Goal: Task Accomplishment & Management: Manage account settings

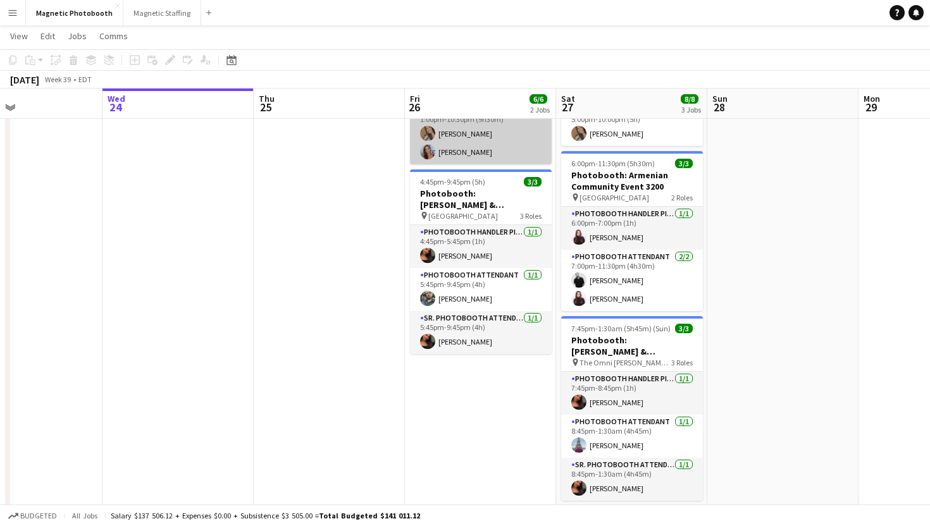
scroll to position [0, 529]
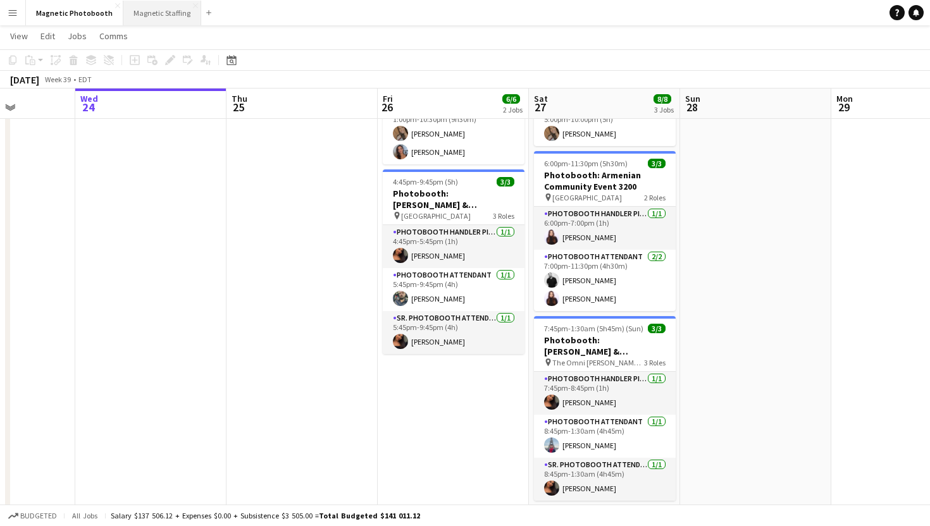
click at [161, 16] on button "Magnetic Staffing Close" at bounding box center [162, 13] width 78 height 25
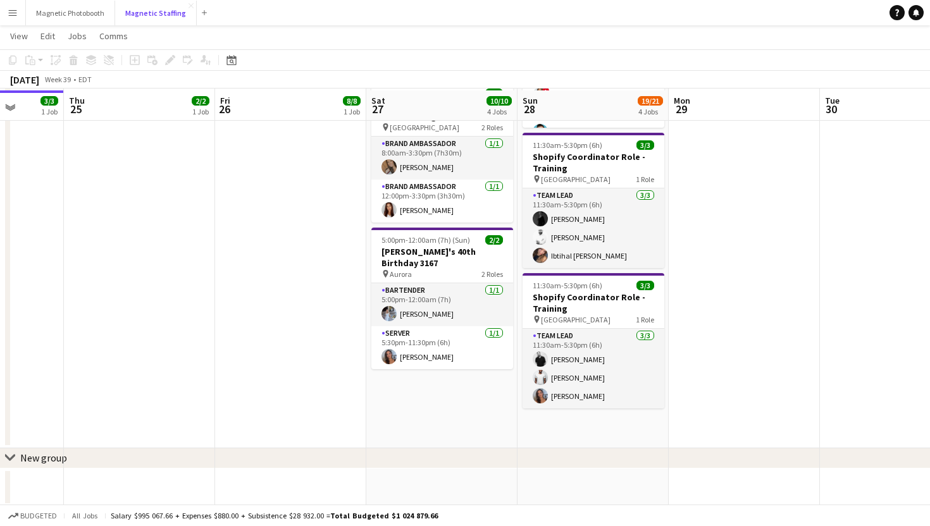
scroll to position [336, 0]
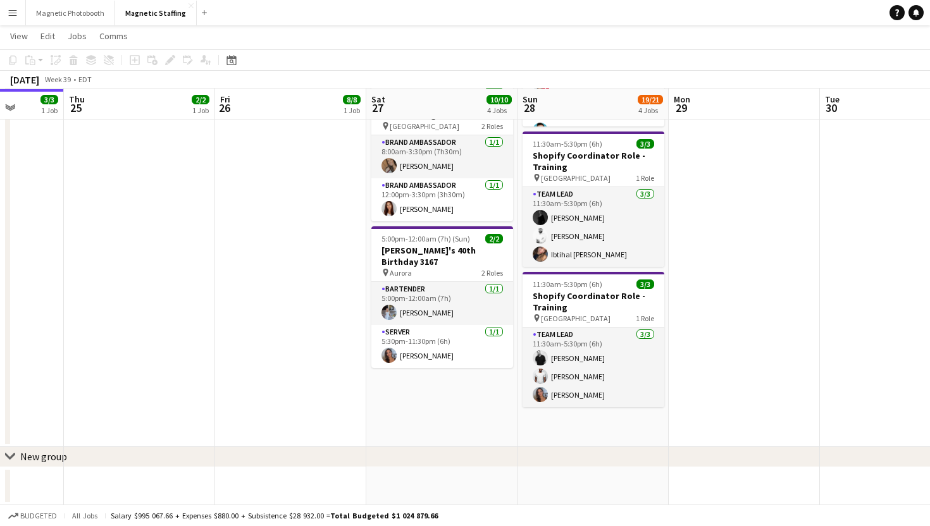
click at [470, 365] on app-date-cell "6:00am-1:00pm (7h) 3/3 BMW - Golf Tournament 3186 pin TPC Toronto at [GEOGRAPHI…" at bounding box center [441, 126] width 151 height 642
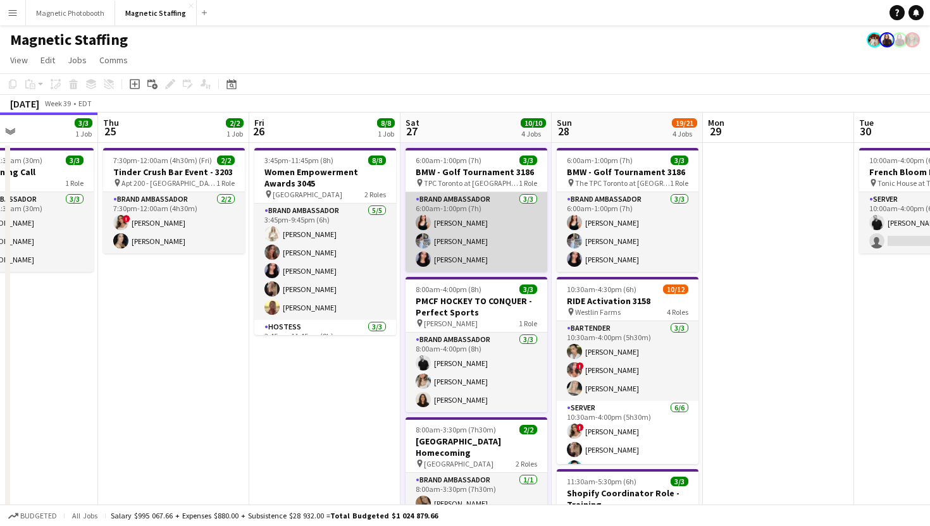
scroll to position [0, 505]
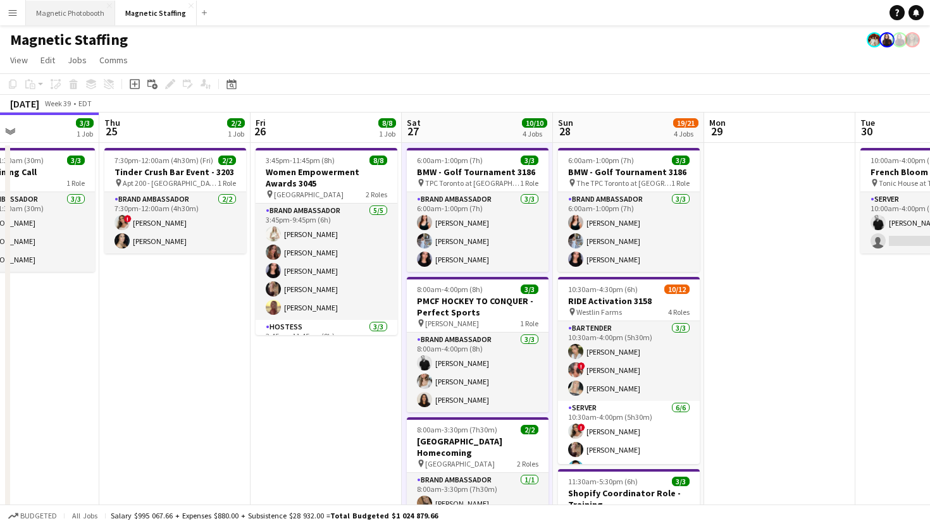
click at [39, 11] on button "Magnetic Photobooth Close" at bounding box center [70, 13] width 89 height 25
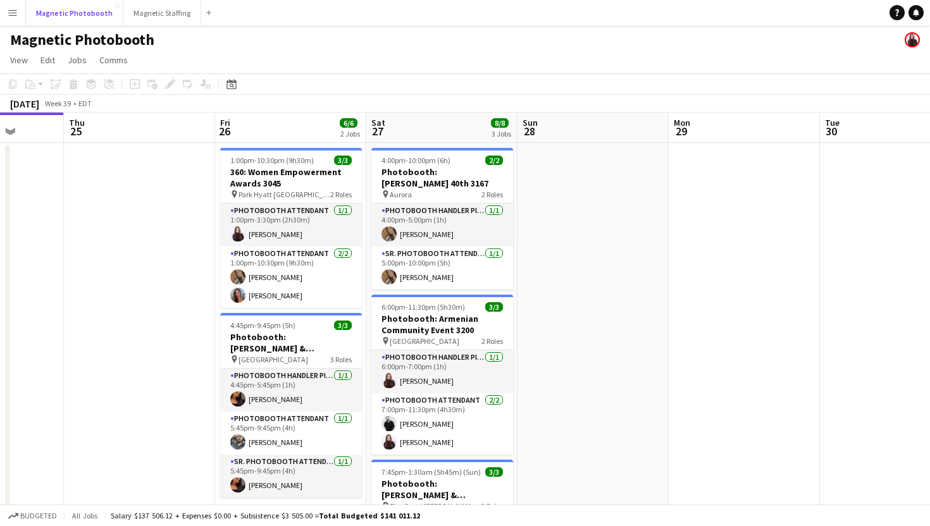
scroll to position [0, 542]
click at [142, 16] on button "Magnetic Staffing Close" at bounding box center [162, 13] width 78 height 25
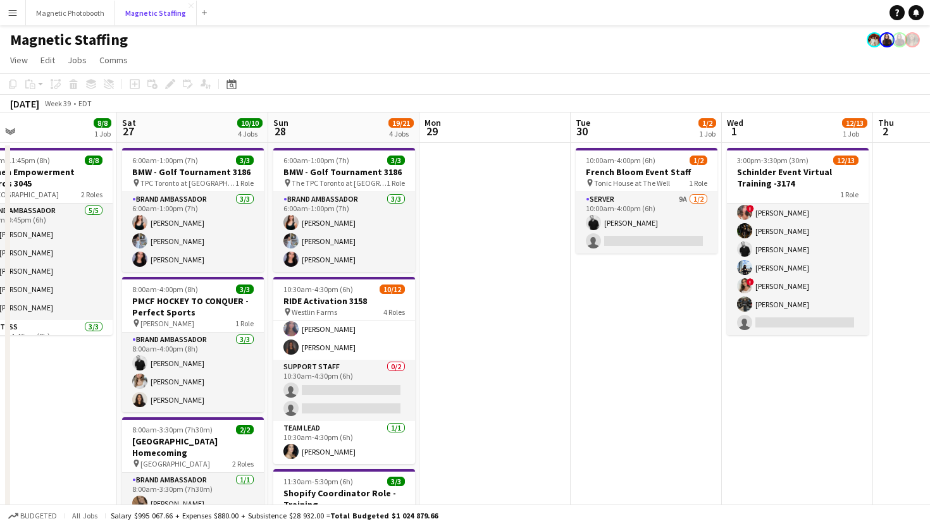
scroll to position [0, 362]
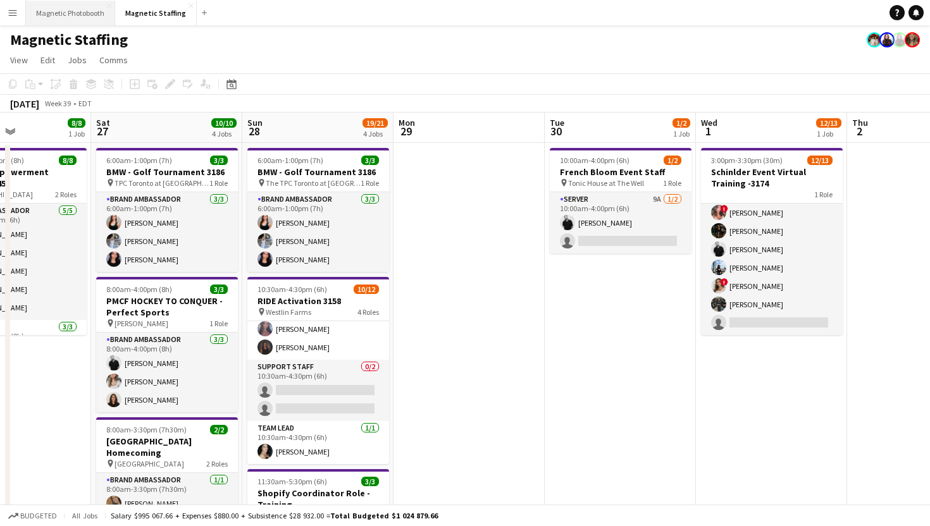
click at [62, 6] on button "Magnetic Photobooth Close" at bounding box center [70, 13] width 89 height 25
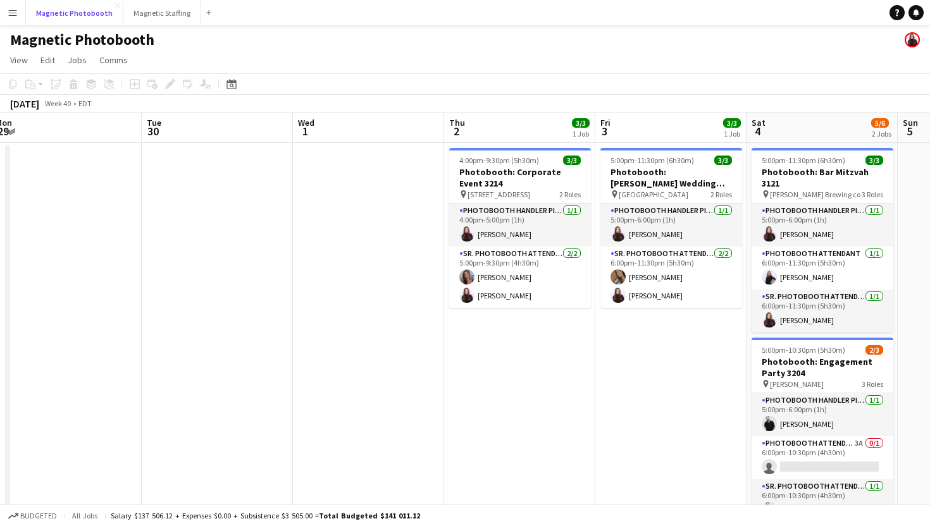
scroll to position [0, 484]
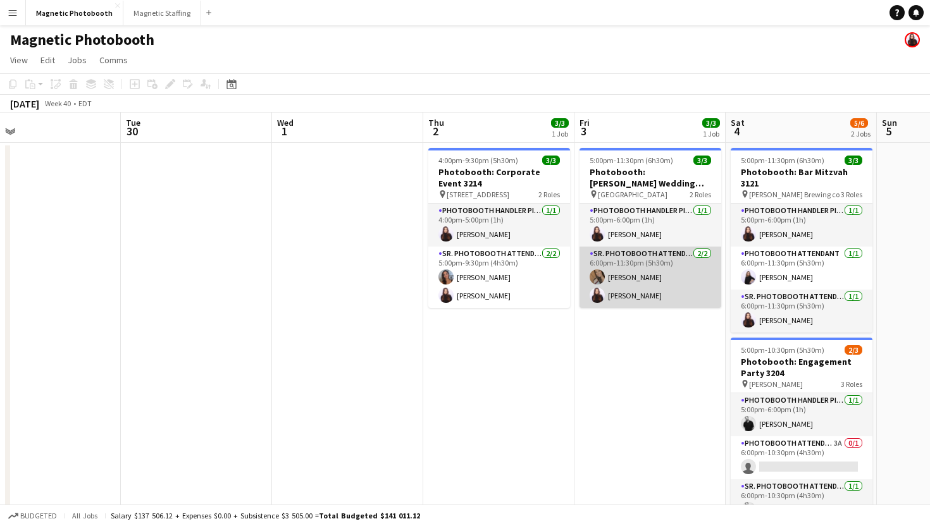
click at [638, 287] on app-card-role "Sr. Photobooth Attendant 2/2 6:00pm-11:30pm (5h30m) erica Musso Maria Lopes" at bounding box center [650, 277] width 142 height 61
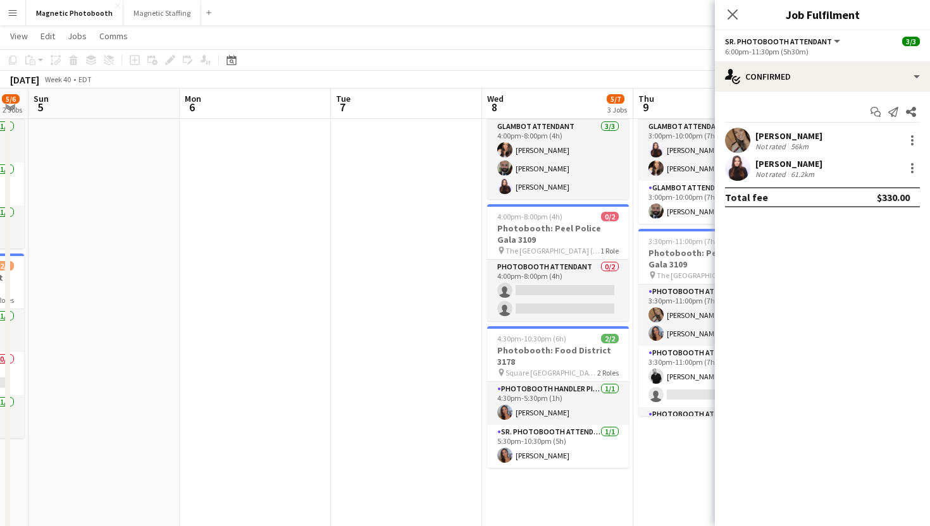
scroll to position [0, 427]
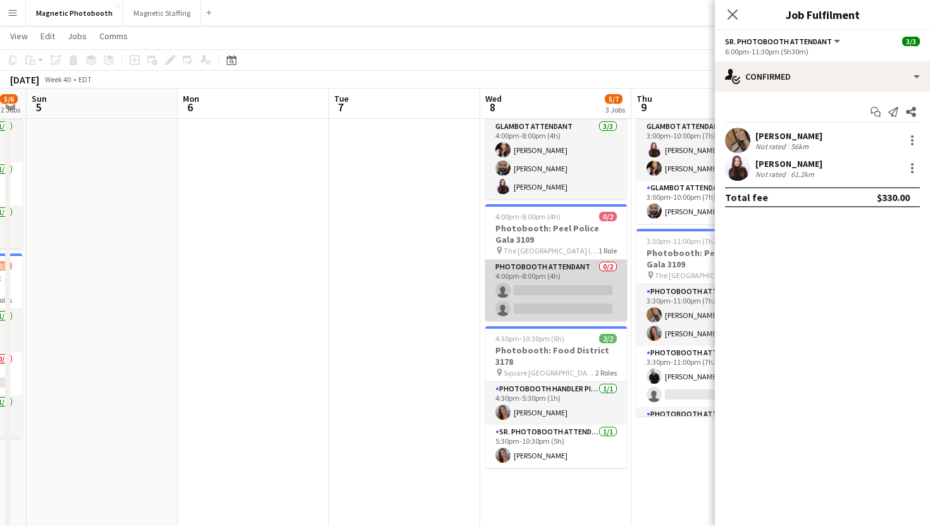
click at [593, 294] on app-card-role "Photobooth Attendant 0/2 4:00pm-8:00pm (4h) single-neutral-actions single-neutr…" at bounding box center [556, 290] width 142 height 61
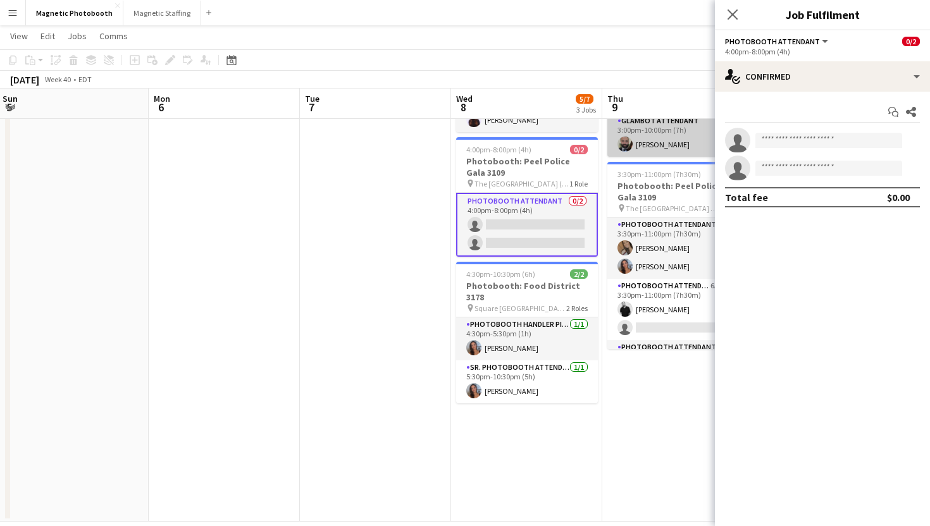
scroll to position [23, 0]
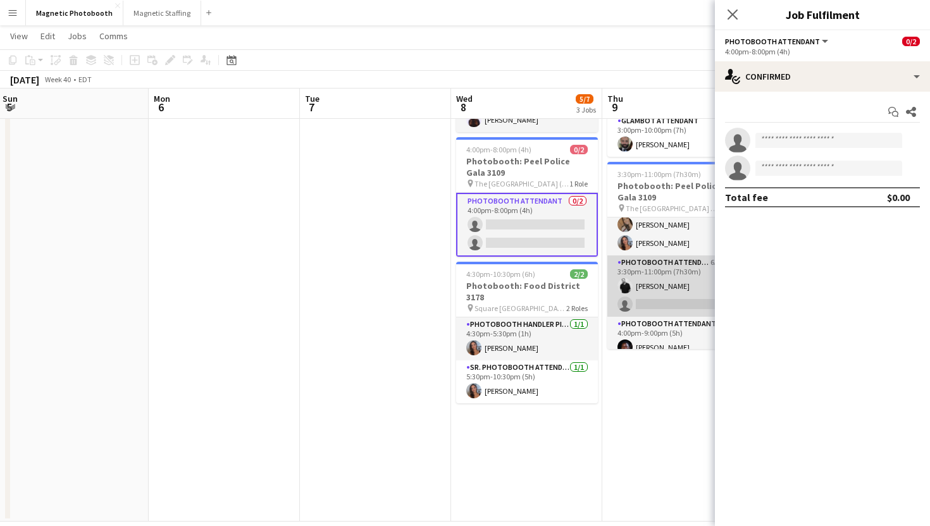
click at [660, 281] on app-card-role "Photobooth Attendant 6A [DATE] 3:30pm-11:00pm (7h30m) [PERSON_NAME] single-neut…" at bounding box center [678, 286] width 142 height 61
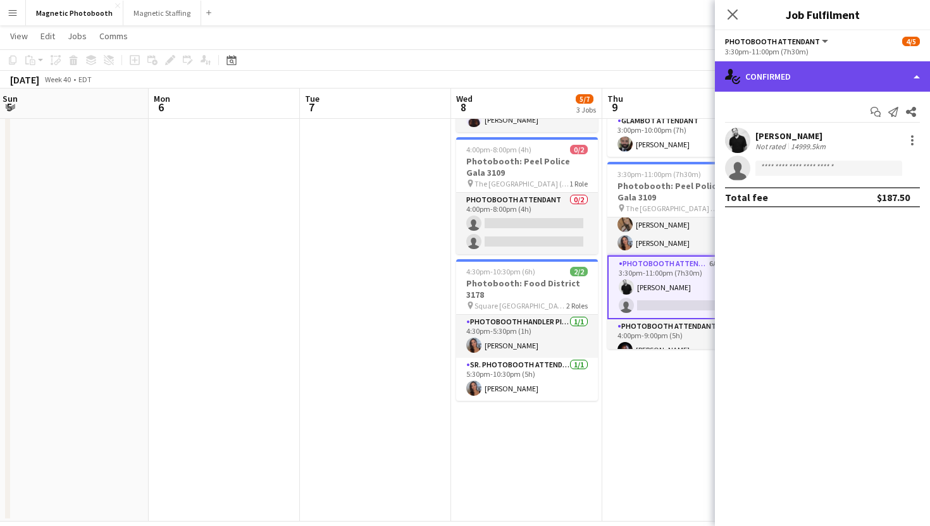
click at [754, 84] on div "single-neutral-actions-check-2 Confirmed" at bounding box center [822, 76] width 215 height 30
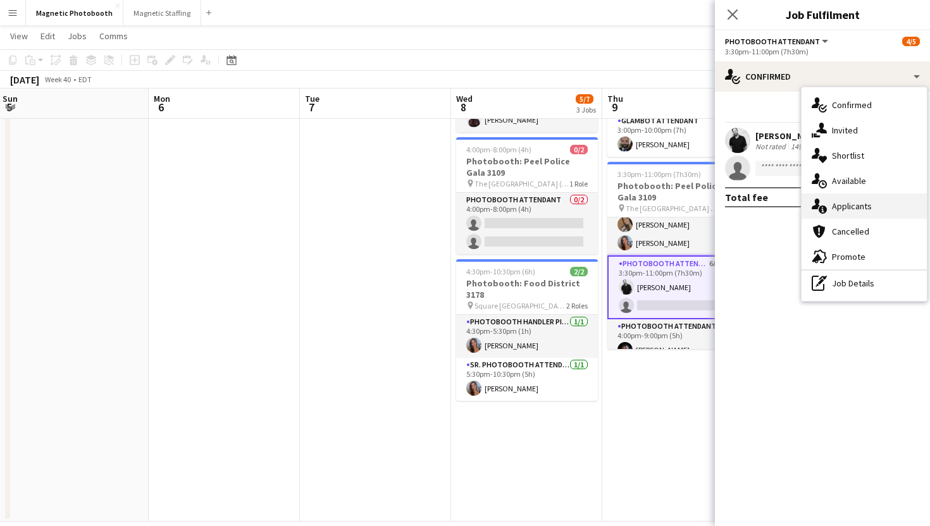
click at [839, 214] on div "single-neutral-actions-information Applicants" at bounding box center [863, 206] width 125 height 25
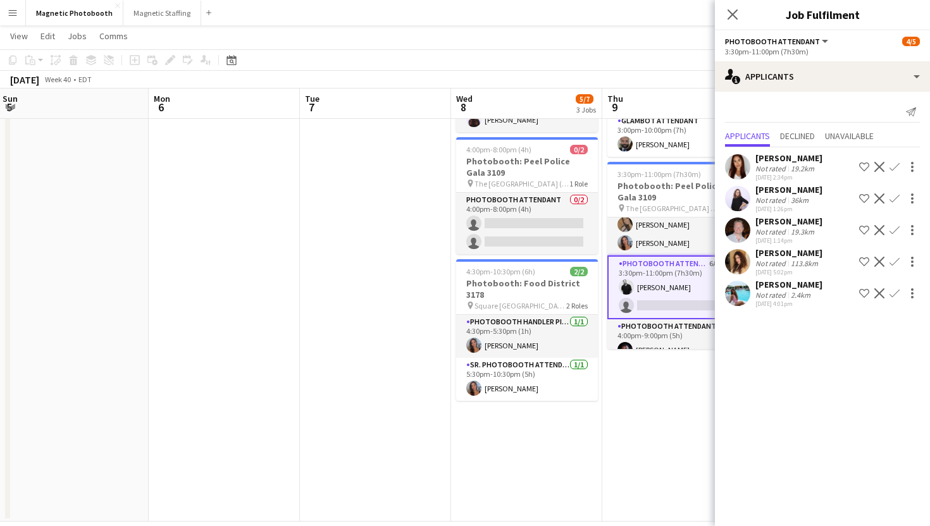
click at [744, 233] on app-user-avatar at bounding box center [737, 230] width 25 height 25
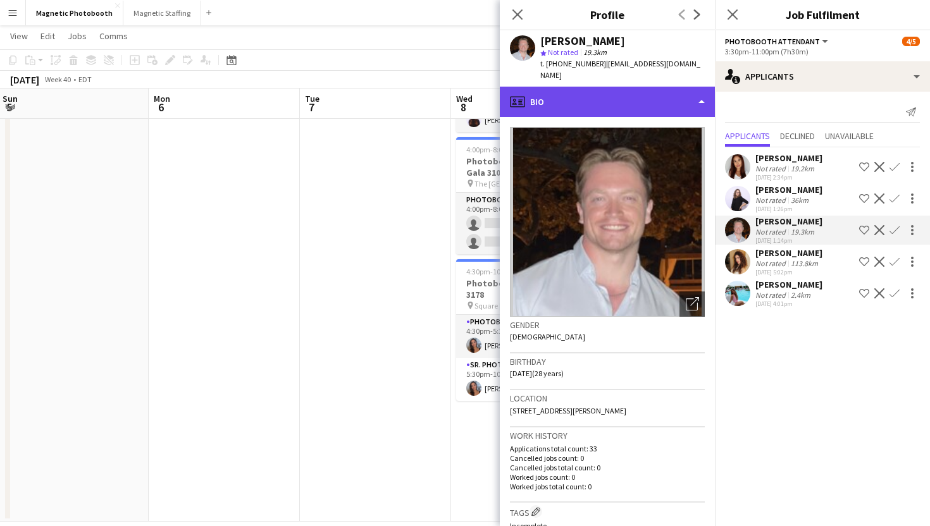
click at [655, 90] on div "profile Bio" at bounding box center [607, 102] width 215 height 30
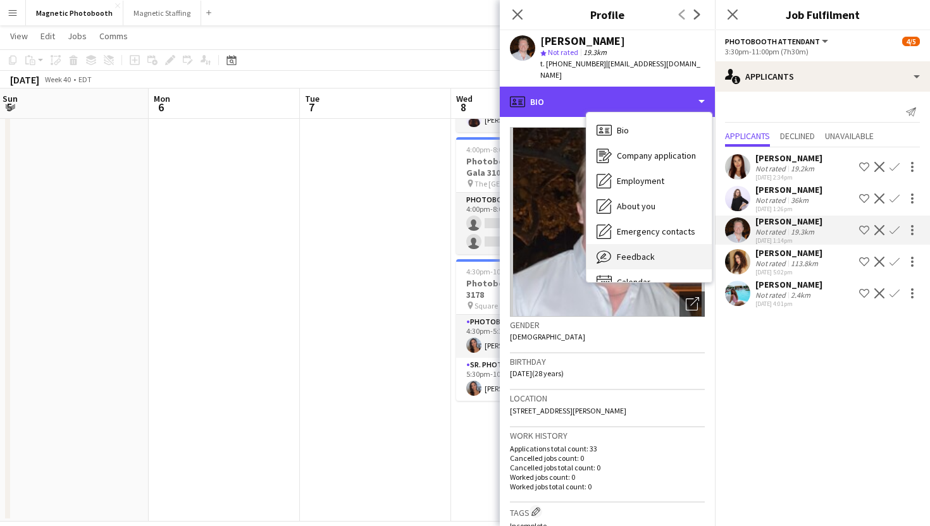
scroll to position [18, 0]
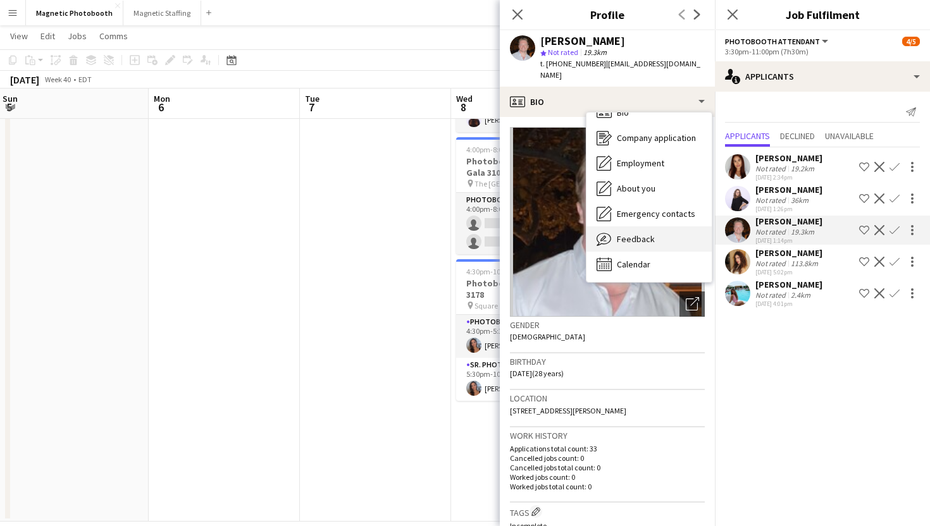
click at [662, 252] on div "Calendar Calendar" at bounding box center [648, 264] width 125 height 25
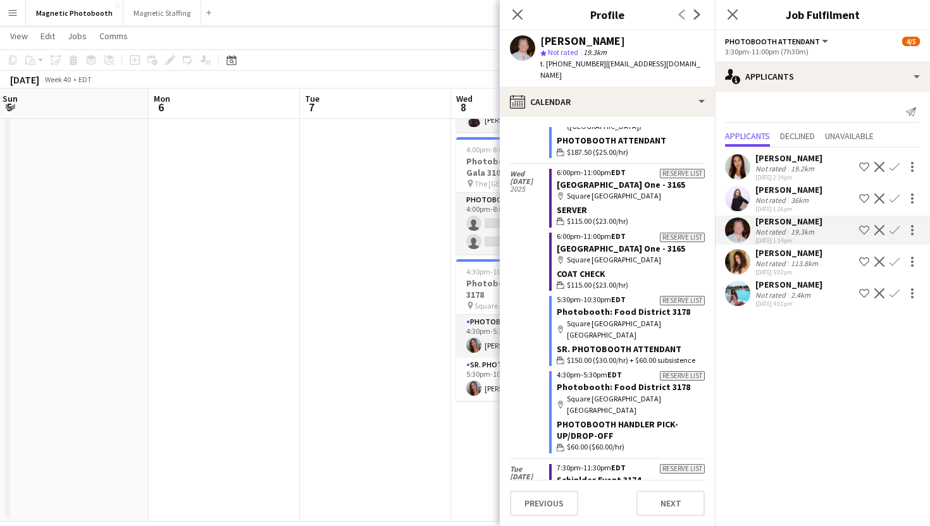
scroll to position [1992, 0]
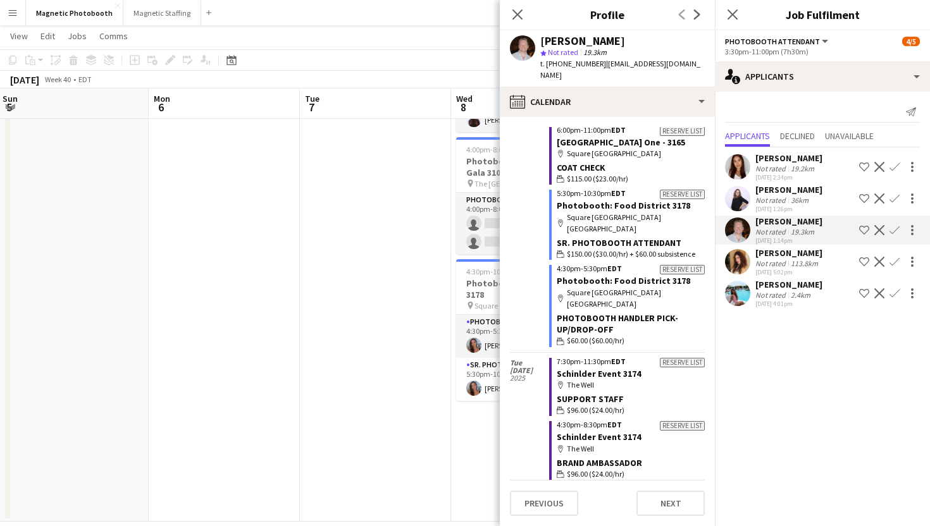
drag, startPoint x: 531, startPoint y: 314, endPoint x: 515, endPoint y: 289, distance: 29.3
click at [515, 353] on div "Tue 7 Oct 2025" at bounding box center [529, 370] width 39 height 35
click at [529, 14] on div "Close pop-in" at bounding box center [517, 14] width 35 height 29
click at [13, 11] on app-icon "Menu" at bounding box center [13, 13] width 10 height 10
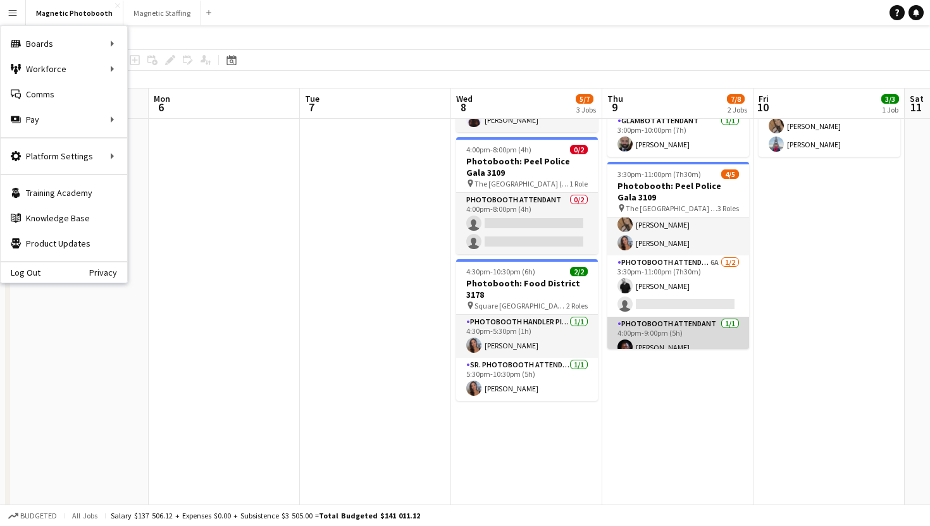
click at [668, 317] on app-card-role "Photobooth Attendant [DATE] 4:00pm-9:00pm (5h) [PERSON_NAME]" at bounding box center [678, 338] width 142 height 43
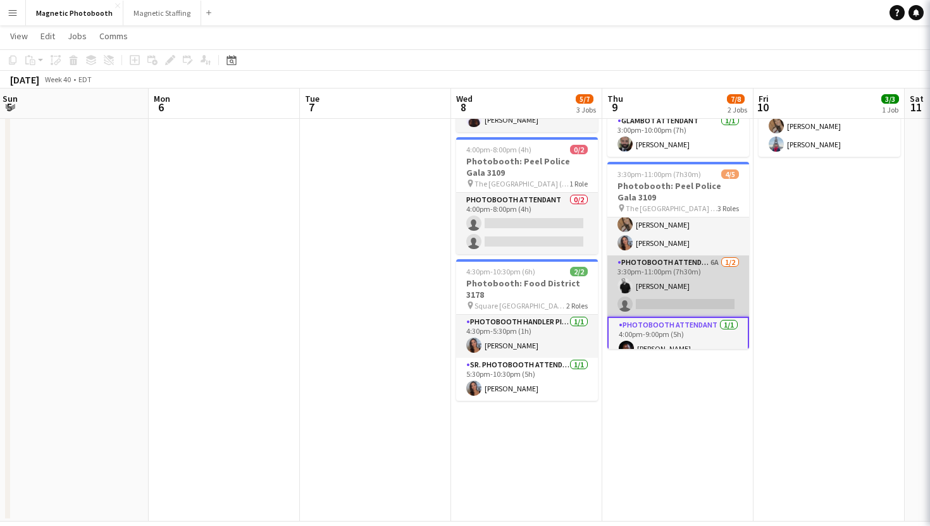
click at [670, 295] on app-card-role "Photobooth Attendant 6A [DATE] 3:30pm-11:00pm (7h30m) [PERSON_NAME] single-neut…" at bounding box center [678, 286] width 142 height 61
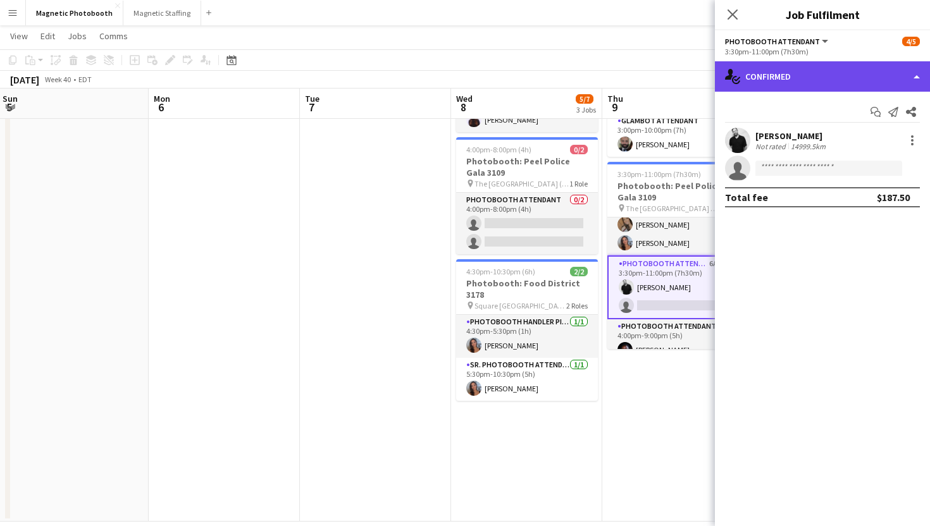
click at [772, 76] on div "single-neutral-actions-check-2 Confirmed" at bounding box center [822, 76] width 215 height 30
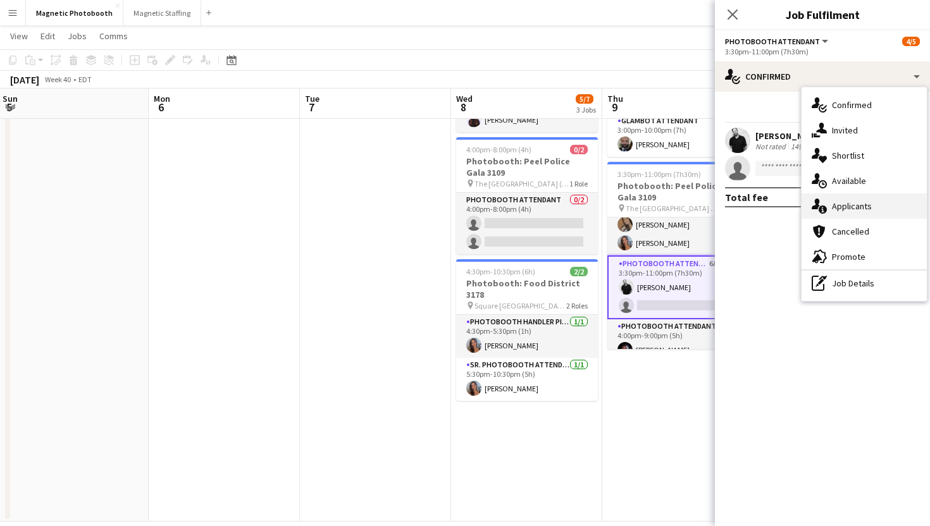
click at [829, 208] on div "single-neutral-actions-information Applicants" at bounding box center [863, 206] width 125 height 25
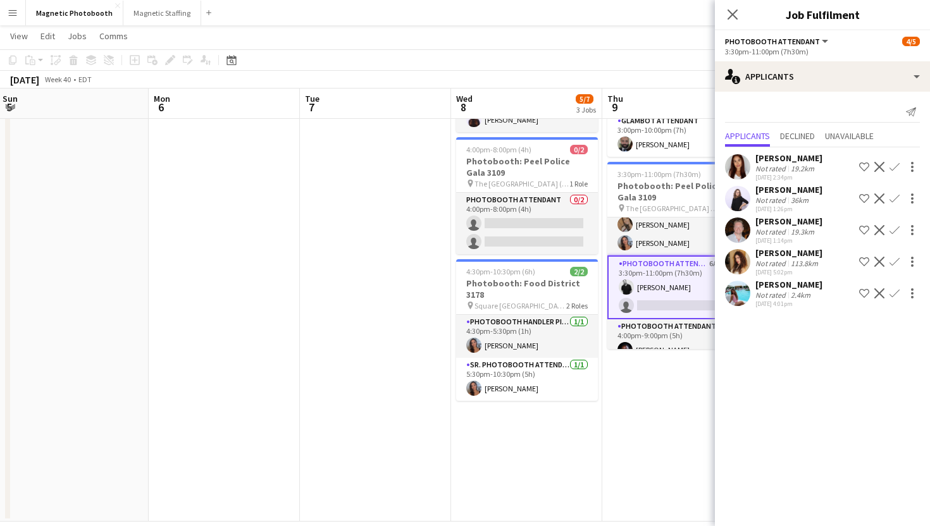
click at [742, 243] on app-user-avatar at bounding box center [737, 230] width 25 height 25
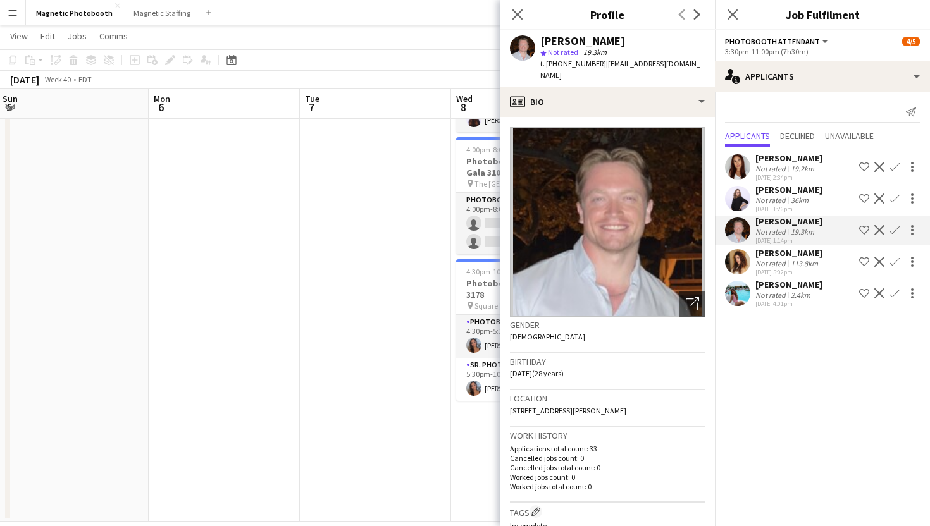
click at [546, 33] on div "Joseph Willingham-Murphy star Not rated 19.3km t. +12892308202 | joemur1996@gma…" at bounding box center [607, 58] width 215 height 56
copy div "[PERSON_NAME]"
click at [8, 12] on app-icon "Menu" at bounding box center [13, 13] width 10 height 10
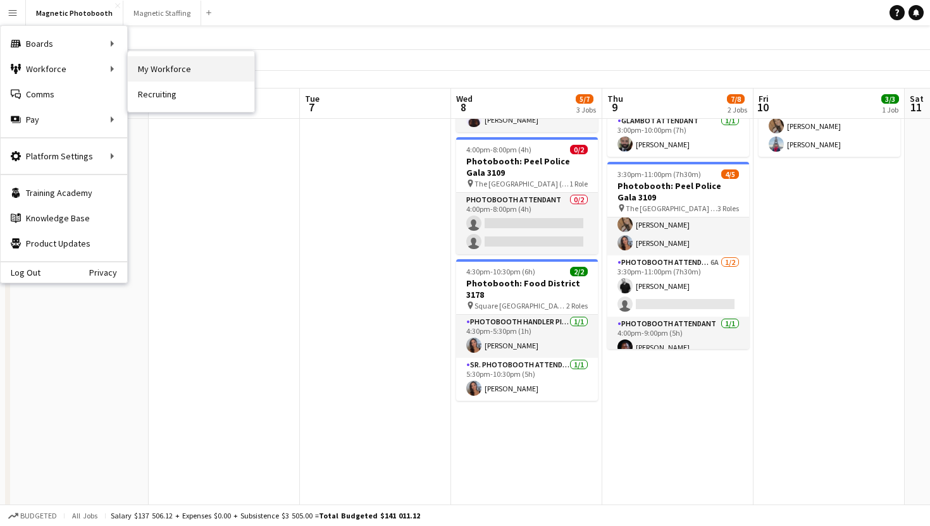
click at [161, 71] on link "My Workforce" at bounding box center [191, 68] width 126 height 25
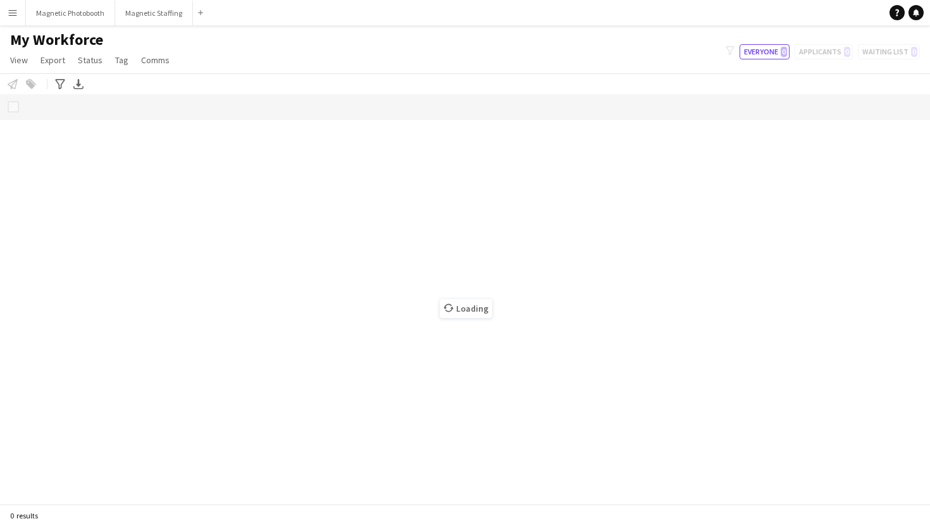
click at [99, 113] on div "Loading" at bounding box center [465, 299] width 930 height 410
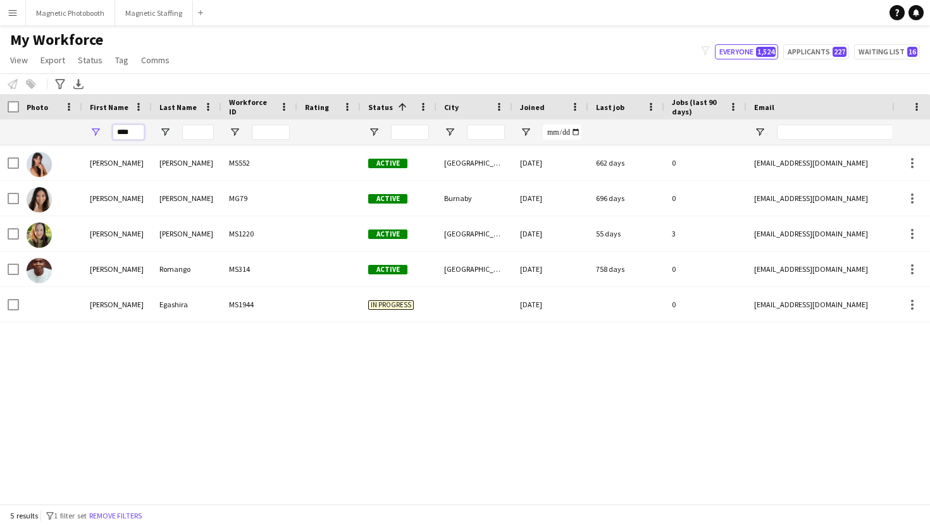
click at [130, 130] on input "****" at bounding box center [129, 132] width 32 height 15
paste input "**********"
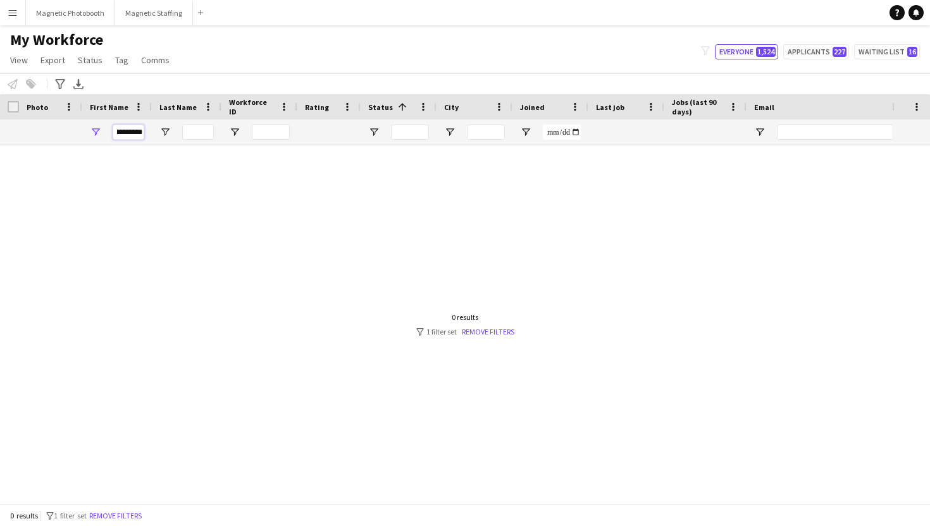
click at [130, 130] on input "**********" at bounding box center [129, 132] width 32 height 15
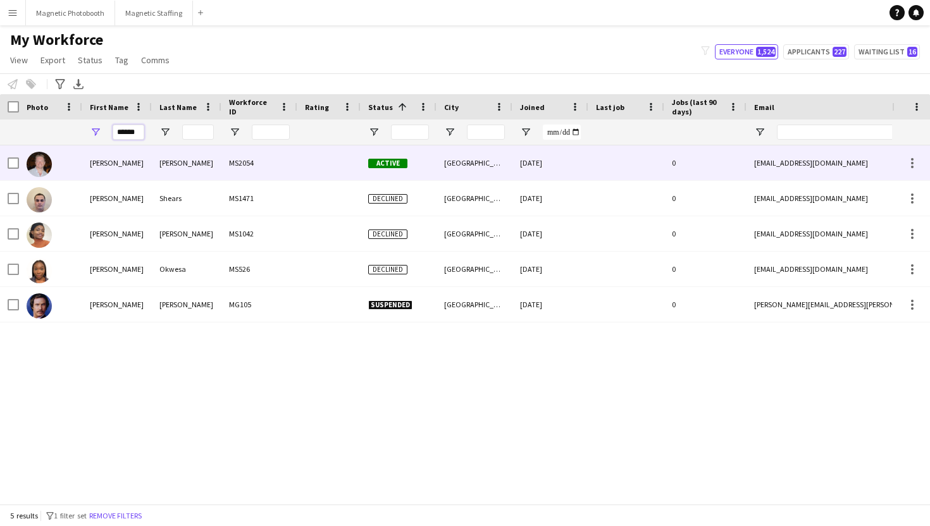
type input "******"
click at [144, 157] on div "Joseph" at bounding box center [117, 162] width 70 height 35
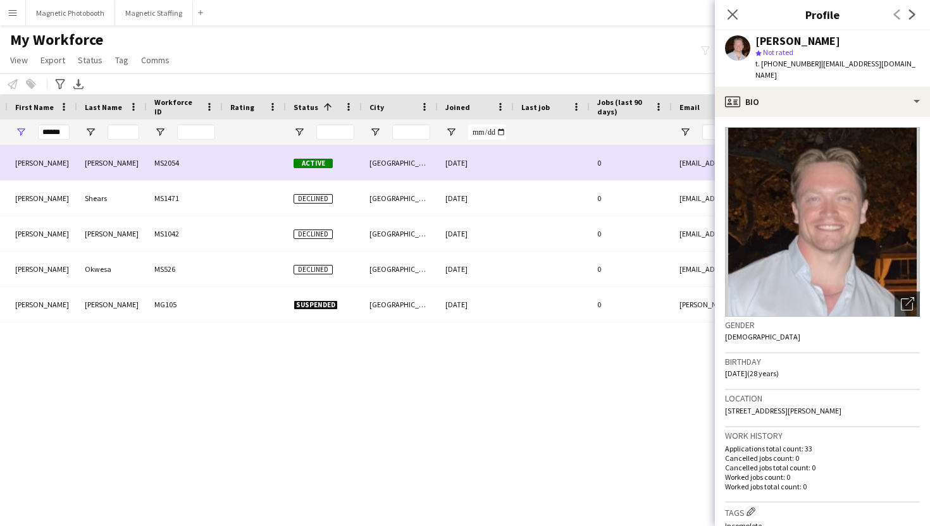
scroll to position [0, 146]
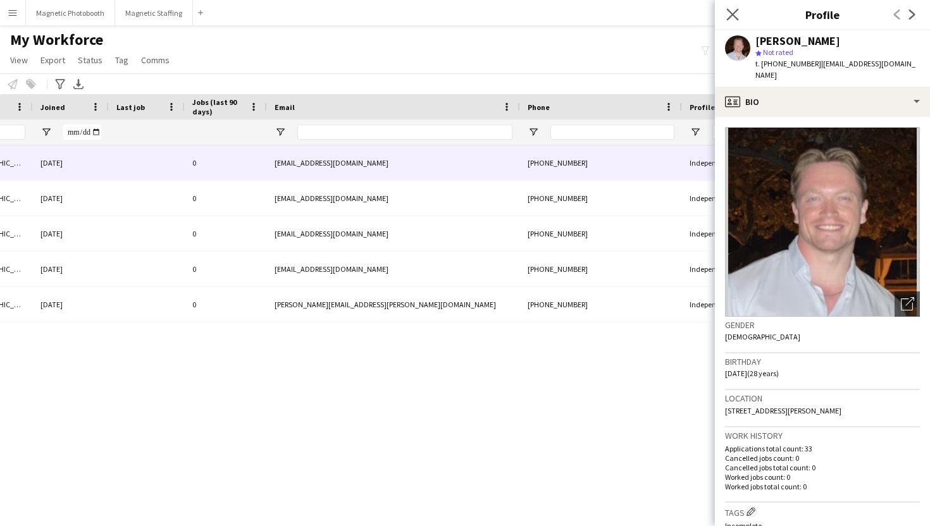
click at [741, 13] on app-icon "Close pop-in" at bounding box center [733, 15] width 18 height 18
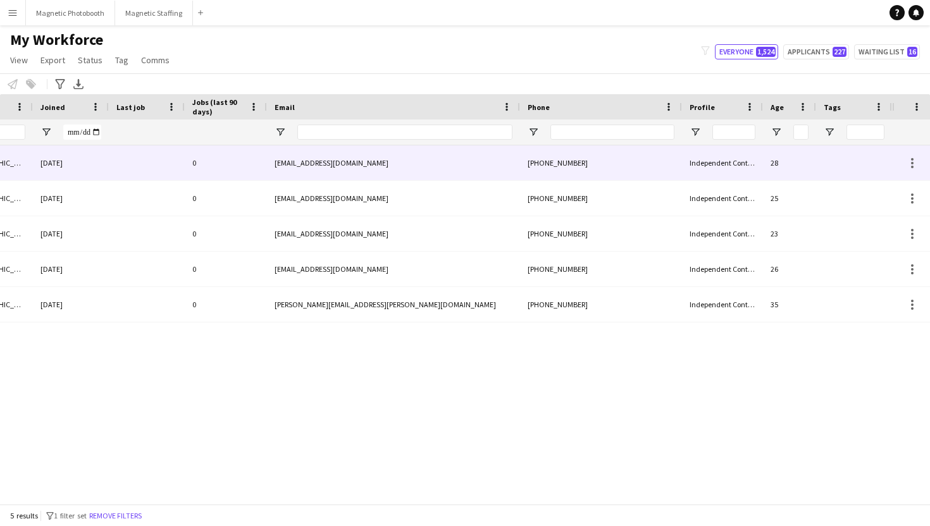
click at [576, 166] on div "+12892308202" at bounding box center [601, 162] width 162 height 35
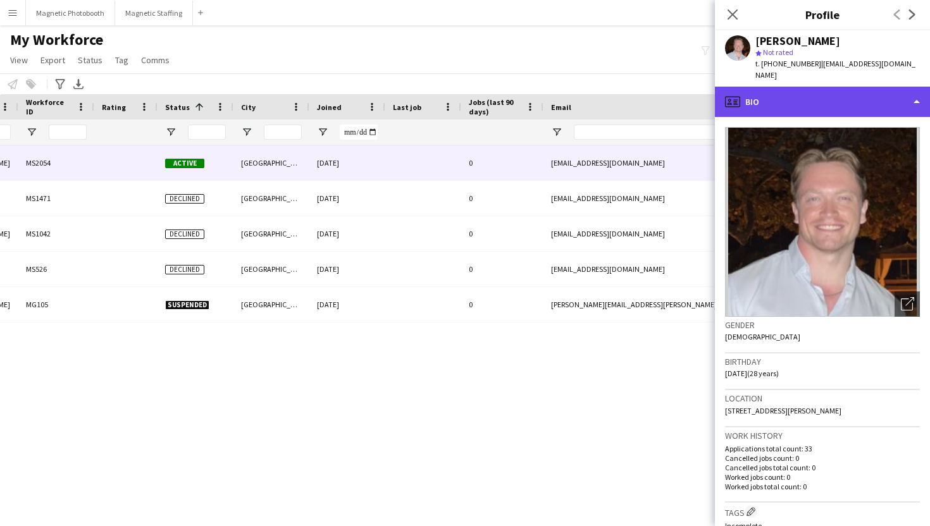
click at [741, 90] on div "profile Bio" at bounding box center [822, 102] width 215 height 30
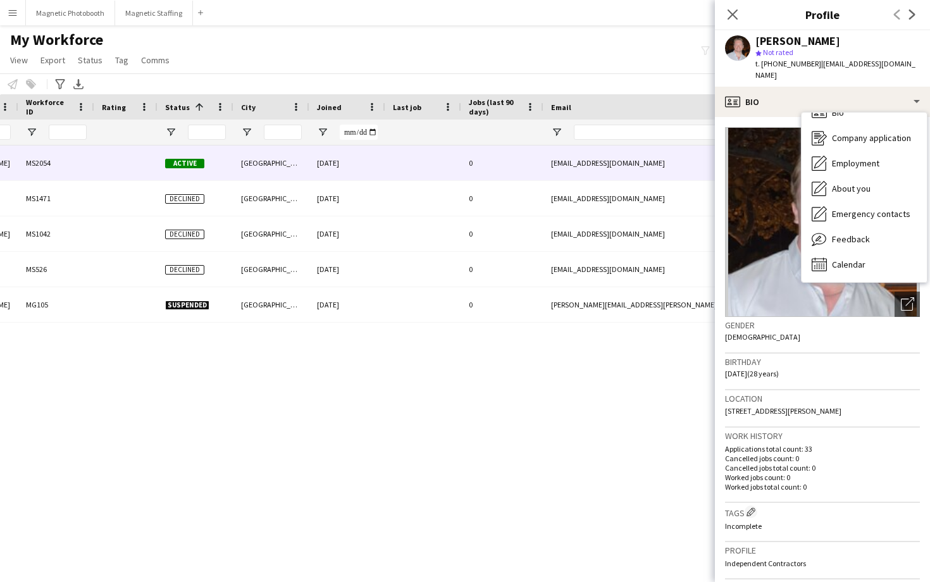
click at [774, 180] on img at bounding box center [822, 222] width 195 height 190
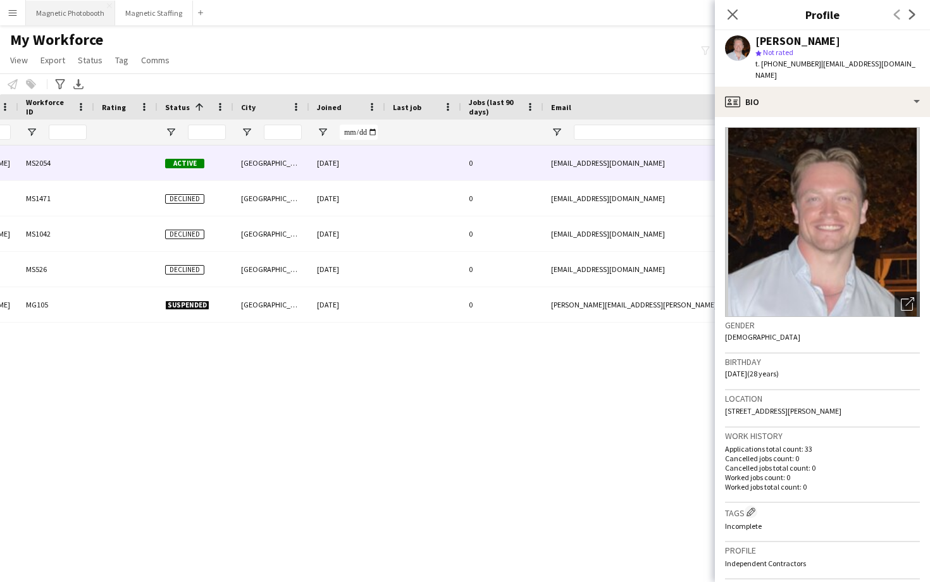
click at [85, 8] on button "Magnetic Photobooth Close" at bounding box center [70, 13] width 89 height 25
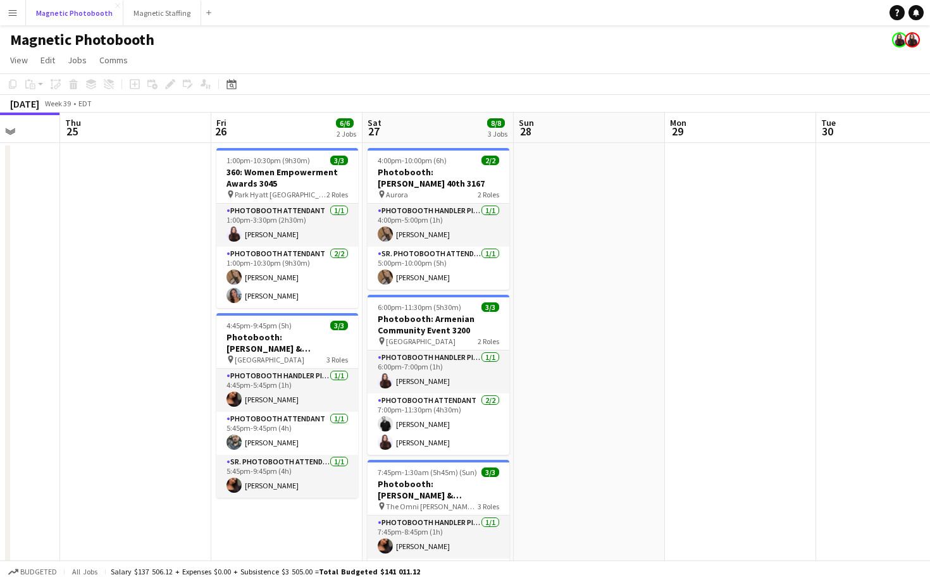
scroll to position [4, 0]
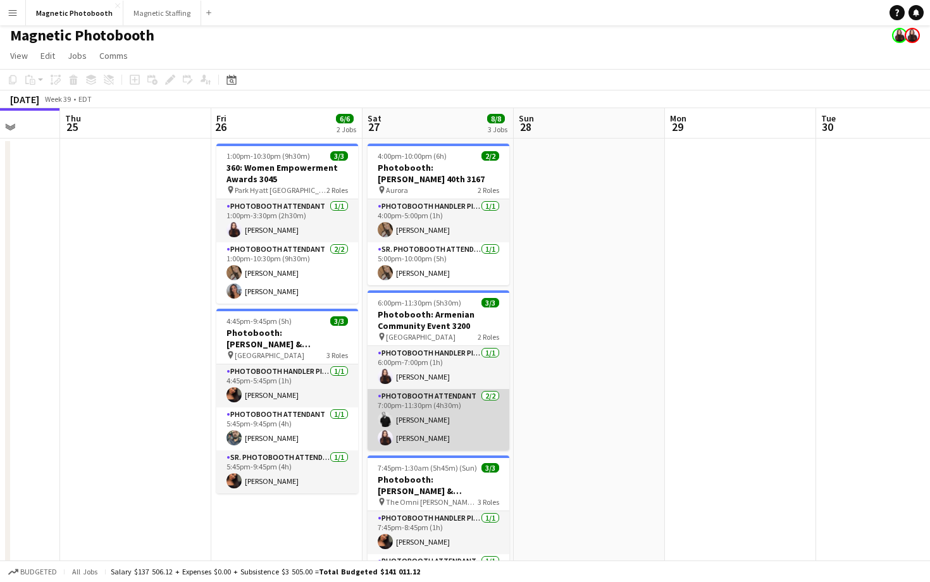
click at [482, 389] on app-card-role "Photobooth Attendant [DATE] 7:00pm-11:30pm (4h30m) [PERSON_NAME] [PERSON_NAME]" at bounding box center [438, 419] width 142 height 61
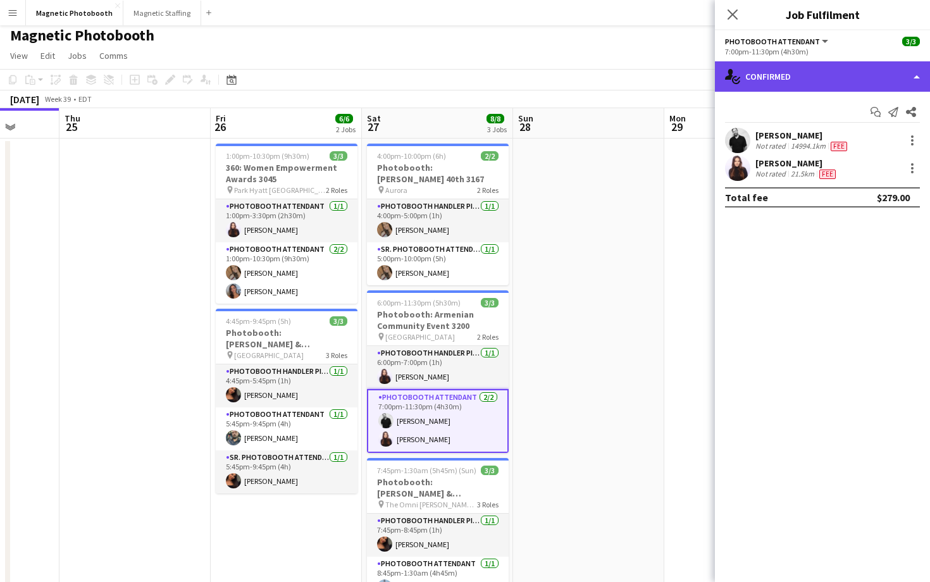
click at [822, 79] on div "single-neutral-actions-check-2 Confirmed" at bounding box center [822, 76] width 215 height 30
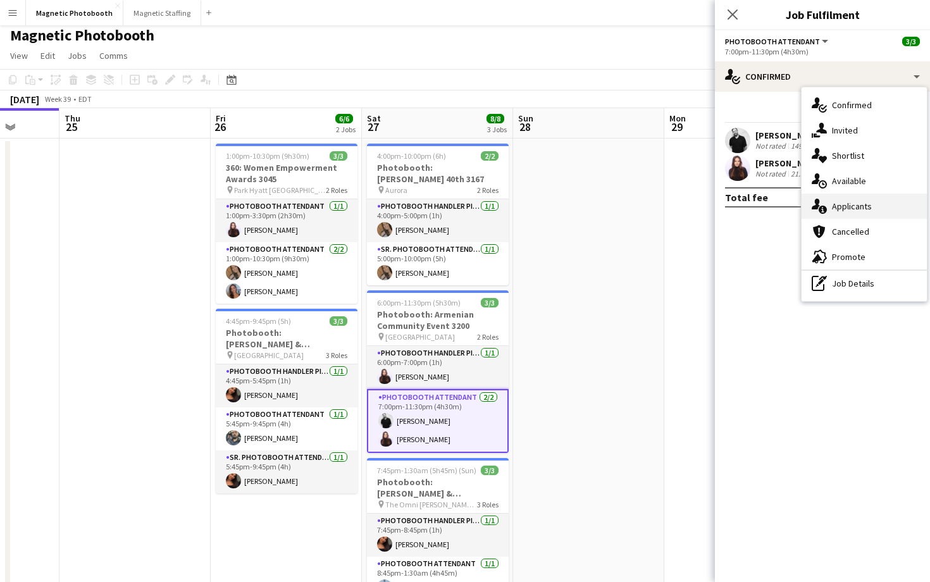
click at [882, 207] on div "single-neutral-actions-information Applicants" at bounding box center [863, 206] width 125 height 25
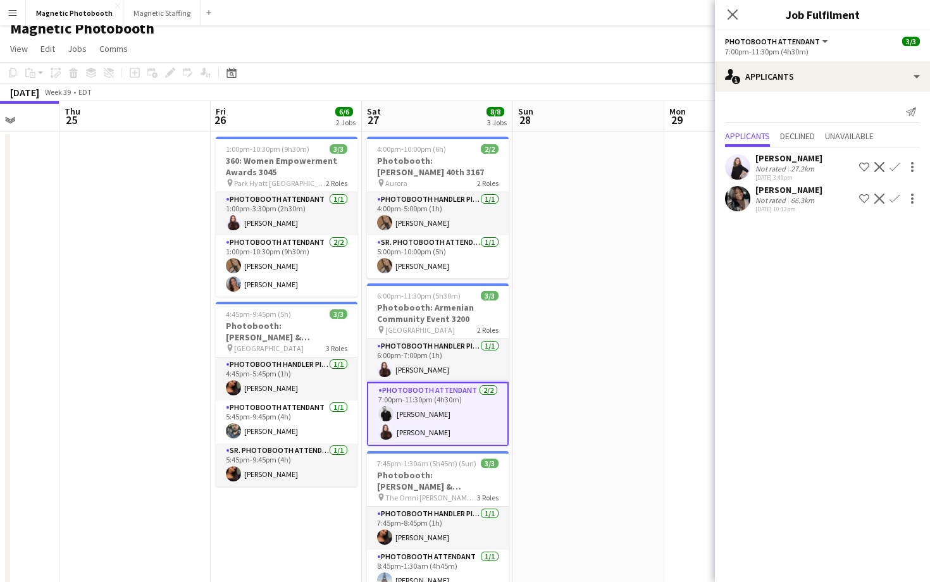
scroll to position [29, 0]
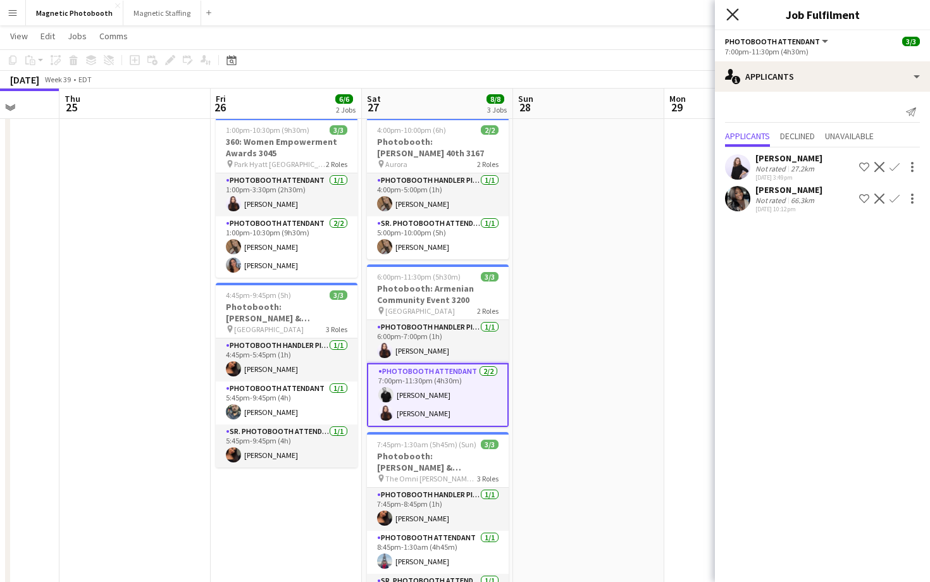
click at [737, 18] on icon at bounding box center [732, 14] width 12 height 12
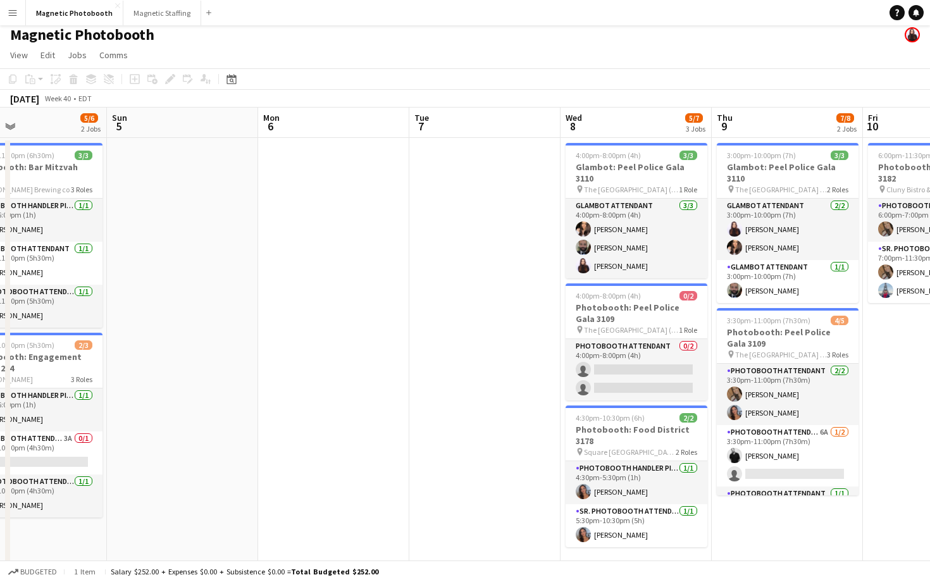
scroll to position [0, 515]
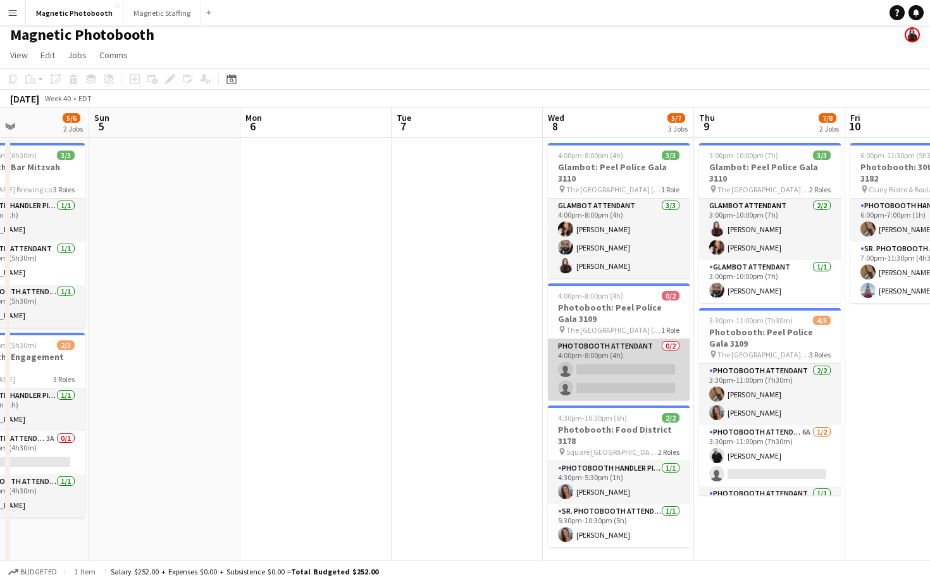
click at [619, 386] on app-card-role "Photobooth Attendant 0/2 4:00pm-8:00pm (4h) single-neutral-actions single-neutr…" at bounding box center [619, 369] width 142 height 61
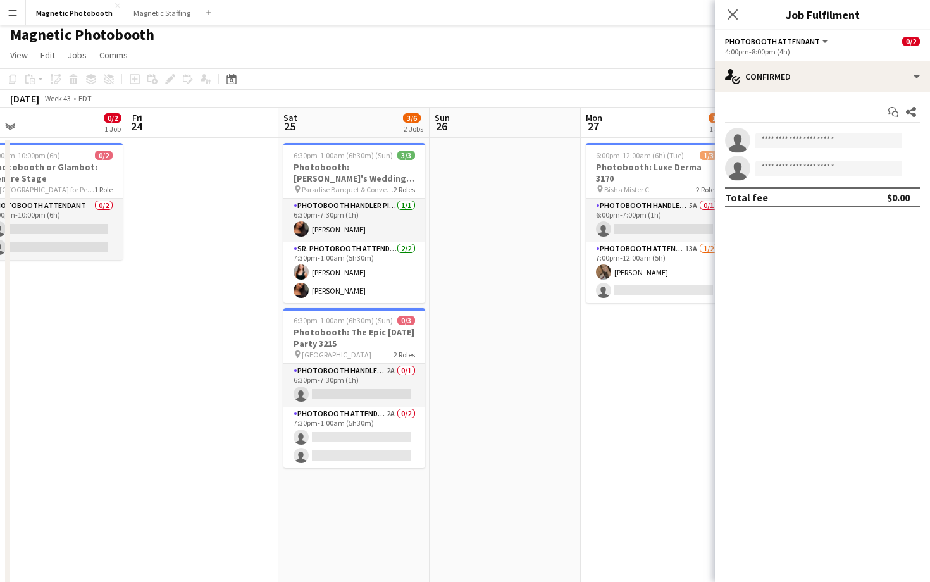
scroll to position [0, 629]
click at [728, 15] on icon "Close pop-in" at bounding box center [732, 14] width 12 height 12
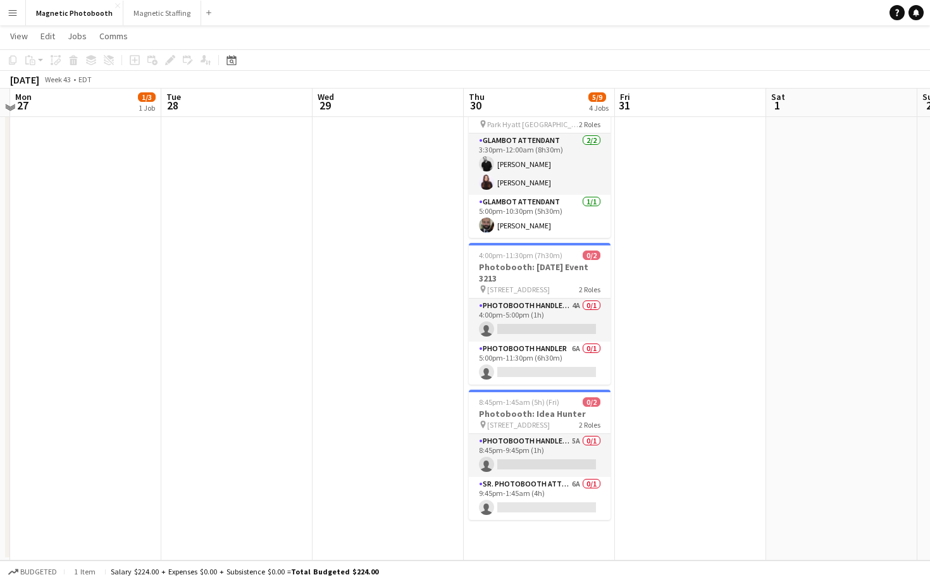
scroll to position [213, 0]
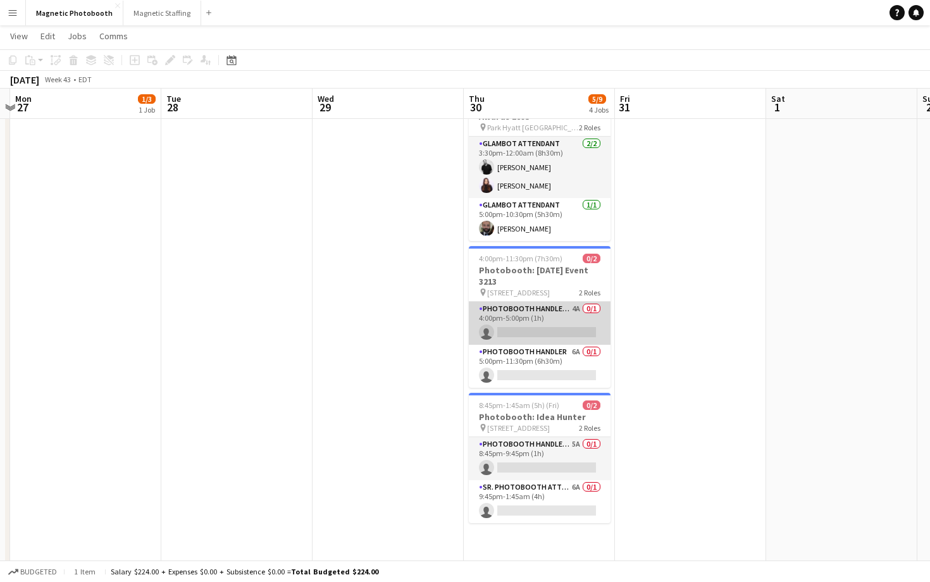
click at [566, 318] on app-card-role "Photobooth Handler Pick-Up/Drop-Off 4A 0/1 4:00pm-5:00pm (1h) single-neutral-ac…" at bounding box center [540, 323] width 142 height 43
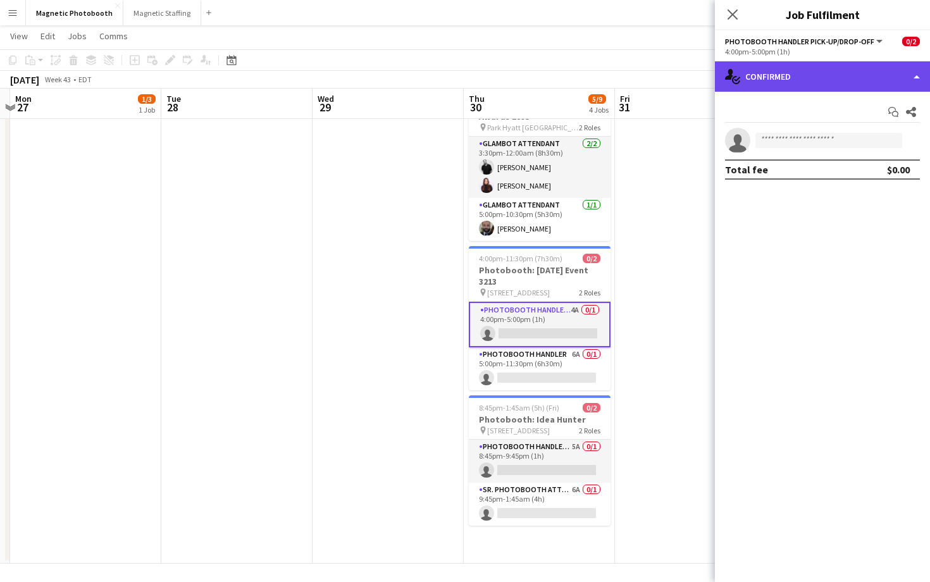
click at [852, 71] on div "single-neutral-actions-check-2 Confirmed" at bounding box center [822, 76] width 215 height 30
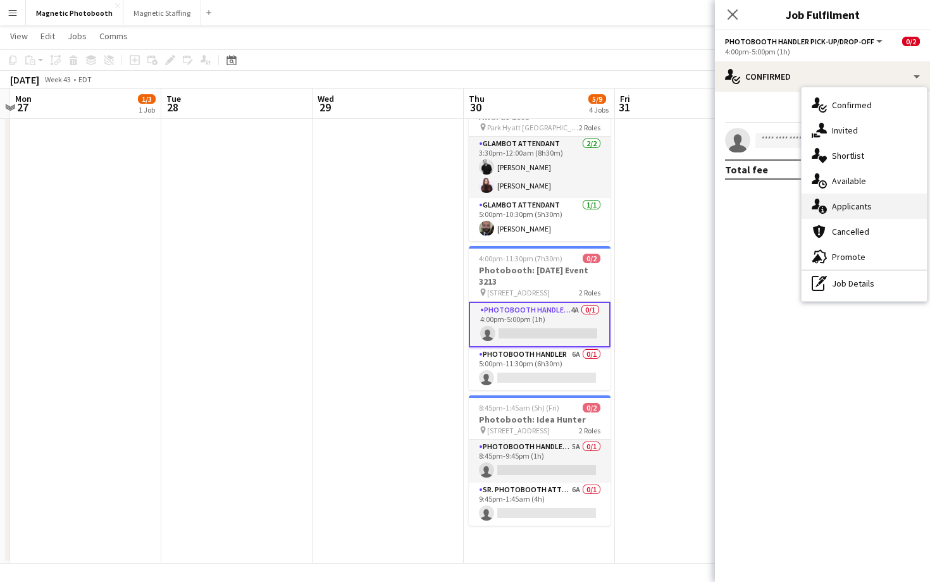
click at [861, 207] on span "Applicants" at bounding box center [852, 205] width 40 height 11
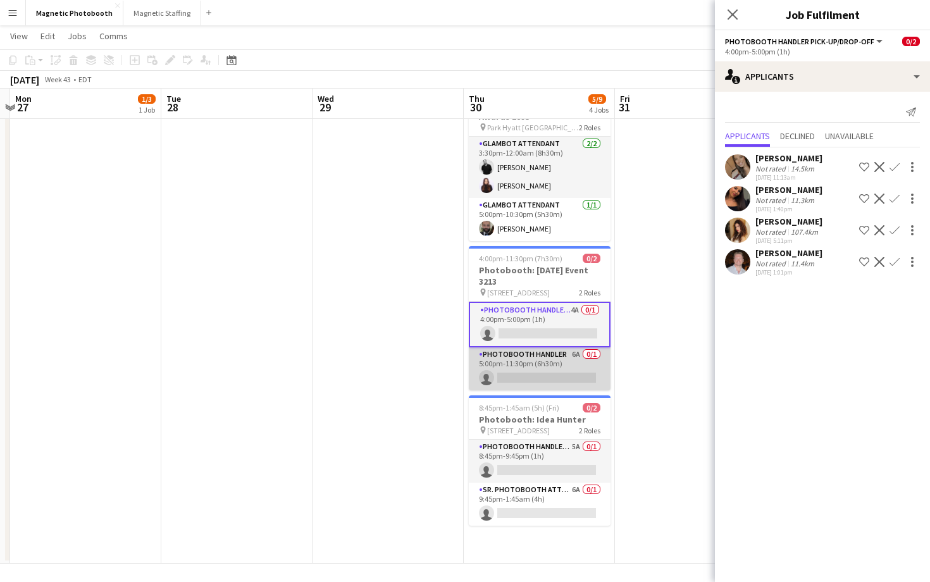
click at [568, 384] on app-card-role "Photobooth Handler 6A 0/1 5:00pm-11:30pm (6h30m) single-neutral-actions" at bounding box center [540, 368] width 142 height 43
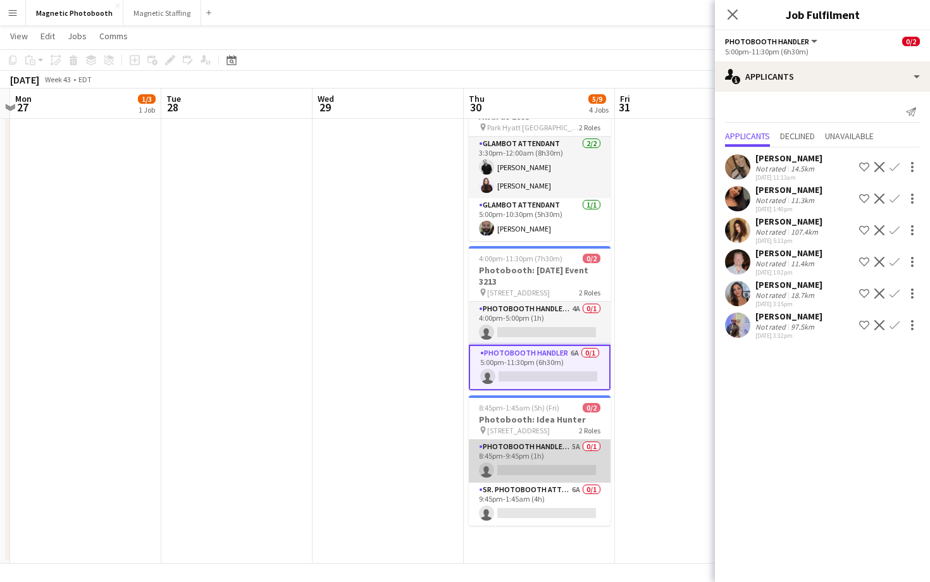
click at [564, 459] on app-card-role "Photobooth Handler Pick-Up/Drop-Off 5A 0/1 8:45pm-9:45pm (1h) single-neutral-ac…" at bounding box center [540, 461] width 142 height 43
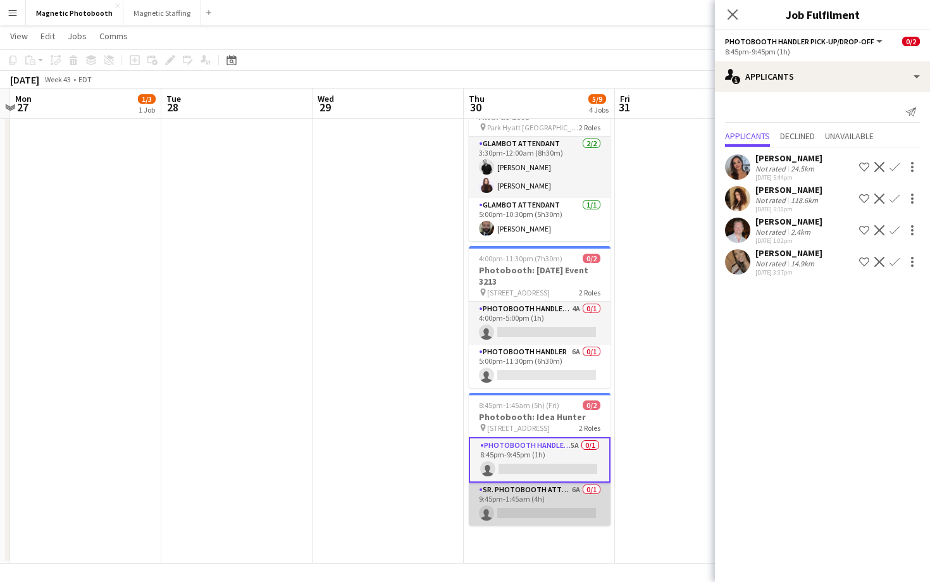
click at [557, 504] on app-card-role "Sr. Photobooth Attendant 6A 0/1 9:45pm-1:45am (4h) single-neutral-actions" at bounding box center [540, 504] width 142 height 43
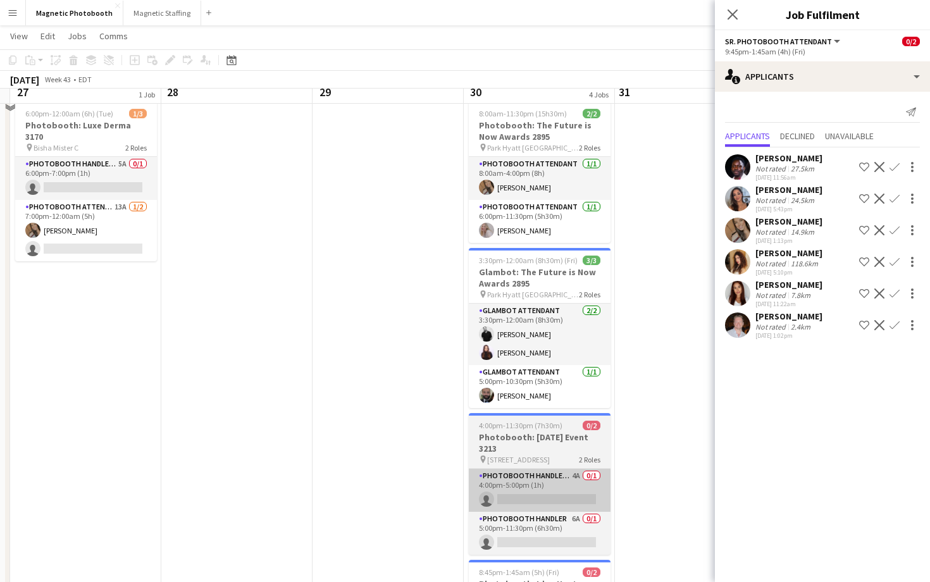
scroll to position [0, 0]
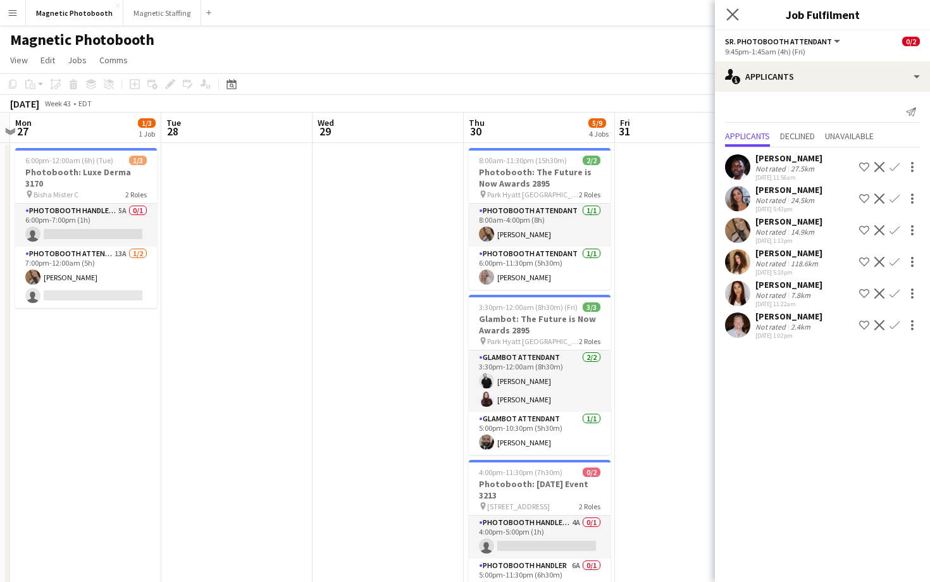
click at [732, 8] on app-icon "Close pop-in" at bounding box center [733, 15] width 18 height 18
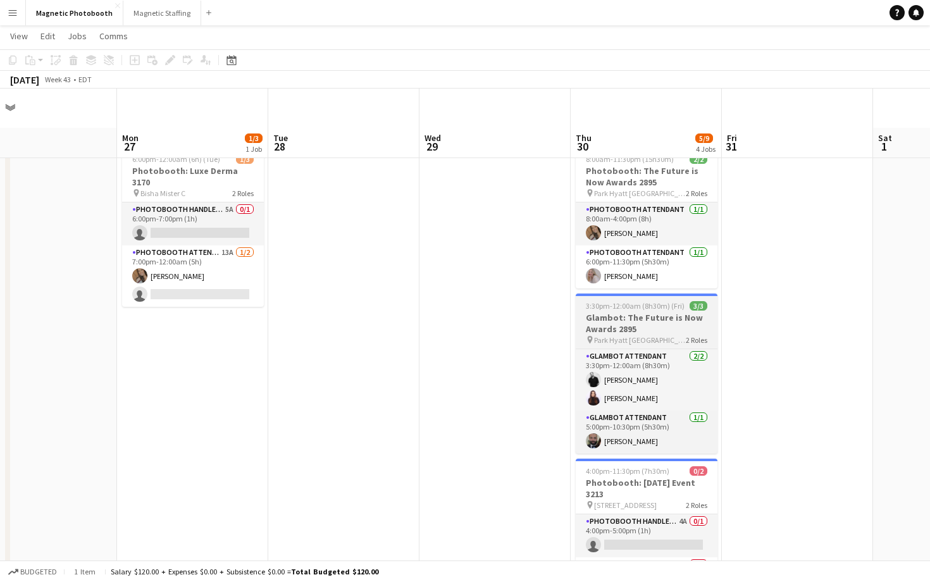
scroll to position [216, 0]
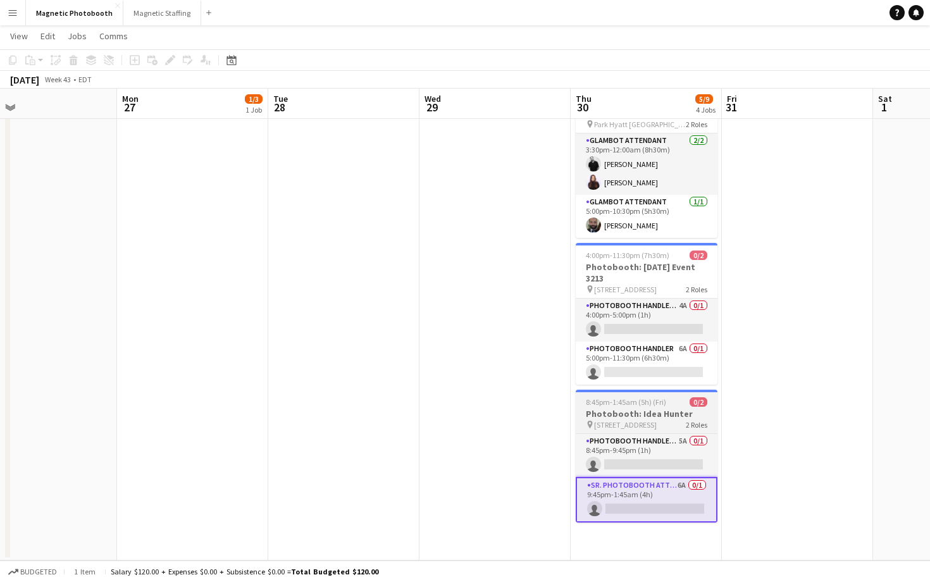
click at [675, 419] on div "pin 16 York St, Toronto 2 Roles" at bounding box center [647, 424] width 142 height 10
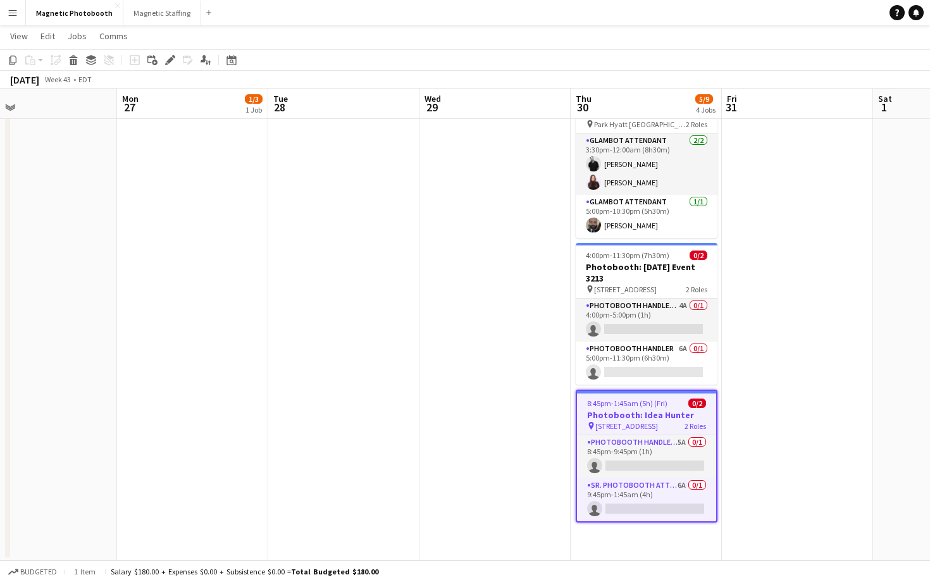
click at [649, 423] on span "[STREET_ADDRESS]" at bounding box center [626, 425] width 63 height 9
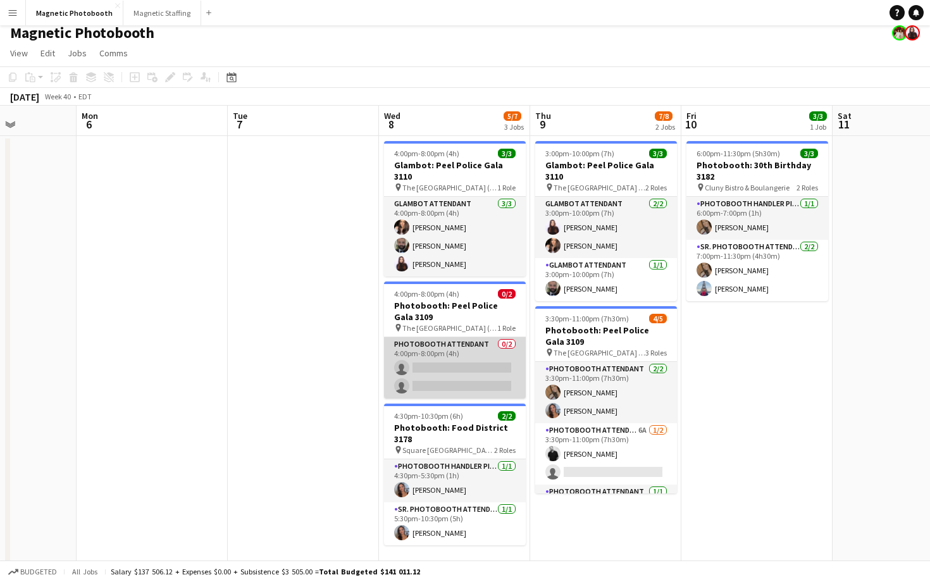
scroll to position [22, 0]
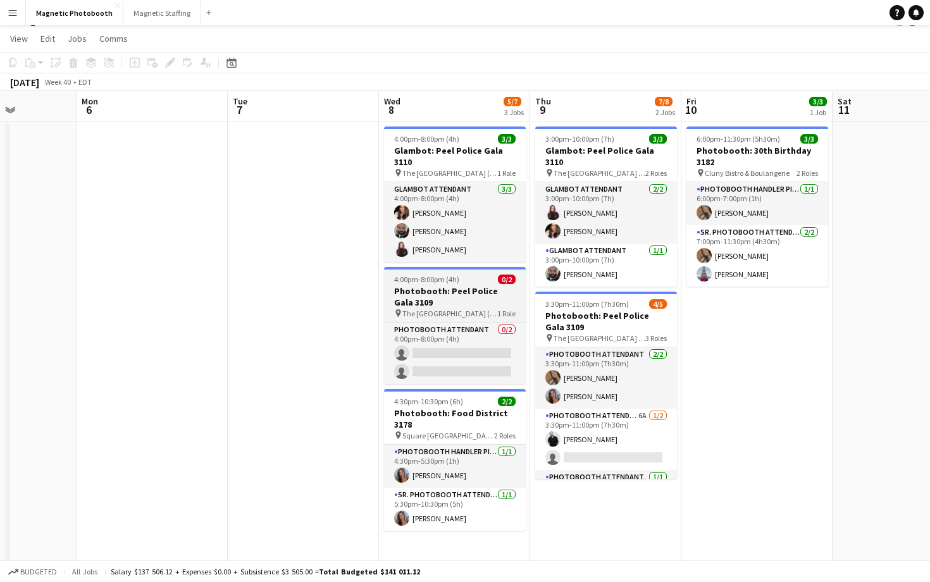
click at [459, 309] on span "The [GEOGRAPHIC_DATA] ([GEOGRAPHIC_DATA])" at bounding box center [449, 313] width 95 height 9
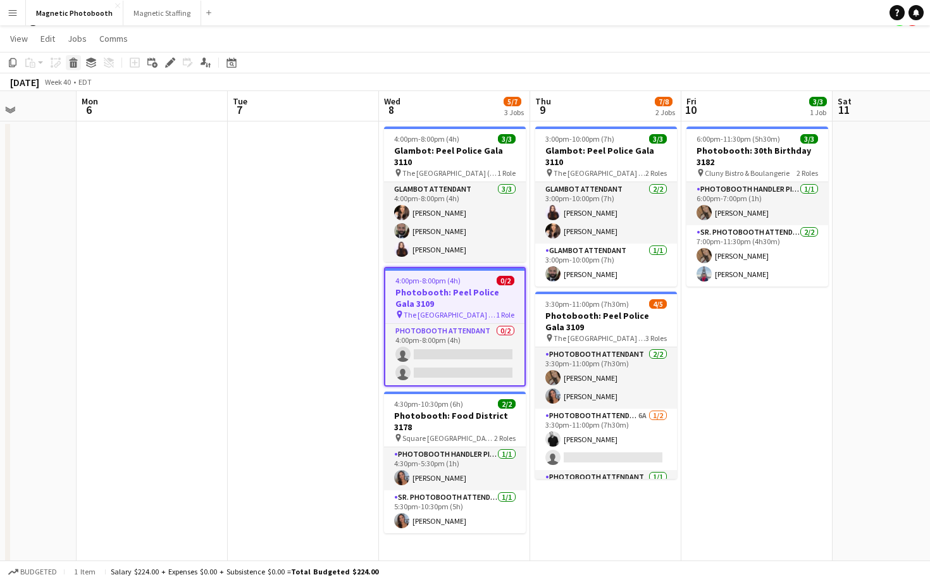
click at [77, 65] on icon "Delete" at bounding box center [73, 63] width 10 height 10
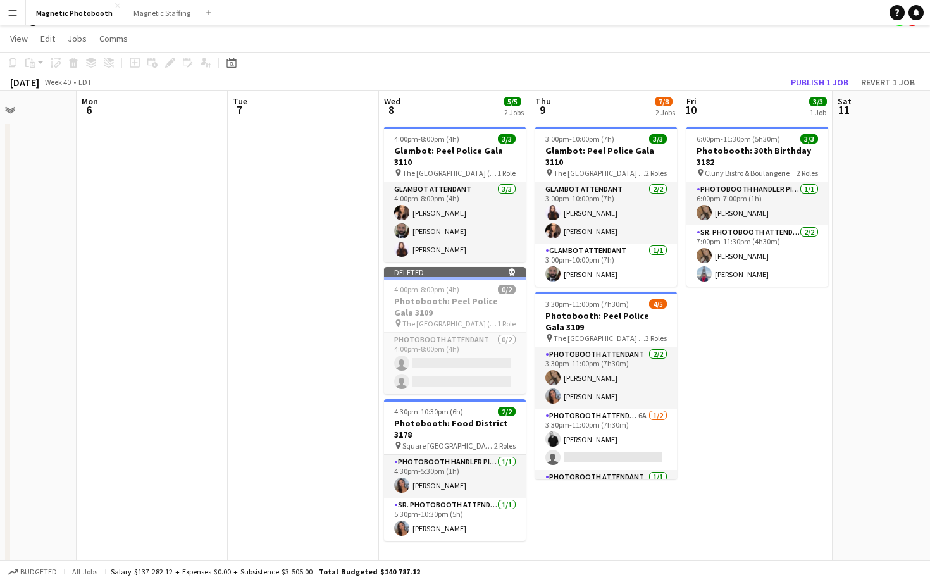
click at [811, 73] on div "October 2025 Week 40 • EDT Publish 1 job Revert 1 job" at bounding box center [465, 82] width 930 height 18
click at [810, 77] on button "Publish 1 job" at bounding box center [820, 82] width 68 height 16
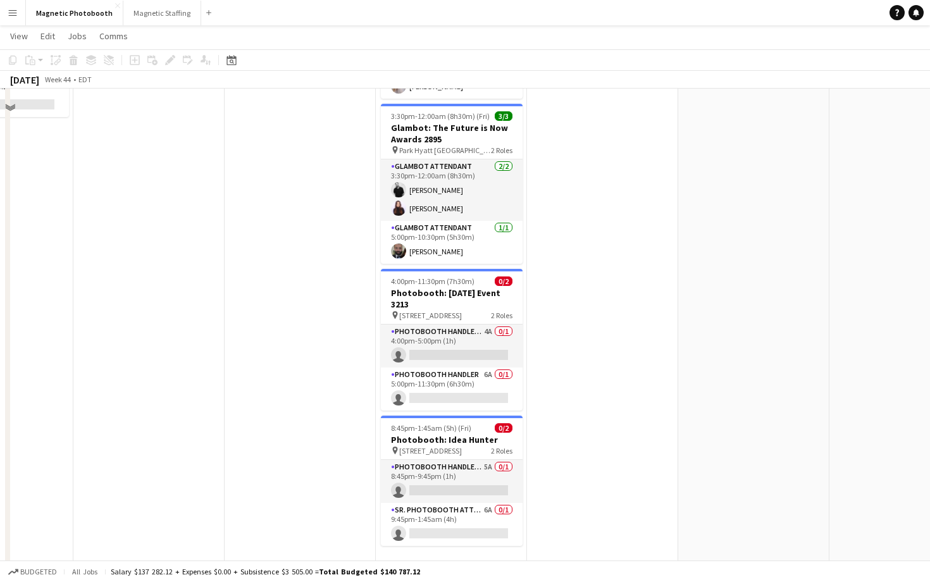
scroll to position [216, 0]
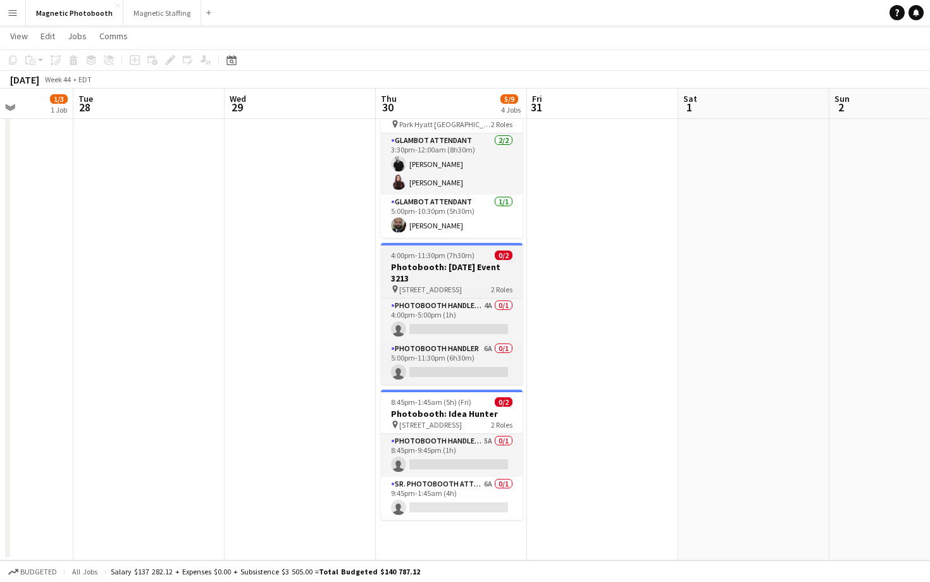
click at [449, 285] on span "[STREET_ADDRESS]" at bounding box center [430, 289] width 63 height 9
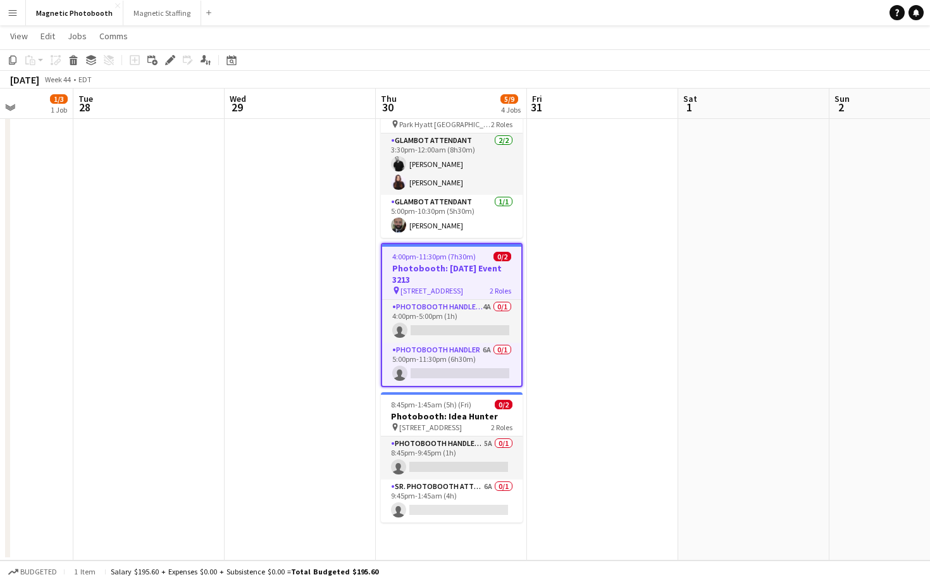
click at [168, 69] on app-toolbar "Copy Paste Paste Command V Paste with crew Command Shift V Paste linked Job Del…" at bounding box center [465, 60] width 930 height 22
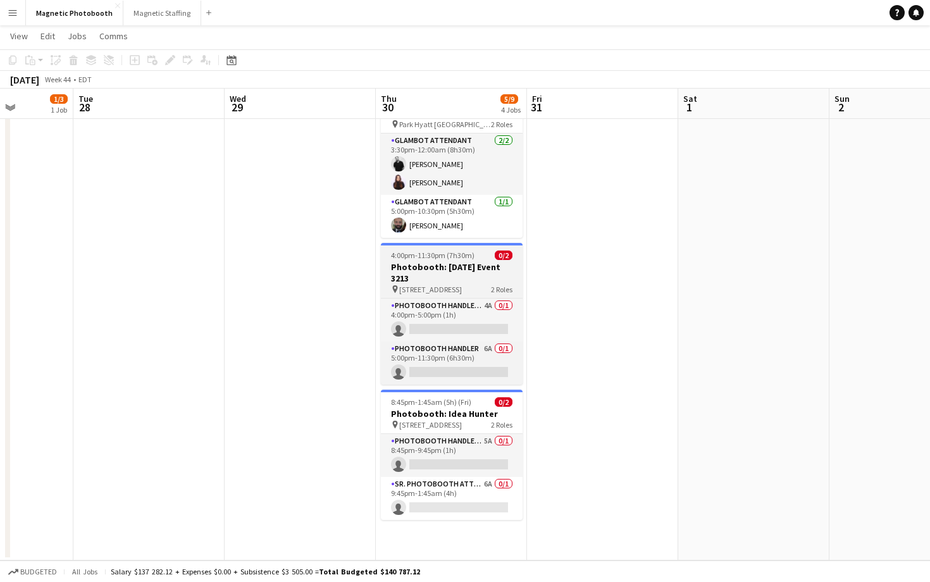
click at [420, 257] on span "4:00pm-11:30pm (7h30m)" at bounding box center [432, 254] width 83 height 9
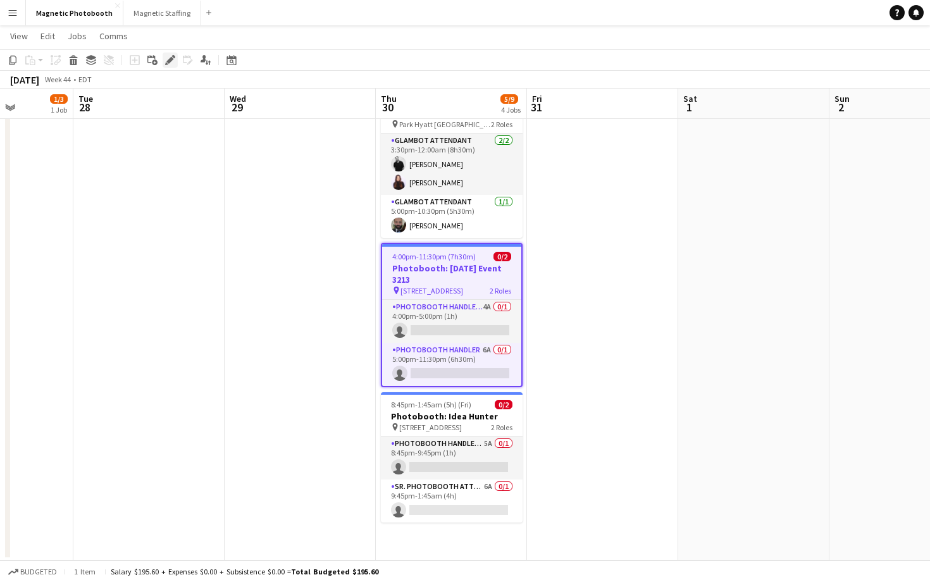
click at [167, 66] on div "Edit" at bounding box center [170, 59] width 15 height 15
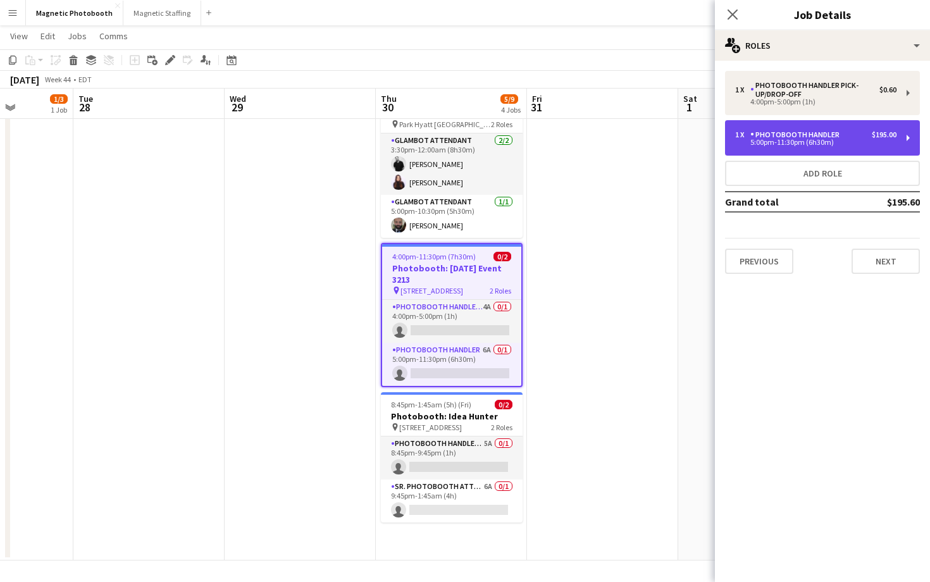
click at [853, 135] on div "1 x Photobooth Handler $195.00" at bounding box center [815, 134] width 161 height 9
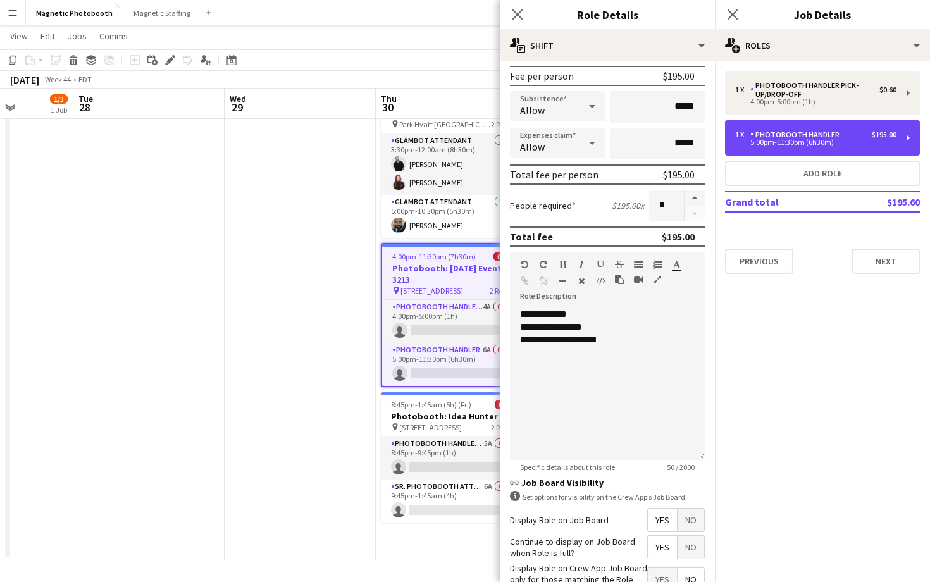
scroll to position [170, 0]
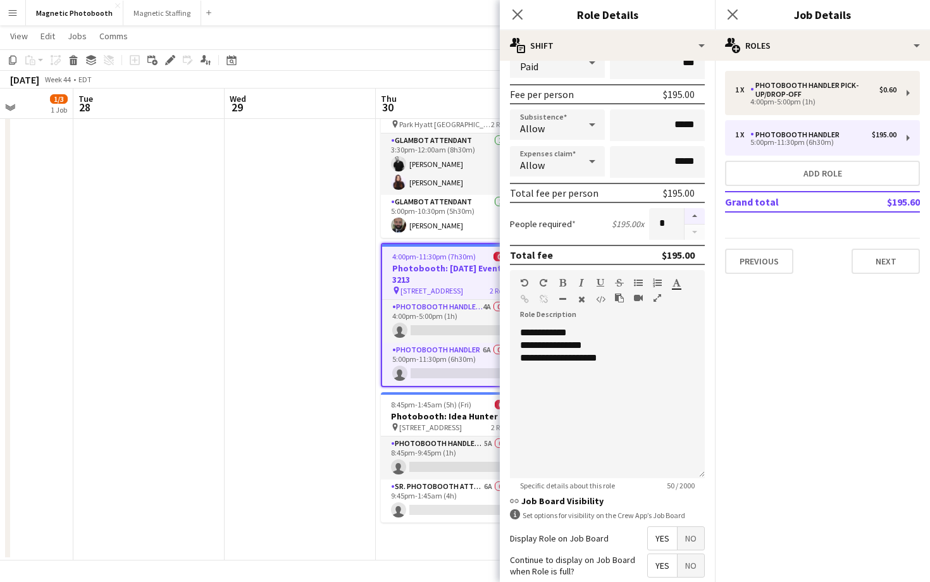
click at [696, 217] on button "button" at bounding box center [694, 216] width 20 height 16
type input "*"
click at [735, 12] on icon at bounding box center [732, 14] width 12 height 12
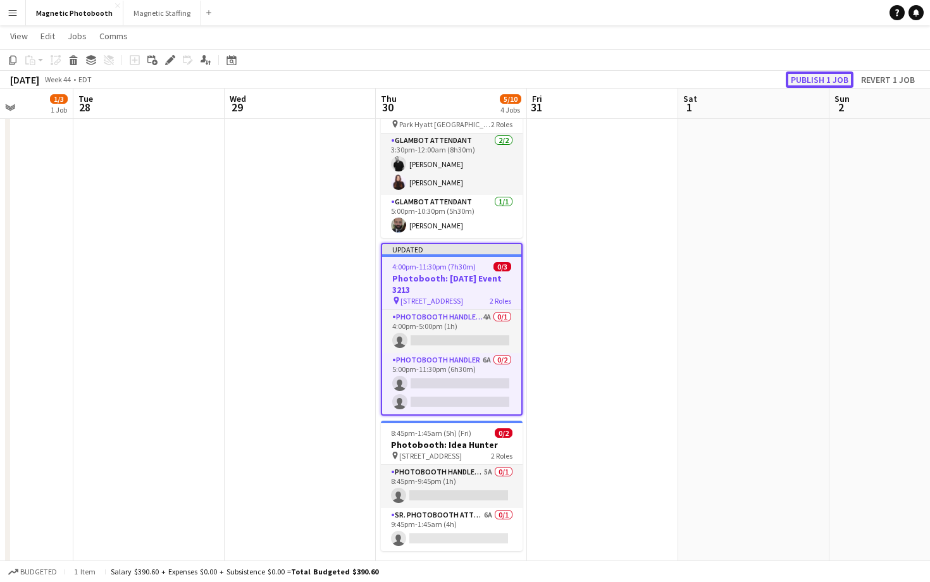
click at [824, 82] on button "Publish 1 job" at bounding box center [820, 79] width 68 height 16
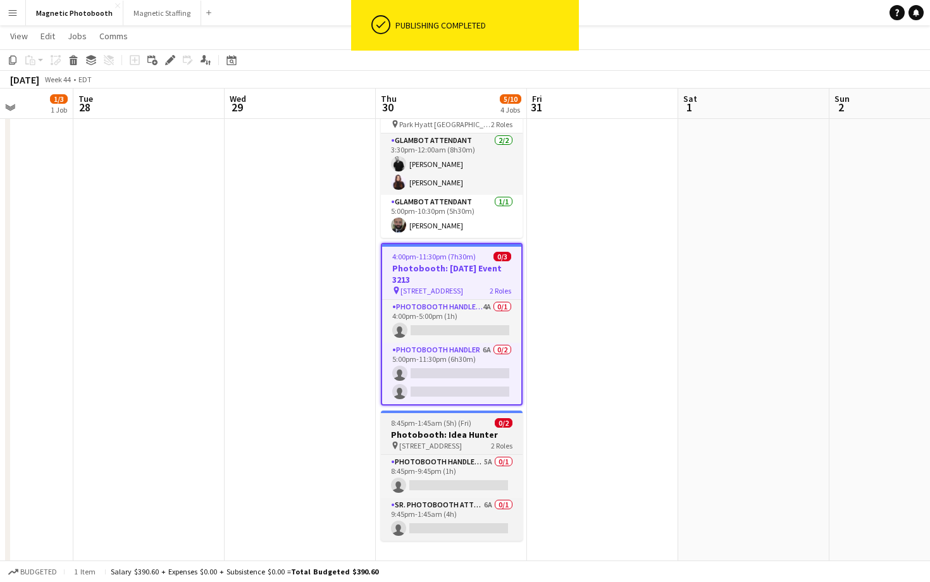
click at [491, 443] on span "2 Roles" at bounding box center [502, 445] width 22 height 9
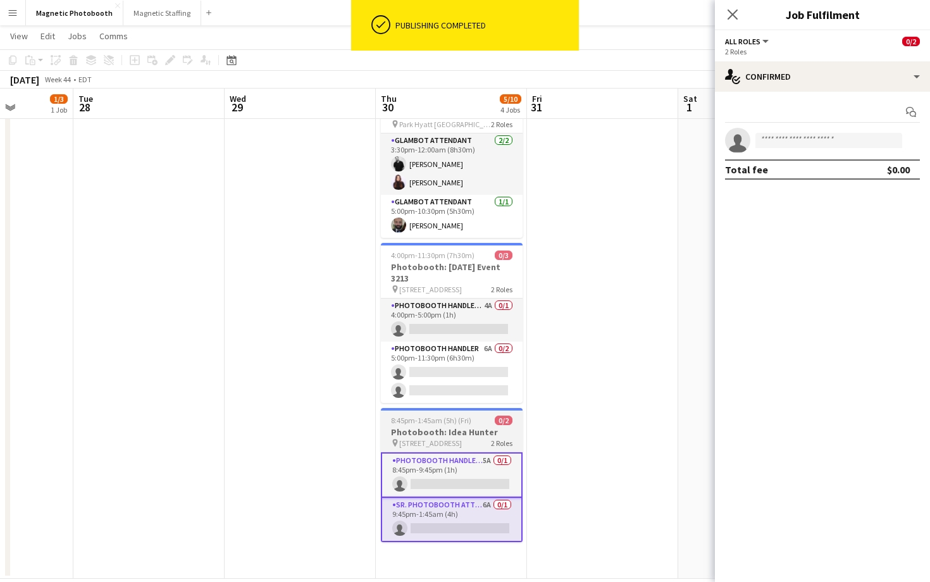
click at [441, 429] on h3 "Photobooth: Idea Hunter" at bounding box center [452, 431] width 142 height 11
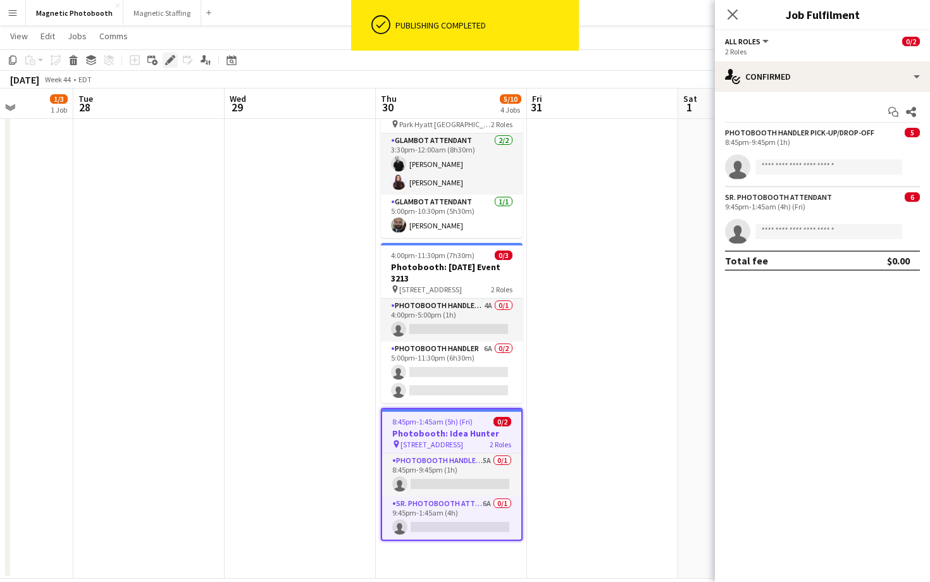
click at [173, 61] on icon "Edit" at bounding box center [170, 60] width 10 height 10
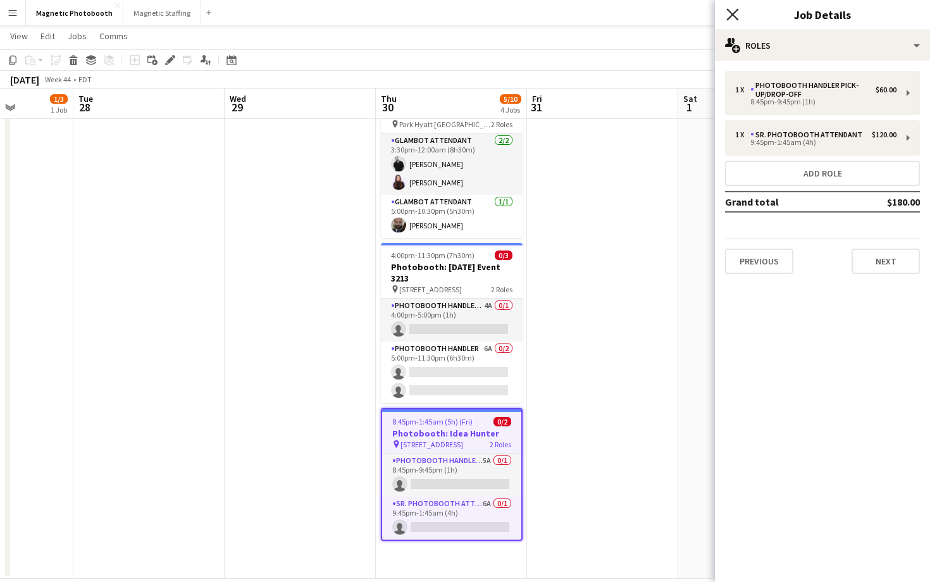
click at [731, 15] on icon at bounding box center [732, 14] width 12 height 12
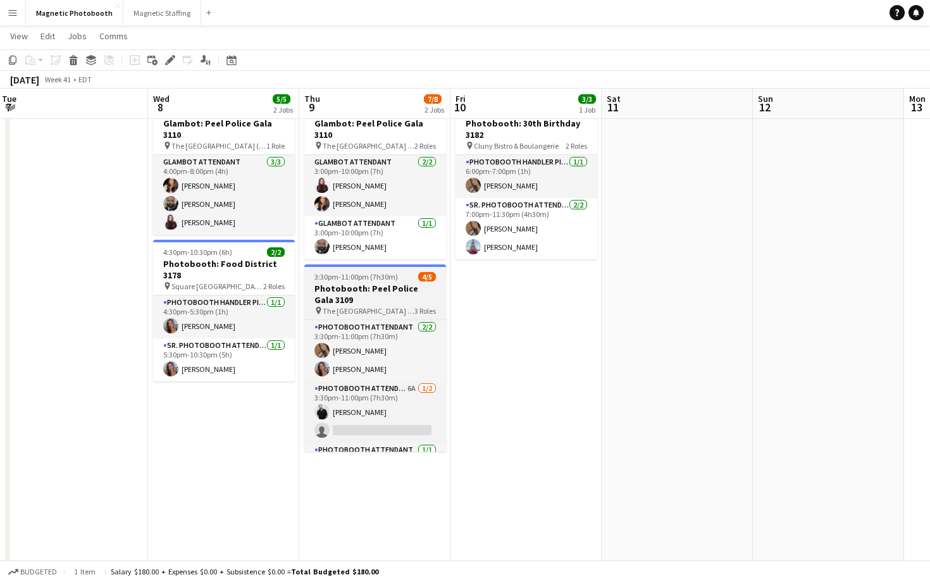
scroll to position [0, 0]
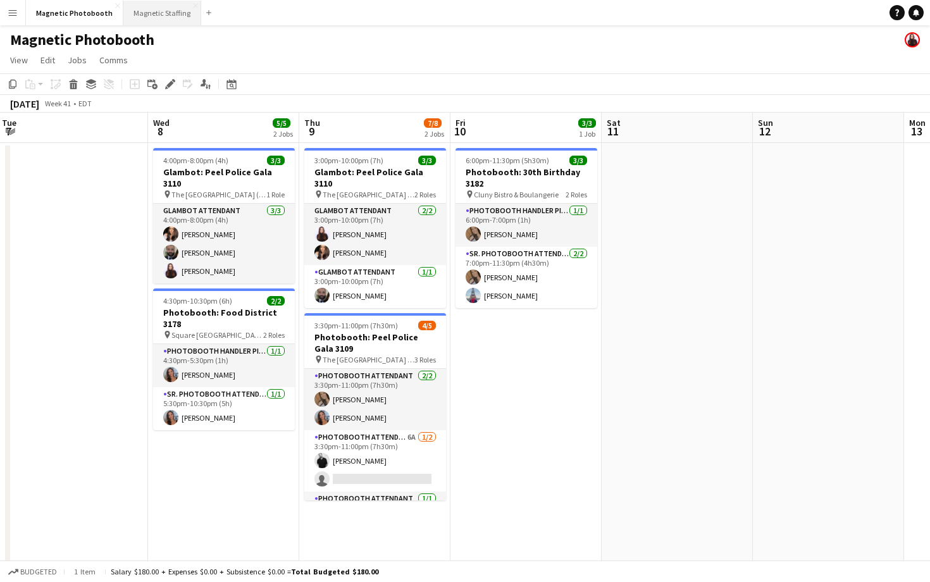
click at [164, 21] on button "Magnetic Staffing Close" at bounding box center [162, 13] width 78 height 25
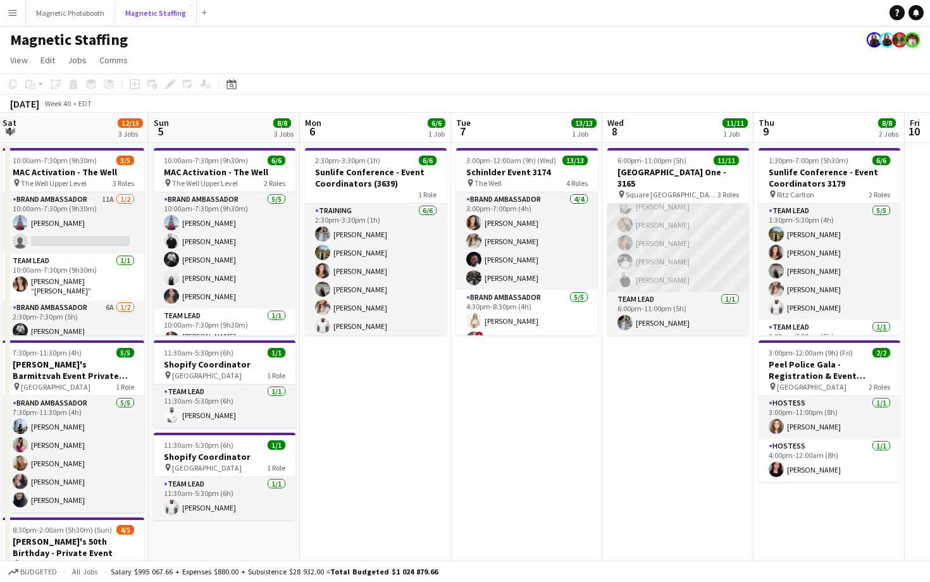
scroll to position [140, 0]
click at [661, 268] on app-card-role "Server 8/8 6:00pm-11:00pm (5h) Luana Cima Maija Dekoker Madi Booth Mike Oelker …" at bounding box center [678, 210] width 142 height 171
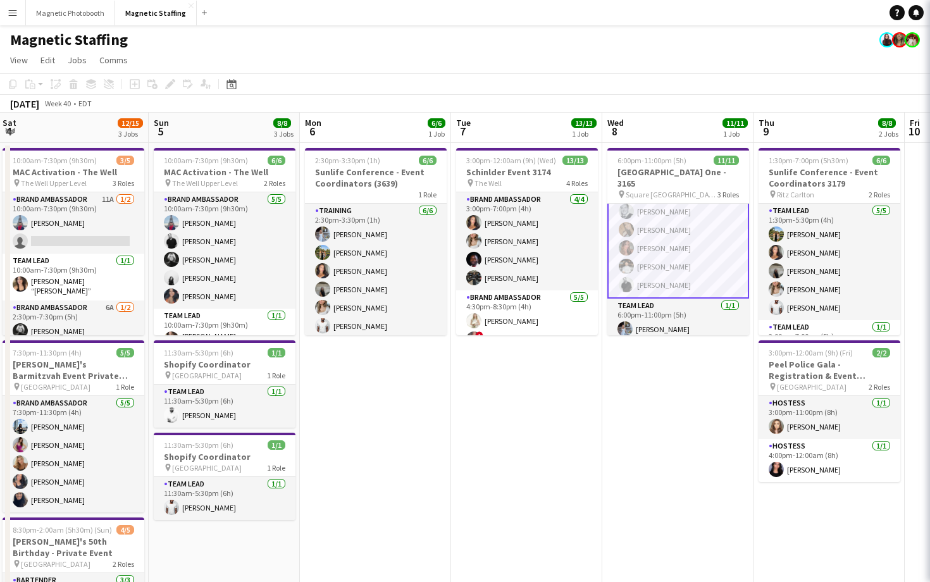
scroll to position [142, 0]
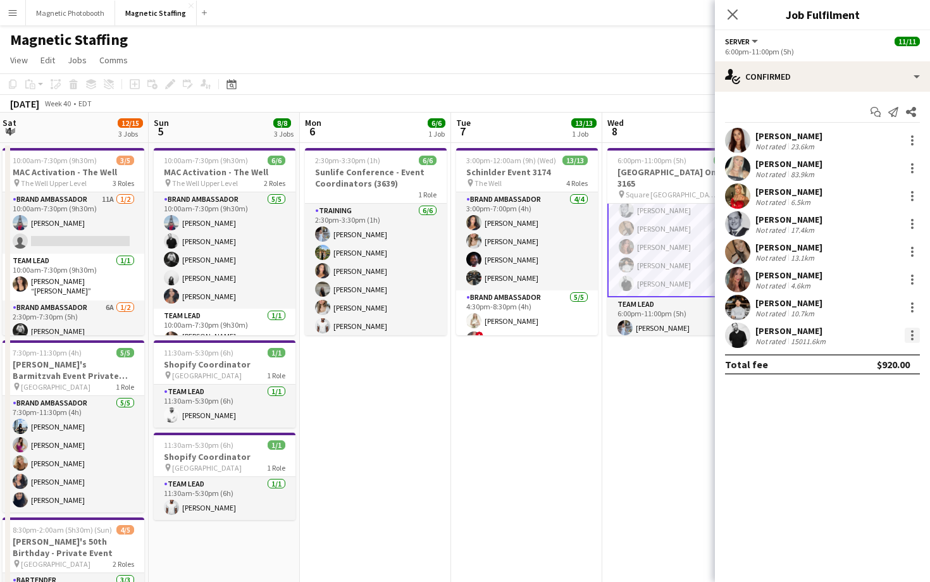
click at [918, 331] on div at bounding box center [911, 335] width 15 height 15
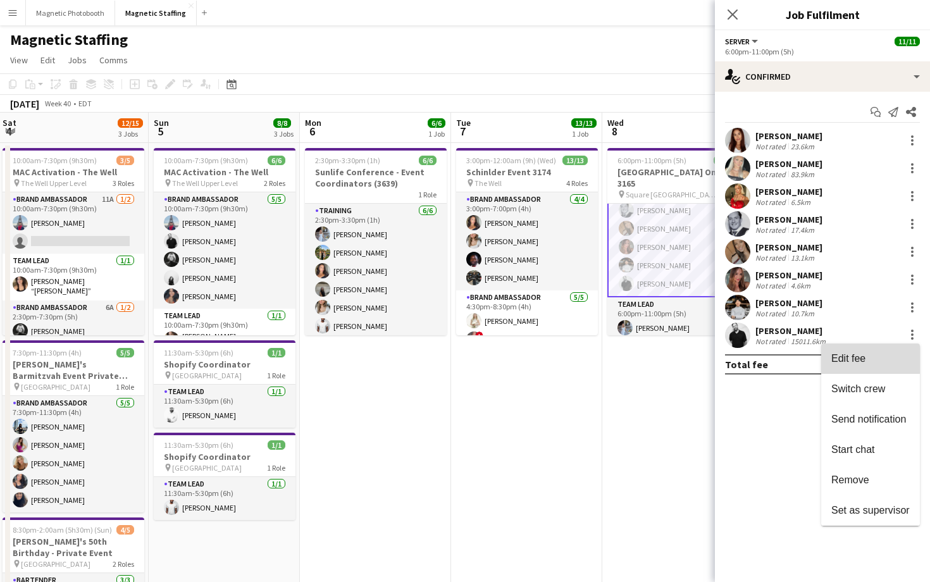
click at [890, 345] on button "Edit fee" at bounding box center [870, 358] width 99 height 30
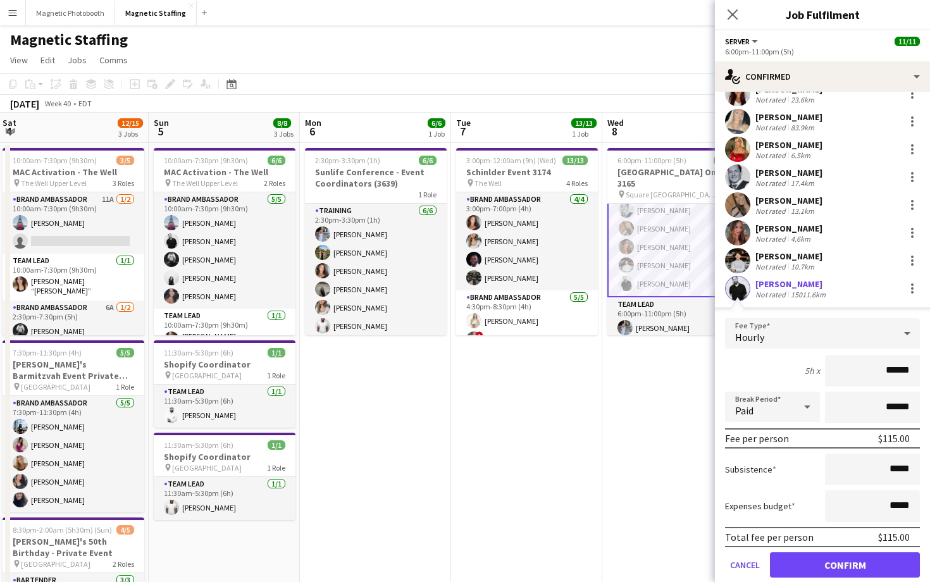
scroll to position [58, 0]
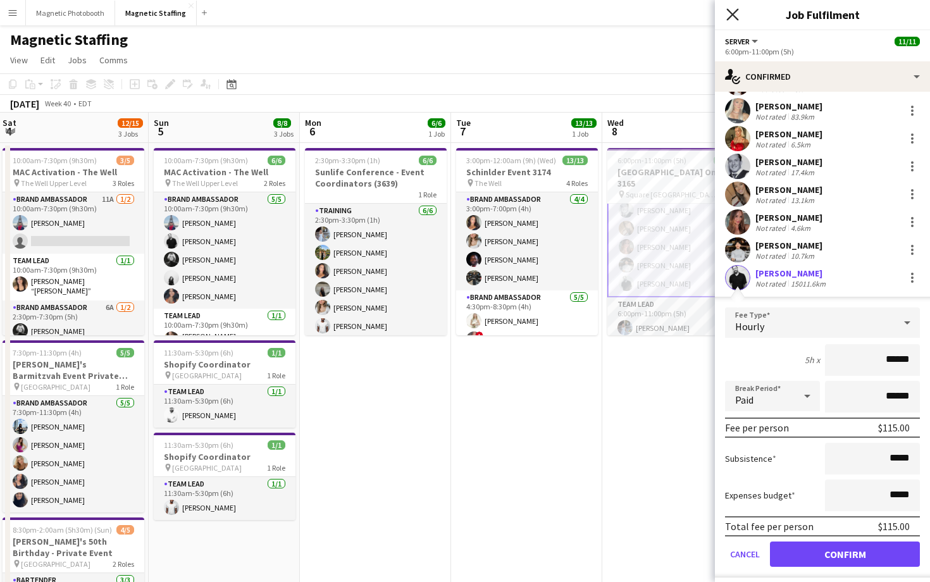
click at [730, 11] on icon "Close pop-in" at bounding box center [732, 14] width 12 height 12
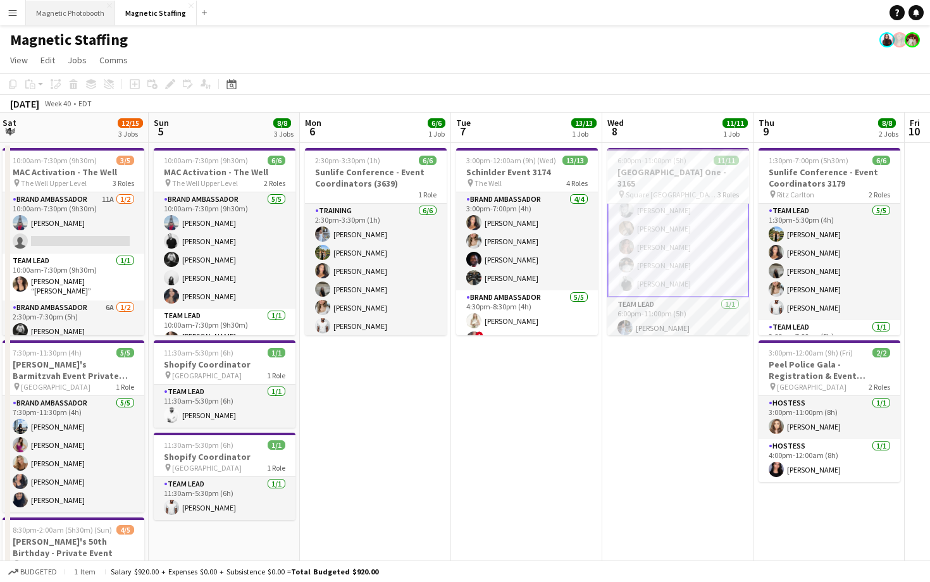
click at [77, 7] on button "Magnetic Photobooth Close" at bounding box center [70, 13] width 89 height 25
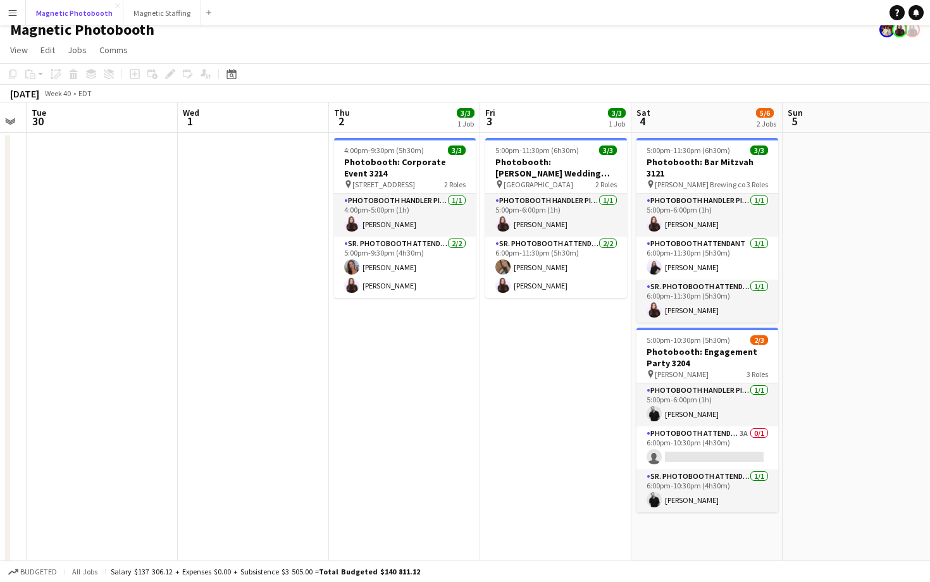
scroll to position [0, 433]
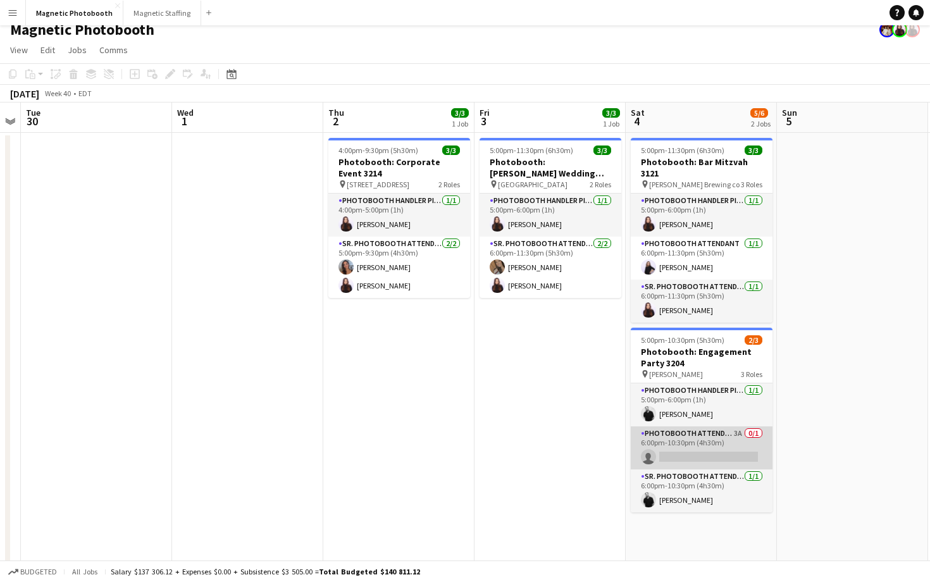
click at [714, 441] on app-card-role "Photobooth Attendant 3A 0/1 6:00pm-10:30pm (4h30m) single-neutral-actions" at bounding box center [702, 447] width 142 height 43
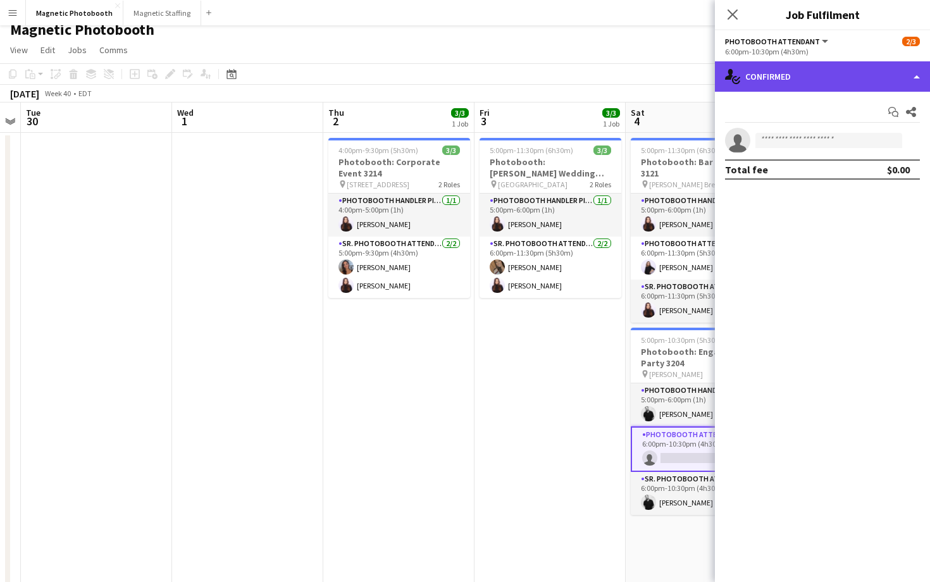
click at [809, 65] on div "single-neutral-actions-check-2 Confirmed" at bounding box center [822, 76] width 215 height 30
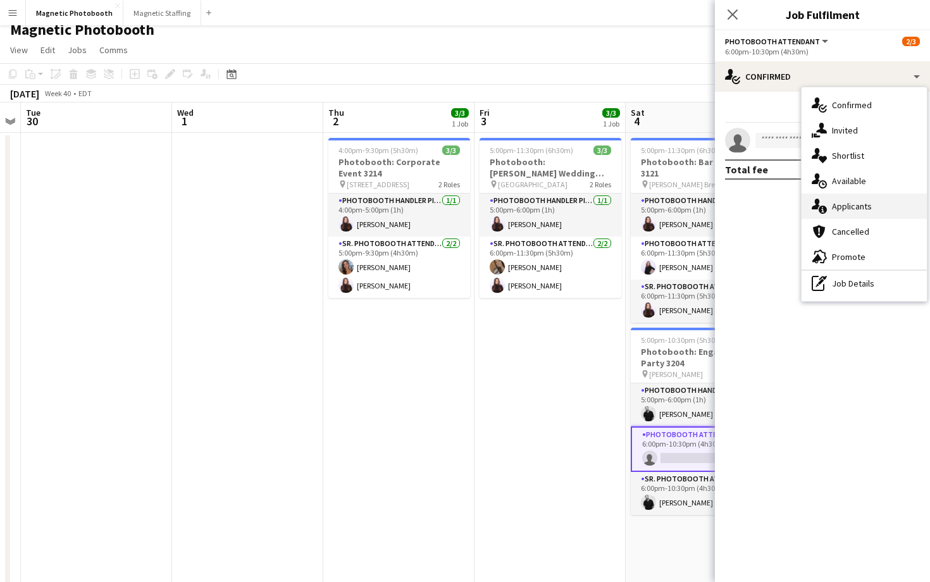
click at [877, 211] on div "single-neutral-actions-information Applicants" at bounding box center [863, 206] width 125 height 25
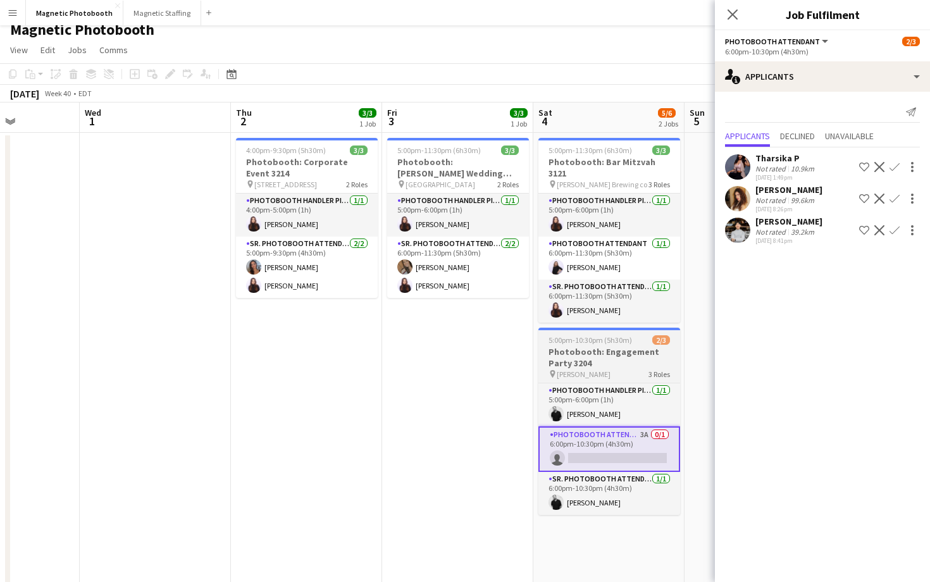
scroll to position [0, 567]
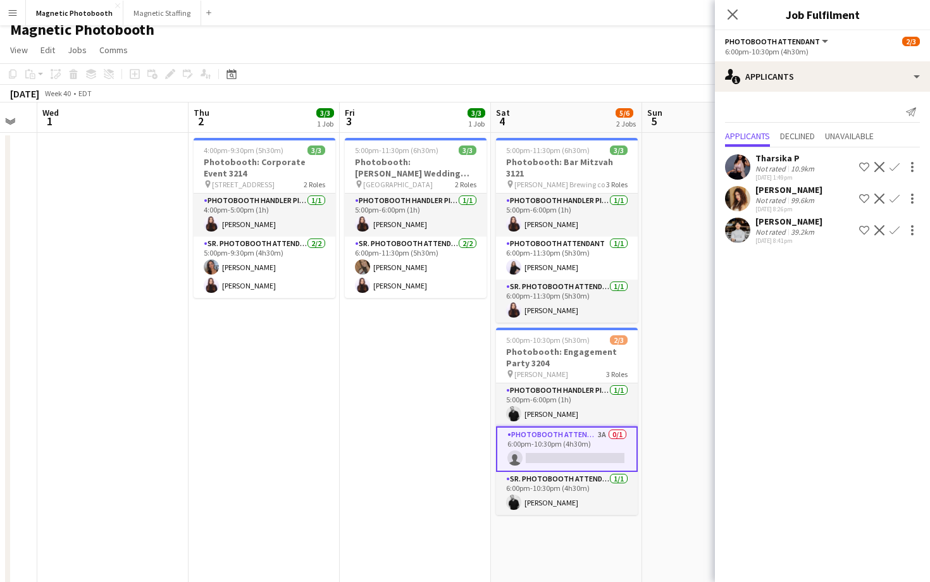
click at [739, 197] on app-user-avatar at bounding box center [737, 198] width 25 height 25
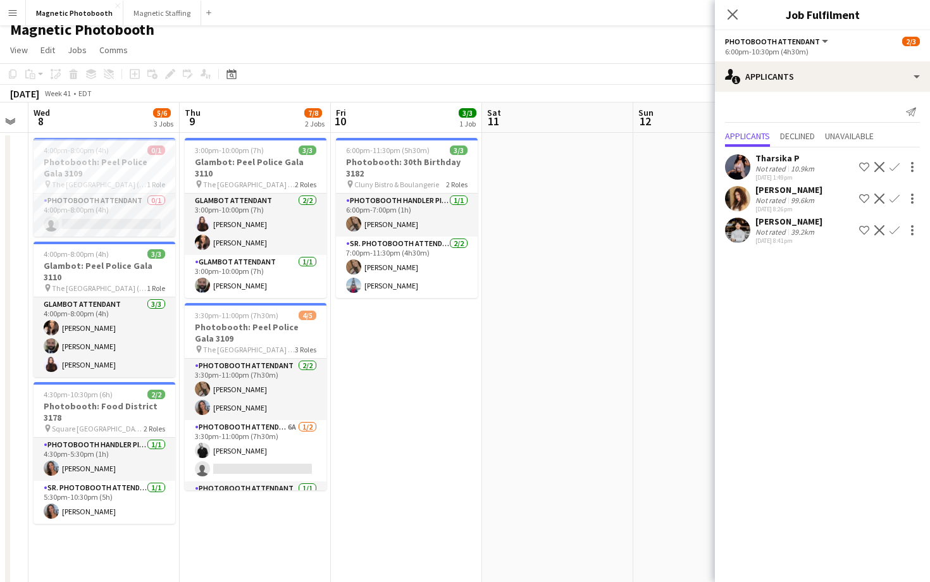
scroll to position [0, 273]
click at [738, 7] on app-icon "Close pop-in" at bounding box center [733, 15] width 18 height 18
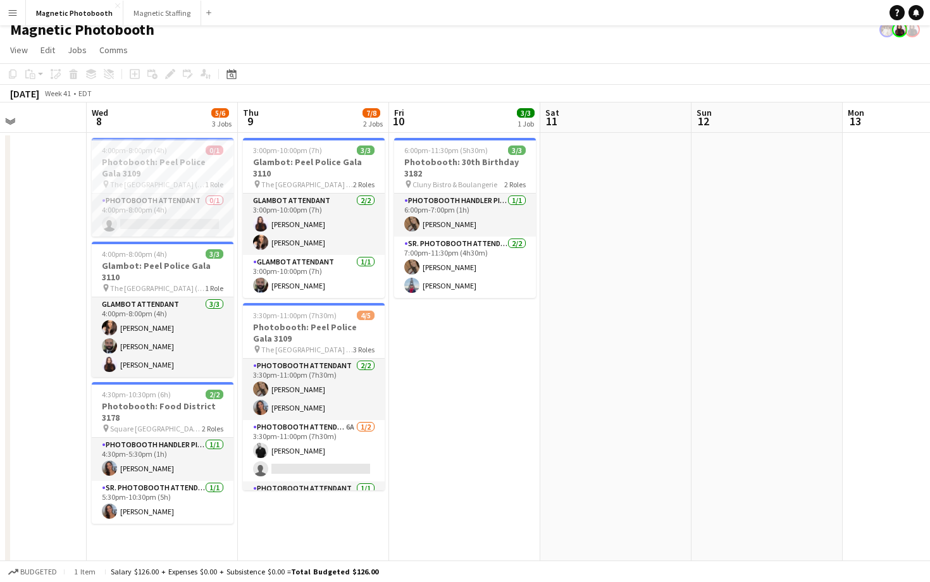
scroll to position [0, 362]
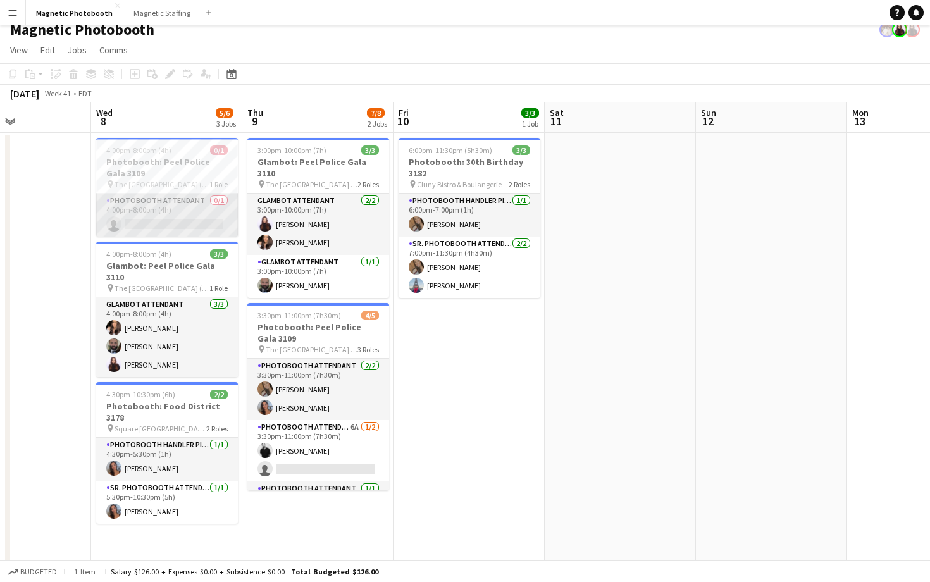
click at [219, 226] on app-card-role "Photobooth Attendant 0/1 4:00pm-8:00pm (4h) single-neutral-actions" at bounding box center [167, 215] width 142 height 43
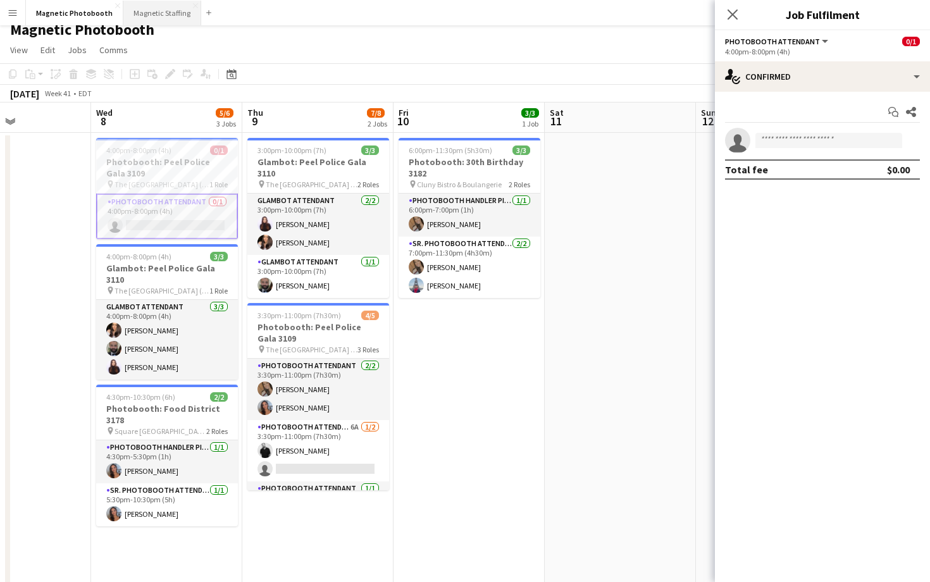
click at [142, 18] on button "Magnetic Staffing Close" at bounding box center [162, 13] width 78 height 25
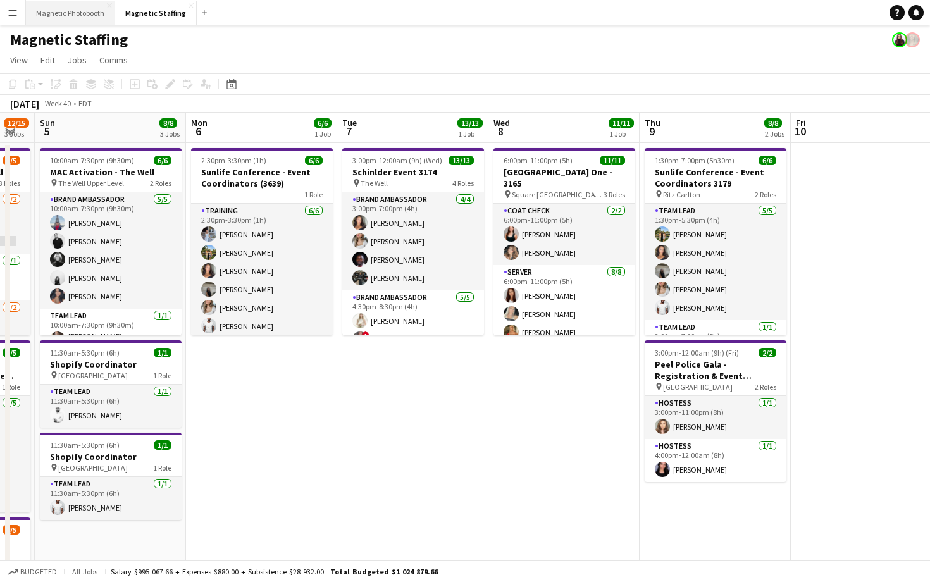
click at [90, 10] on button "Magnetic Photobooth Close" at bounding box center [70, 13] width 89 height 25
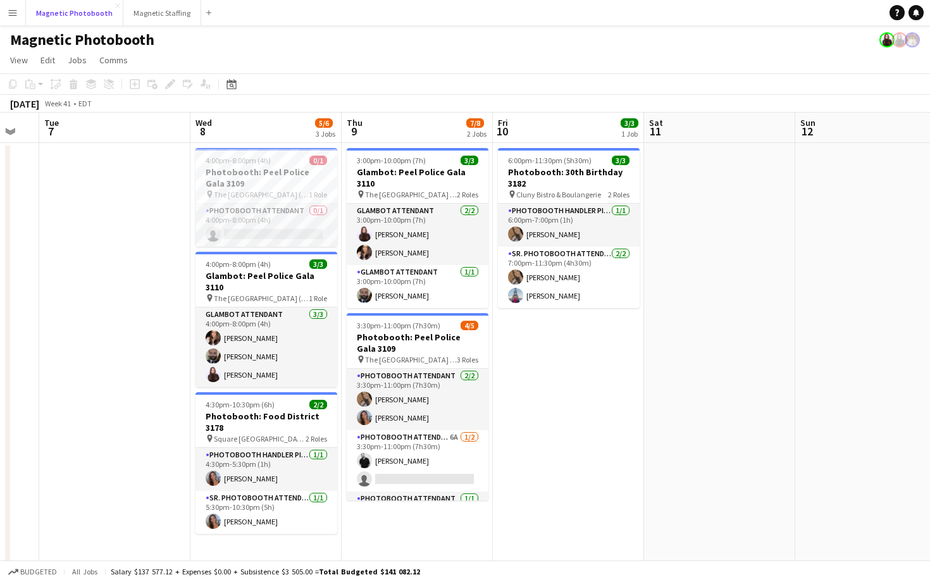
scroll to position [0, 345]
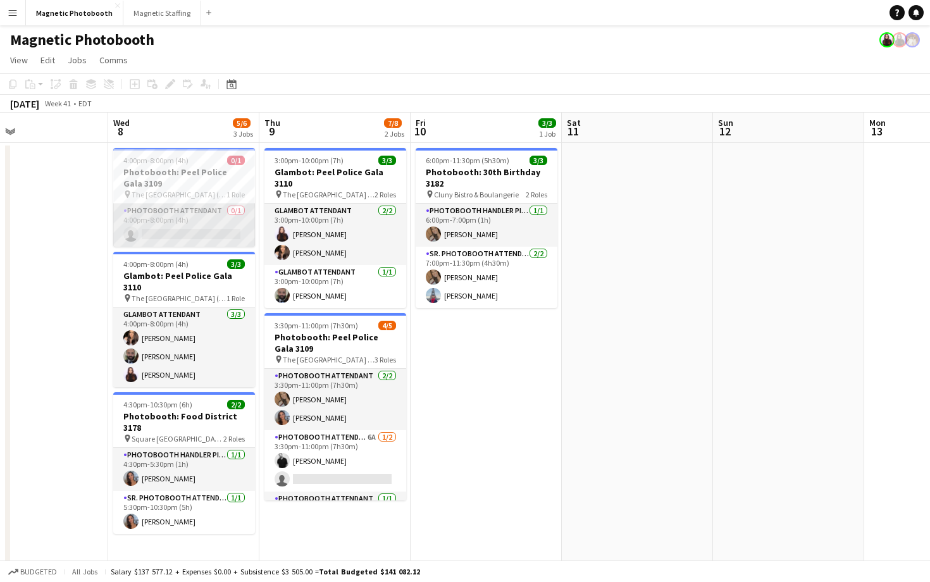
click at [206, 223] on app-card-role "Photobooth Attendant 0/1 4:00pm-8:00pm (4h) single-neutral-actions" at bounding box center [184, 225] width 142 height 43
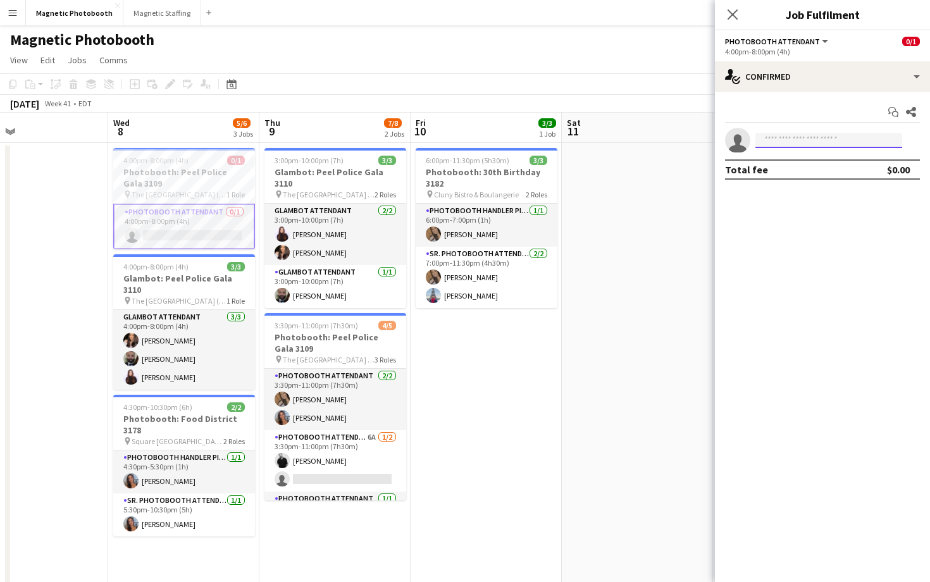
click at [789, 137] on input at bounding box center [828, 140] width 147 height 15
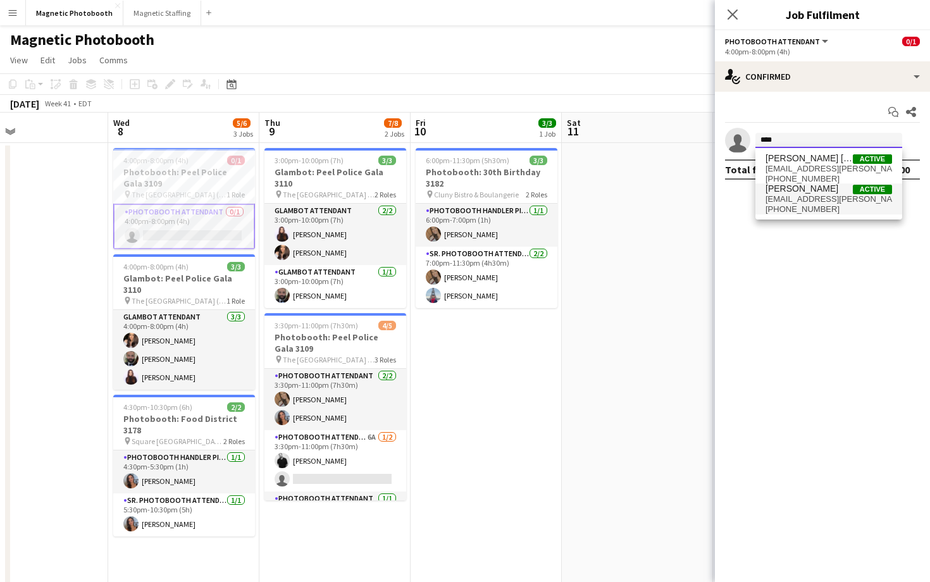
type input "****"
click at [808, 198] on span "[EMAIL_ADDRESS][PERSON_NAME][DOMAIN_NAME]" at bounding box center [828, 199] width 126 height 10
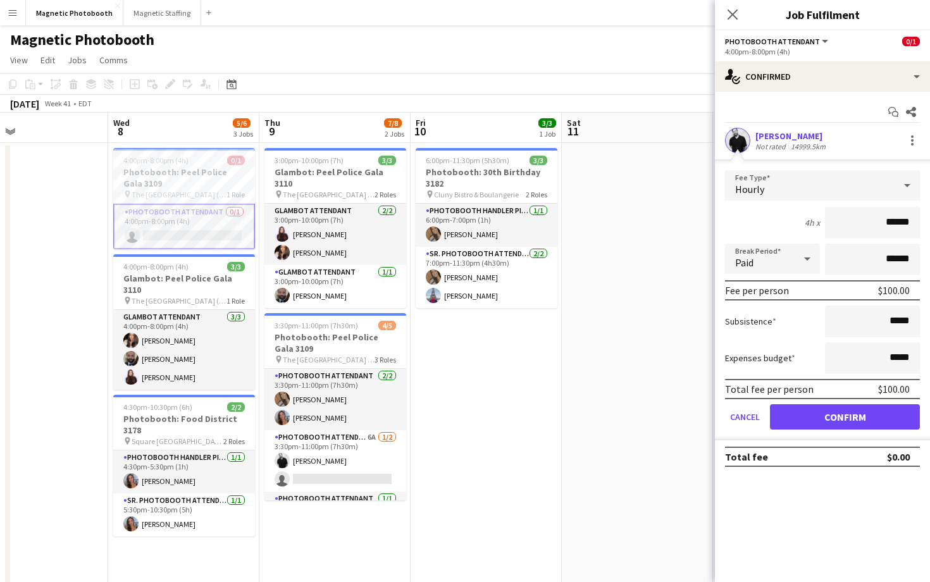
click at [892, 226] on input "******" at bounding box center [872, 223] width 95 height 32
type input "**"
type input "***"
click at [817, 411] on button "Confirm" at bounding box center [845, 416] width 150 height 25
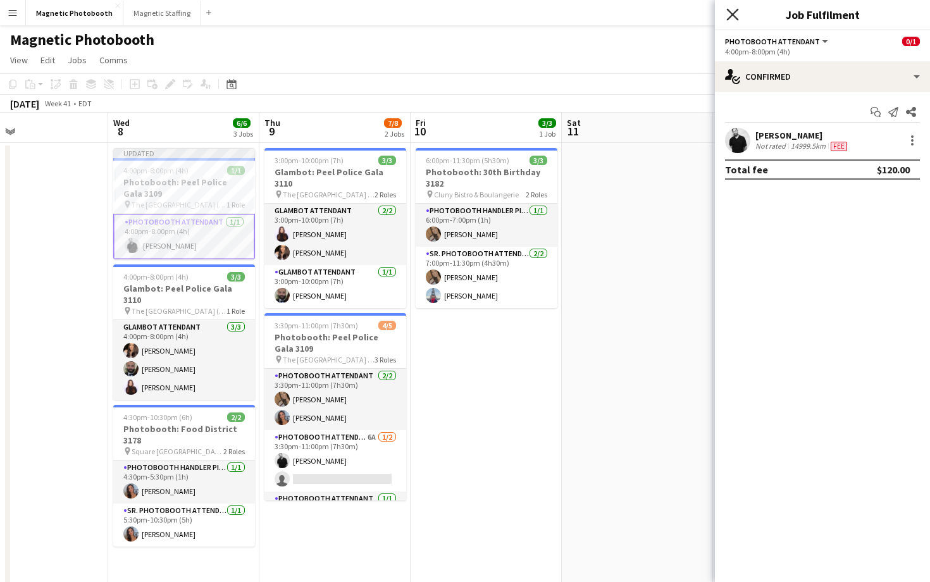
click at [729, 17] on icon at bounding box center [732, 14] width 12 height 12
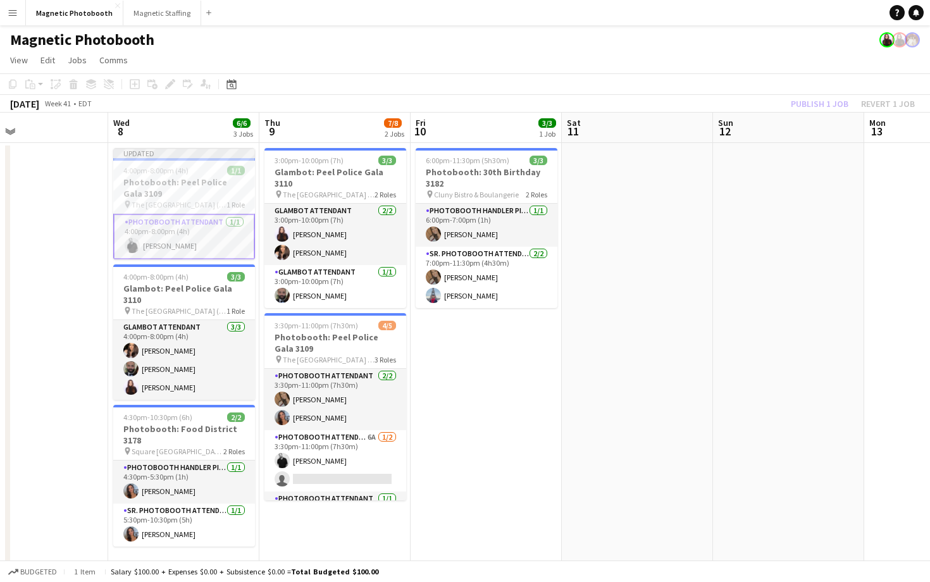
click at [803, 101] on div "Publish 1 job Revert 1 job" at bounding box center [852, 104] width 154 height 16
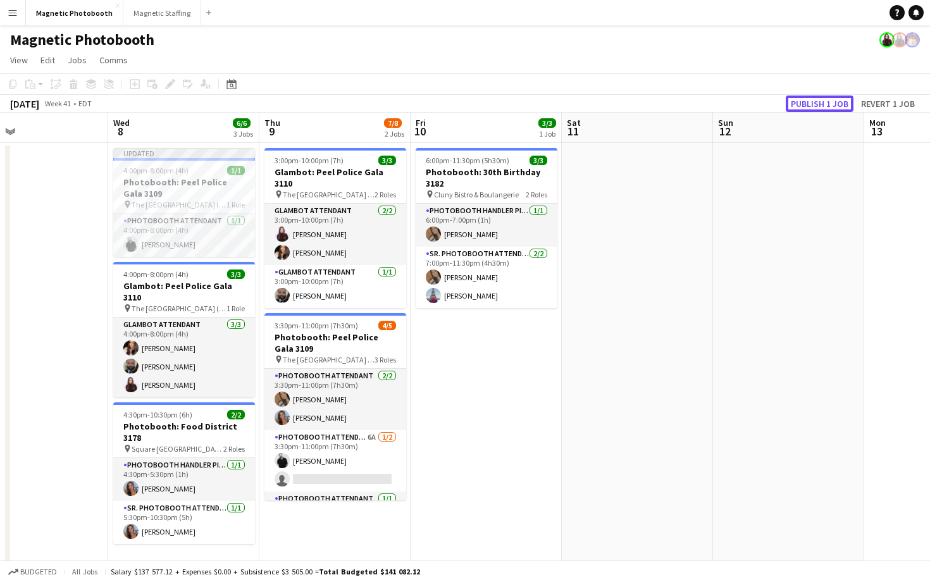
click at [803, 101] on button "Publish 1 job" at bounding box center [820, 104] width 68 height 16
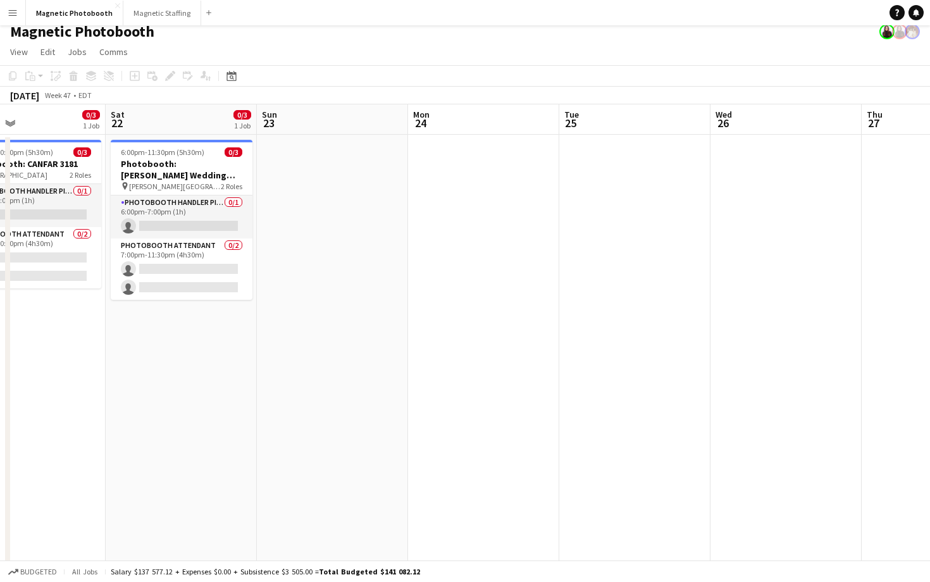
scroll to position [0, 373]
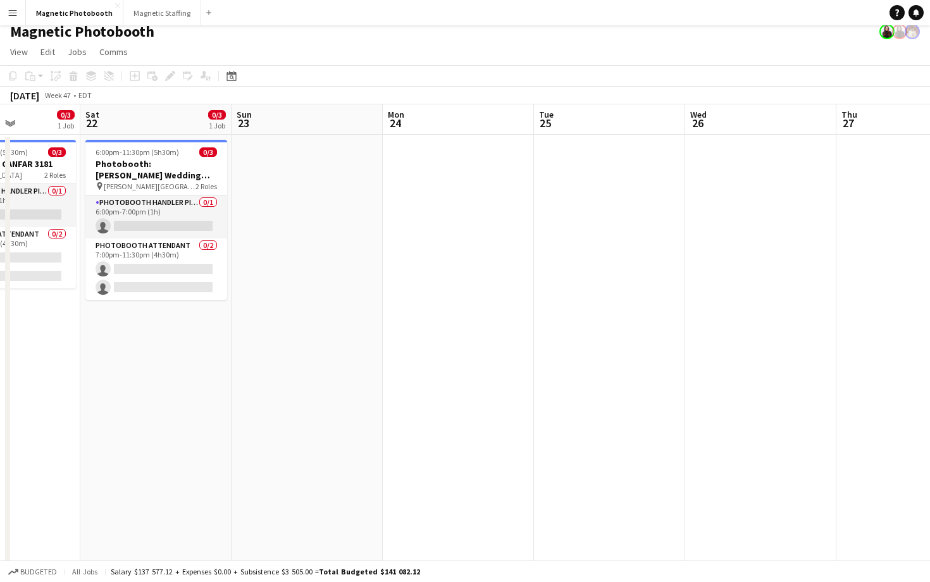
click at [777, 285] on app-date-cell at bounding box center [760, 461] width 151 height 653
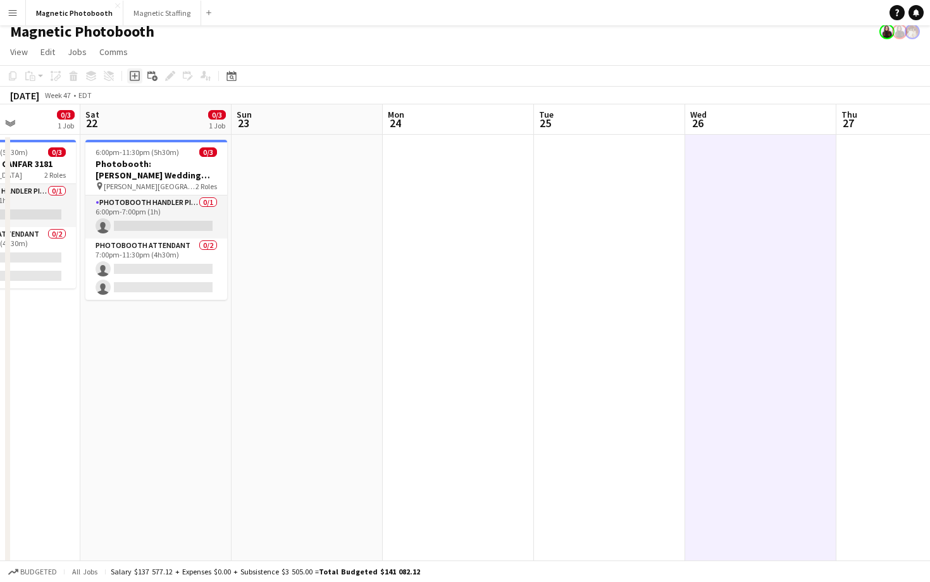
click at [139, 80] on icon at bounding box center [135, 76] width 10 height 10
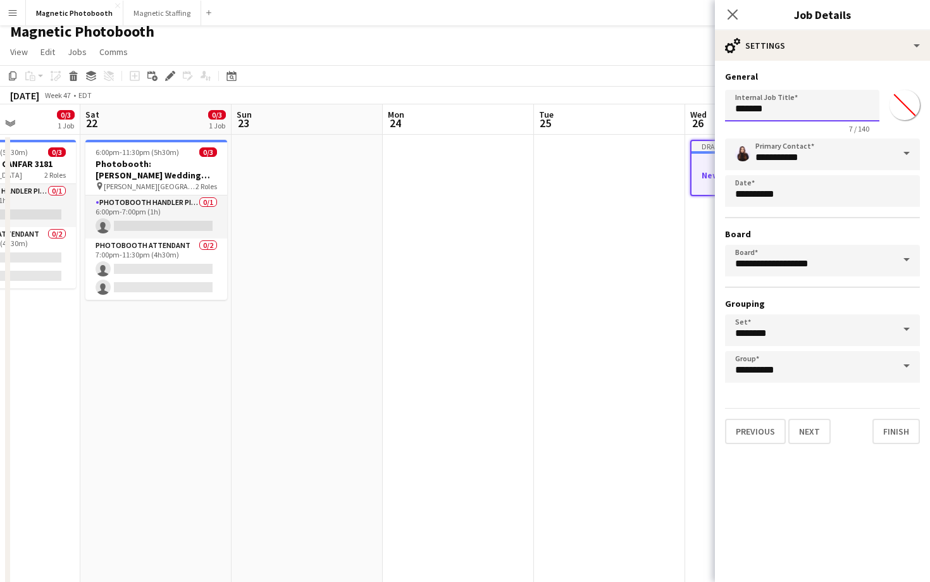
click at [761, 106] on input "*******" at bounding box center [802, 106] width 154 height 32
paste input "**********"
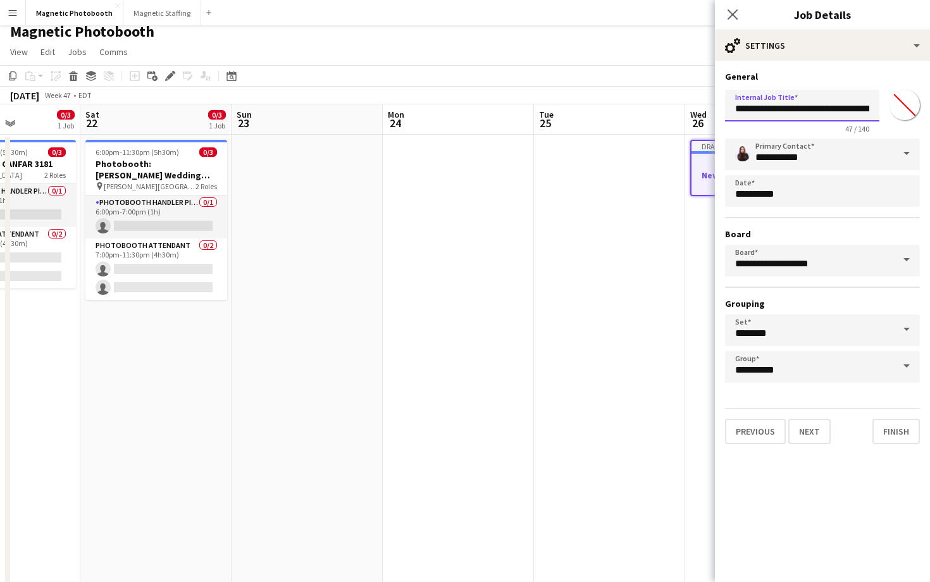
drag, startPoint x: 797, startPoint y: 112, endPoint x: 698, endPoint y: 118, distance: 99.5
click at [698, 118] on body "Menu Boards Boards Boards All jobs Status Workforce Workforce My Workforce Recr…" at bounding box center [465, 400] width 930 height 817
type input "**********"
click at [820, 433] on button "Next" at bounding box center [809, 431] width 42 height 25
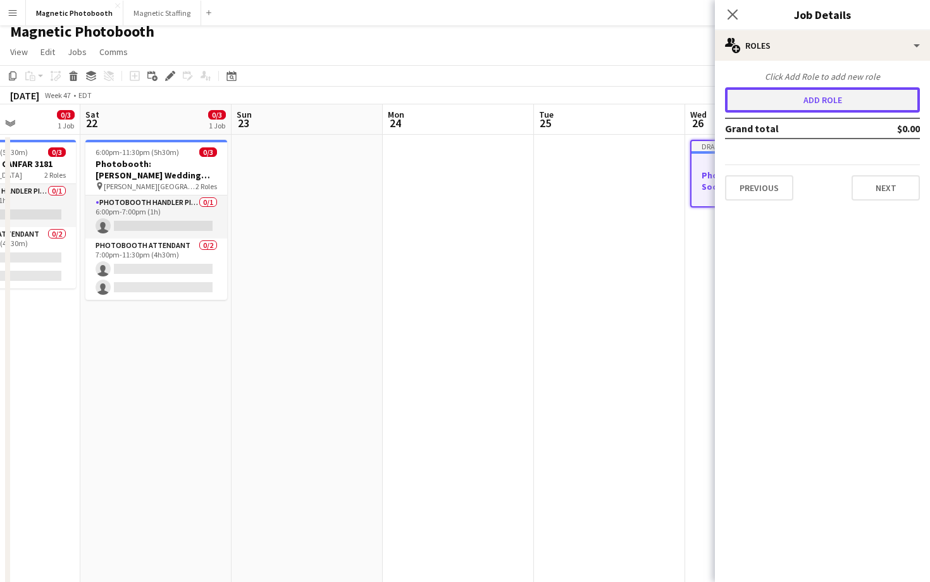
click at [824, 96] on button "Add role" at bounding box center [822, 99] width 195 height 25
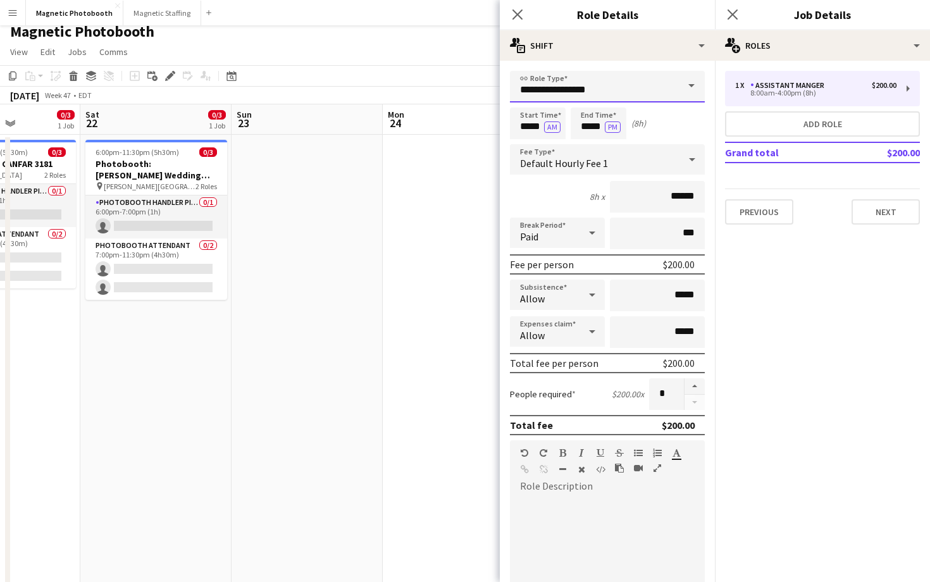
click at [623, 85] on input "**********" at bounding box center [607, 87] width 195 height 32
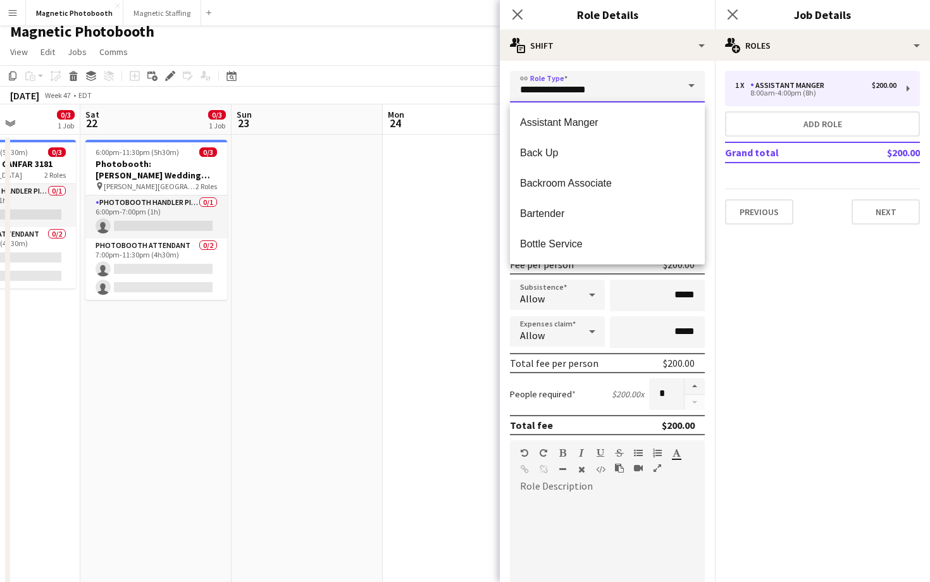
click at [623, 85] on input "**********" at bounding box center [607, 87] width 195 height 32
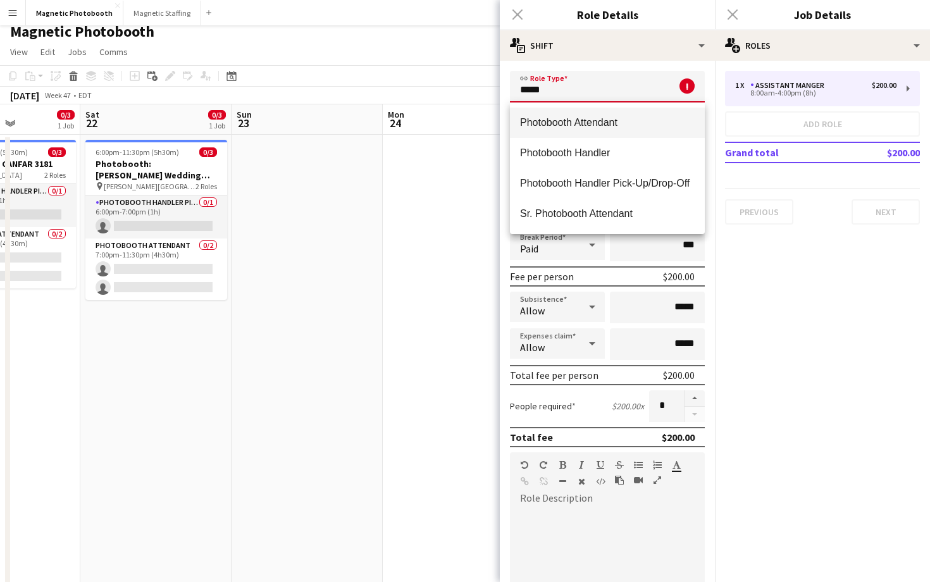
click at [595, 129] on mat-option "Photobooth Attendant" at bounding box center [607, 123] width 195 height 30
type input "**********"
type input "******"
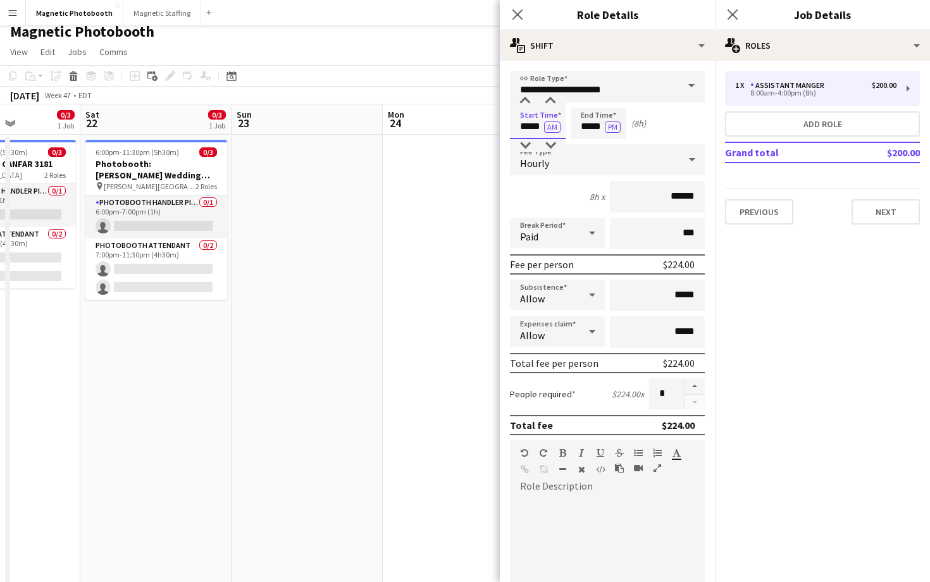
click at [529, 128] on input "*****" at bounding box center [538, 124] width 56 height 32
click at [526, 141] on div at bounding box center [524, 145] width 25 height 13
click at [523, 143] on div at bounding box center [524, 145] width 25 height 13
click at [548, 102] on div at bounding box center [550, 101] width 25 height 13
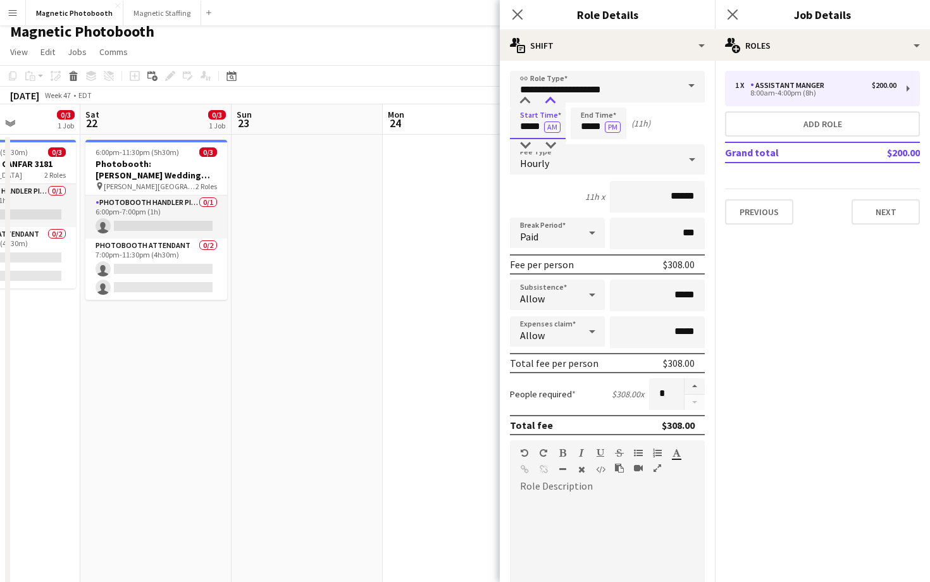
type input "*****"
click at [548, 102] on div at bounding box center [550, 101] width 25 height 13
click at [550, 125] on button "AM" at bounding box center [552, 126] width 16 height 11
click at [608, 118] on input "*****" at bounding box center [598, 124] width 56 height 32
click at [587, 99] on div at bounding box center [585, 101] width 25 height 13
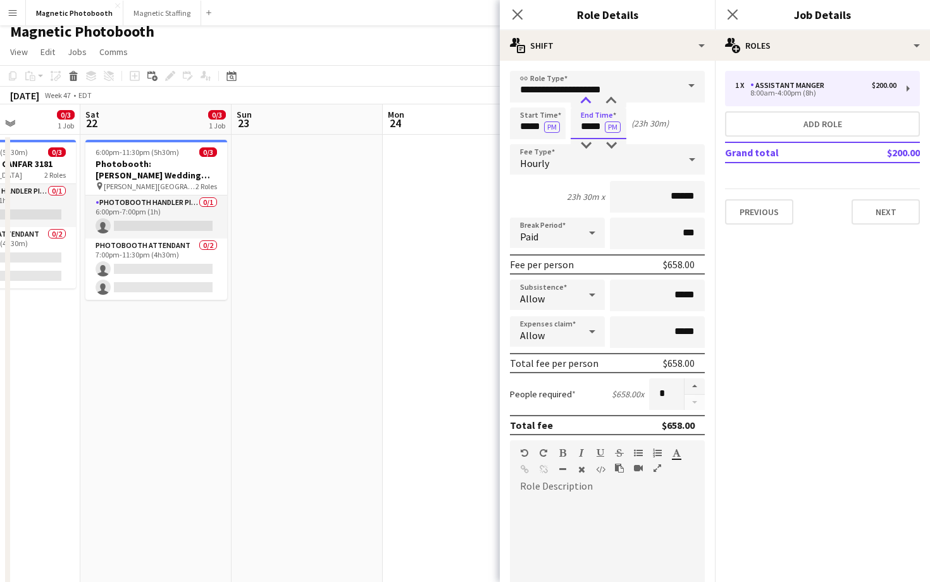
click at [587, 99] on div at bounding box center [585, 101] width 25 height 13
type input "*****"
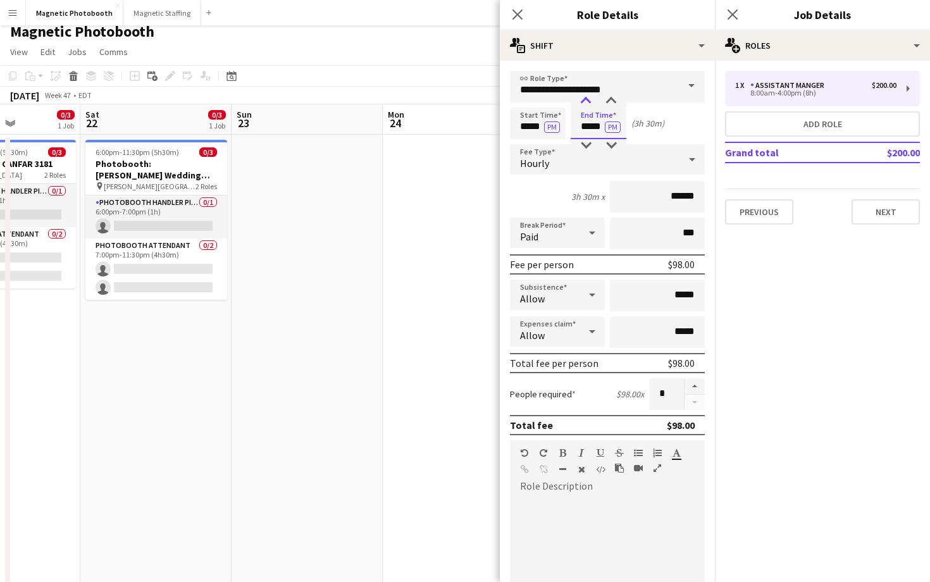
click at [587, 99] on div at bounding box center [585, 101] width 25 height 13
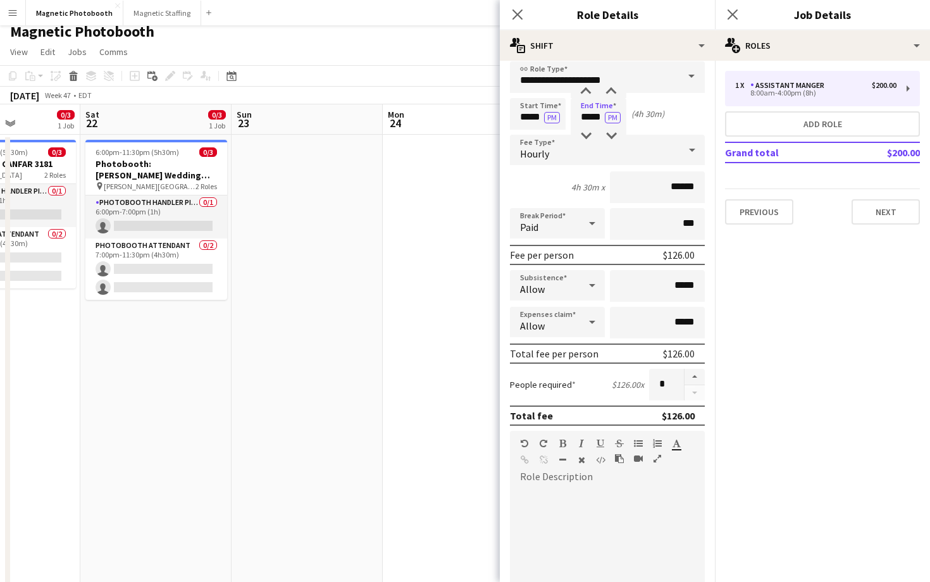
click at [638, 504] on div at bounding box center [607, 563] width 195 height 152
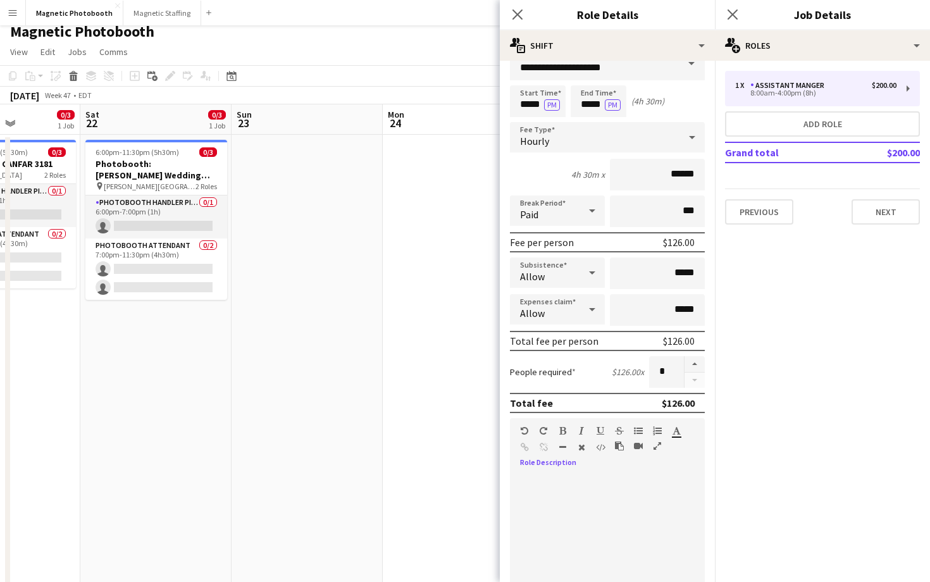
scroll to position [0, 0]
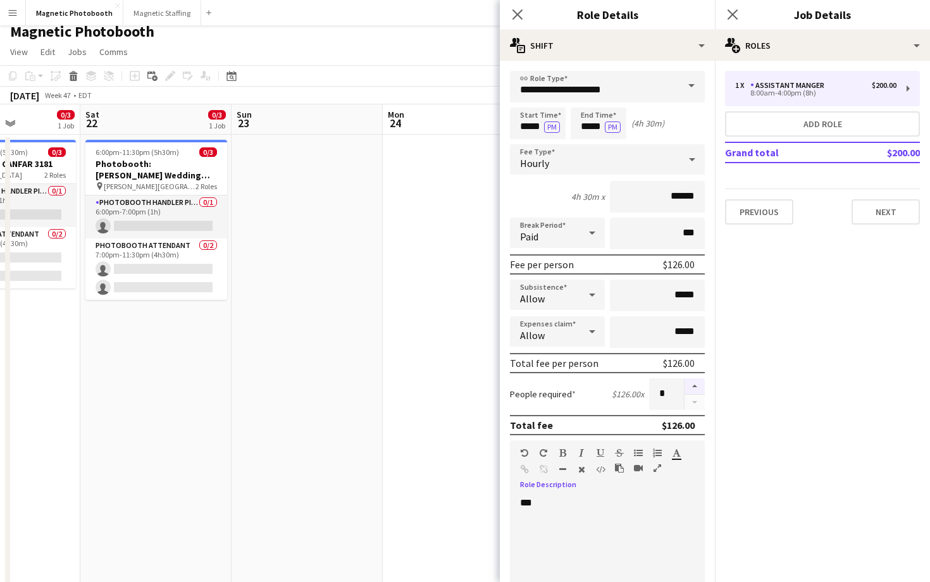
click at [693, 385] on button "button" at bounding box center [694, 386] width 20 height 16
type input "*"
click at [876, 214] on button "Next" at bounding box center [885, 211] width 68 height 25
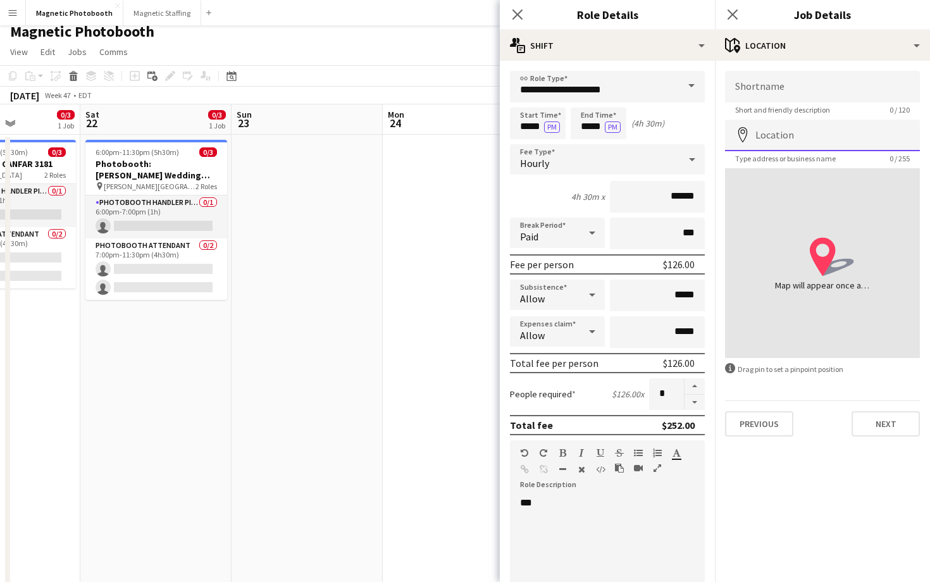
click at [798, 139] on input "Location" at bounding box center [822, 136] width 195 height 32
paste input "**********"
type input "**********"
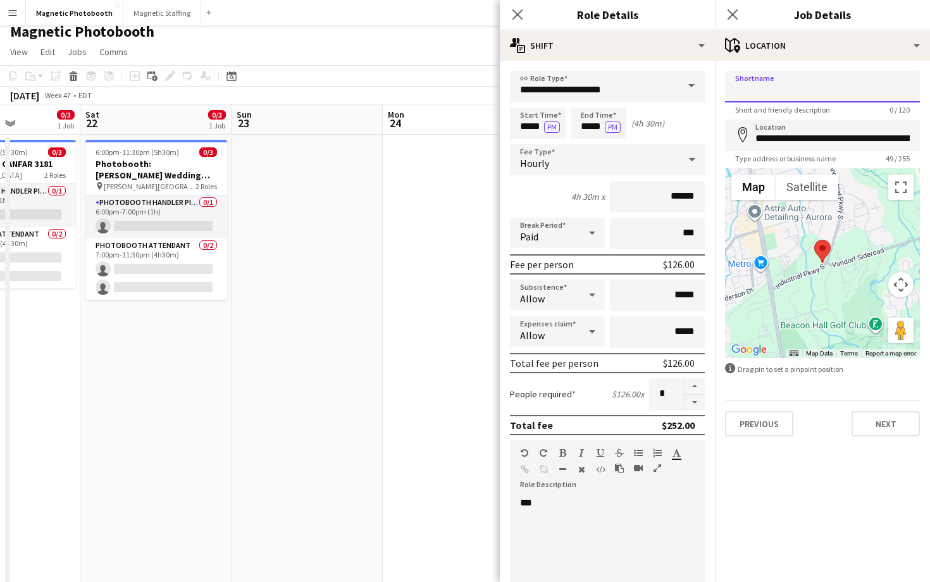
click at [792, 98] on input "Shortname" at bounding box center [822, 87] width 195 height 32
click at [758, 81] on input "**" at bounding box center [822, 87] width 195 height 32
paste input "**********"
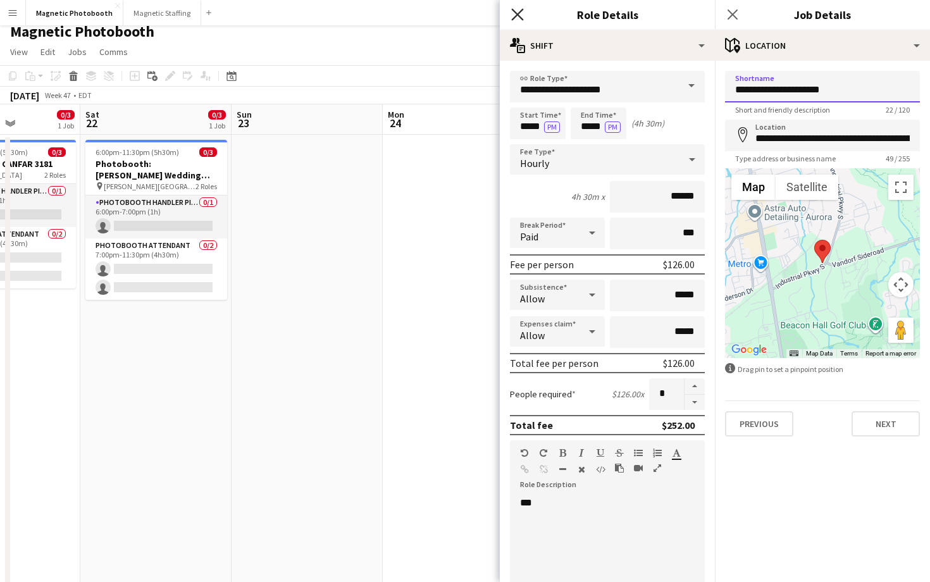
type input "**********"
click at [520, 9] on icon "Close pop-in" at bounding box center [517, 14] width 12 height 12
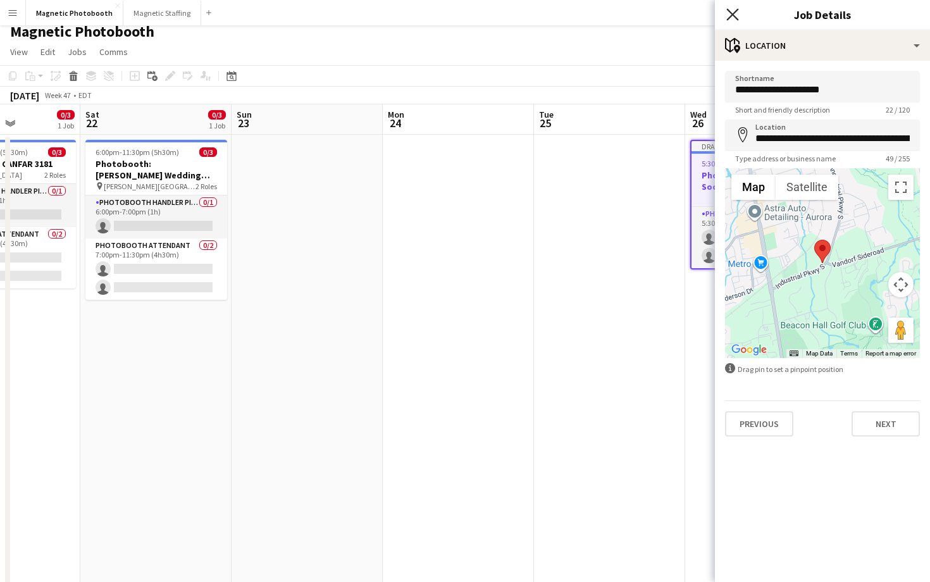
click at [728, 16] on icon "Close pop-in" at bounding box center [732, 14] width 12 height 12
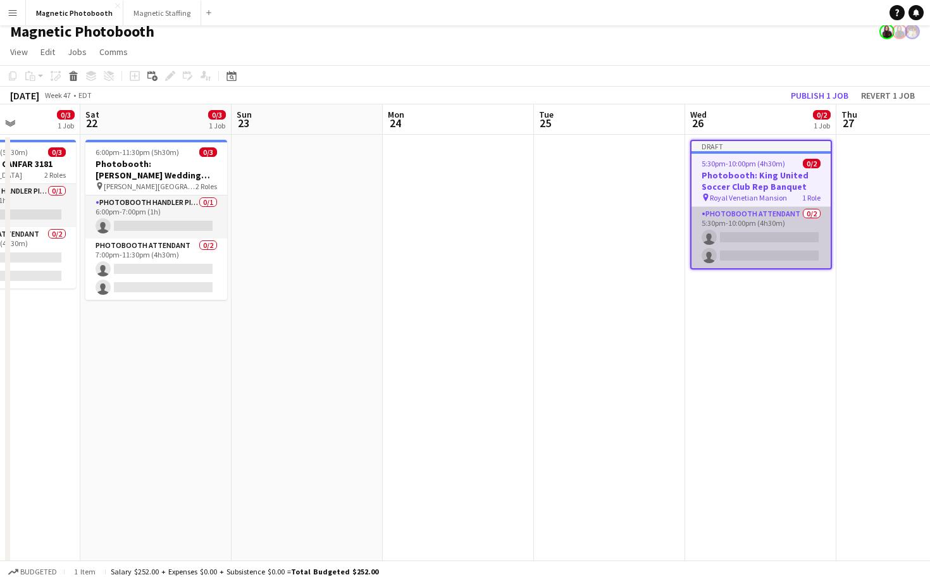
click at [737, 219] on app-card-role "Photobooth Attendant 0/2 5:30pm-10:00pm (4h30m) single-neutral-actions single-n…" at bounding box center [760, 237] width 139 height 61
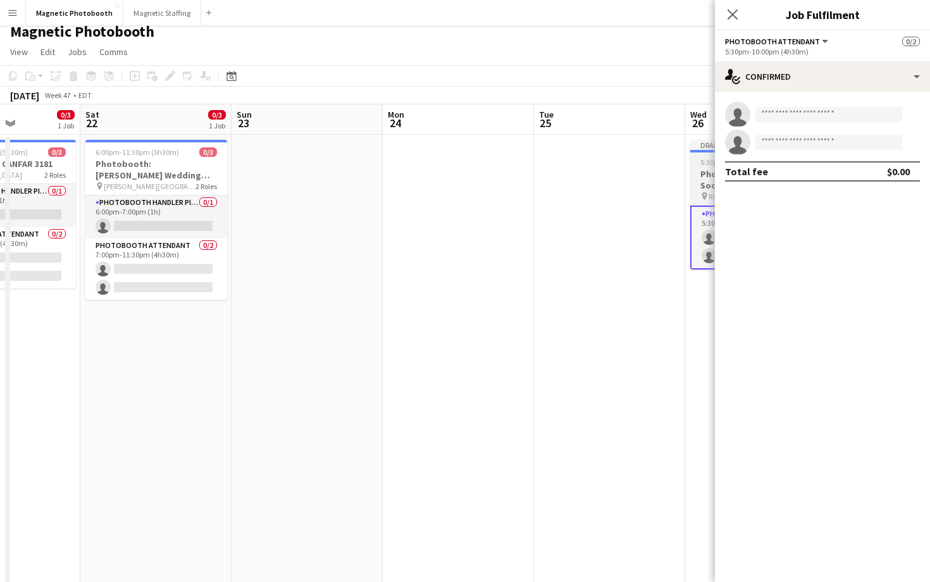
click at [708, 171] on h3 "Photobooth: King United Soccer Club Rep Banquet" at bounding box center [761, 179] width 142 height 23
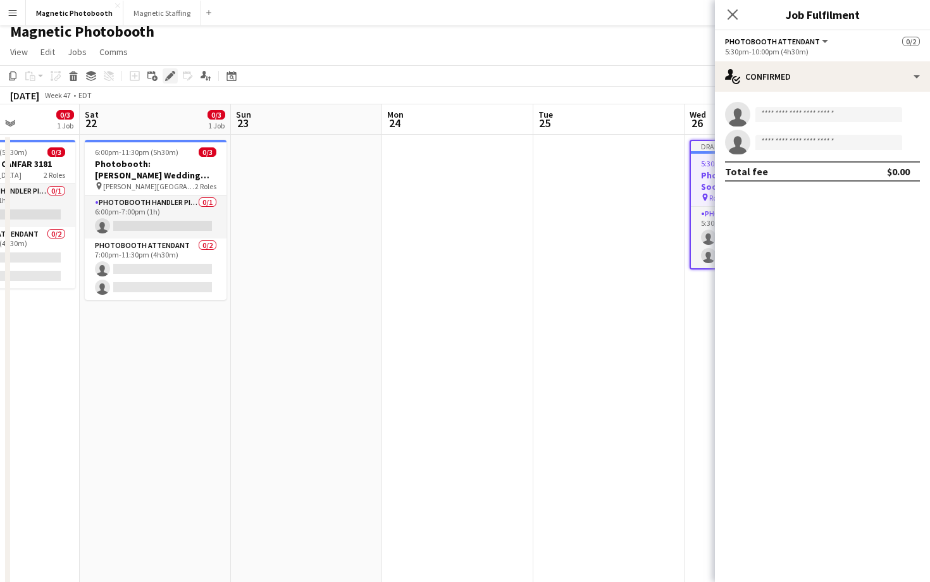
click at [169, 78] on icon at bounding box center [169, 76] width 7 height 7
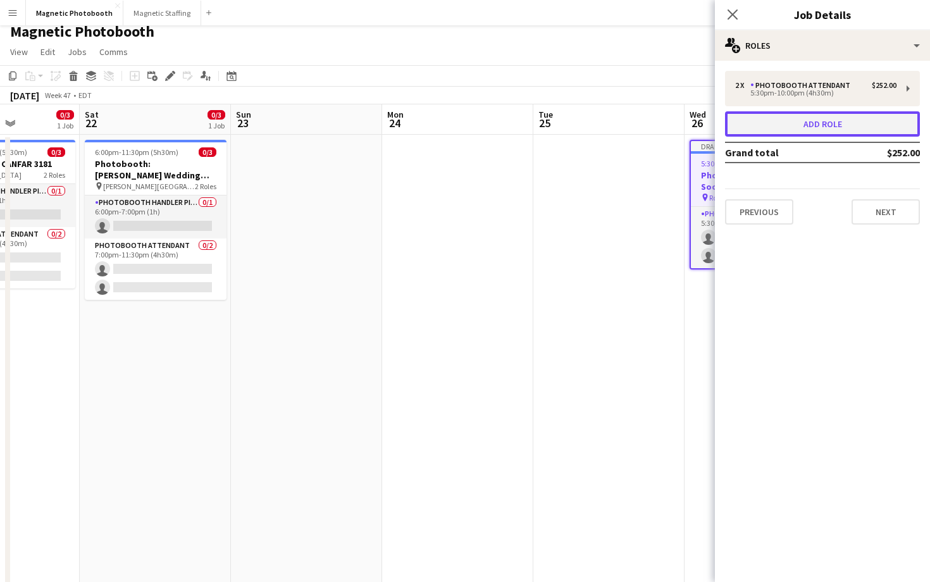
click at [808, 126] on button "Add role" at bounding box center [822, 123] width 195 height 25
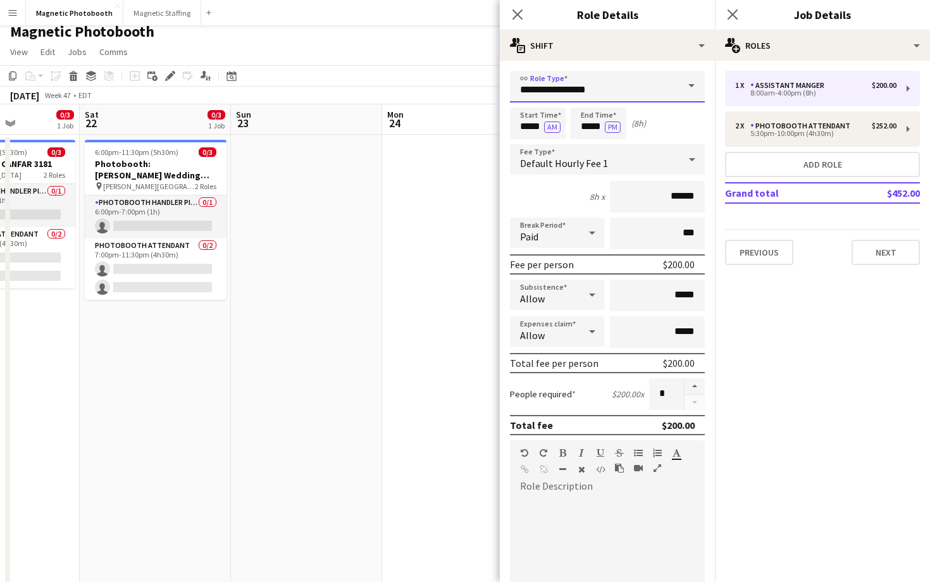
click at [561, 90] on input "**********" at bounding box center [607, 87] width 195 height 32
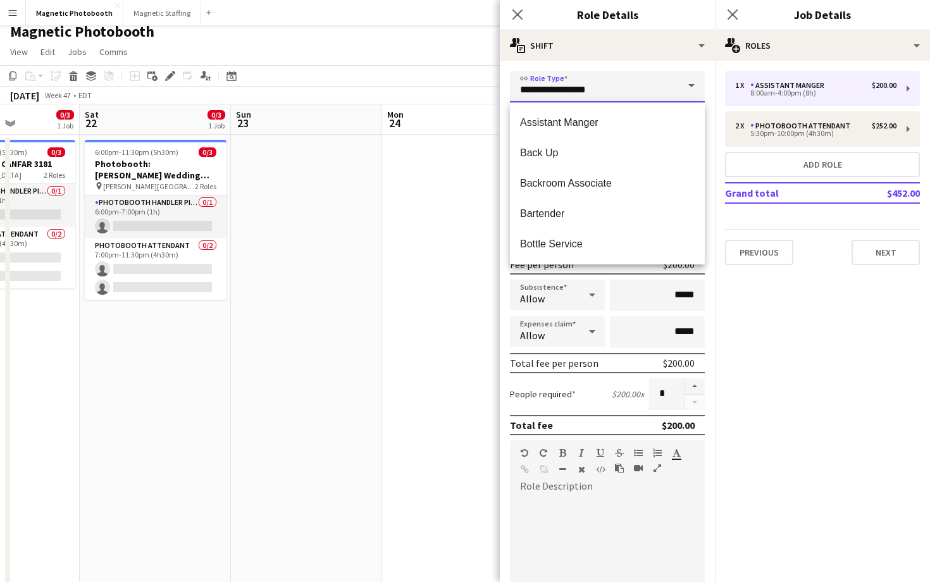
click at [561, 90] on input "**********" at bounding box center [607, 87] width 195 height 32
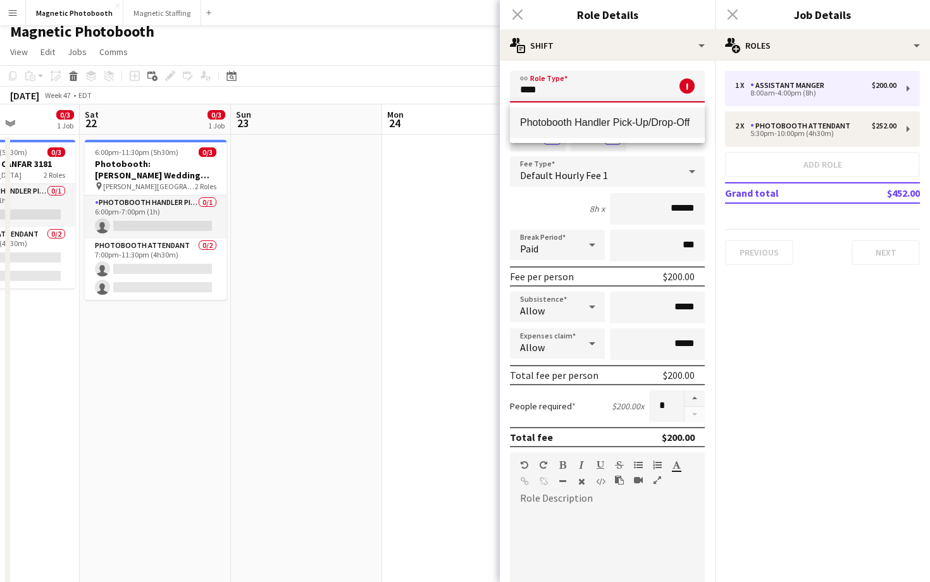
click at [559, 112] on mat-option "Photobooth Handler Pick-Up/Drop-Off" at bounding box center [607, 123] width 195 height 30
type input "**********"
type input "******"
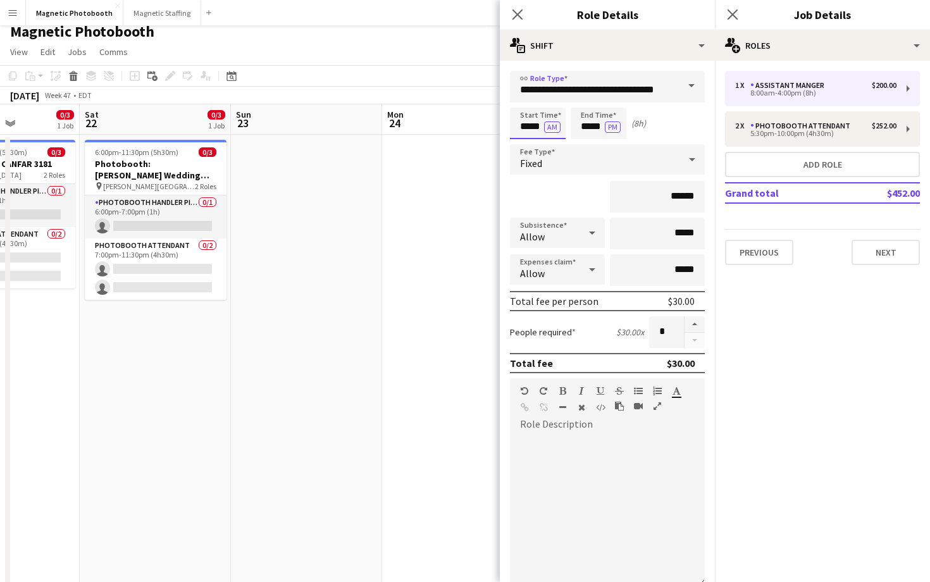
scroll to position [0, 0]
click at [527, 126] on input "*****" at bounding box center [538, 124] width 56 height 32
click at [529, 142] on div at bounding box center [524, 145] width 25 height 13
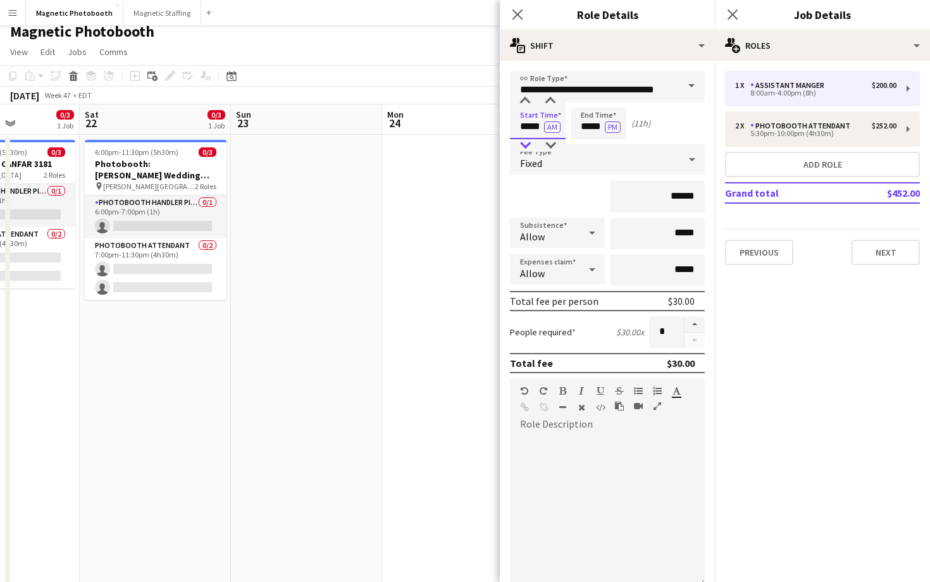
click at [529, 142] on div at bounding box center [524, 145] width 25 height 13
click at [557, 145] on div at bounding box center [550, 145] width 25 height 13
type input "*****"
click at [557, 145] on div at bounding box center [550, 145] width 25 height 13
click at [584, 125] on input "*****" at bounding box center [598, 124] width 56 height 32
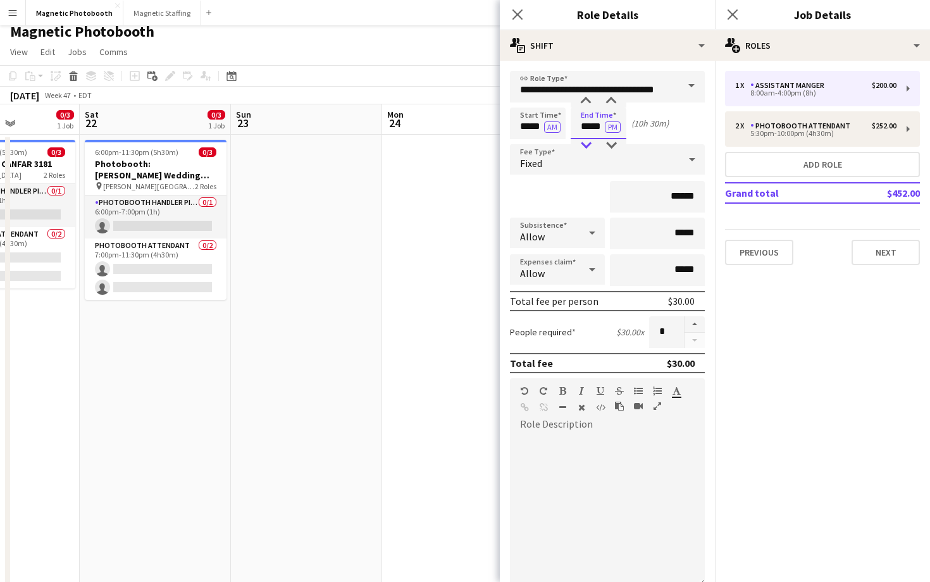
click at [585, 139] on div at bounding box center [585, 145] width 25 height 13
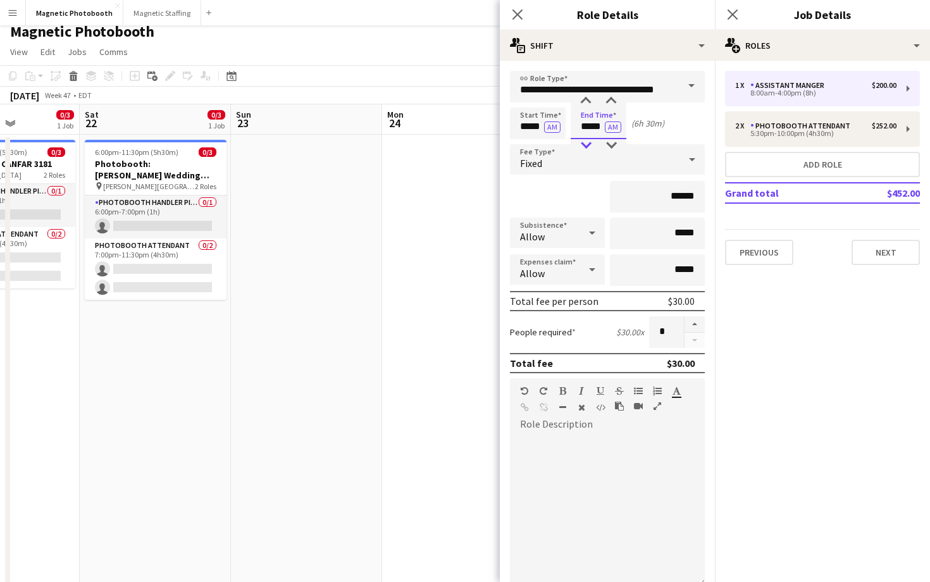
click at [585, 139] on div at bounding box center [585, 145] width 25 height 13
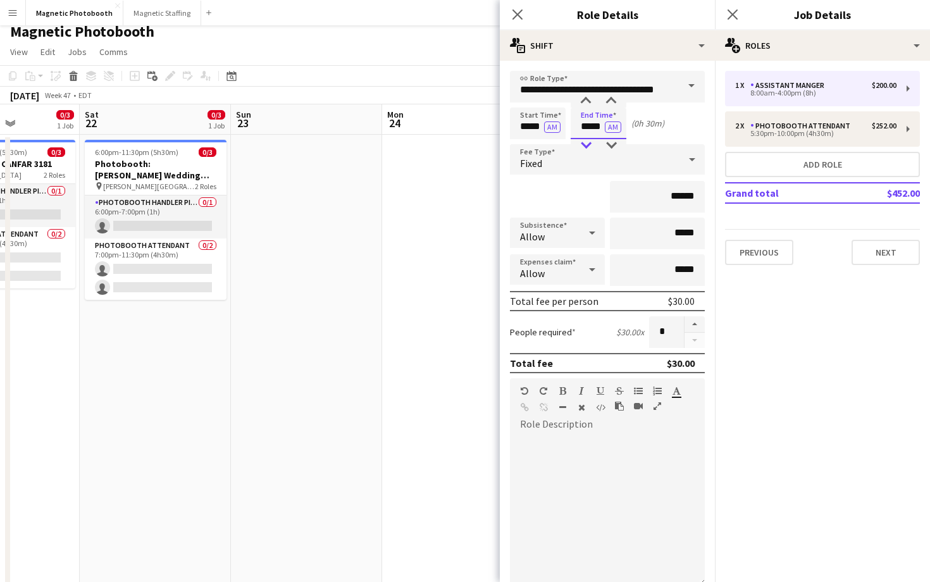
click at [585, 139] on div at bounding box center [585, 145] width 25 height 13
click at [614, 97] on div at bounding box center [610, 101] width 25 height 13
type input "*****"
click at [614, 97] on div at bounding box center [610, 101] width 25 height 13
click at [605, 130] on button "AM" at bounding box center [613, 126] width 16 height 11
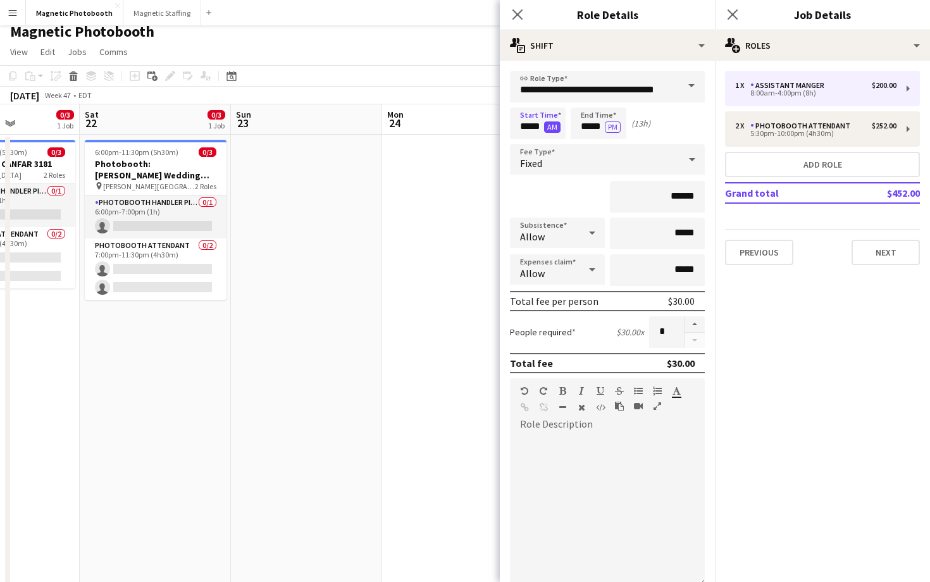
click at [555, 126] on button "AM" at bounding box center [552, 126] width 16 height 11
click at [736, 9] on icon "Close pop-in" at bounding box center [732, 14] width 12 height 12
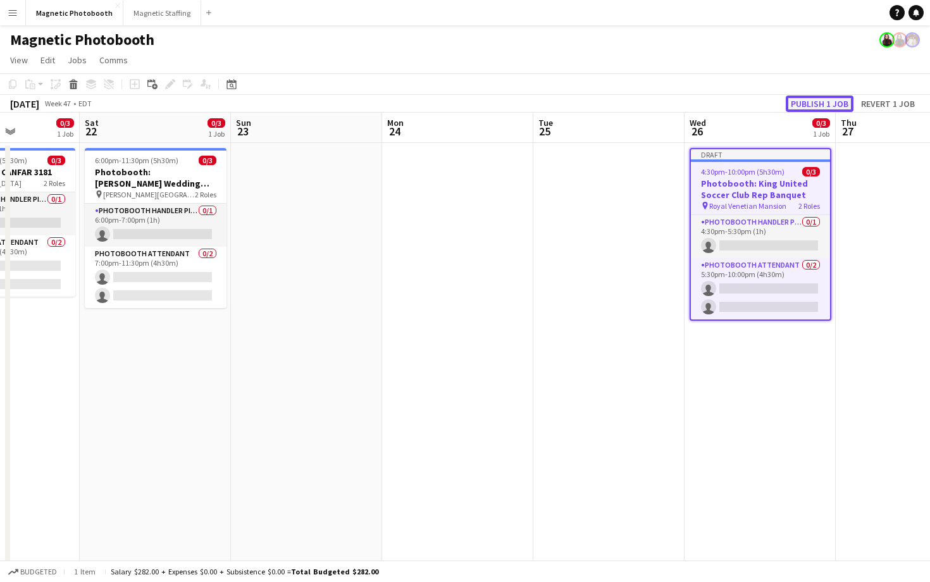
click at [808, 104] on button "Publish 1 job" at bounding box center [820, 104] width 68 height 16
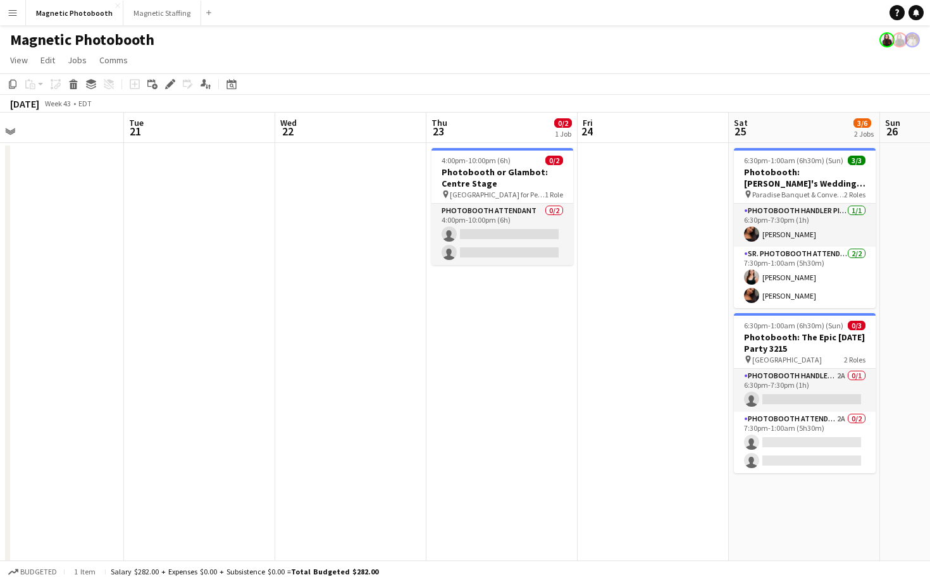
scroll to position [0, 338]
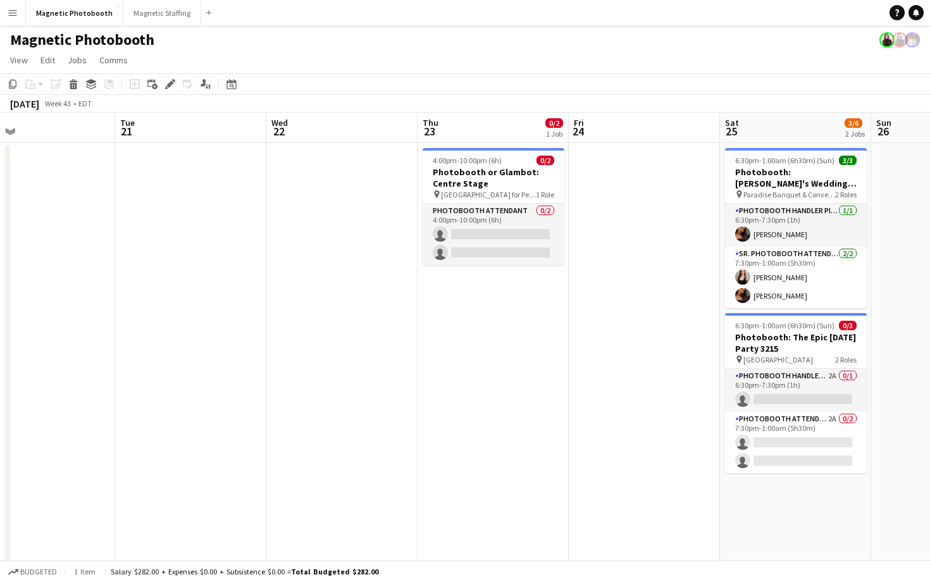
click at [662, 230] on app-date-cell at bounding box center [644, 469] width 151 height 653
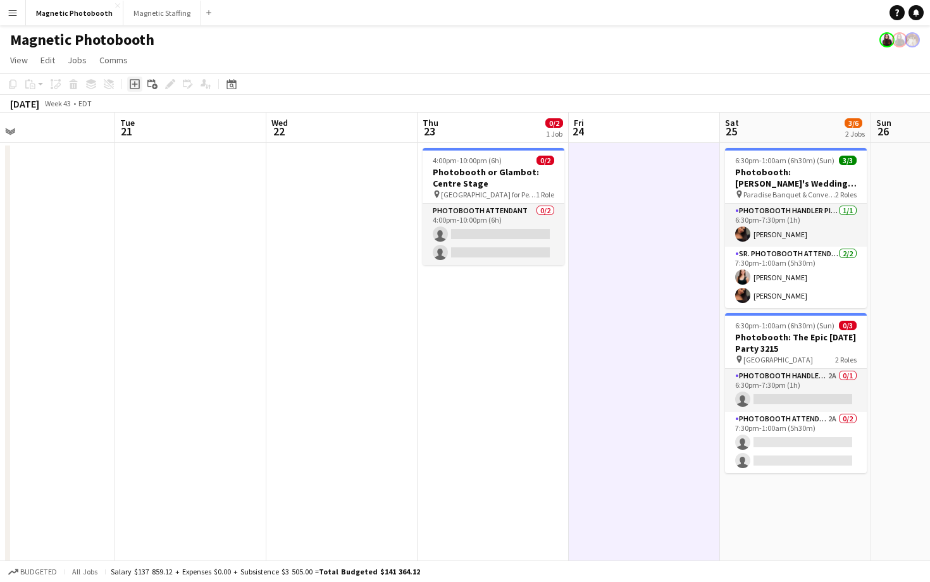
click at [139, 88] on icon at bounding box center [135, 84] width 10 height 10
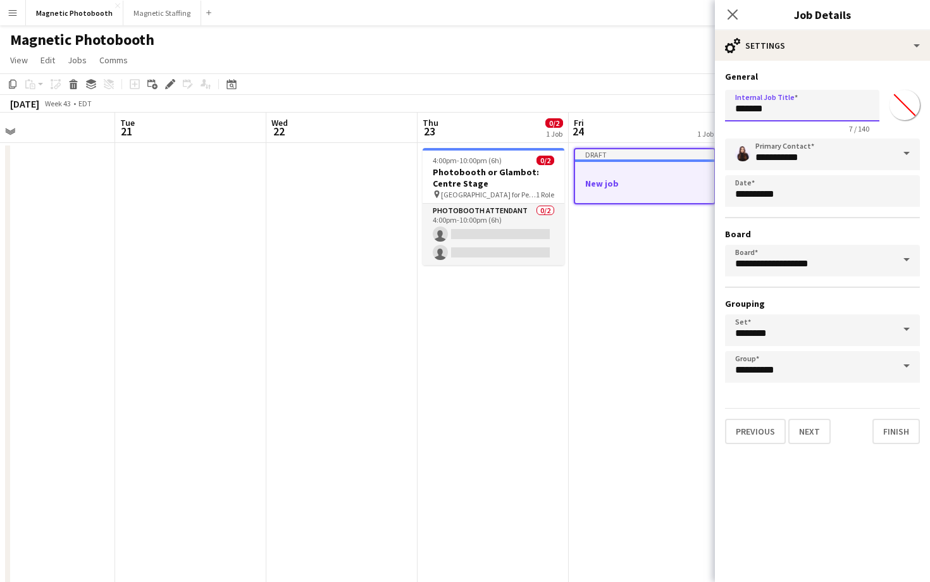
click at [778, 107] on input "*******" at bounding box center [802, 106] width 154 height 32
paste input "**********"
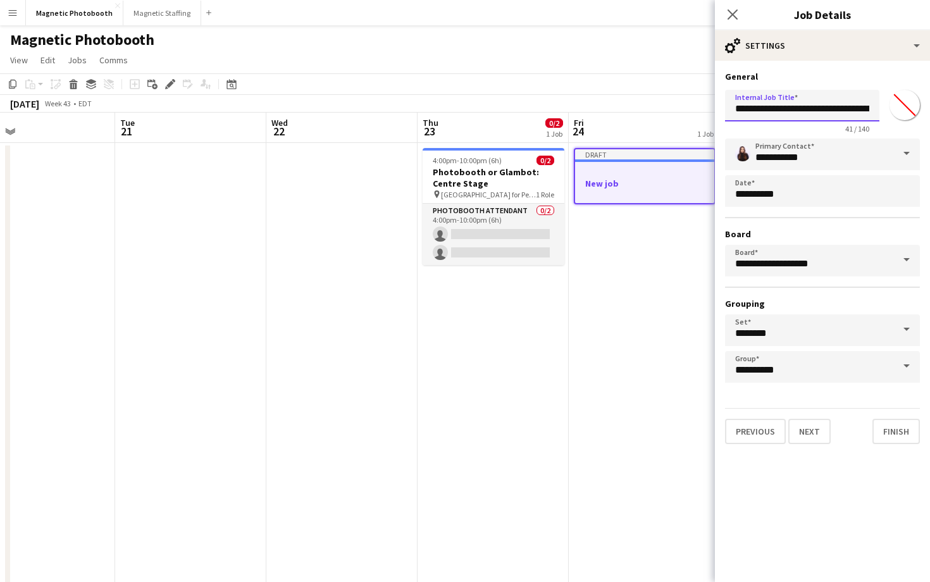
drag, startPoint x: 779, startPoint y: 106, endPoint x: 710, endPoint y: 108, distance: 69.0
click at [710, 108] on body "Menu Boards Boards Boards All jobs Status Workforce Workforce My Workforce Recr…" at bounding box center [465, 408] width 930 height 817
type input "**********"
click at [810, 430] on button "Next" at bounding box center [809, 431] width 42 height 25
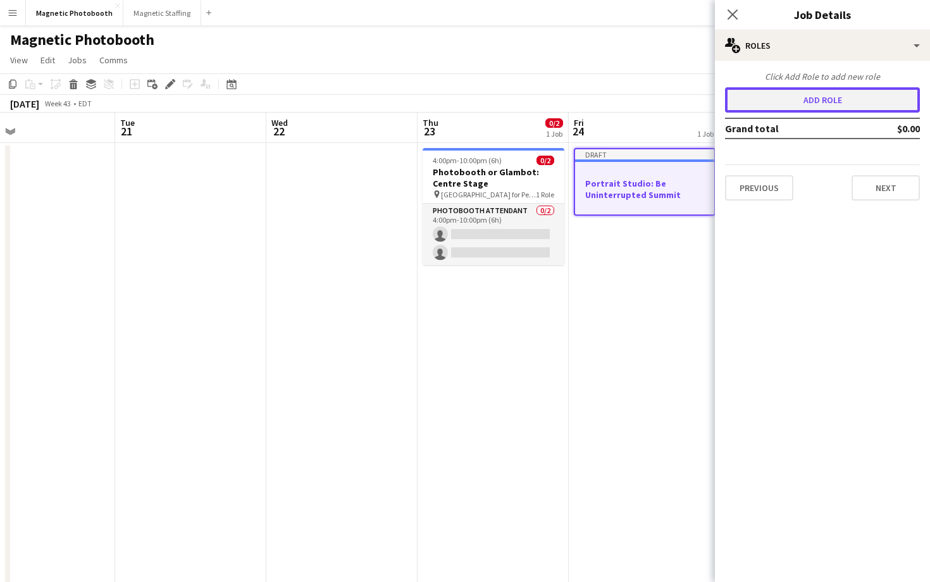
click at [839, 94] on button "Add role" at bounding box center [822, 99] width 195 height 25
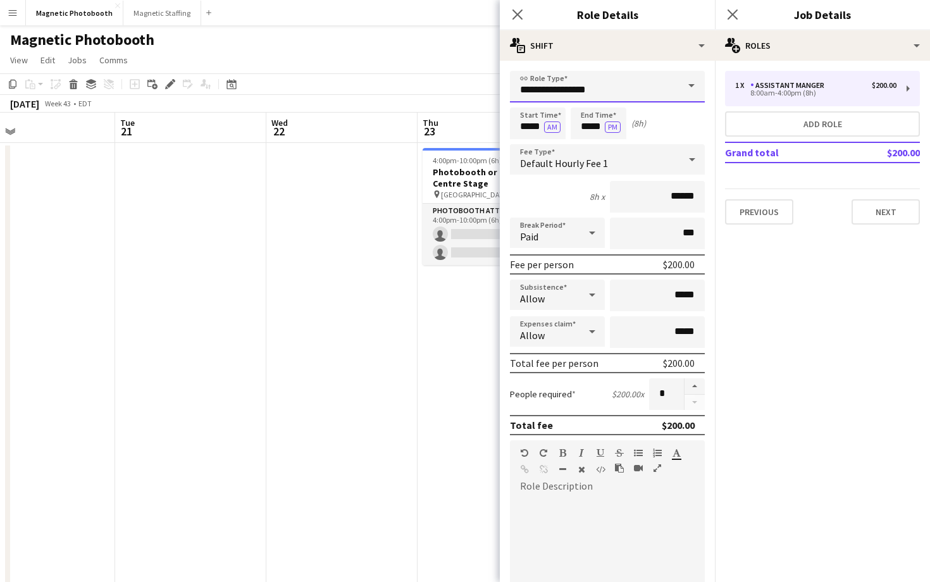
click at [656, 85] on input "**********" at bounding box center [607, 87] width 195 height 32
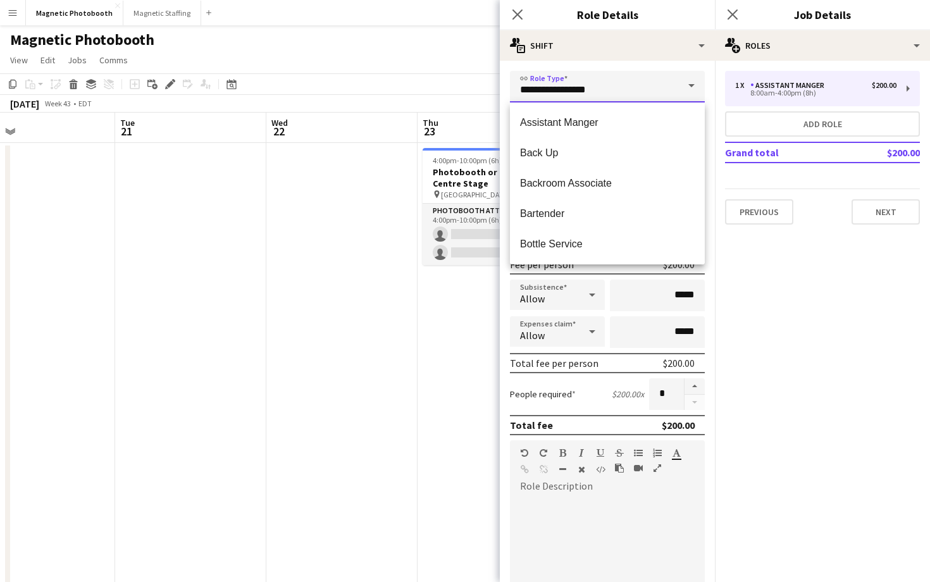
click at [656, 85] on input "**********" at bounding box center [607, 87] width 195 height 32
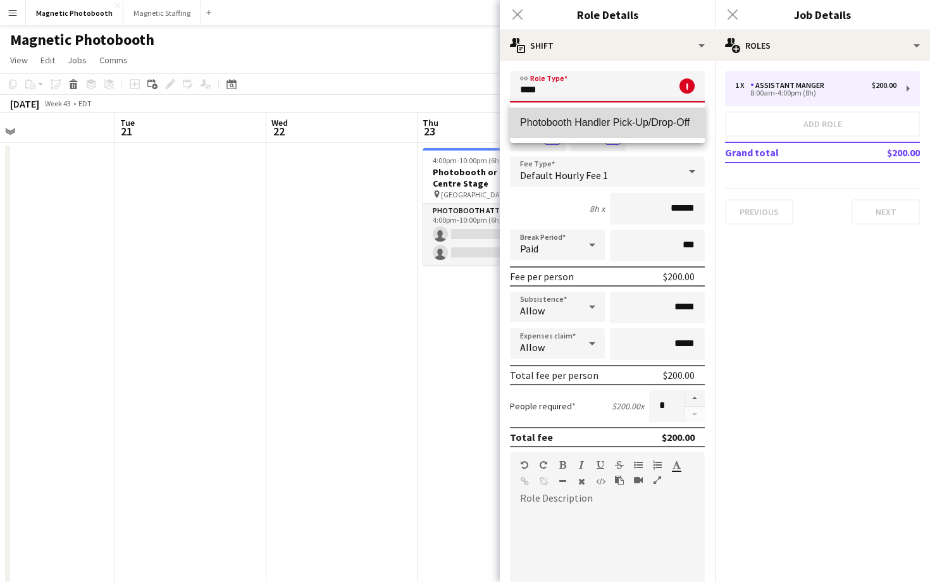
click at [588, 128] on span "Photobooth Handler Pick-Up/Drop-Off" at bounding box center [607, 122] width 175 height 12
type input "**********"
type input "******"
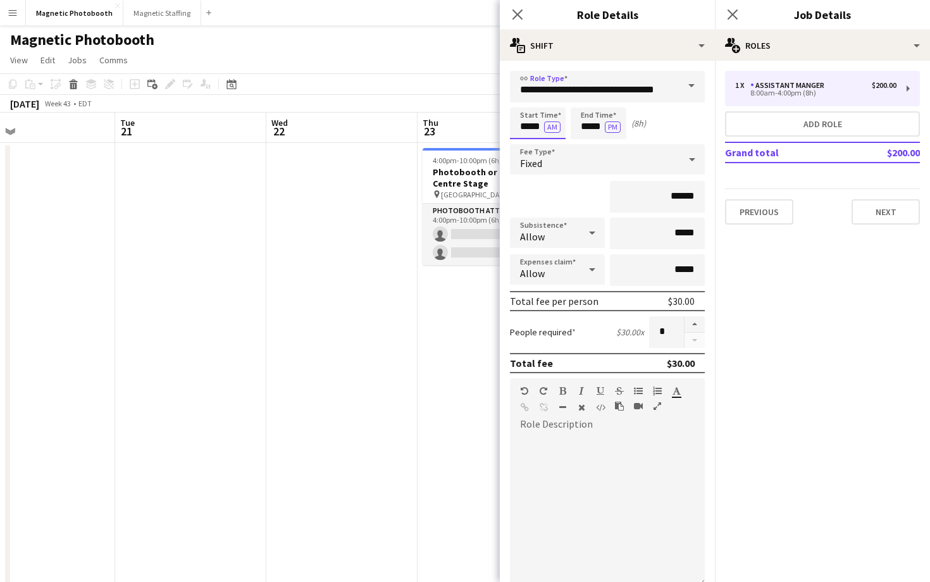
click at [532, 126] on input "*****" at bounding box center [538, 124] width 56 height 32
click at [530, 143] on div at bounding box center [524, 145] width 25 height 13
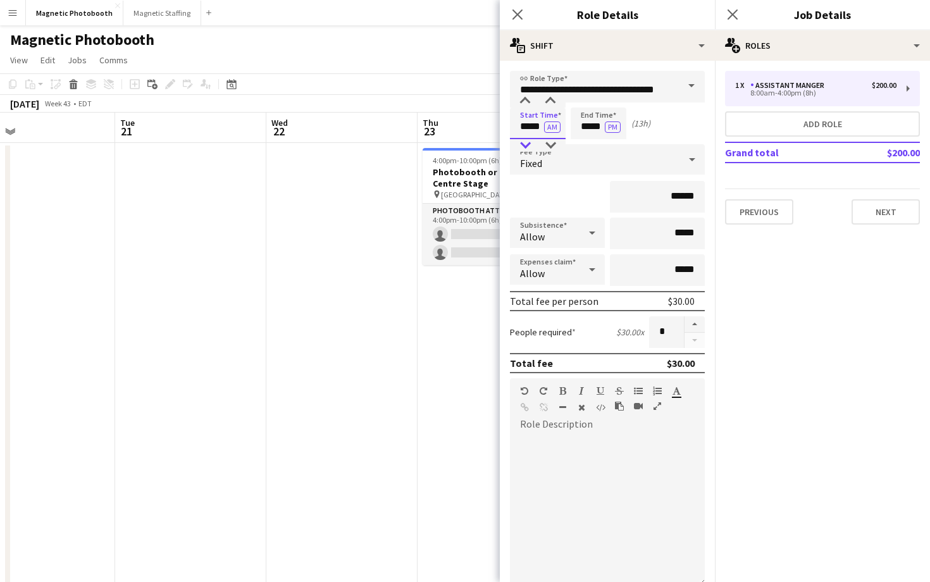
click at [532, 141] on div at bounding box center [524, 145] width 25 height 13
type input "*****"
click at [532, 142] on div at bounding box center [524, 145] width 25 height 13
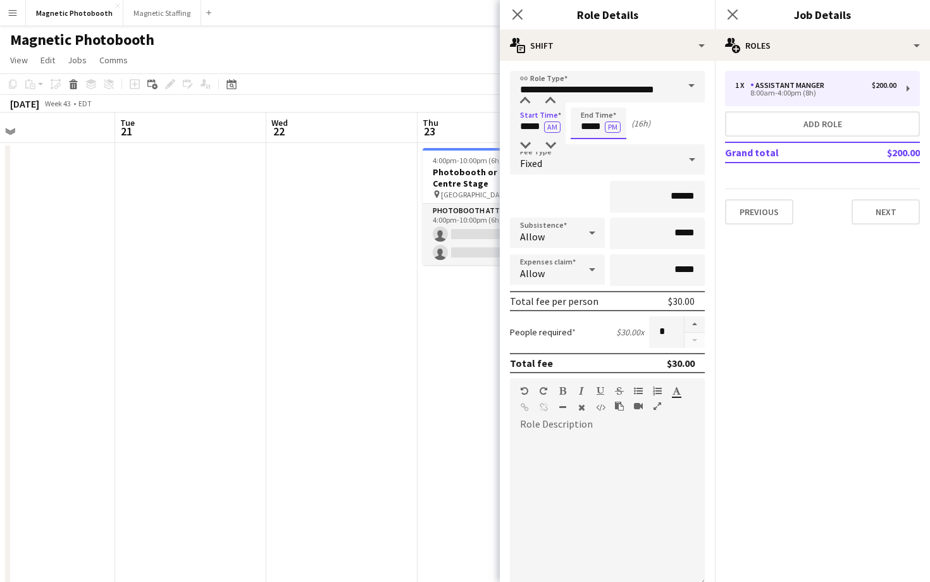
click at [590, 128] on input "*****" at bounding box center [598, 124] width 56 height 32
click at [589, 137] on input "*****" at bounding box center [598, 124] width 56 height 32
click at [588, 145] on div at bounding box center [585, 145] width 25 height 13
type input "*****"
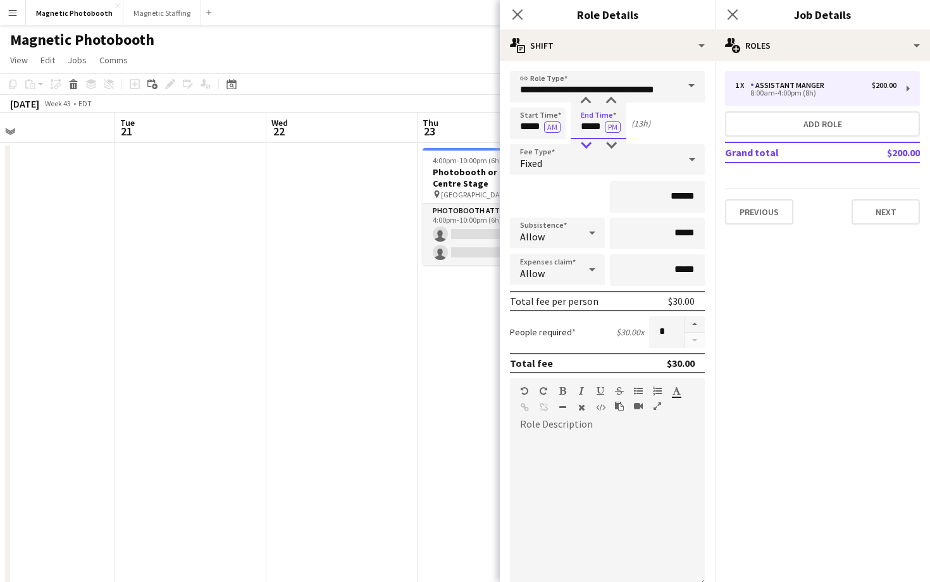
click at [588, 145] on div at bounding box center [585, 145] width 25 height 13
click at [552, 127] on button "AM" at bounding box center [552, 126] width 16 height 11
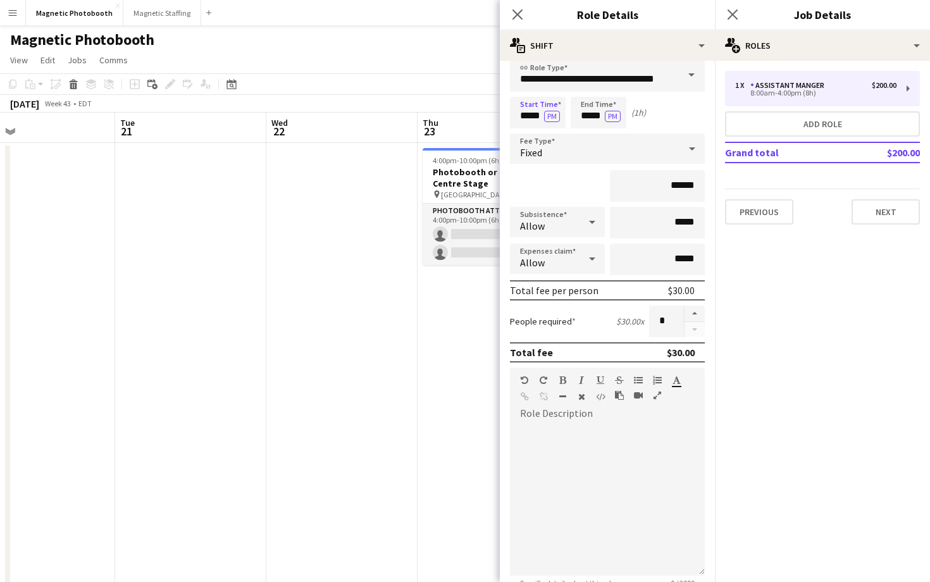
scroll to position [11, 0]
click at [679, 182] on input "******" at bounding box center [657, 185] width 95 height 32
type input "**"
type input "***"
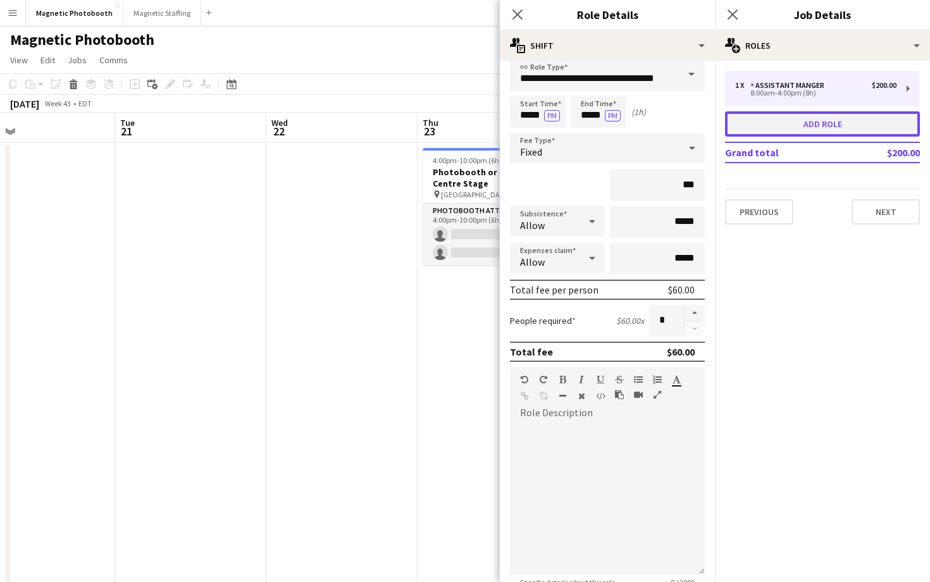
click at [761, 135] on button "Add role" at bounding box center [822, 123] width 195 height 25
type input "**********"
type input "*****"
type input "******"
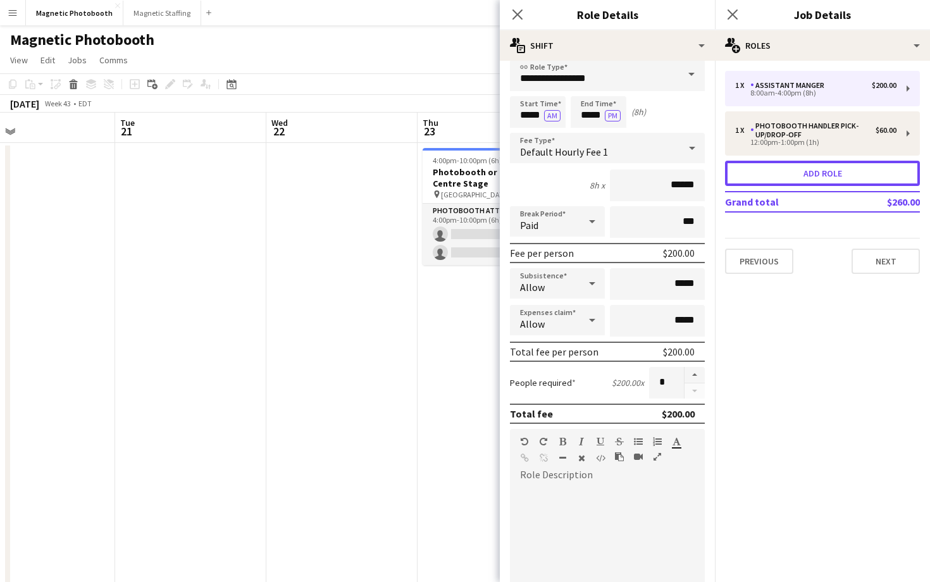
scroll to position [0, 0]
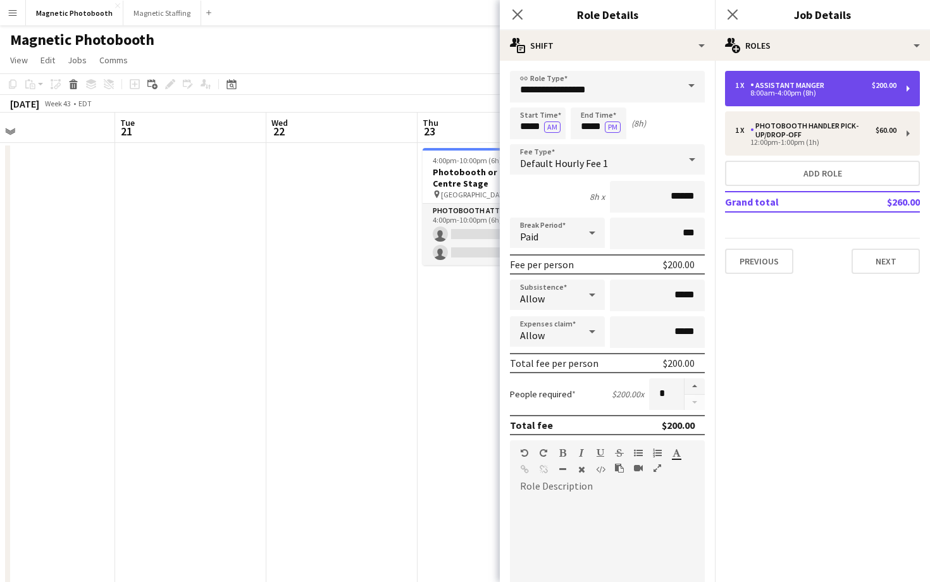
click at [773, 93] on div "8:00am-4:00pm (8h)" at bounding box center [815, 93] width 161 height 6
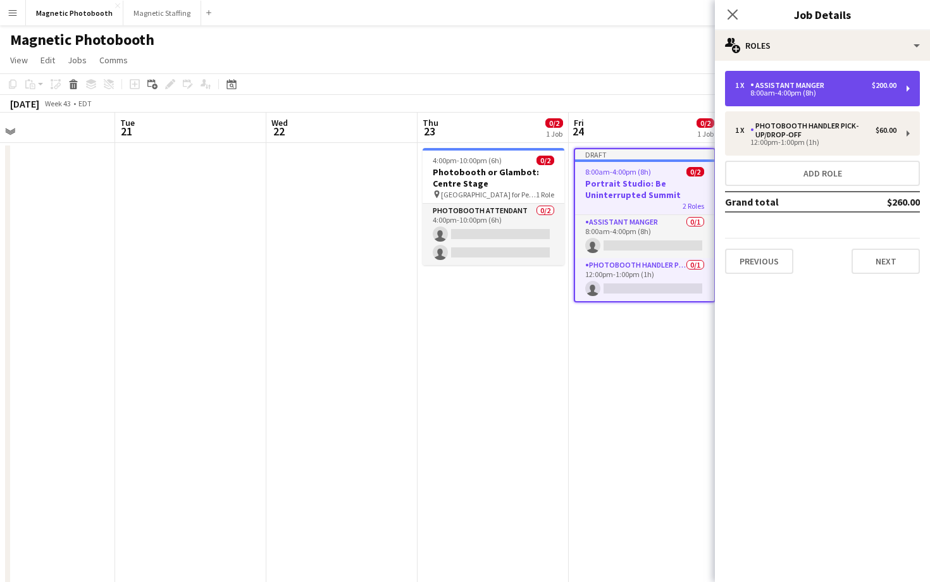
click at [773, 93] on div "8:00am-4:00pm (8h)" at bounding box center [815, 93] width 161 height 6
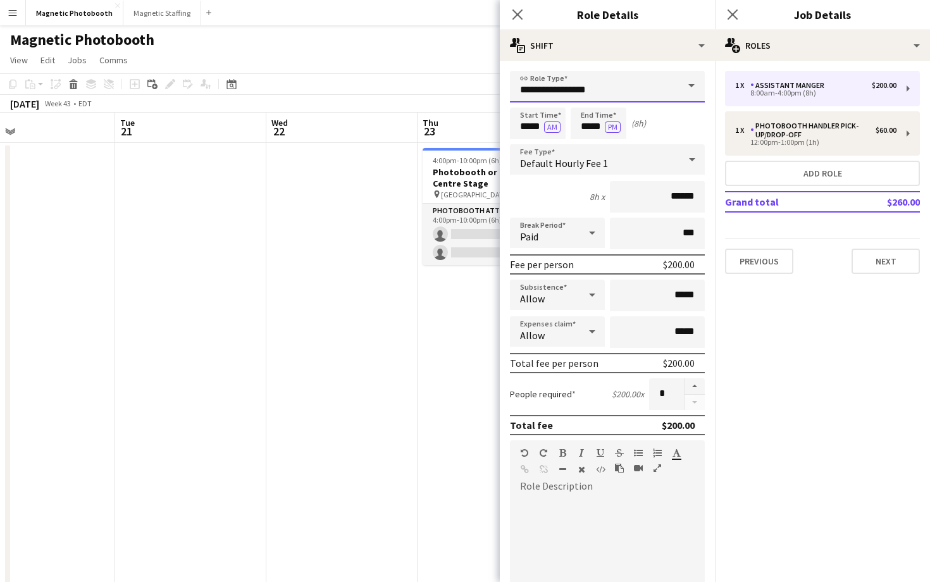
click at [609, 85] on input "**********" at bounding box center [607, 87] width 195 height 32
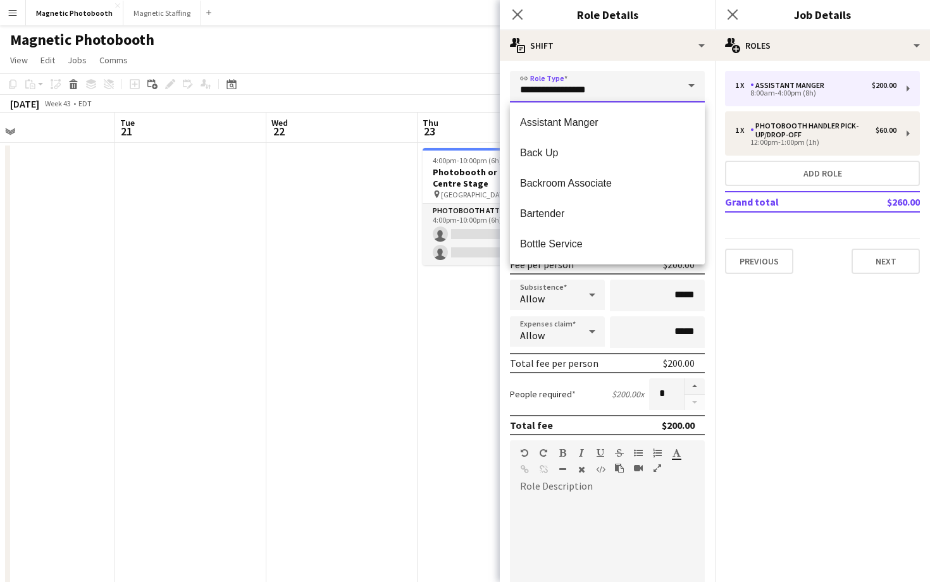
click at [609, 85] on input "**********" at bounding box center [607, 87] width 195 height 32
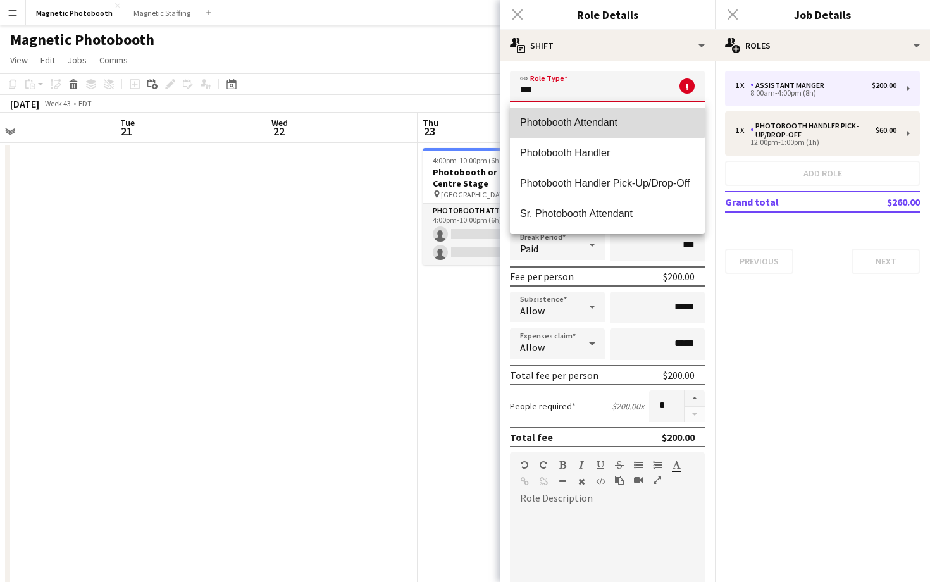
click at [605, 117] on span "Photobooth Attendant" at bounding box center [607, 122] width 175 height 12
type input "**********"
type input "******"
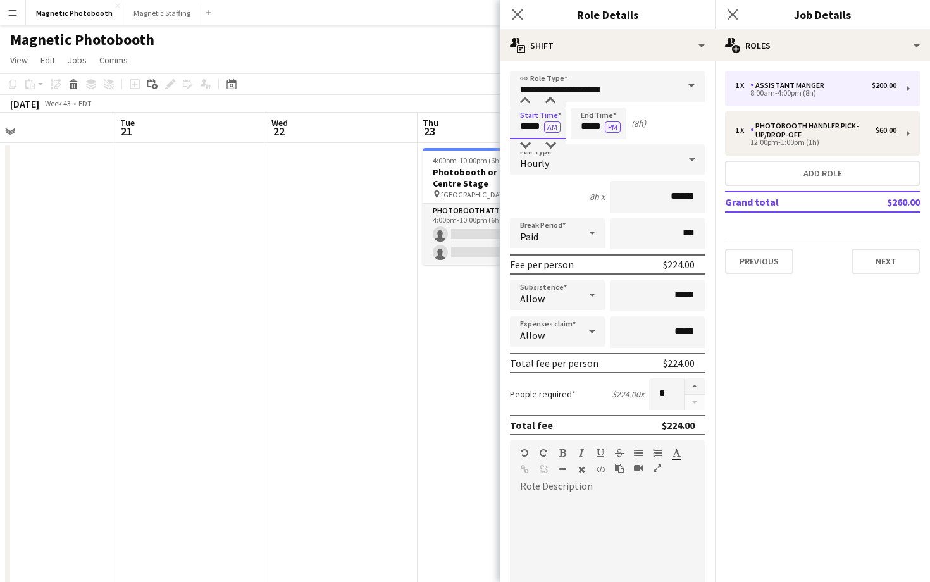
click at [530, 120] on input "*****" at bounding box center [538, 124] width 56 height 32
click at [531, 144] on div at bounding box center [524, 145] width 25 height 13
click at [532, 141] on div at bounding box center [524, 145] width 25 height 13
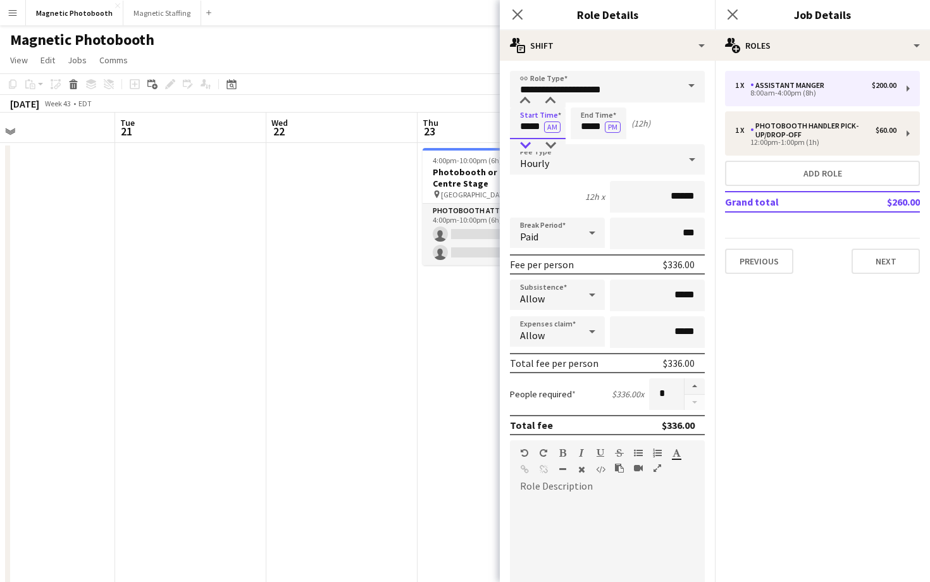
type input "*****"
click at [526, 144] on div at bounding box center [524, 145] width 25 height 13
click at [586, 128] on input "*****" at bounding box center [598, 124] width 56 height 32
click at [587, 142] on div at bounding box center [585, 145] width 25 height 13
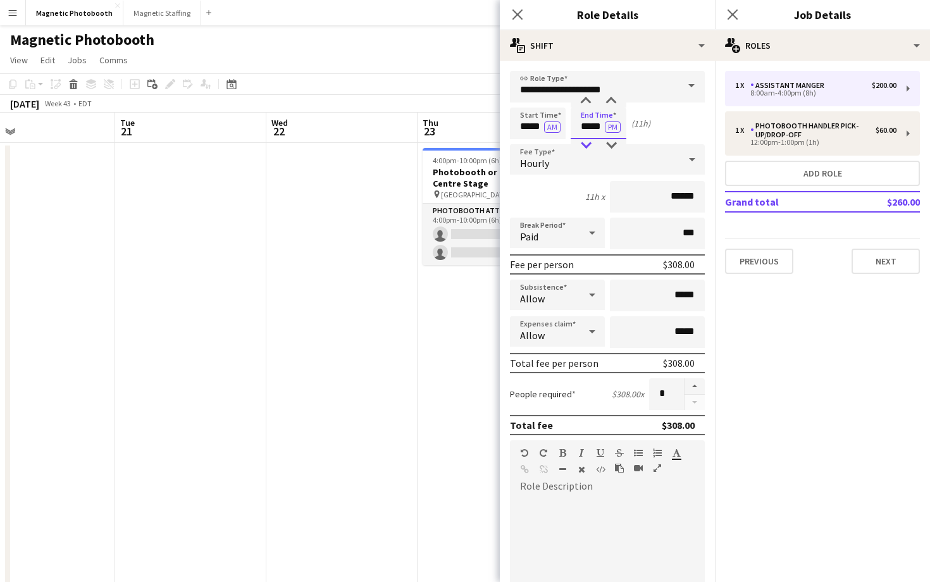
click at [587, 142] on div at bounding box center [585, 145] width 25 height 13
click at [589, 98] on div at bounding box center [585, 101] width 25 height 13
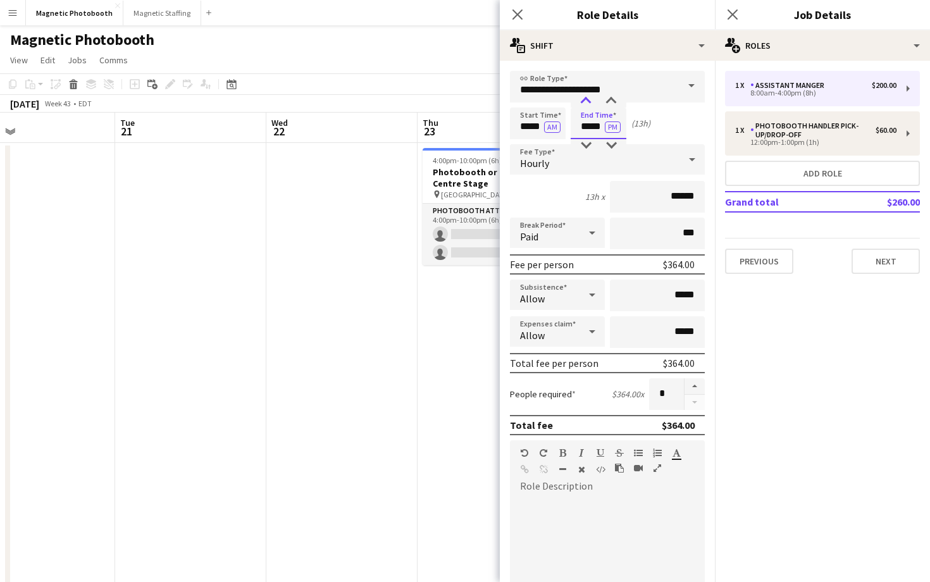
click at [589, 98] on div at bounding box center [585, 101] width 25 height 13
click at [558, 131] on button "AM" at bounding box center [552, 126] width 16 height 11
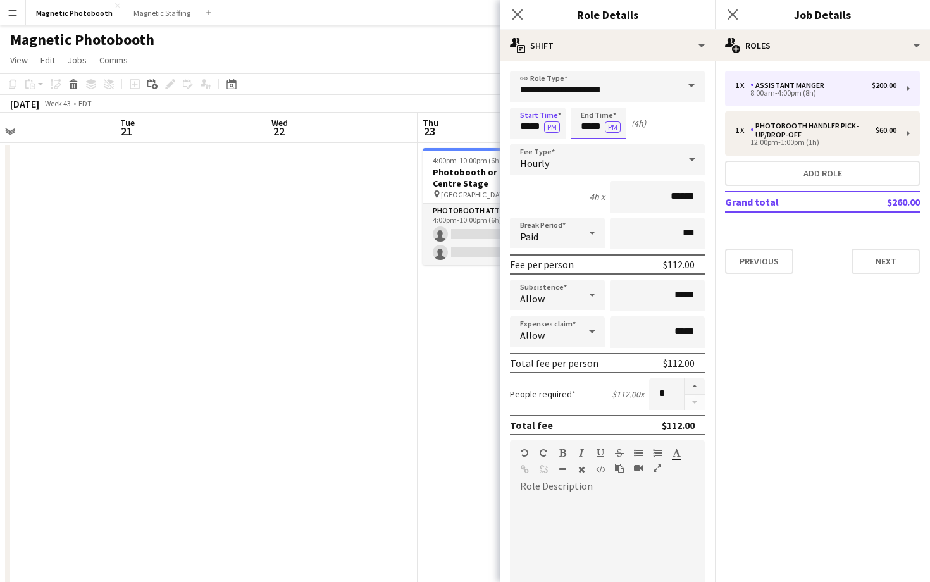
click at [600, 134] on input "*****" at bounding box center [598, 124] width 56 height 32
click at [609, 97] on div at bounding box center [610, 101] width 25 height 13
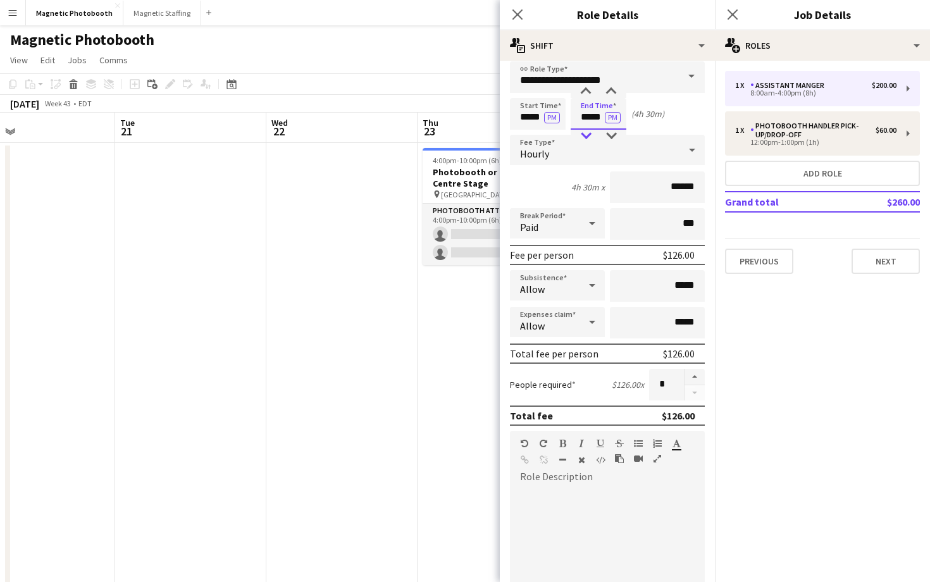
type input "*****"
click at [586, 130] on div at bounding box center [585, 136] width 25 height 13
click at [524, 117] on input "*****" at bounding box center [538, 114] width 56 height 32
click at [524, 133] on div at bounding box center [524, 136] width 25 height 13
click at [550, 133] on div at bounding box center [550, 136] width 25 height 13
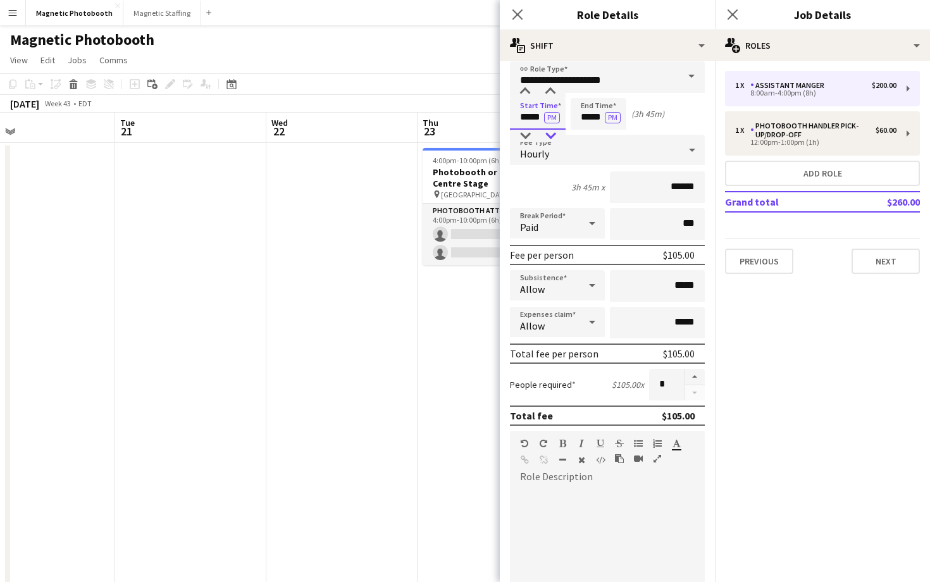
type input "*****"
click at [550, 133] on div at bounding box center [550, 136] width 25 height 13
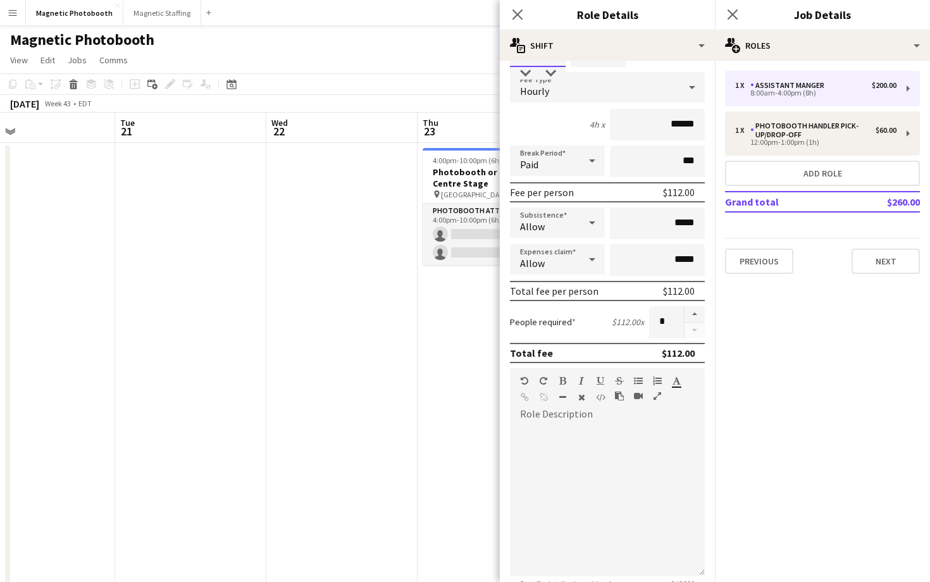
scroll to position [180, 0]
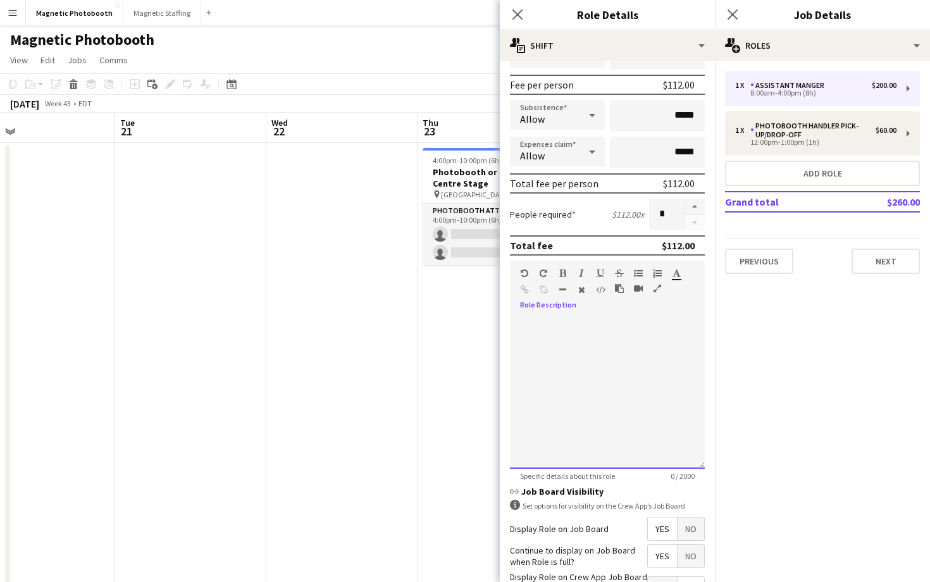
click at [577, 315] on div at bounding box center [607, 388] width 195 height 161
click at [877, 252] on button "Next" at bounding box center [885, 261] width 68 height 25
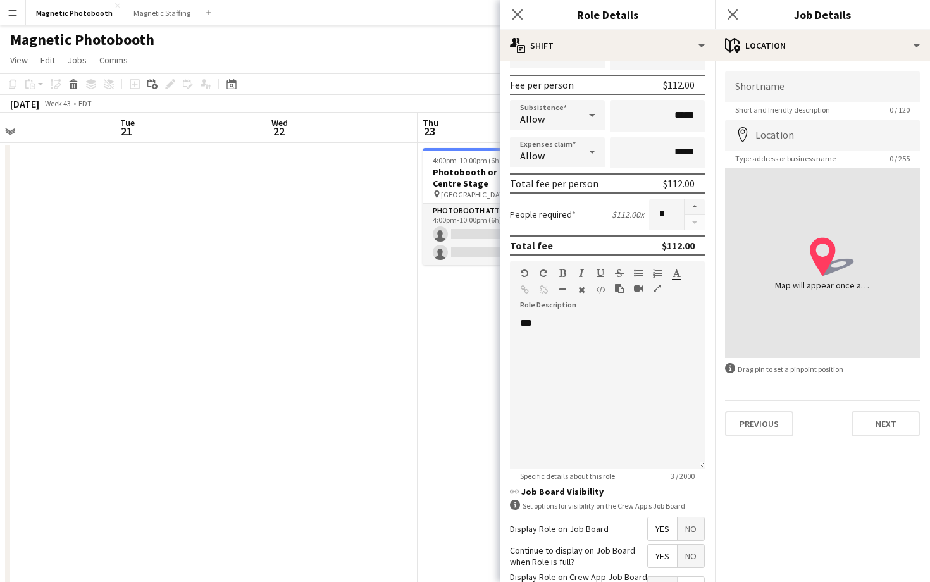
scroll to position [0, 0]
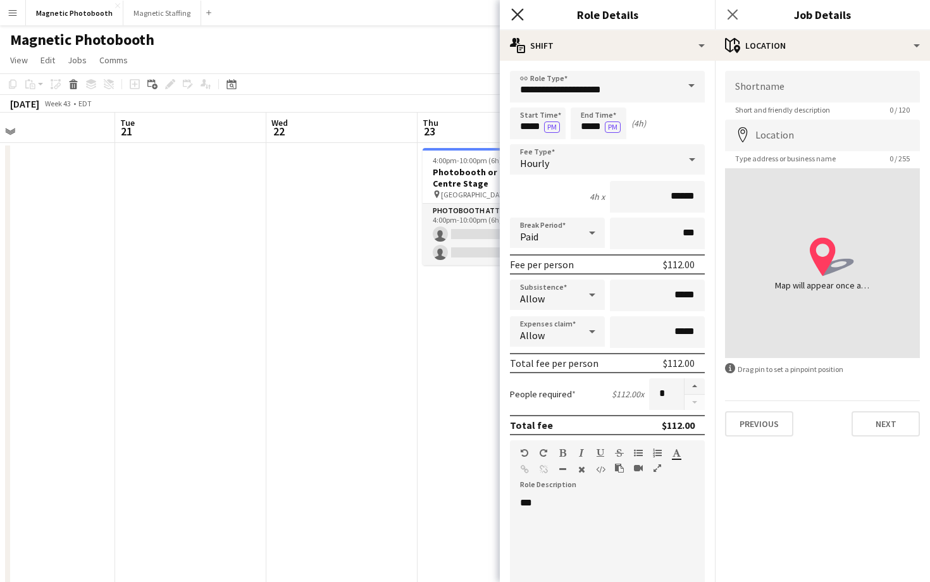
click at [514, 8] on icon "Close pop-in" at bounding box center [517, 14] width 12 height 12
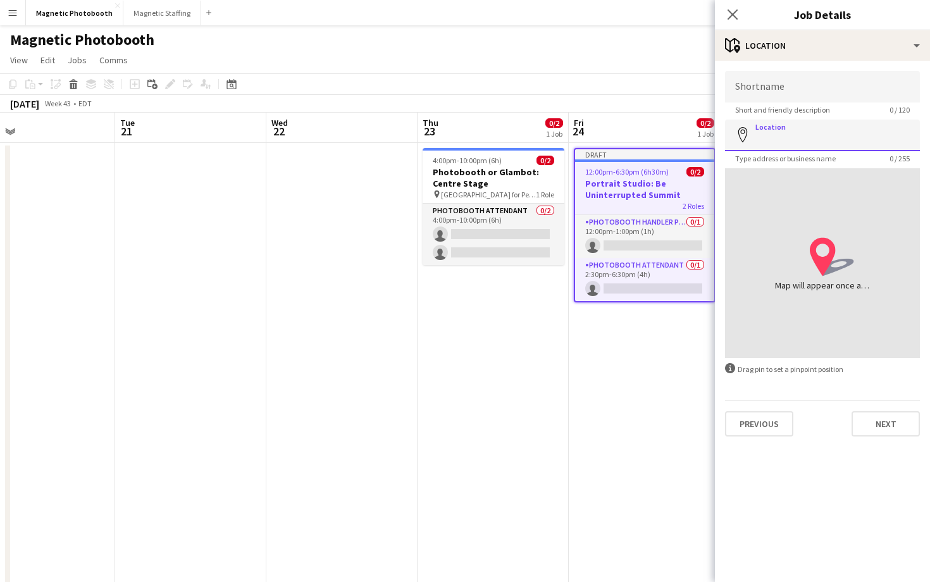
click at [860, 121] on input "Location" at bounding box center [822, 136] width 195 height 32
paste input "**********"
type input "**********"
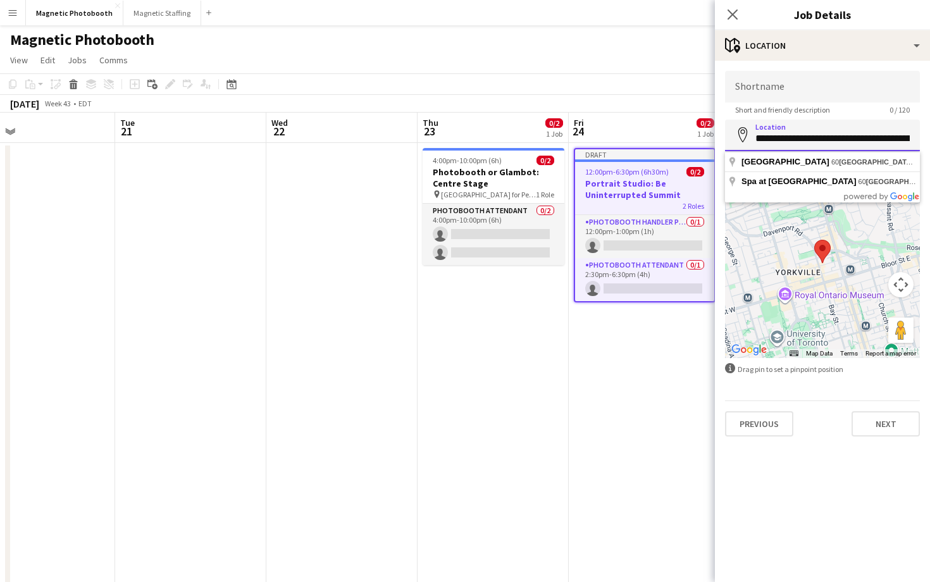
drag, startPoint x: 873, startPoint y: 137, endPoint x: 732, endPoint y: 140, distance: 141.1
click at [732, 140] on input "**********" at bounding box center [822, 136] width 195 height 32
click at [753, 77] on input "Shortname" at bounding box center [822, 87] width 195 height 32
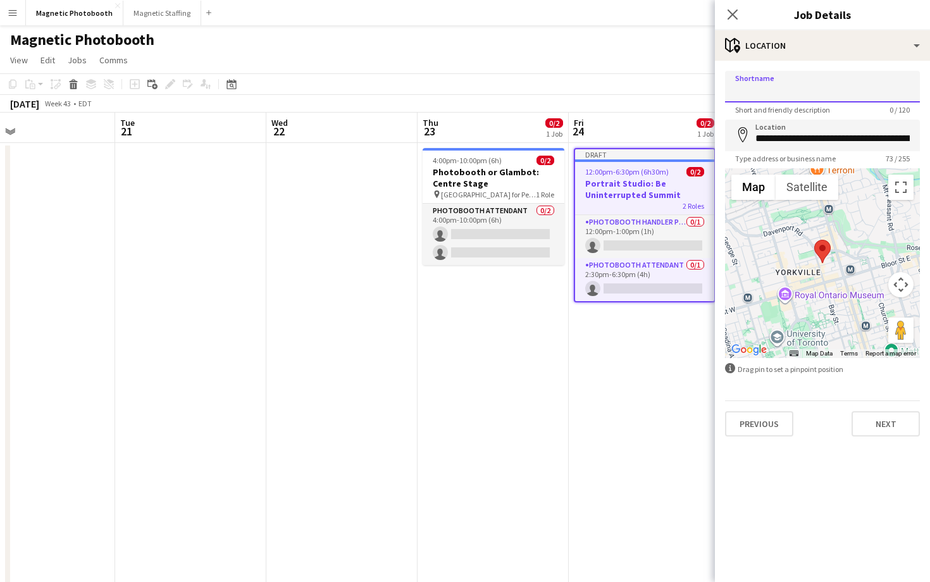
paste input "**********"
type input "**********"
click at [734, 17] on icon at bounding box center [732, 14] width 12 height 12
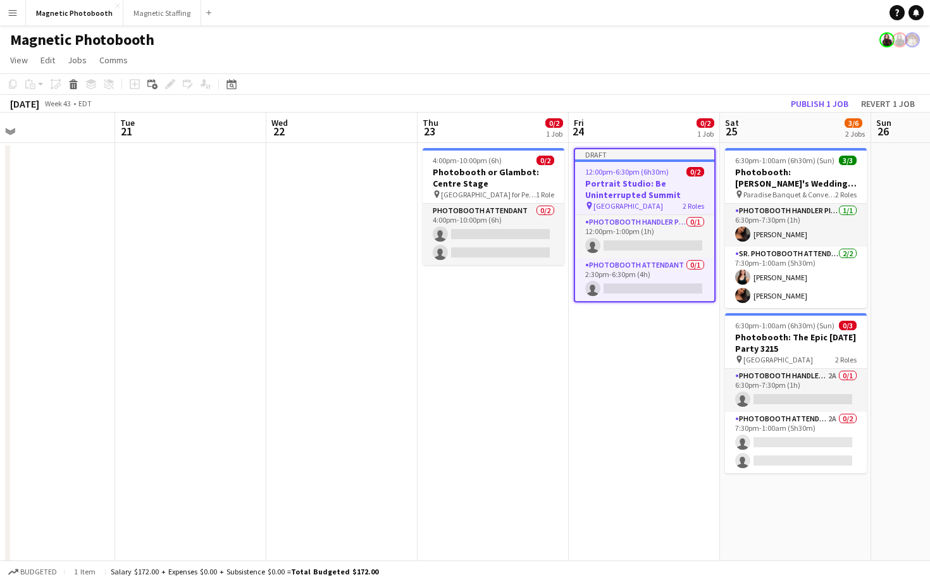
click at [640, 181] on h3 "Portrait Studio: Be Uninterrupted Summit" at bounding box center [644, 189] width 139 height 23
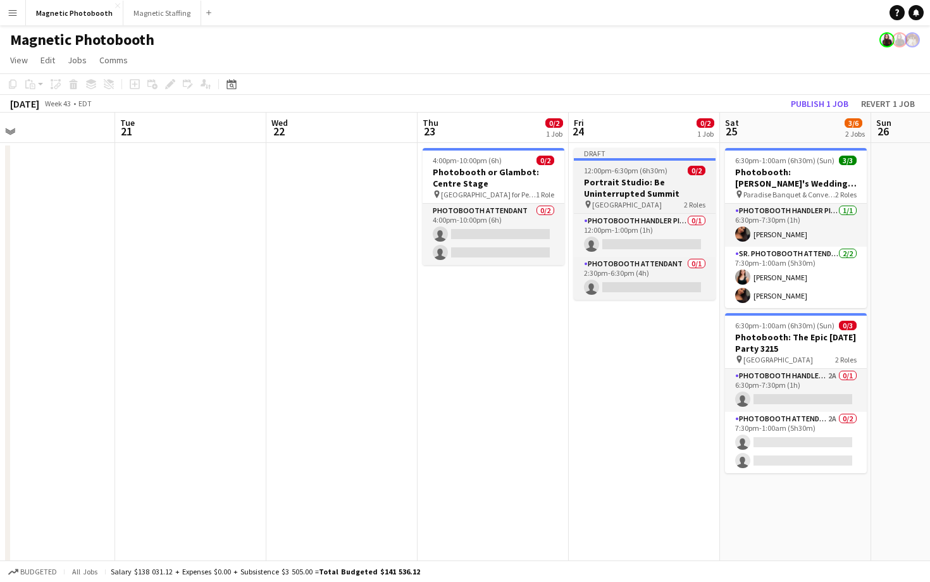
click at [640, 181] on h3 "Portrait Studio: Be Uninterrupted Summit" at bounding box center [645, 187] width 142 height 23
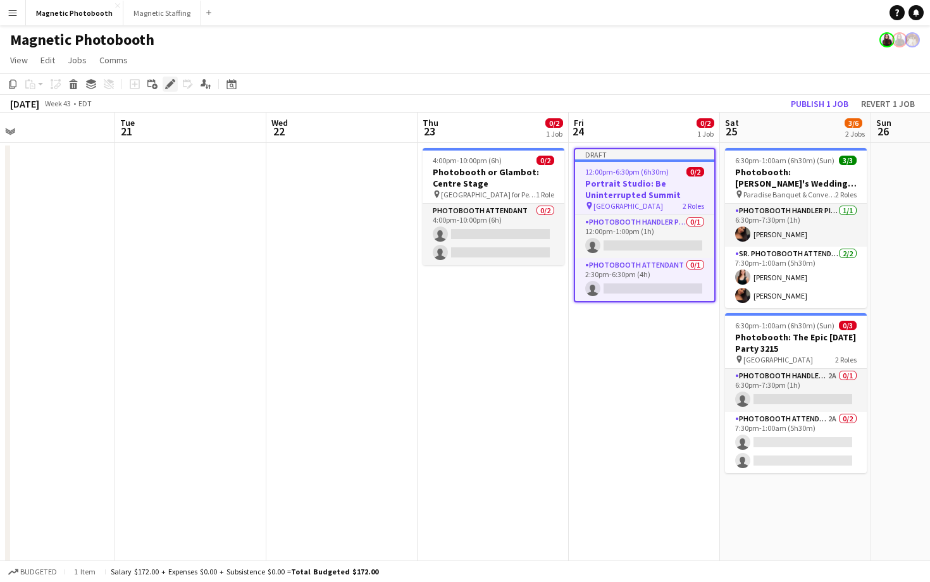
click at [175, 83] on div "Edit" at bounding box center [170, 84] width 15 height 15
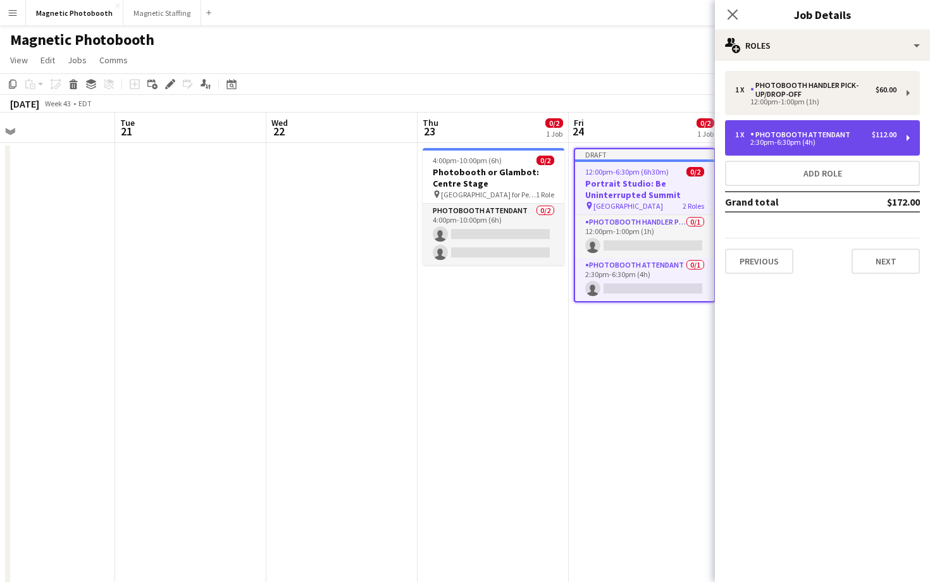
click at [813, 125] on div "1 x Photobooth Attendant $112.00 2:30pm-6:30pm (4h)" at bounding box center [822, 137] width 195 height 35
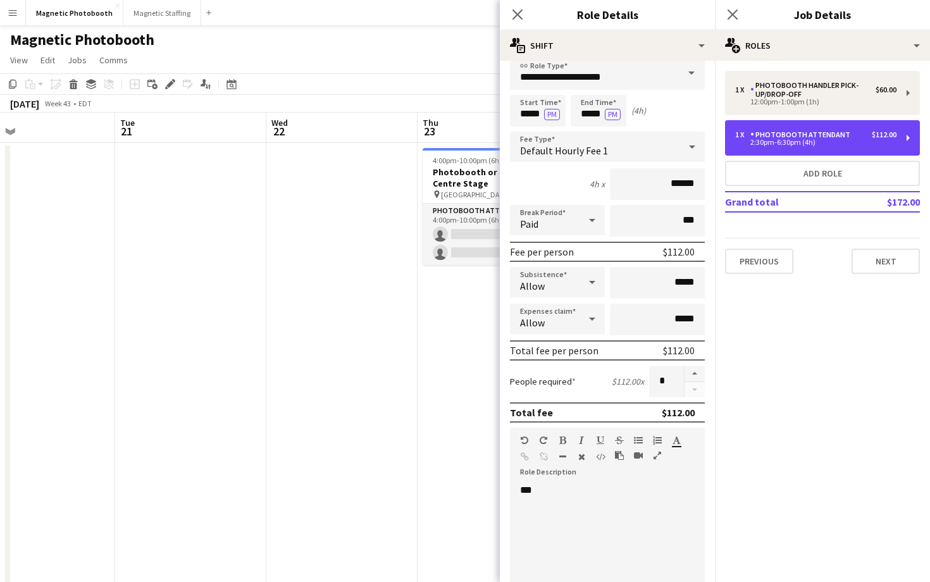
scroll to position [13, 0]
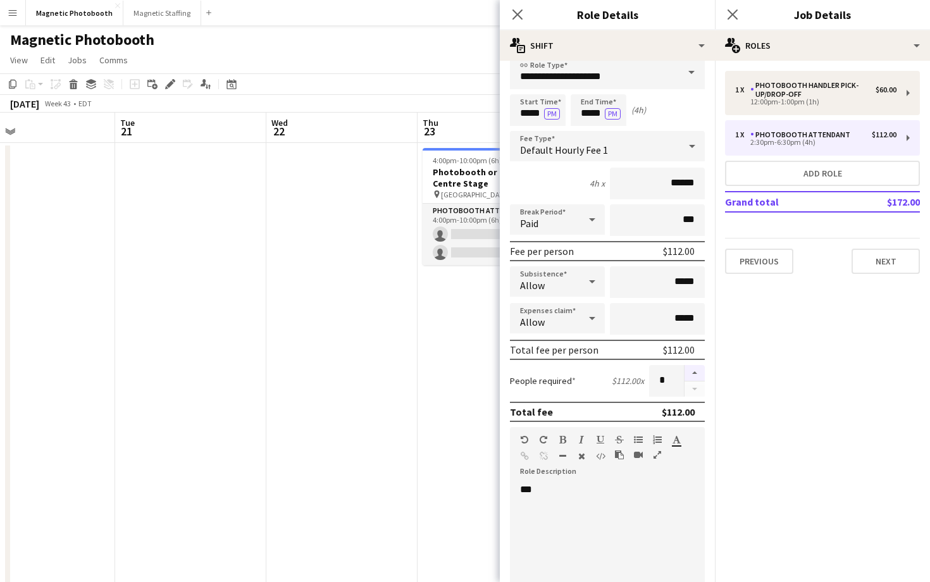
click at [699, 371] on button "button" at bounding box center [694, 373] width 20 height 16
type input "*"
click at [722, 1] on div "Close pop-in" at bounding box center [732, 14] width 35 height 29
click at [740, 17] on app-icon "Close pop-in" at bounding box center [733, 15] width 18 height 18
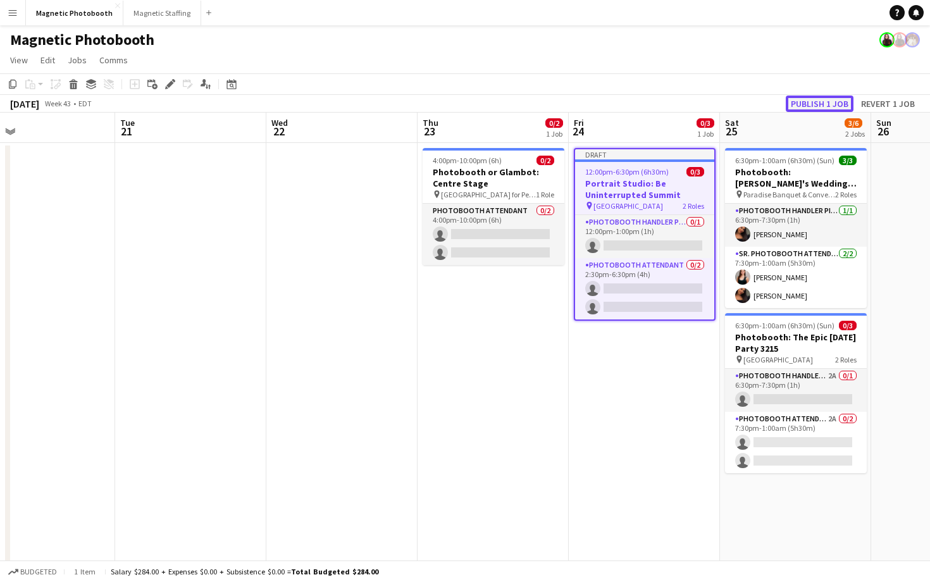
click at [801, 106] on button "Publish 1 job" at bounding box center [820, 104] width 68 height 16
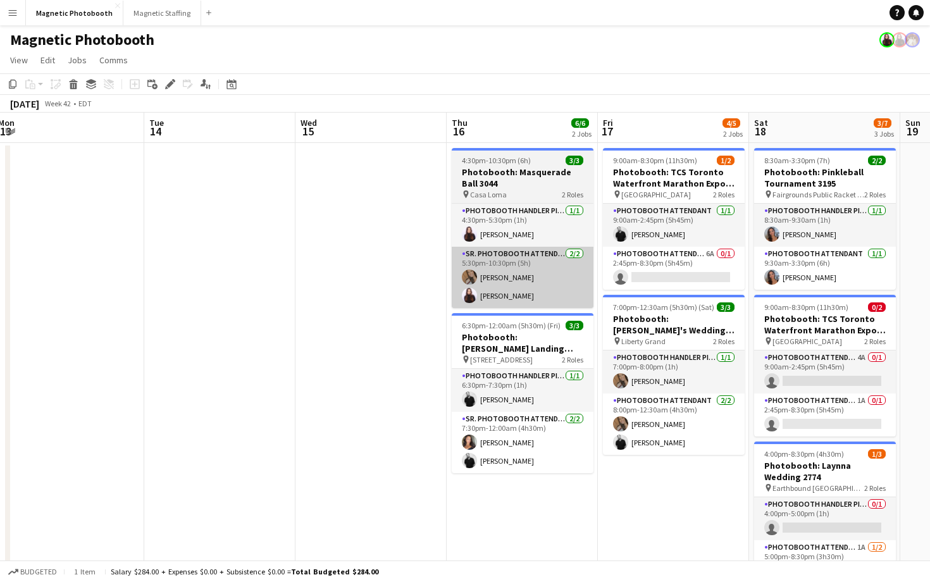
scroll to position [0, 492]
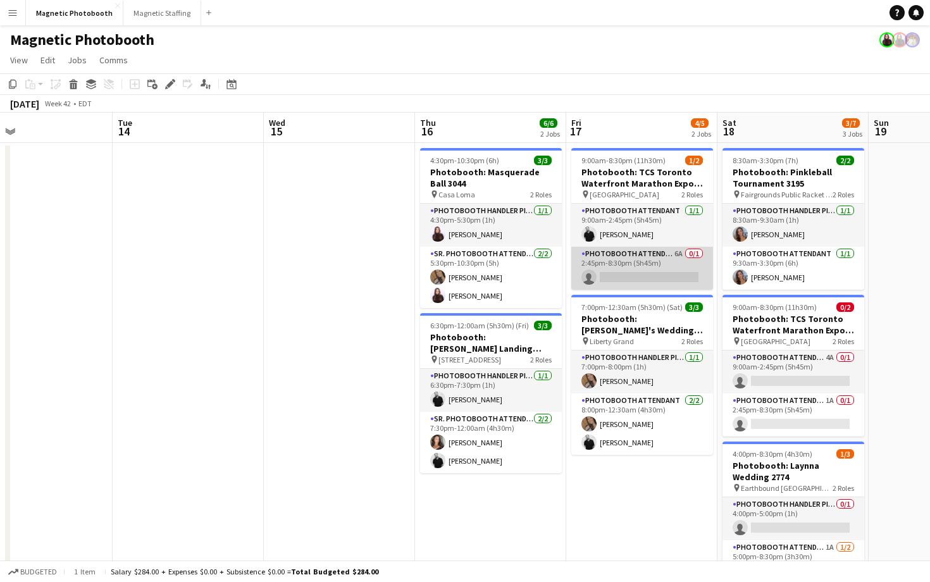
click at [620, 269] on app-card-role "Photobooth Attendant 6A 0/1 2:45pm-8:30pm (5h45m) single-neutral-actions" at bounding box center [642, 268] width 142 height 43
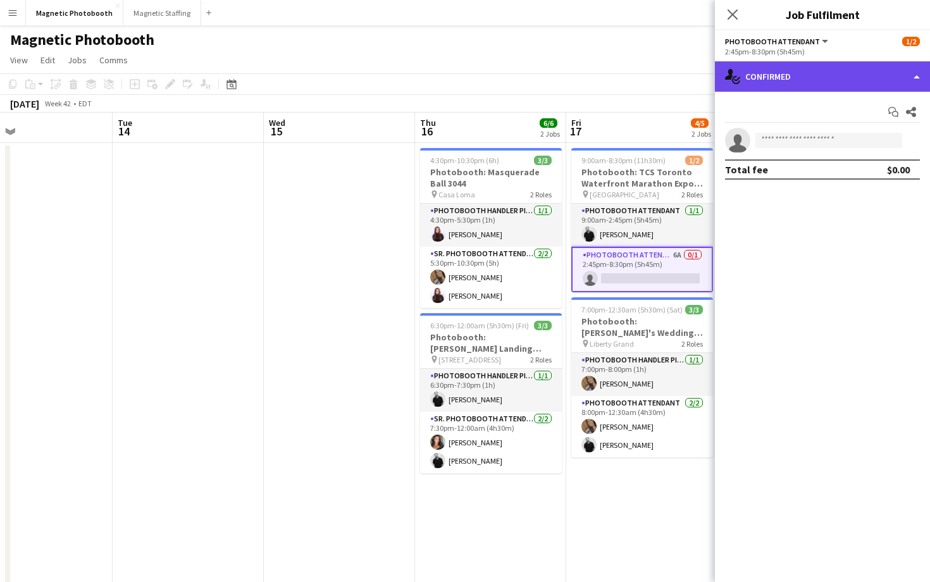
click at [772, 68] on div "single-neutral-actions-check-2 Confirmed" at bounding box center [822, 76] width 215 height 30
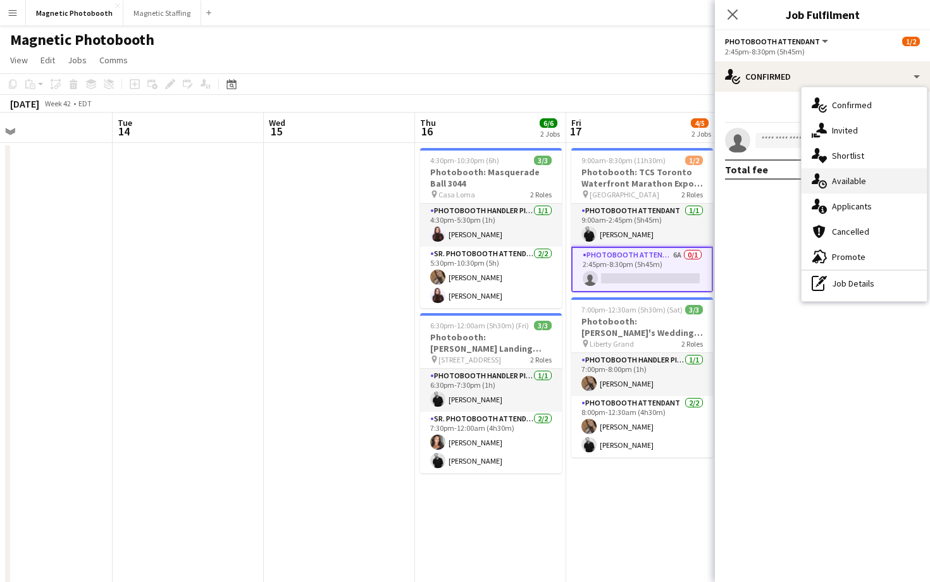
click at [849, 190] on div "single-neutral-actions-upload Available" at bounding box center [863, 180] width 125 height 25
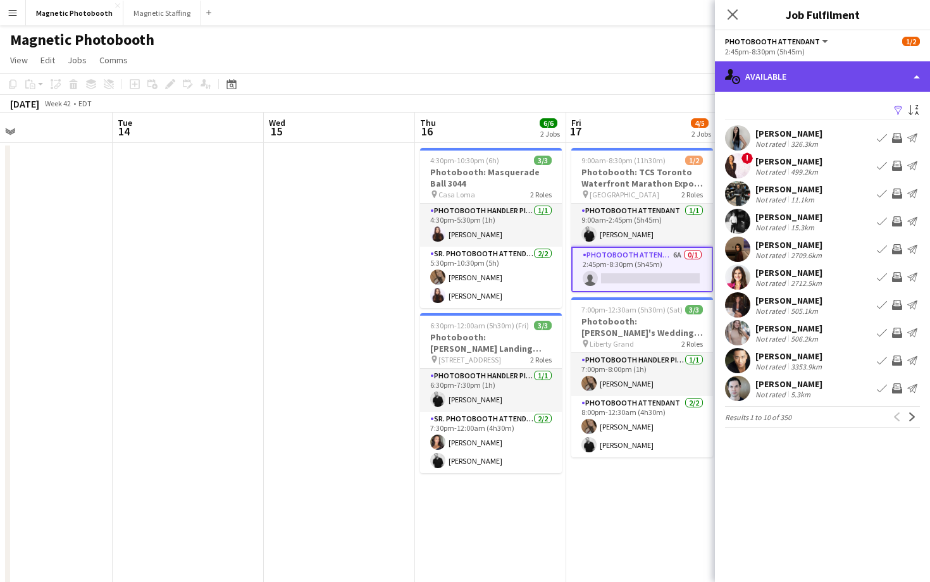
click at [818, 87] on div "single-neutral-actions-upload Available" at bounding box center [822, 76] width 215 height 30
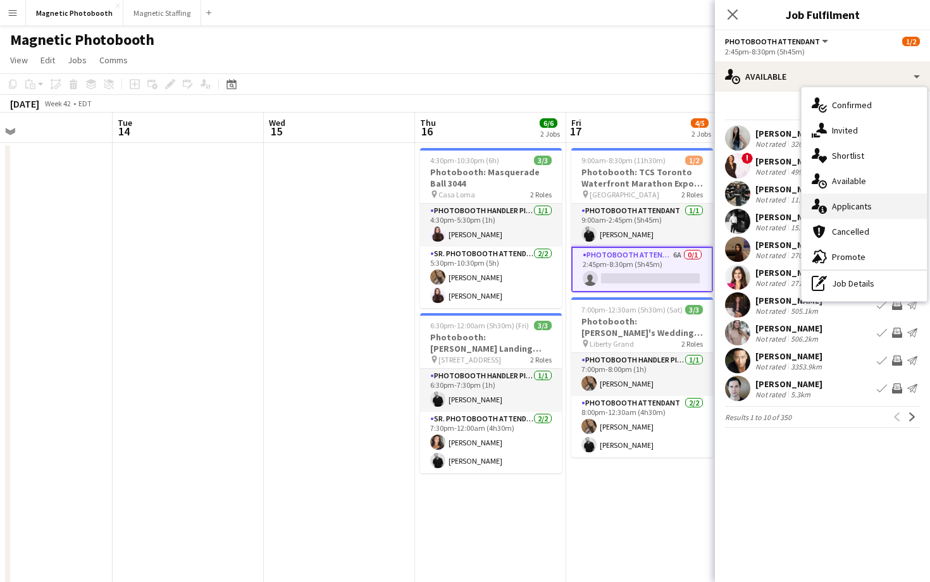
click at [853, 218] on div "single-neutral-actions-information Applicants" at bounding box center [863, 206] width 125 height 25
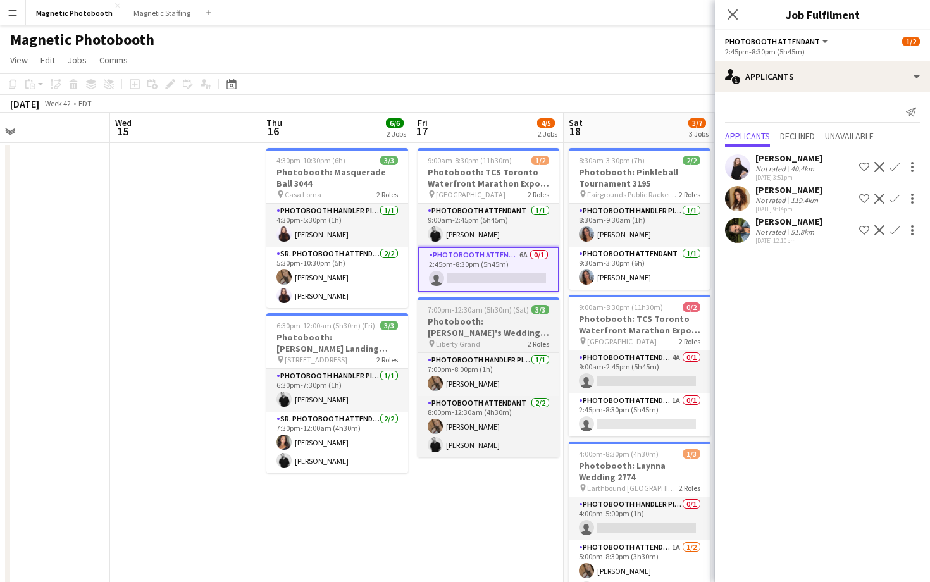
scroll to position [0, 370]
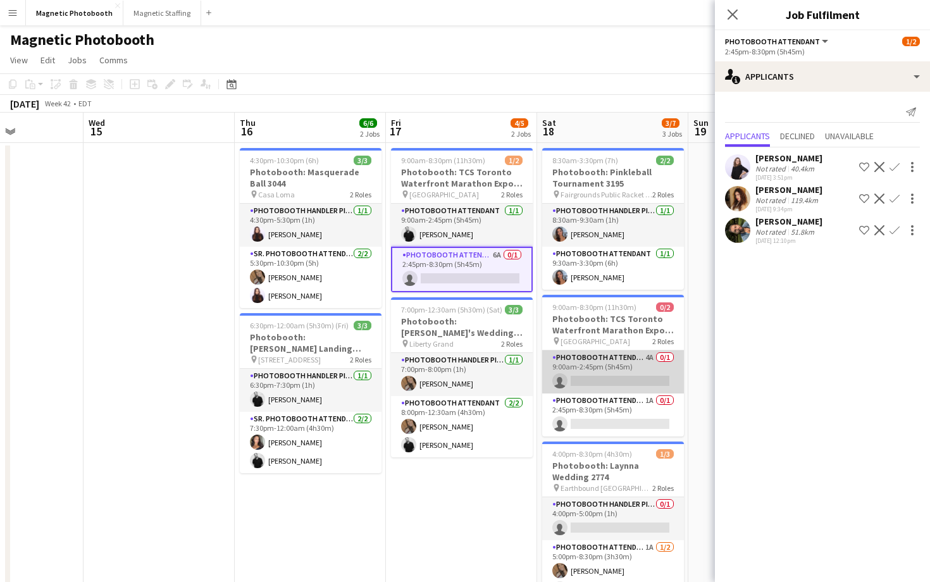
click at [639, 384] on app-card-role "Photobooth Attendant 4A 0/1 9:00am-2:45pm (5h45m) single-neutral-actions" at bounding box center [613, 371] width 142 height 43
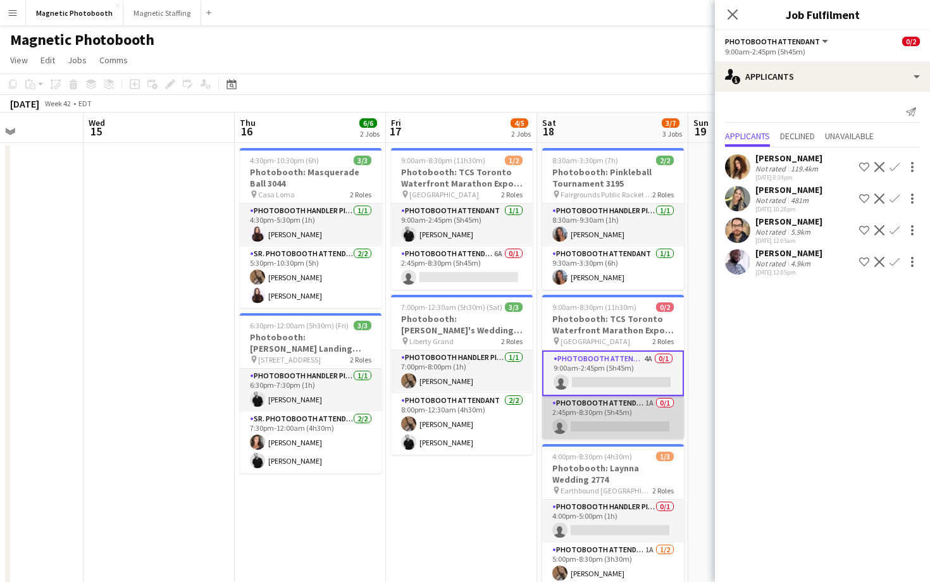
click at [634, 410] on app-card-role "Photobooth Attendant 1A 0/1 2:45pm-8:30pm (5h45m) single-neutral-actions" at bounding box center [613, 417] width 142 height 43
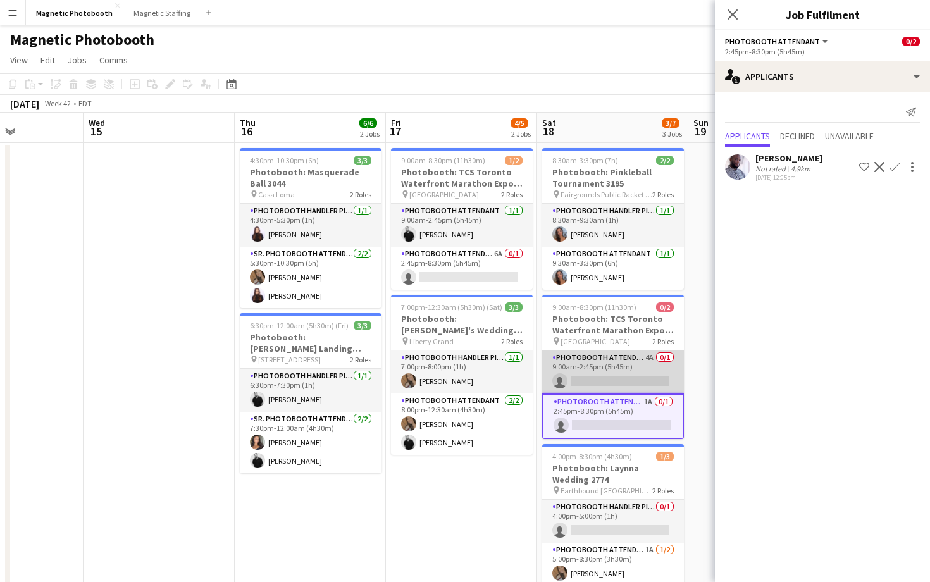
click at [634, 372] on app-card-role "Photobooth Attendant 4A 0/1 9:00am-2:45pm (5h45m) single-neutral-actions" at bounding box center [613, 371] width 142 height 43
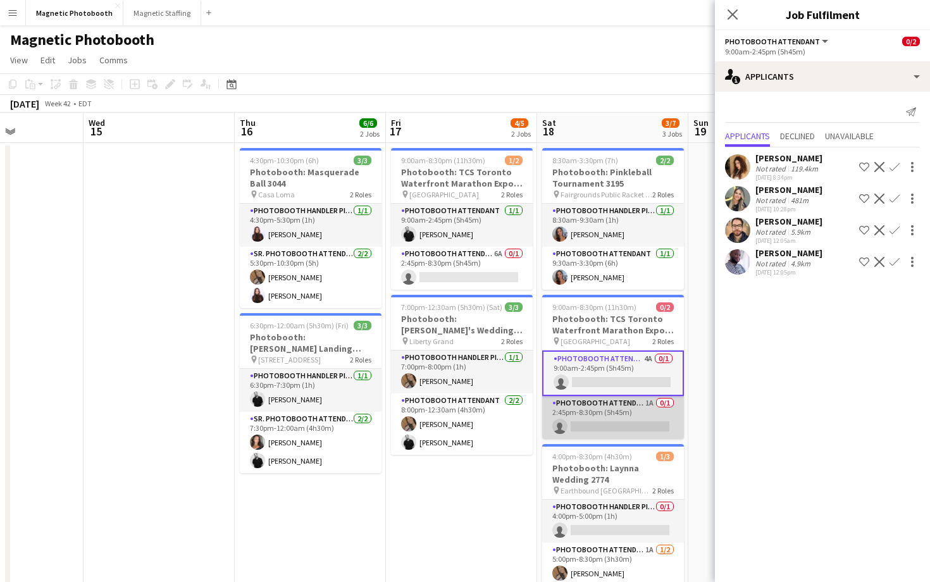
click at [620, 412] on app-card-role "Photobooth Attendant 1A 0/1 2:45pm-8:30pm (5h45m) single-neutral-actions" at bounding box center [613, 417] width 142 height 43
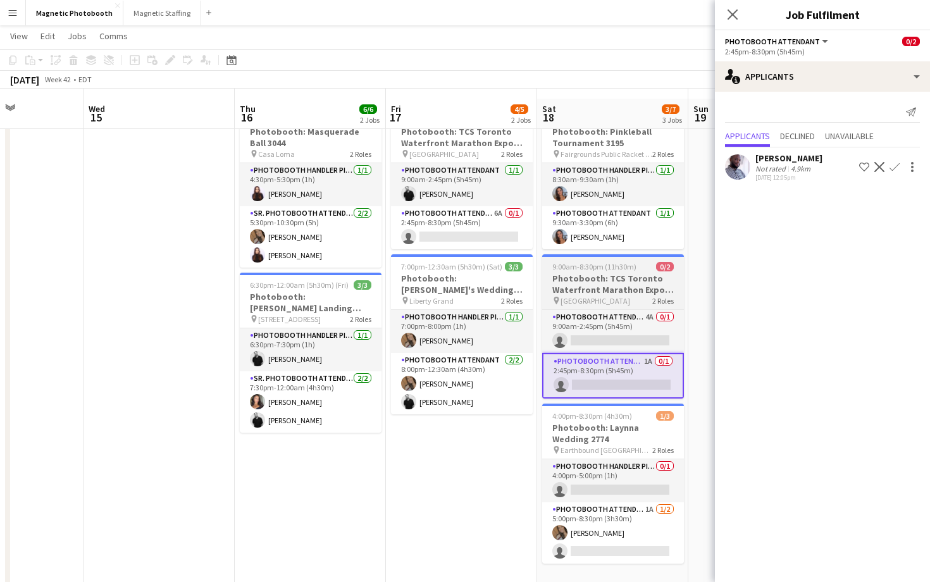
scroll to position [50, 0]
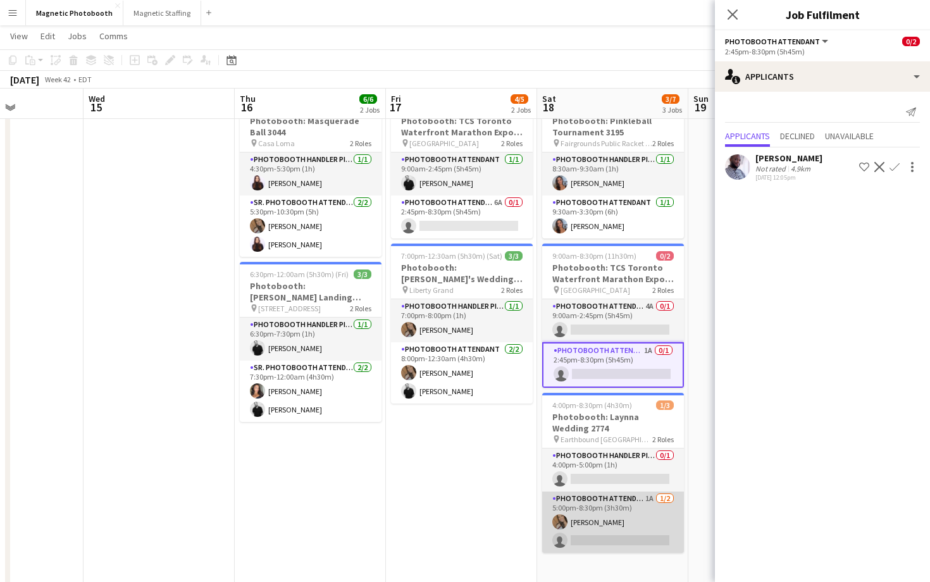
click at [596, 504] on app-card-role "Photobooth Attendant 1A 1/2 5:00pm-8:30pm (3h30m) erica Musso single-neutral-ac…" at bounding box center [613, 521] width 142 height 61
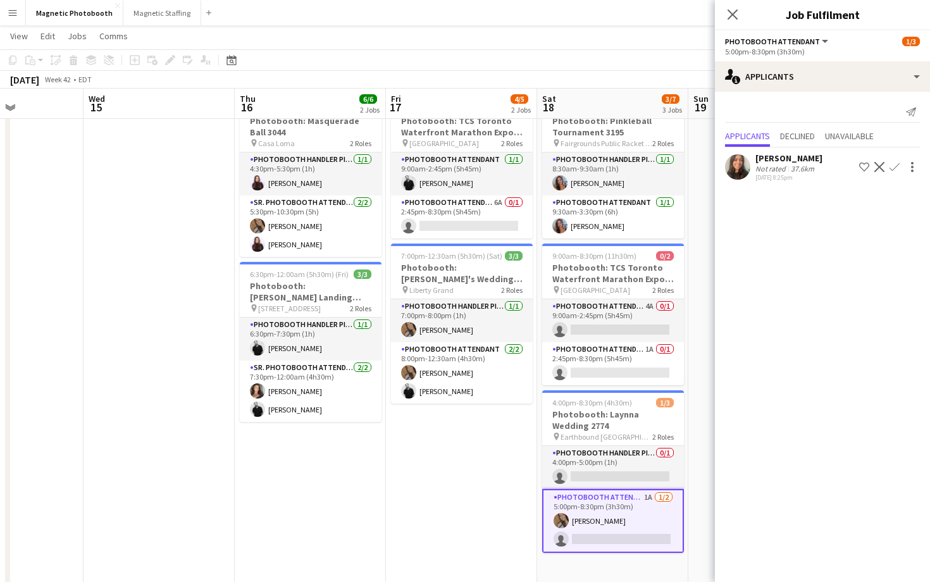
click at [565, 504] on app-card-role "Photobooth Attendant 1A 1/2 5:00pm-8:30pm (3h30m) erica Musso single-neutral-ac…" at bounding box center [613, 521] width 142 height 64
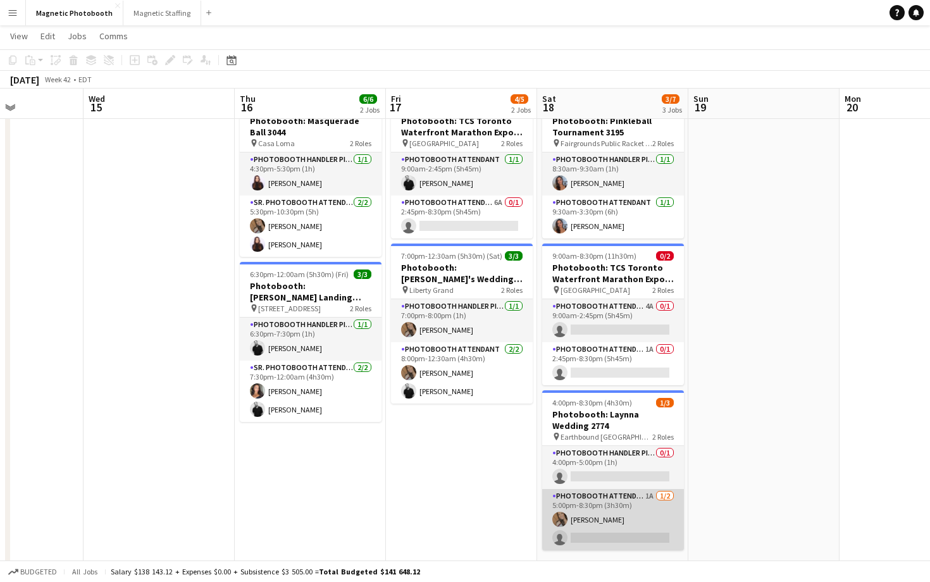
click at [565, 504] on app-card-role "Photobooth Attendant 1A 1/2 5:00pm-8:30pm (3h30m) erica Musso single-neutral-ac…" at bounding box center [613, 519] width 142 height 61
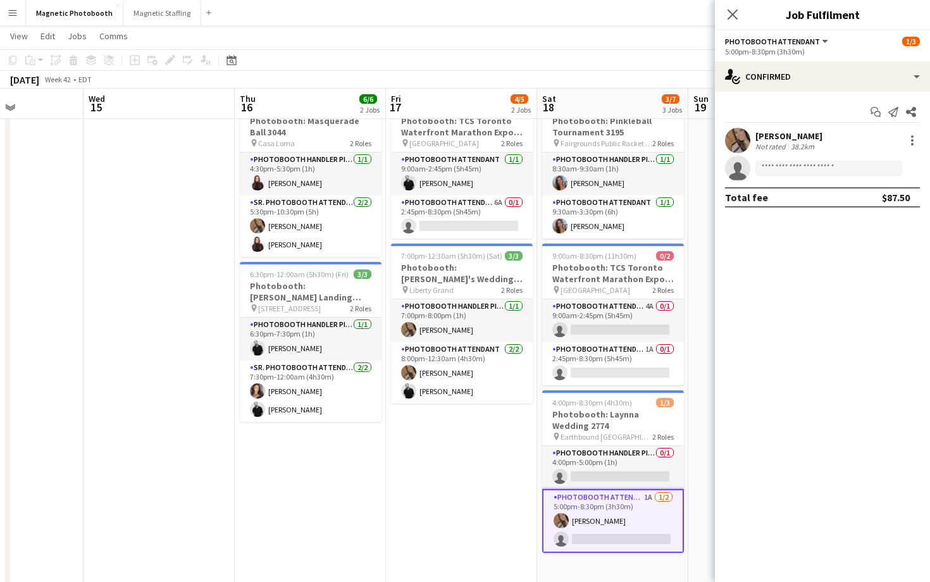
click at [927, 133] on div "erica Musso Not rated 38.2km" at bounding box center [822, 140] width 215 height 25
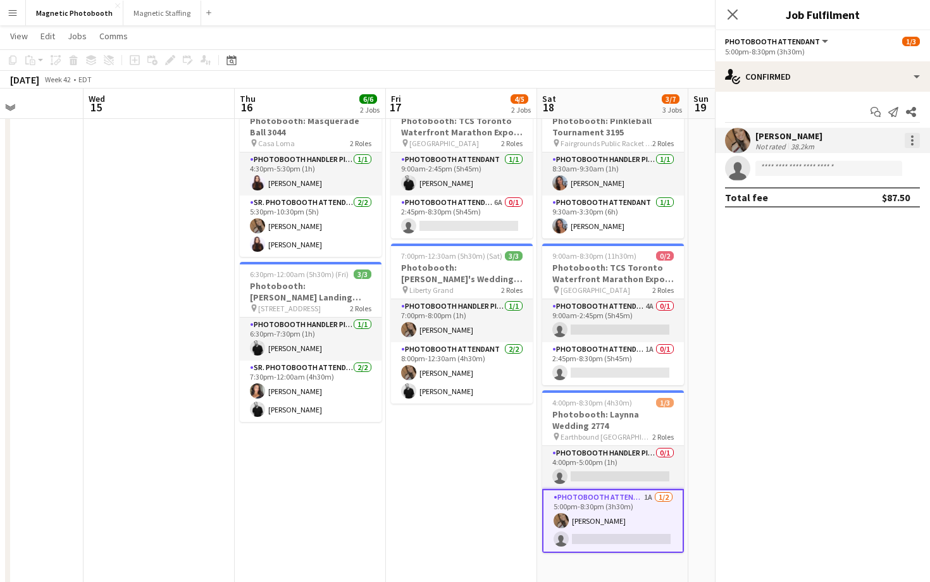
click at [916, 134] on div at bounding box center [911, 140] width 15 height 15
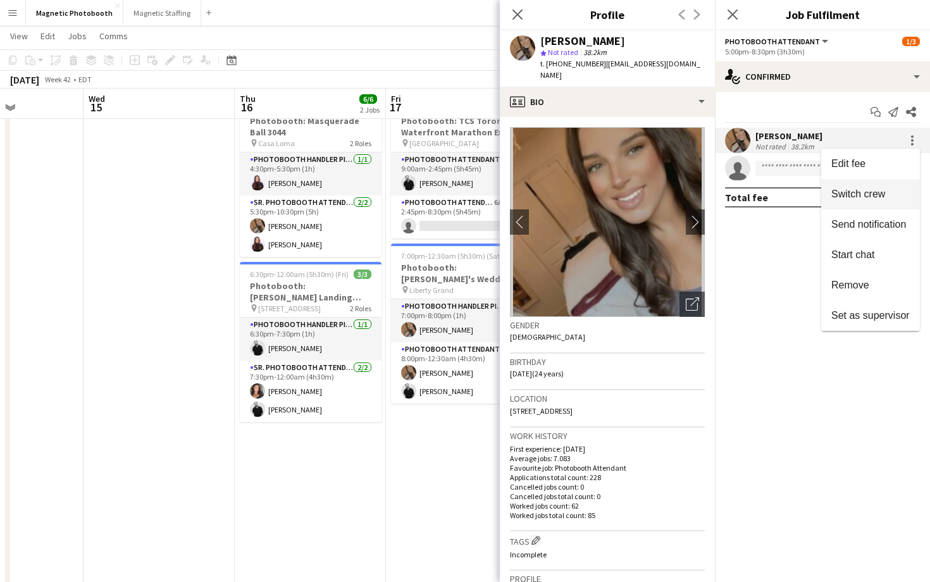
click at [878, 197] on span "Switch crew" at bounding box center [858, 193] width 54 height 11
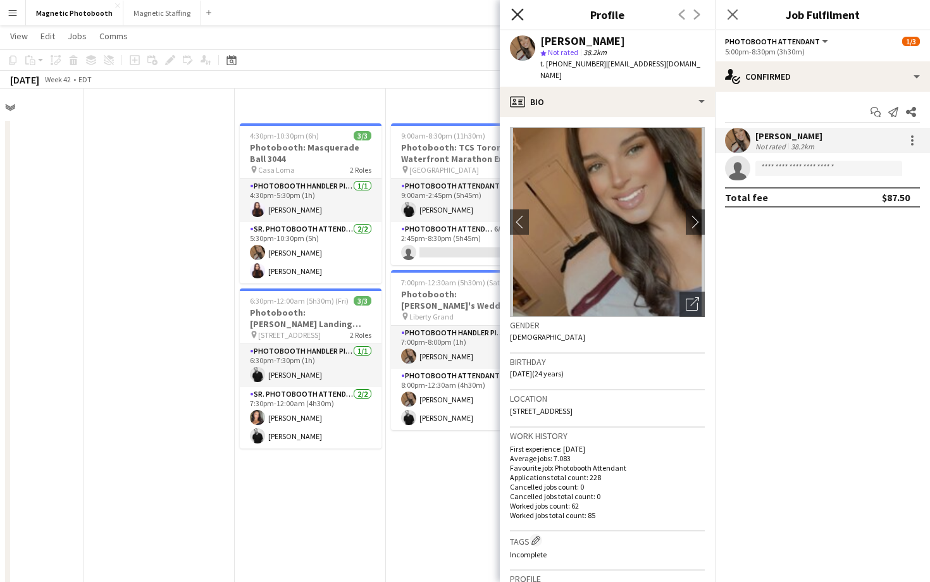
click at [519, 16] on icon at bounding box center [517, 14] width 12 height 12
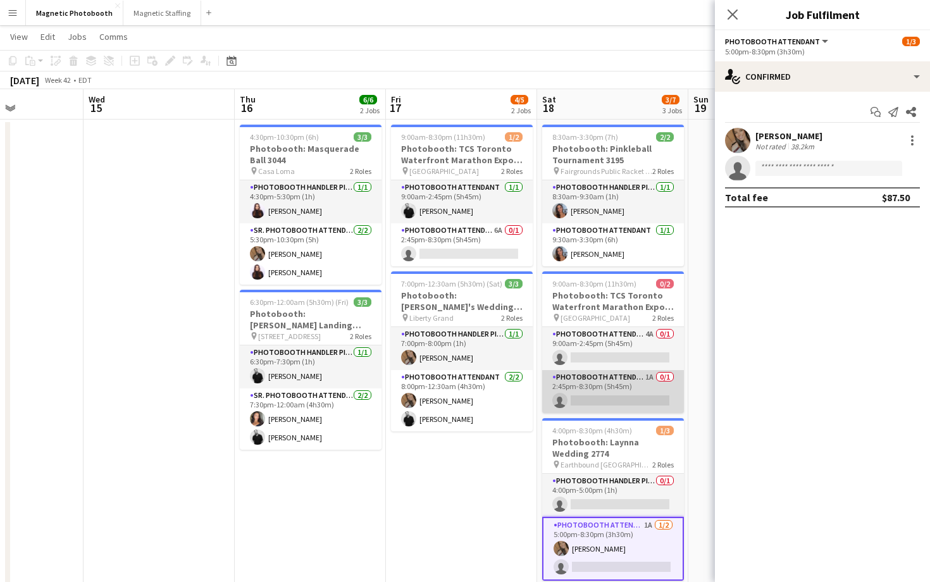
click at [616, 395] on app-card-role "Photobooth Attendant 1A 0/1 2:45pm-8:30pm (5h45m) single-neutral-actions" at bounding box center [613, 391] width 142 height 43
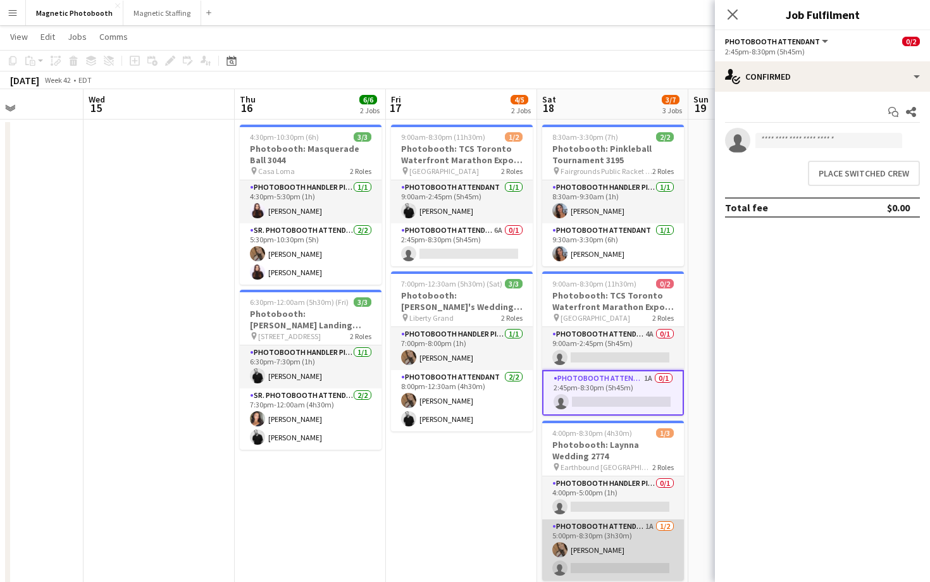
click at [598, 504] on app-card-role "Photobooth Attendant 1A 1/2 5:00pm-8:30pm (3h30m) erica Musso single-neutral-ac…" at bounding box center [613, 549] width 142 height 61
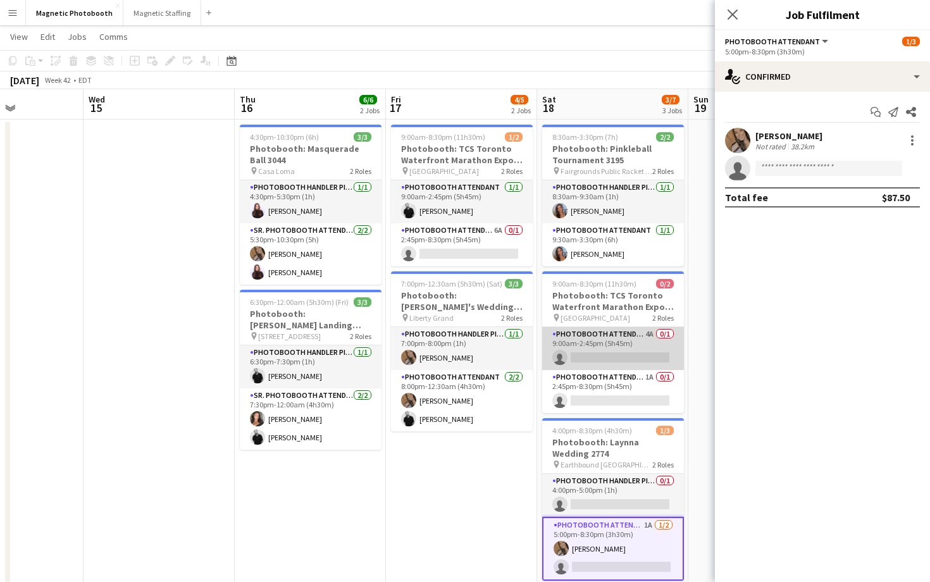
click at [652, 366] on app-card-role "Photobooth Attendant 4A 0/1 9:00am-2:45pm (5h45m) single-neutral-actions" at bounding box center [613, 348] width 142 height 43
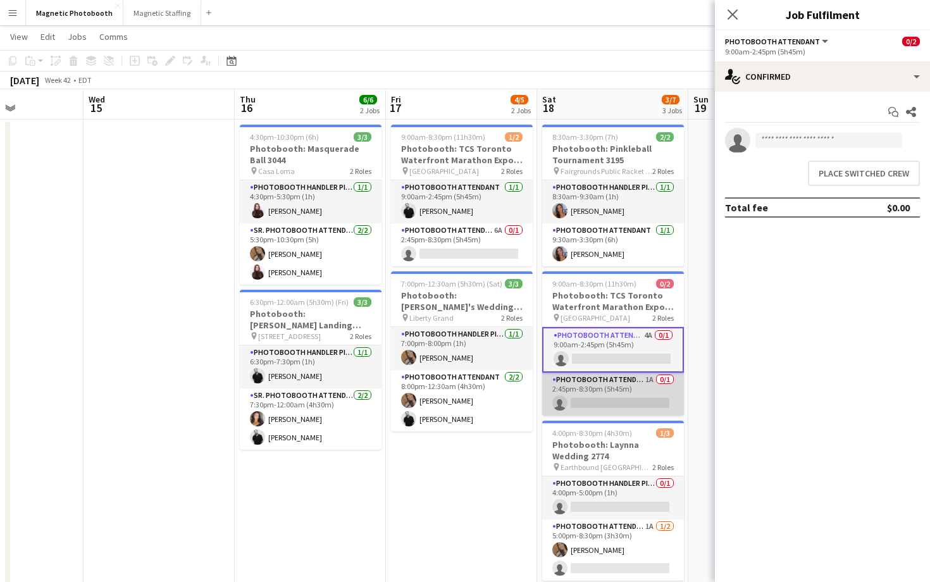
click at [645, 386] on app-card-role "Photobooth Attendant 1A 0/1 2:45pm-8:30pm (5h45m) single-neutral-actions" at bounding box center [613, 394] width 142 height 43
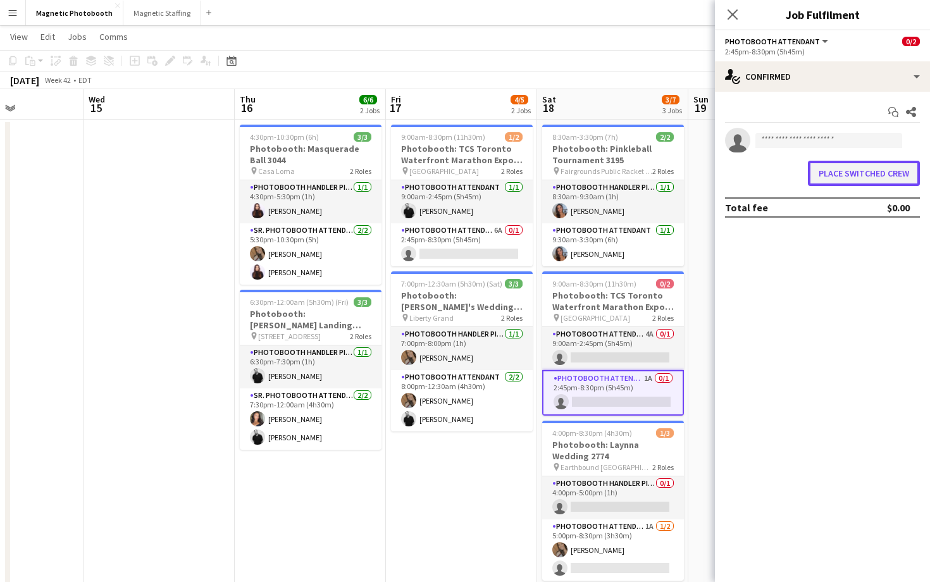
click at [846, 168] on button "Place switched crew" at bounding box center [864, 173] width 112 height 25
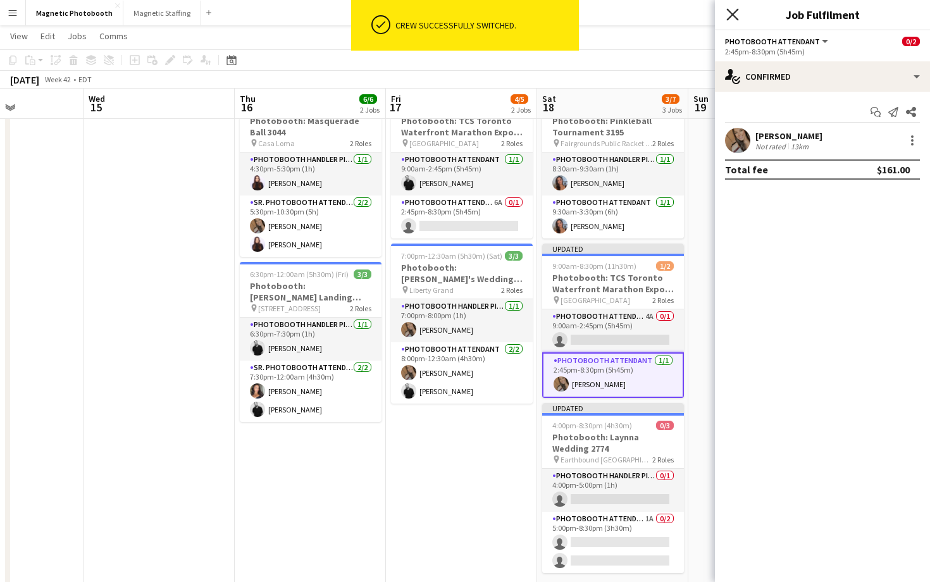
click at [736, 17] on icon "Close pop-in" at bounding box center [732, 14] width 12 height 12
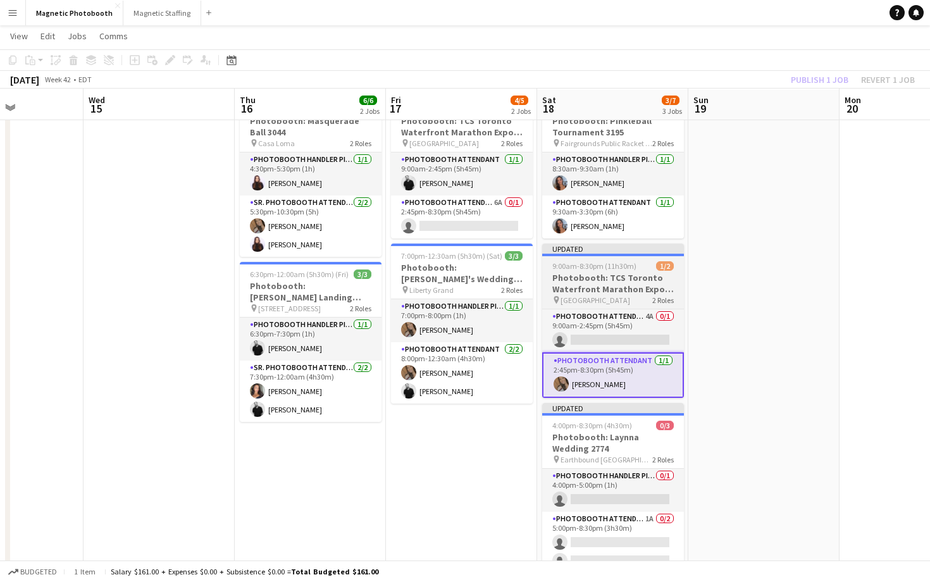
scroll to position [52, 0]
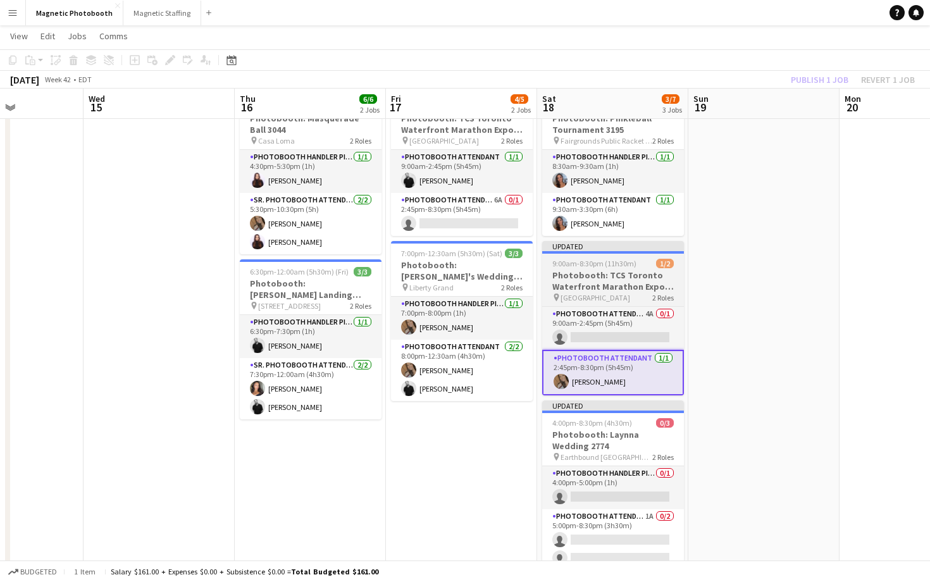
click at [661, 264] on span "1/2" at bounding box center [665, 263] width 18 height 9
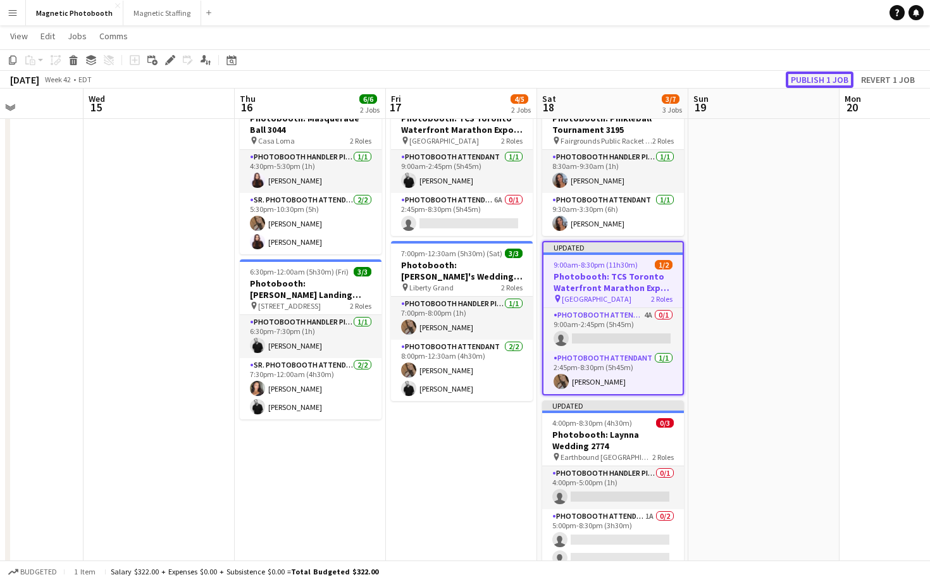
click at [805, 85] on button "Publish 1 job" at bounding box center [820, 79] width 68 height 16
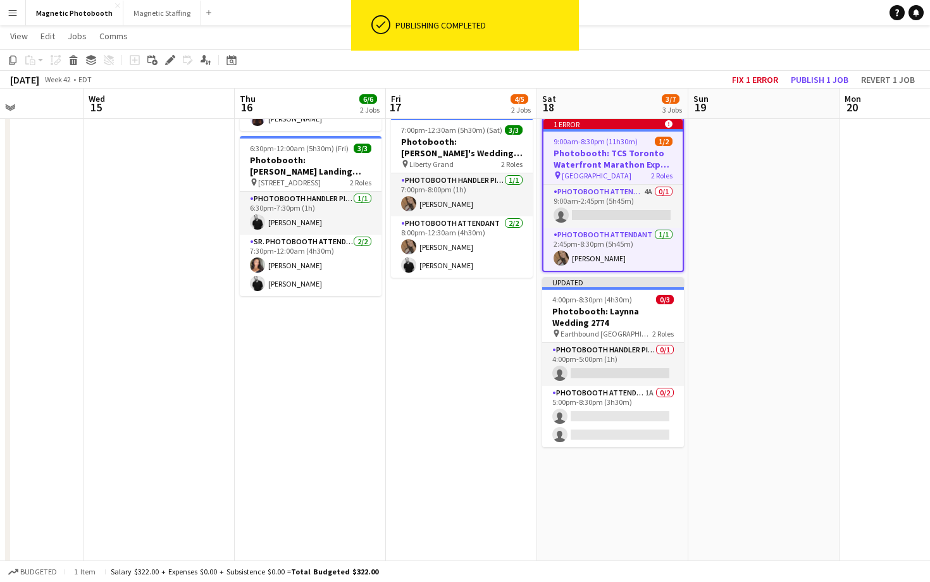
scroll to position [185, 0]
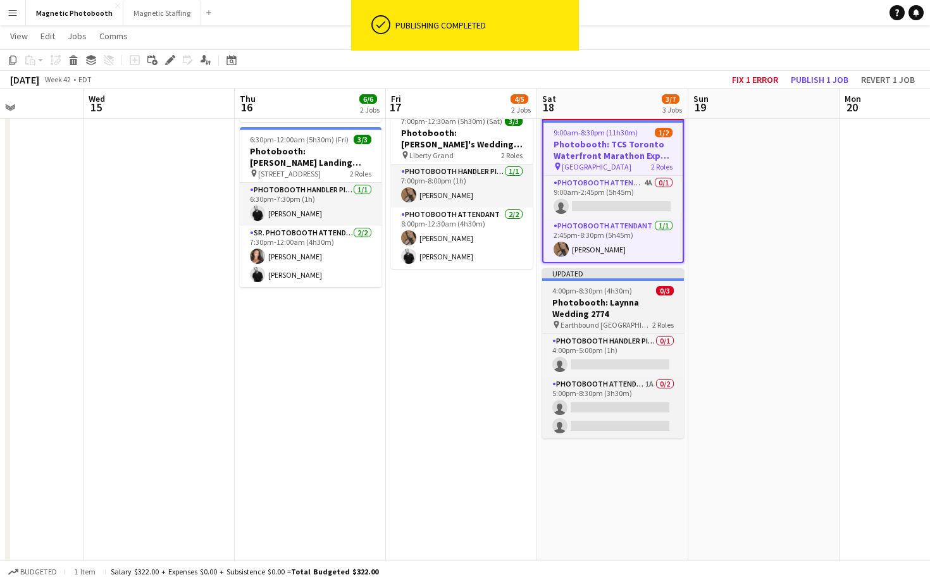
click at [624, 320] on span "Earthbound [GEOGRAPHIC_DATA]" at bounding box center [606, 324] width 92 height 9
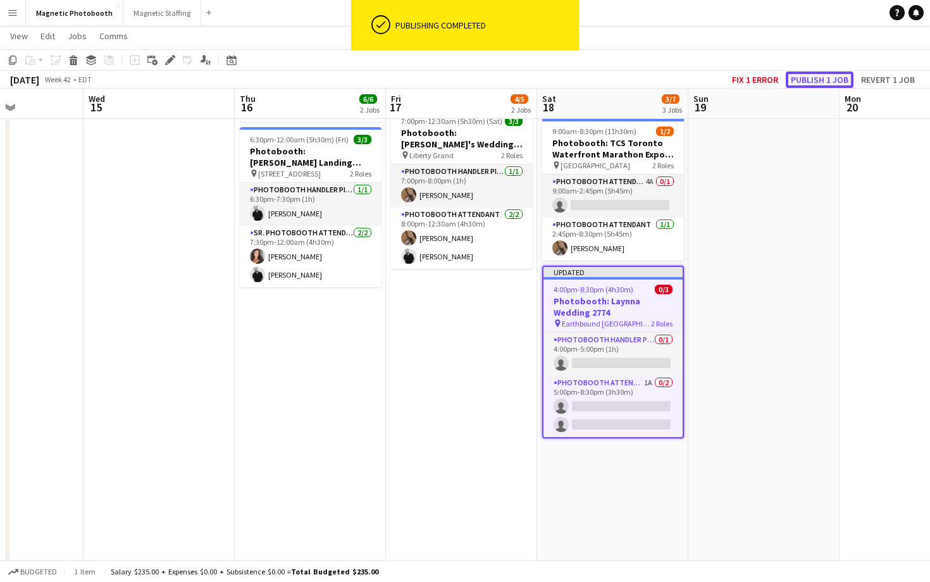
click at [810, 75] on button "Publish 1 job" at bounding box center [820, 79] width 68 height 16
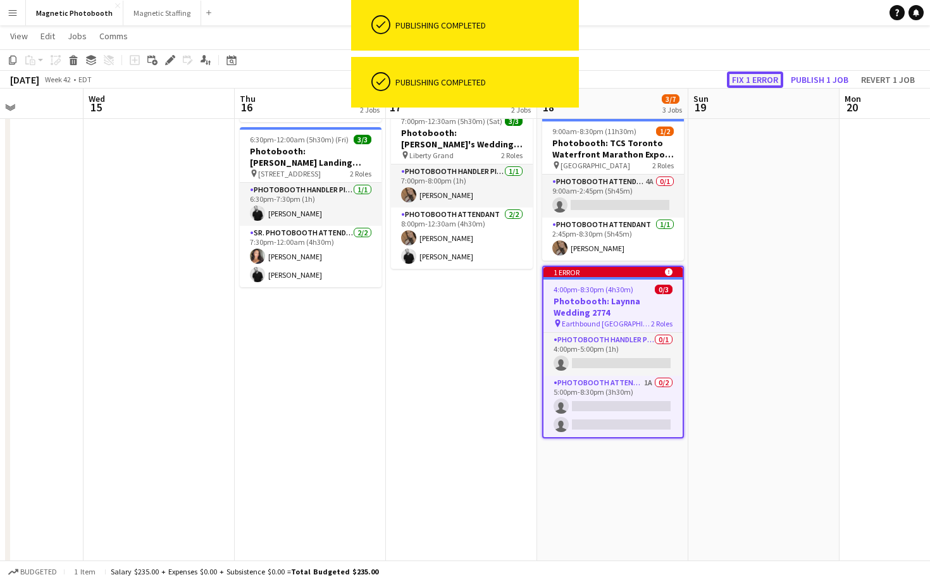
click at [749, 71] on button "Fix 1 error" at bounding box center [755, 79] width 56 height 16
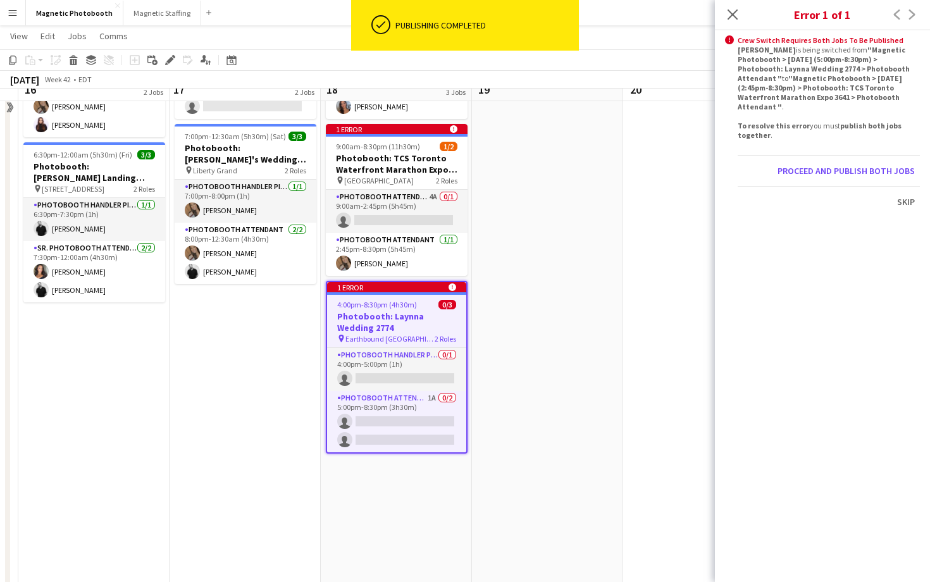
scroll to position [62, 0]
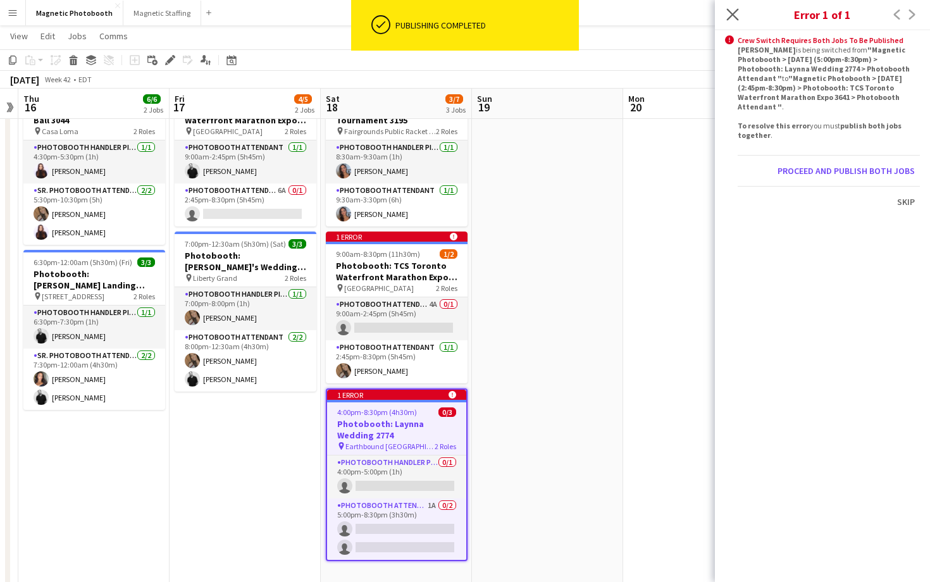
click at [739, 12] on app-icon "Close pop-in" at bounding box center [733, 15] width 18 height 18
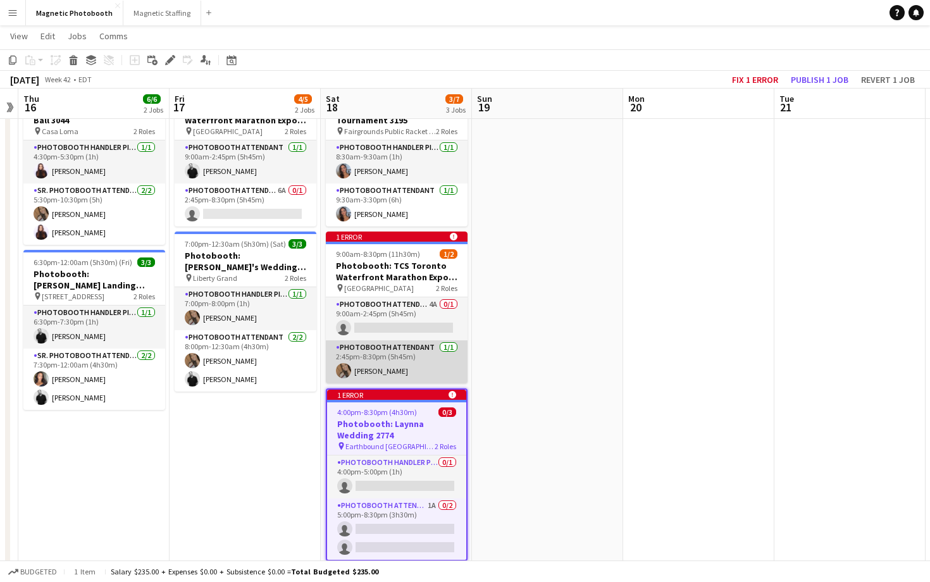
click at [433, 363] on app-card-role "Photobooth Attendant 1/1 2:45pm-8:30pm (5h45m) erica Musso" at bounding box center [397, 361] width 142 height 43
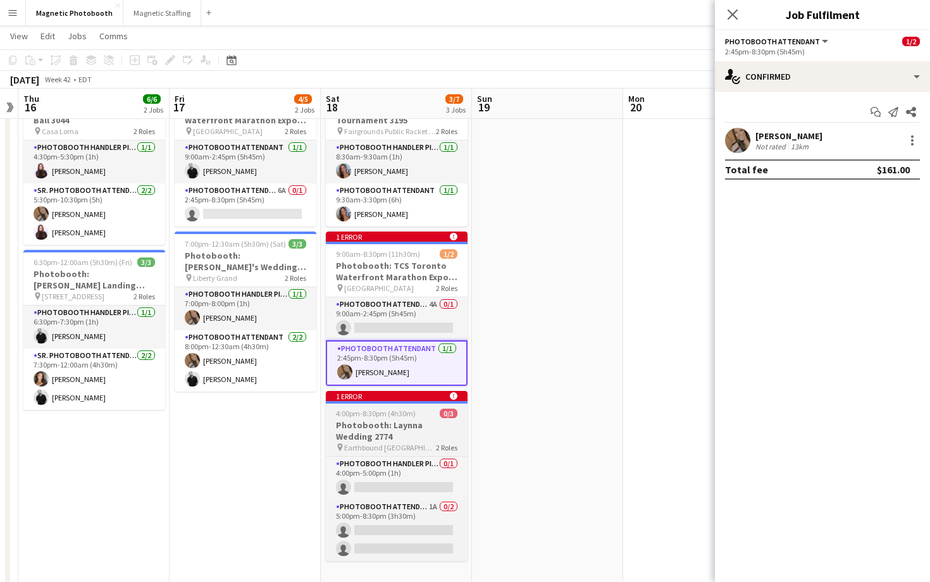
click at [433, 408] on app-job-card "1 error alert-circle 4:00pm-8:30pm (4h30m) 0/3 Photobooth: Laynna Wedding 2774 …" at bounding box center [397, 476] width 142 height 170
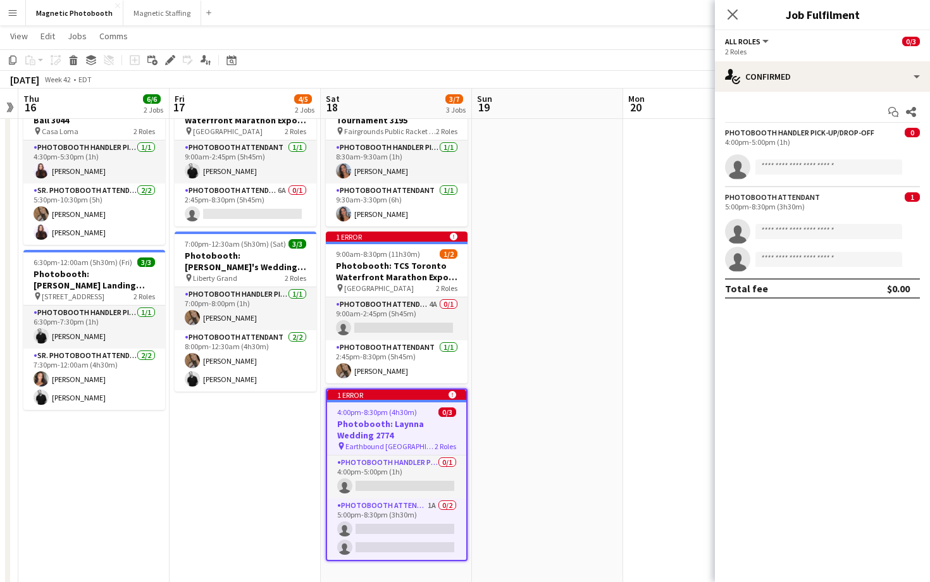
click at [723, 16] on div "Close pop-in" at bounding box center [732, 14] width 35 height 29
click at [727, 16] on icon "Close pop-in" at bounding box center [732, 14] width 12 height 12
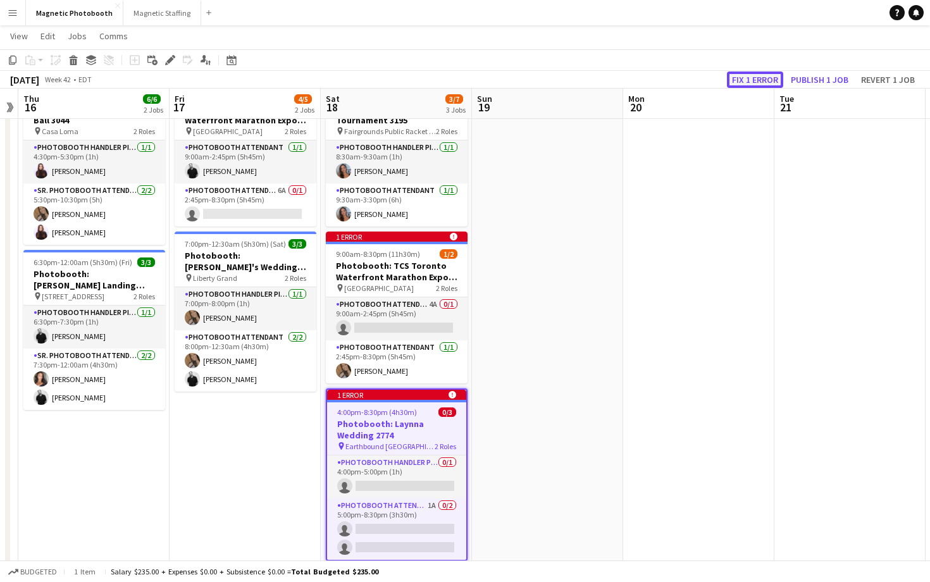
click at [757, 84] on button "Fix 1 error" at bounding box center [755, 79] width 56 height 16
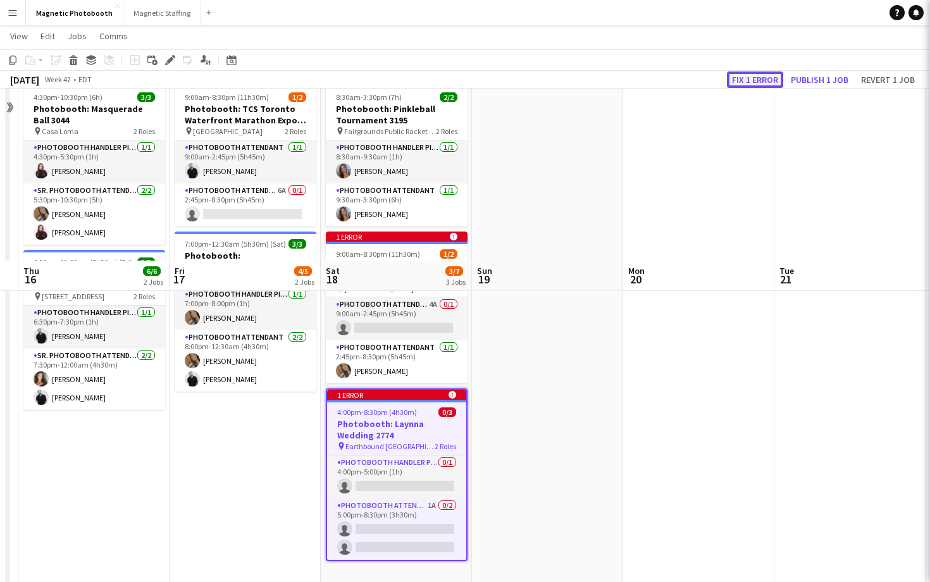
scroll to position [234, 0]
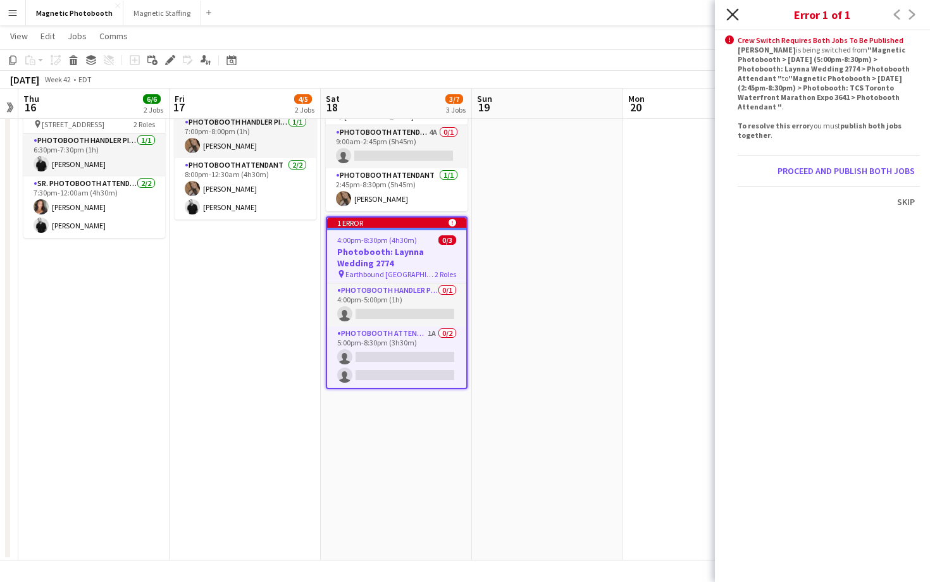
click at [736, 17] on icon "Close pop-in" at bounding box center [732, 14] width 12 height 12
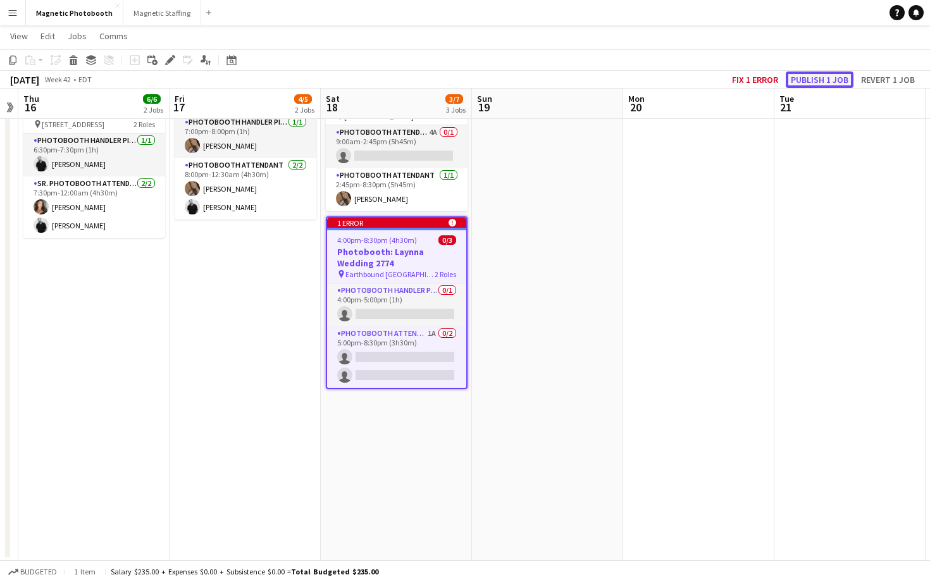
click at [815, 82] on button "Publish 1 job" at bounding box center [820, 79] width 68 height 16
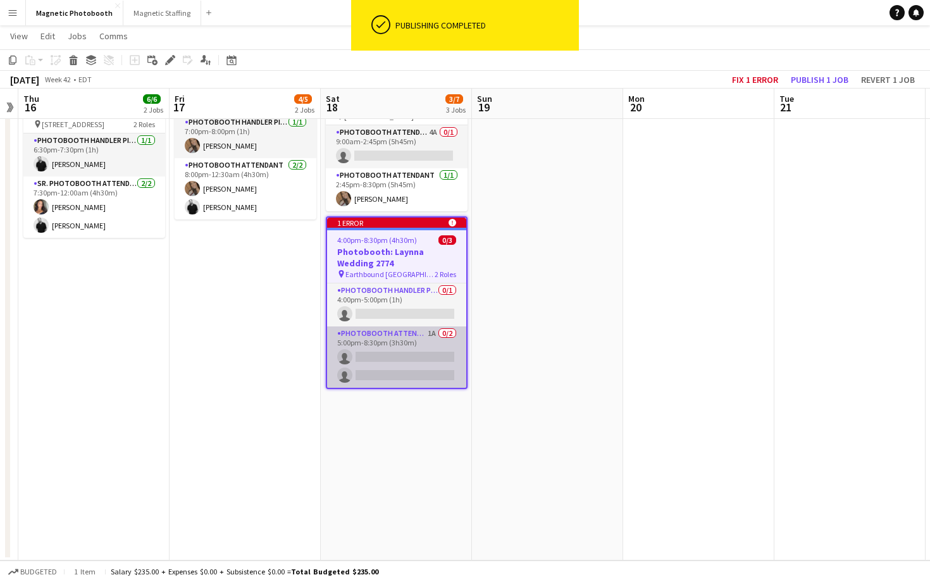
click at [429, 343] on app-card-role "Photobooth Attendant 1A 0/2 5:00pm-8:30pm (3h30m) single-neutral-actions single…" at bounding box center [396, 356] width 139 height 61
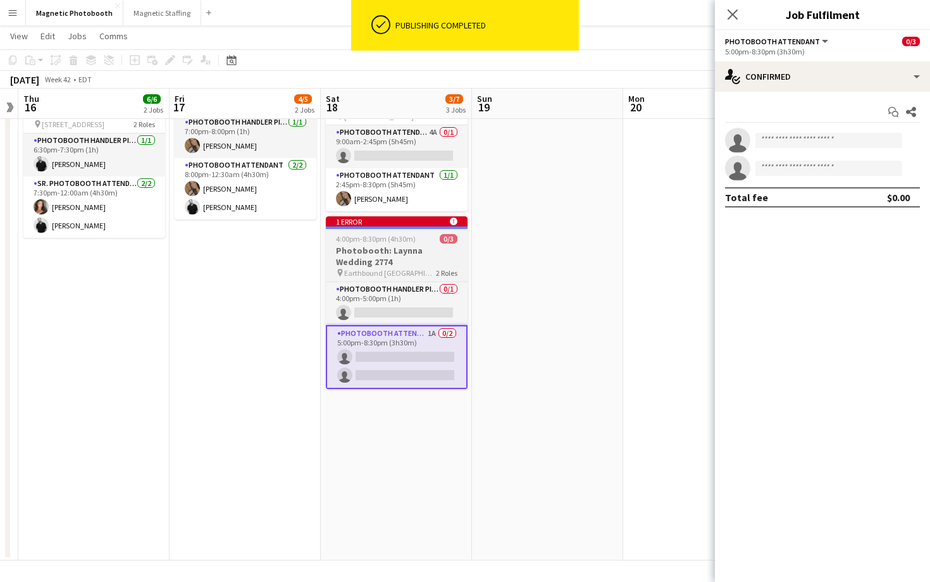
click at [426, 254] on h3 "Photobooth: Laynna Wedding 2774" at bounding box center [397, 256] width 142 height 23
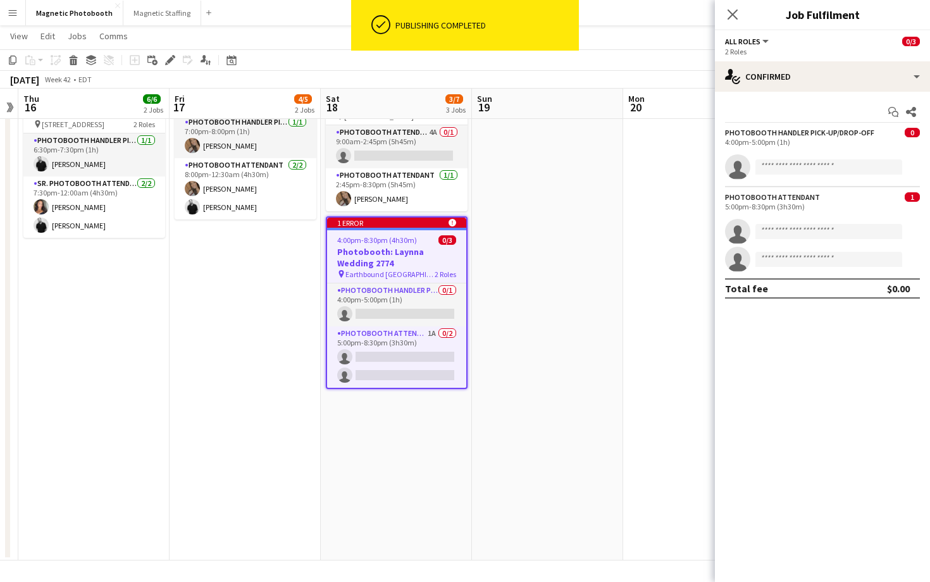
click at [426, 254] on h3 "Photobooth: Laynna Wedding 2774" at bounding box center [396, 257] width 139 height 23
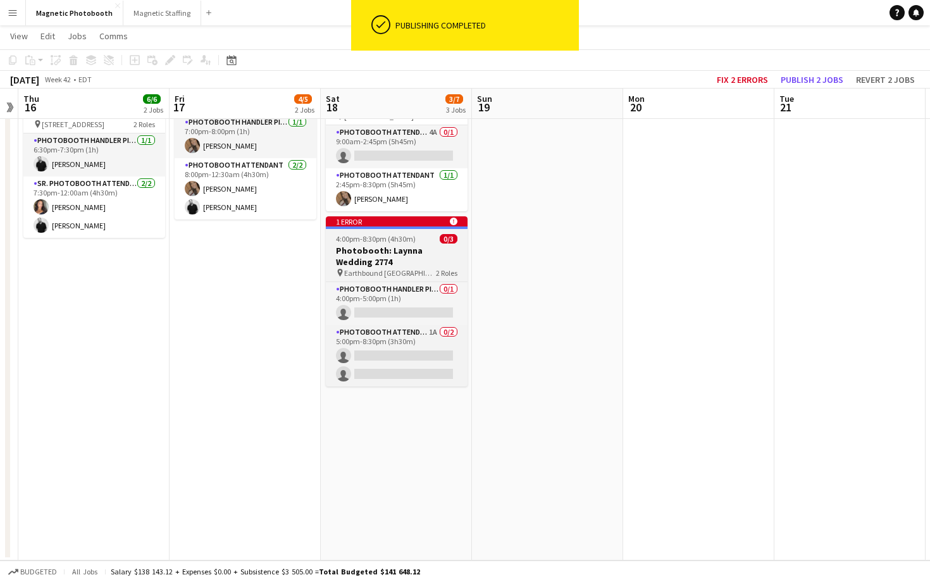
click at [424, 247] on h3 "Photobooth: Laynna Wedding 2774" at bounding box center [397, 256] width 142 height 23
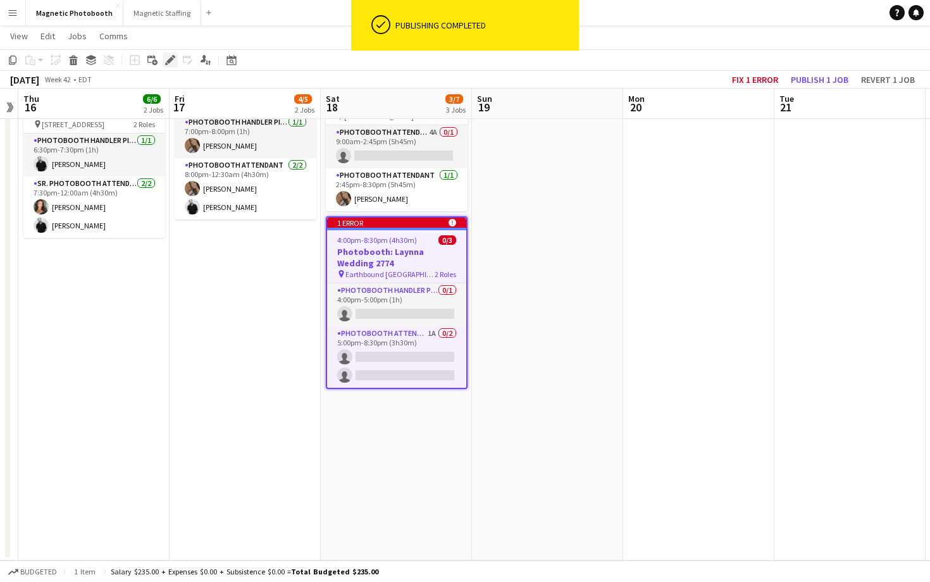
click at [171, 65] on icon "Edit" at bounding box center [170, 60] width 10 height 10
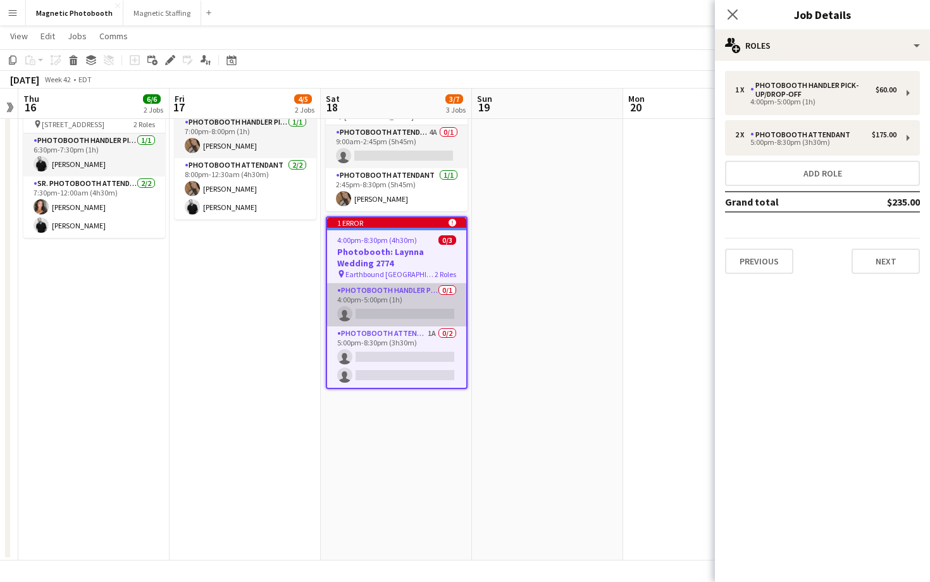
click at [433, 303] on app-card-role "Photobooth Handler Pick-Up/Drop-Off 0/1 4:00pm-5:00pm (1h) single-neutral-actio…" at bounding box center [396, 304] width 139 height 43
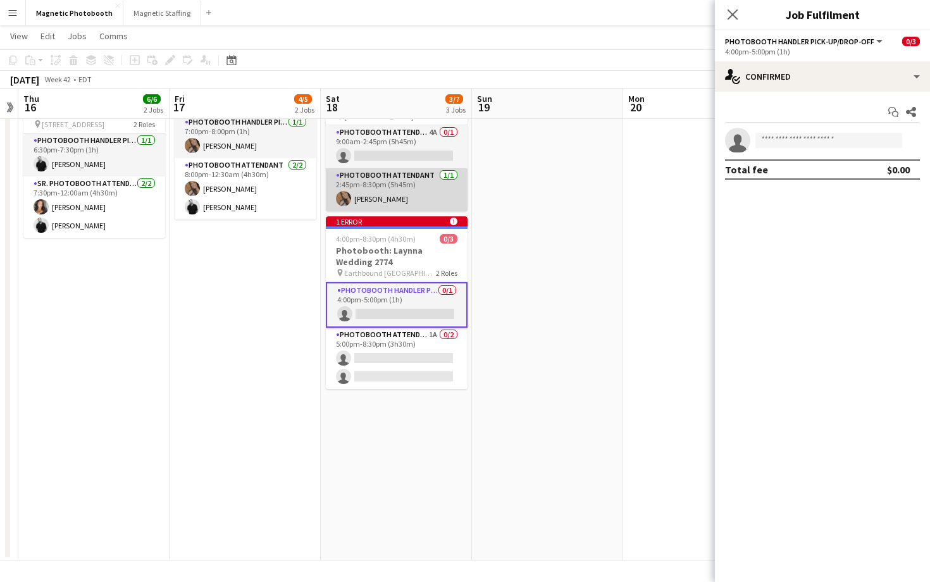
click at [419, 190] on app-card-role "Photobooth Attendant 1/1 2:45pm-8:30pm (5h45m) erica Musso" at bounding box center [397, 189] width 142 height 43
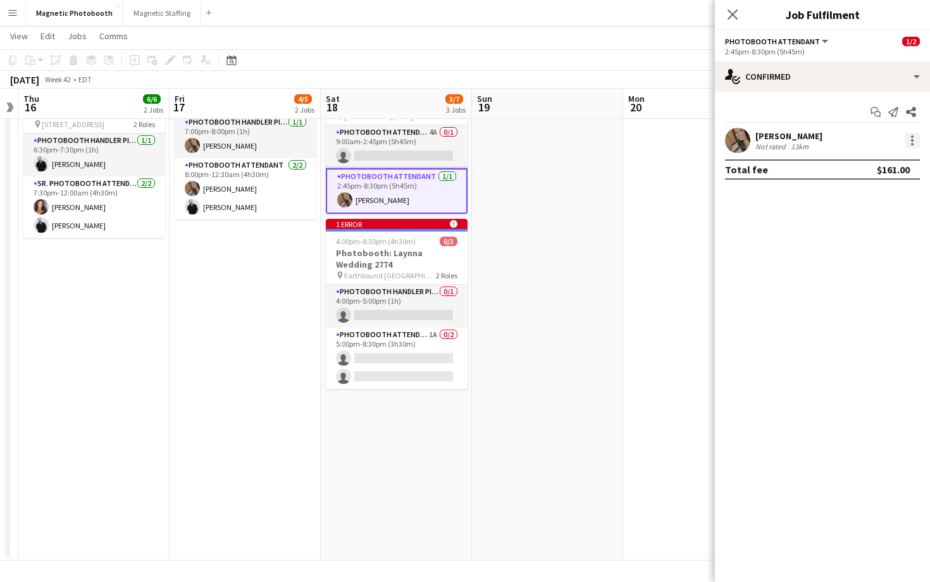
click at [913, 142] on div at bounding box center [911, 140] width 15 height 15
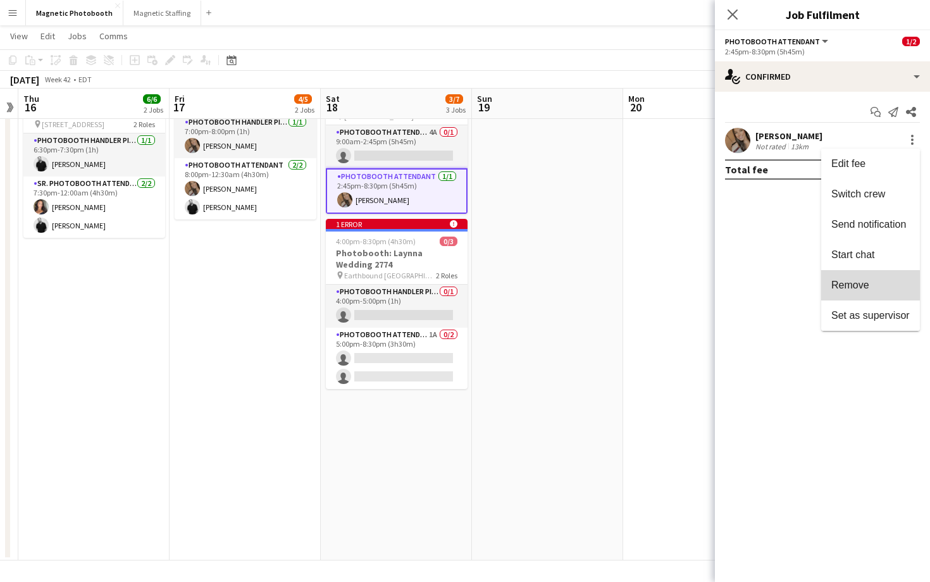
click at [872, 280] on span "Remove" at bounding box center [870, 285] width 78 height 11
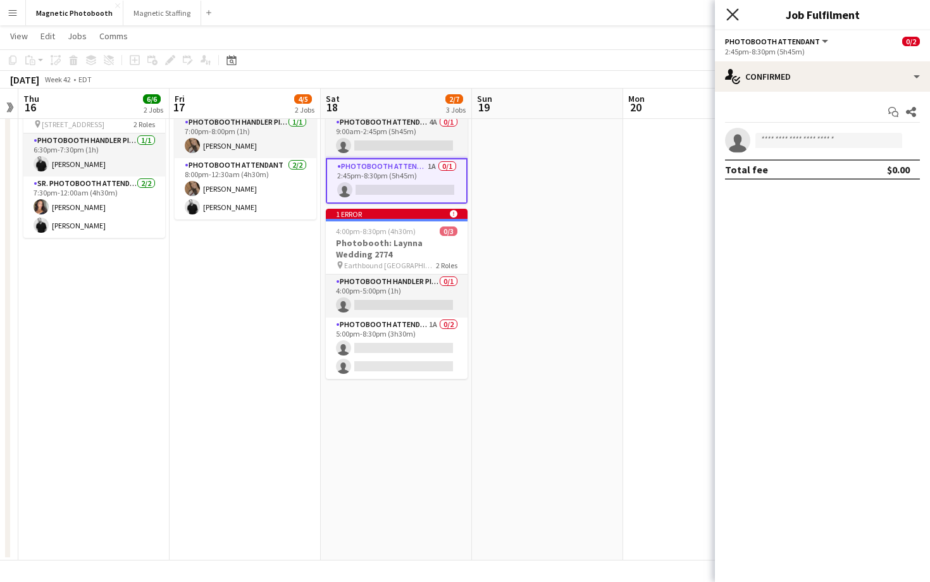
click at [732, 15] on icon at bounding box center [732, 14] width 12 height 12
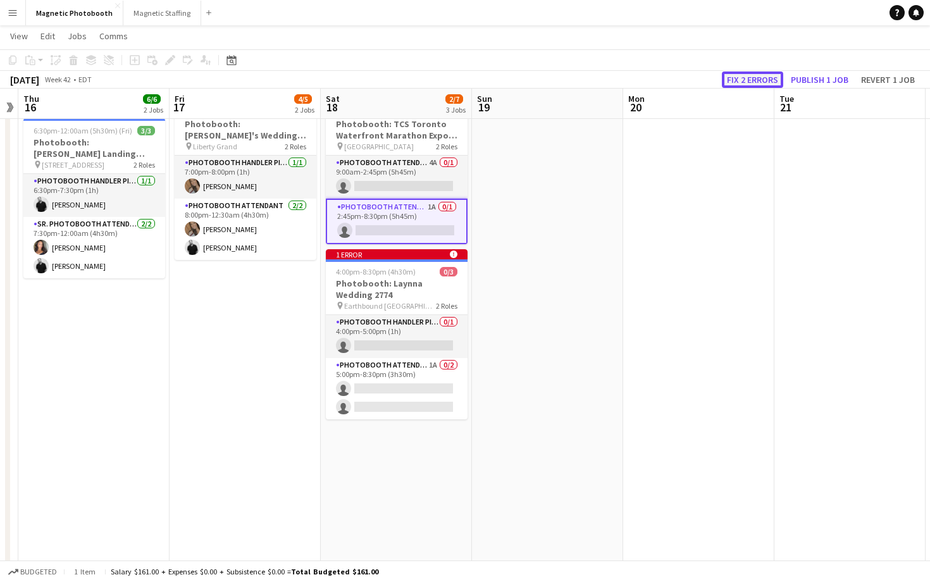
click at [762, 80] on button "Fix 2 errors" at bounding box center [752, 79] width 61 height 16
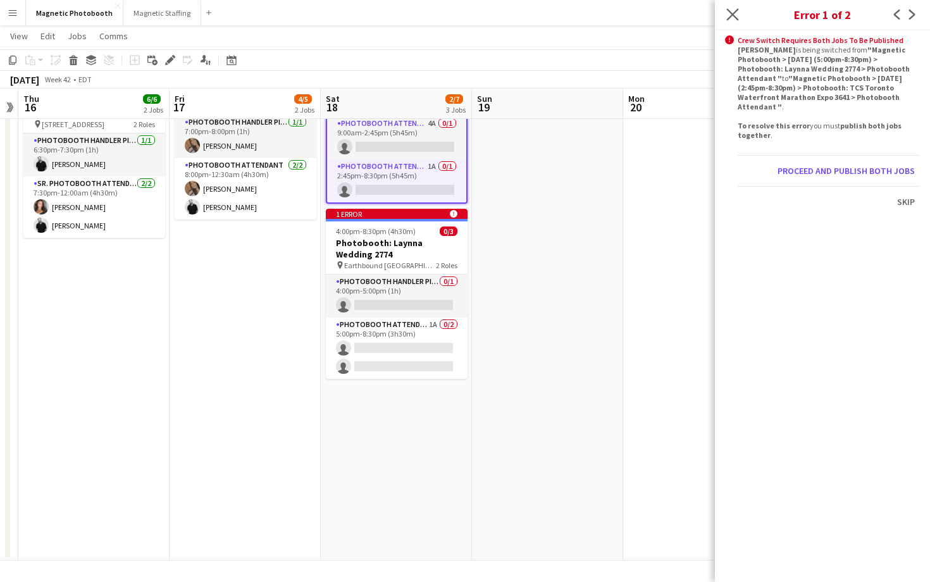
click at [724, 10] on app-icon "Close pop-in" at bounding box center [733, 15] width 18 height 18
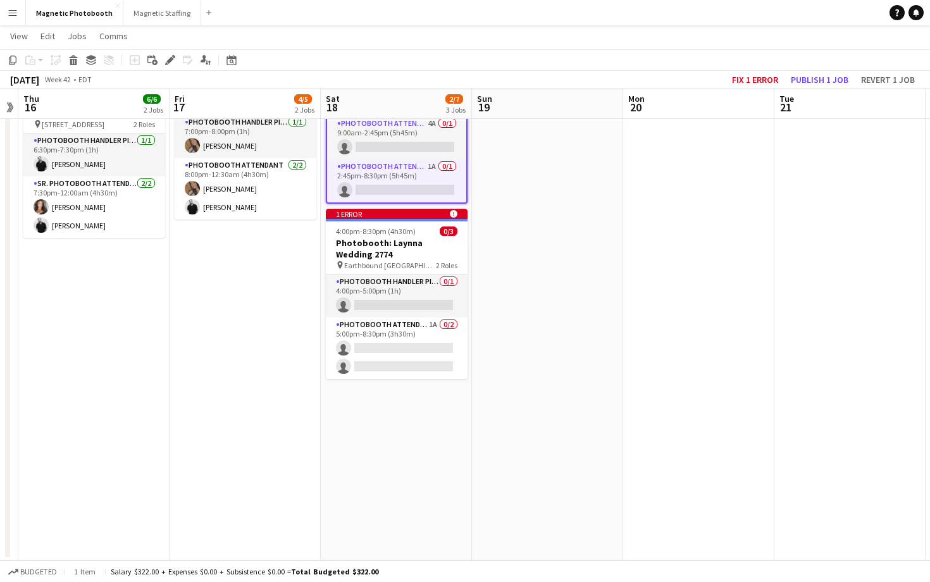
click at [806, 70] on app-toolbar "Copy Paste Paste Command V Paste with crew Command Shift V Paste linked Job Del…" at bounding box center [465, 60] width 930 height 22
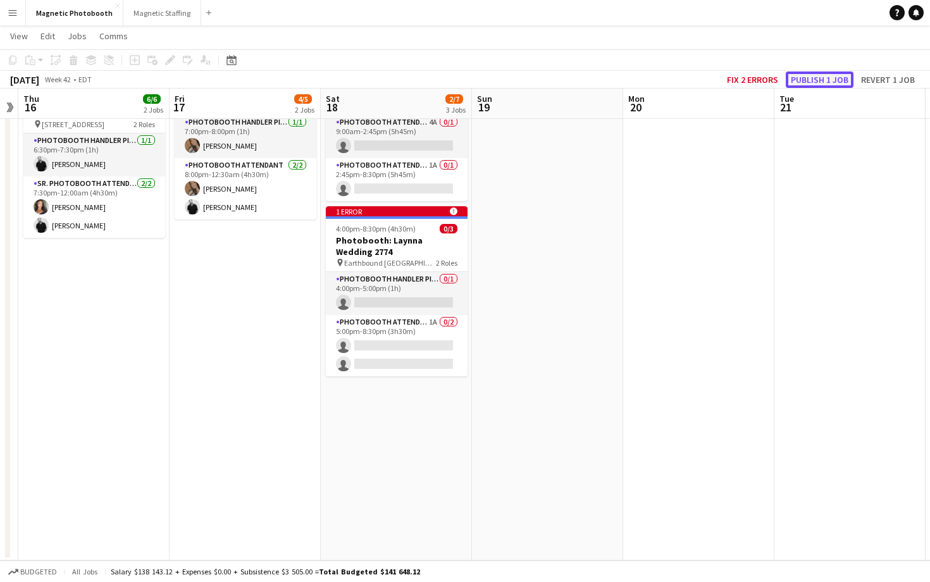
click at [806, 76] on button "Publish 1 job" at bounding box center [820, 79] width 68 height 16
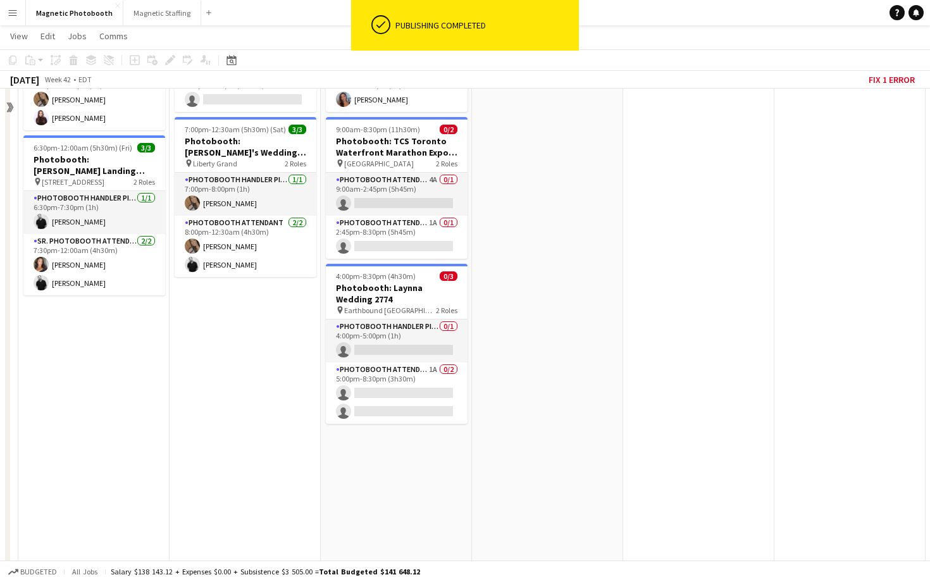
scroll to position [129, 0]
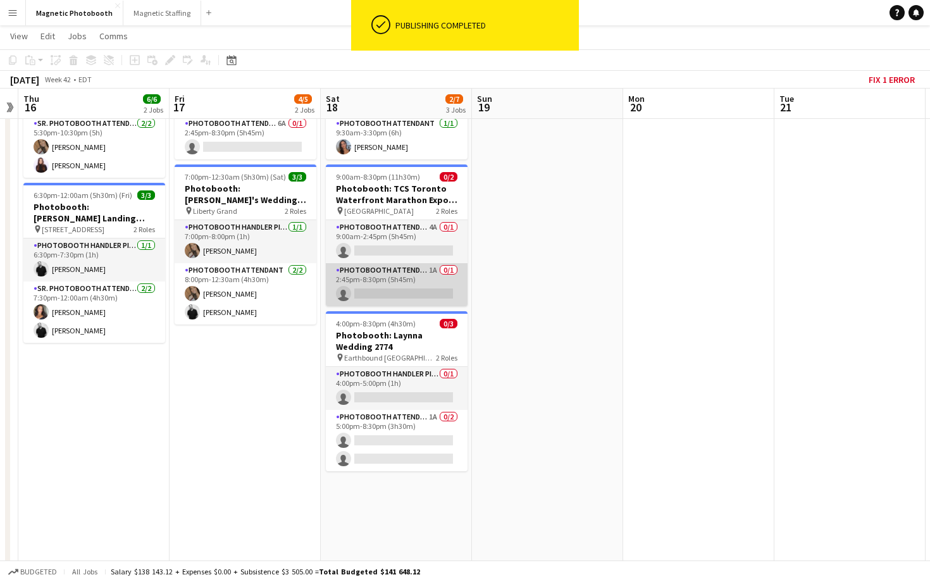
click at [416, 301] on app-card-role "Photobooth Attendant 1A 0/1 2:45pm-8:30pm (5h45m) single-neutral-actions" at bounding box center [397, 284] width 142 height 43
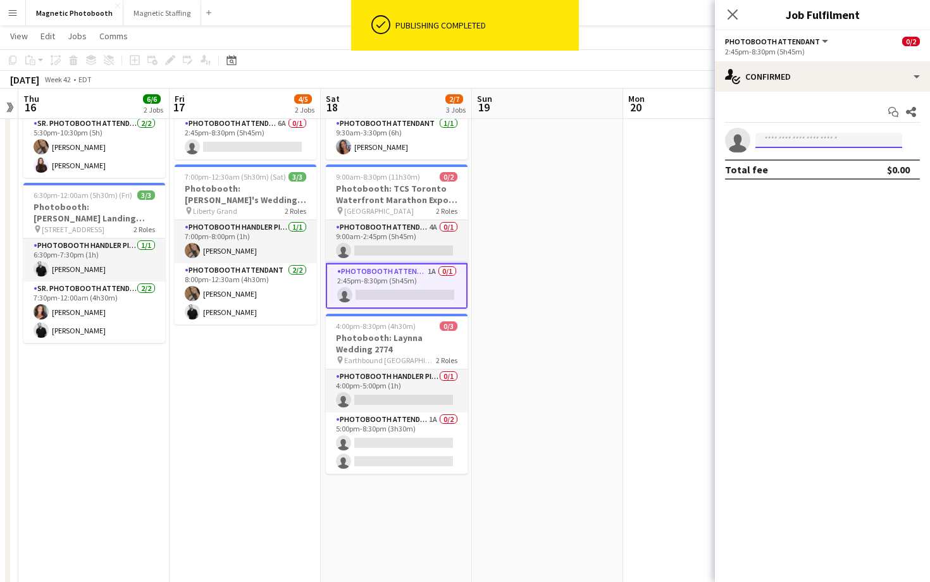
click at [773, 143] on input at bounding box center [828, 140] width 147 height 15
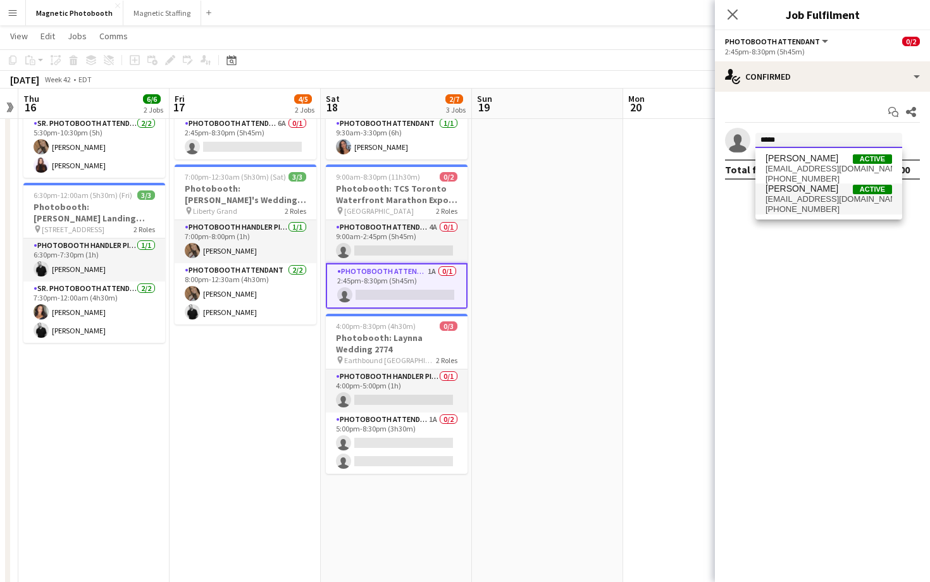
type input "*****"
click at [834, 186] on span "erica Musso Active" at bounding box center [828, 188] width 126 height 11
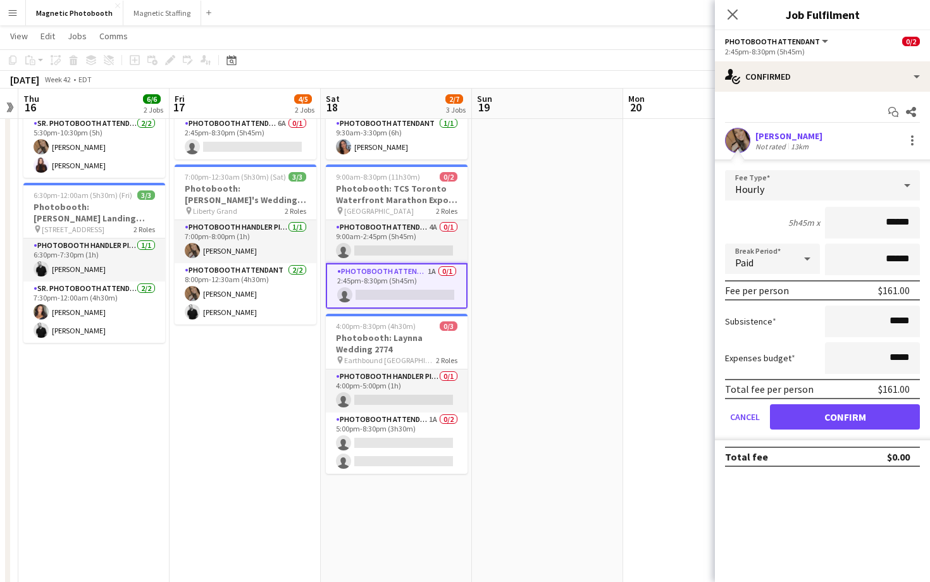
click at [892, 221] on input "******" at bounding box center [872, 223] width 95 height 32
type input "***"
click at [819, 408] on button "Confirm" at bounding box center [845, 416] width 150 height 25
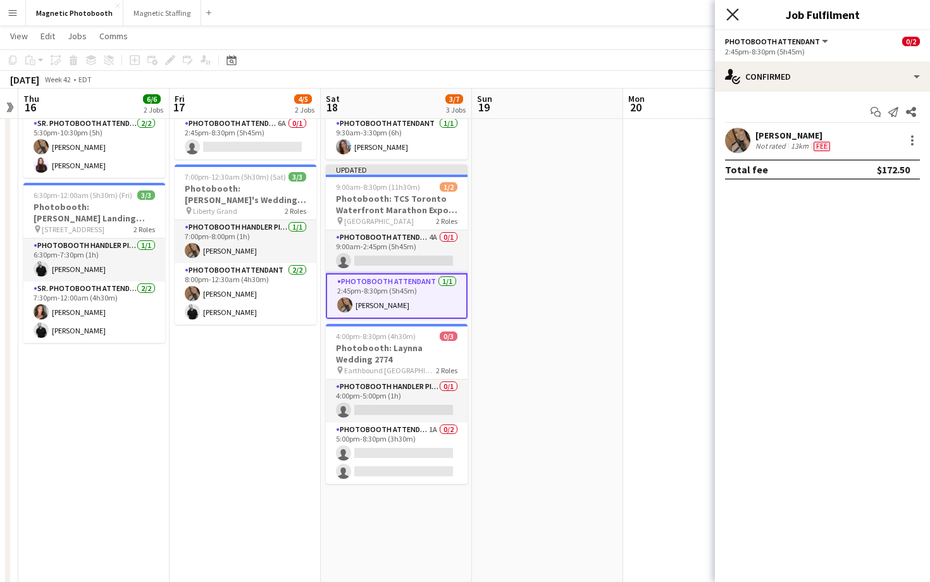
click at [734, 12] on icon at bounding box center [732, 14] width 12 height 12
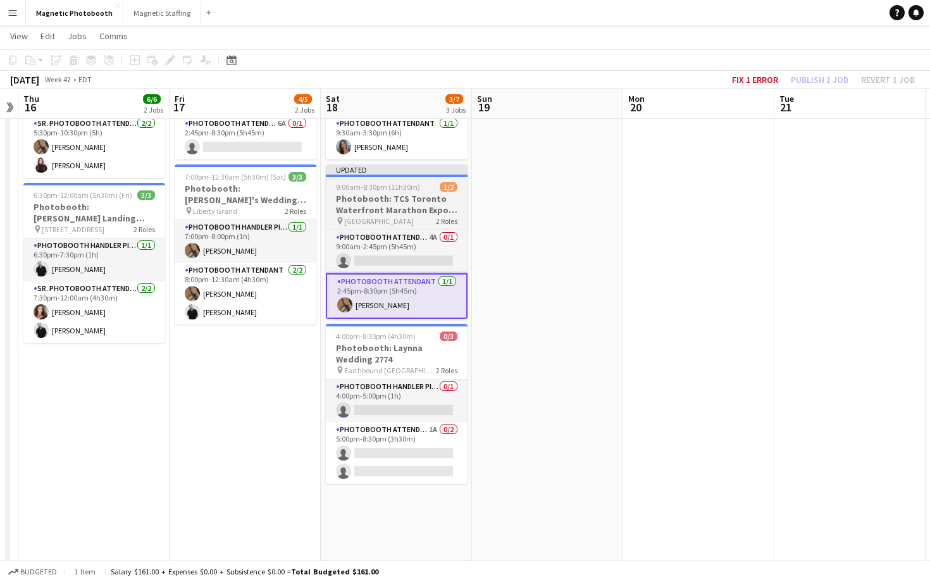
click at [442, 196] on h3 "Photobooth: TCS Toronto Waterfront Marathon Expo 3641" at bounding box center [397, 204] width 142 height 23
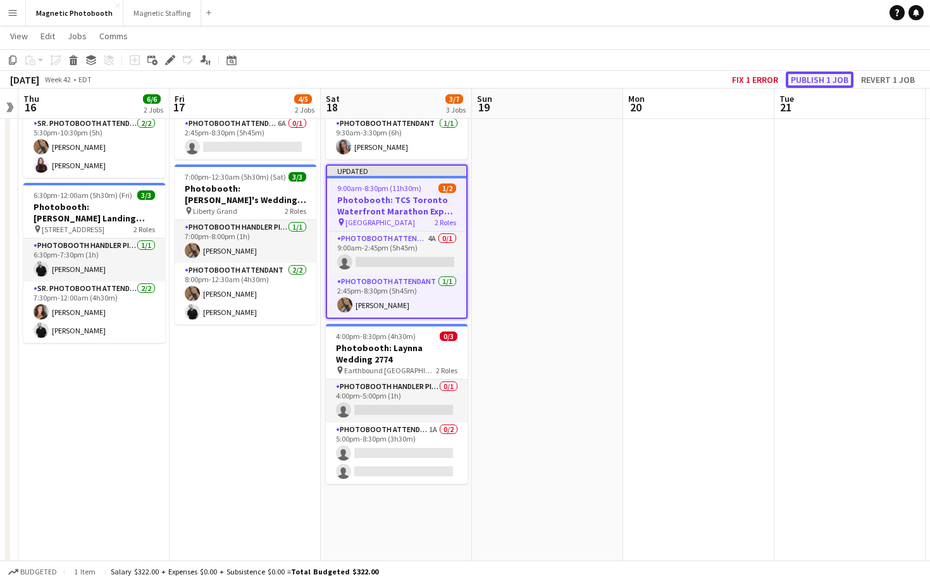
click at [796, 78] on button "Publish 1 job" at bounding box center [820, 79] width 68 height 16
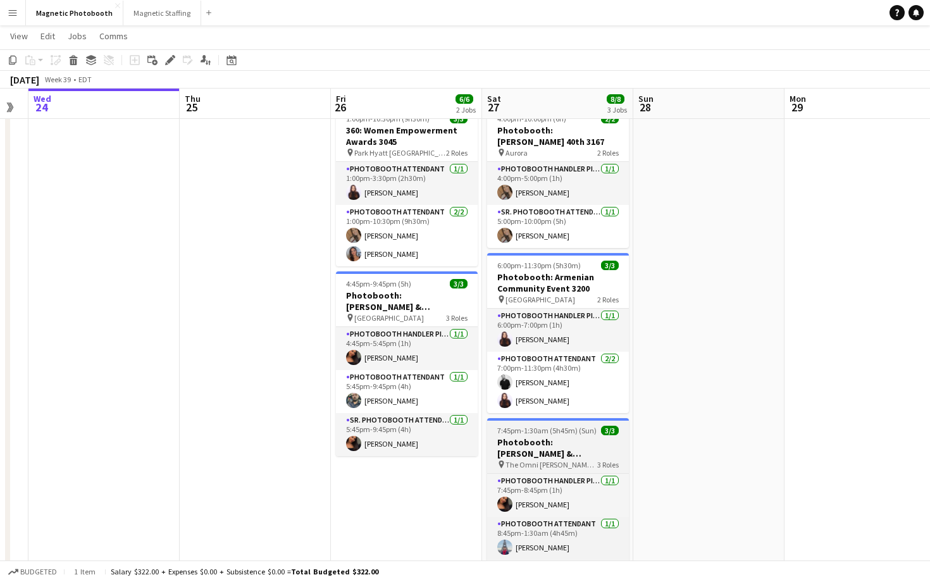
scroll to position [0, 297]
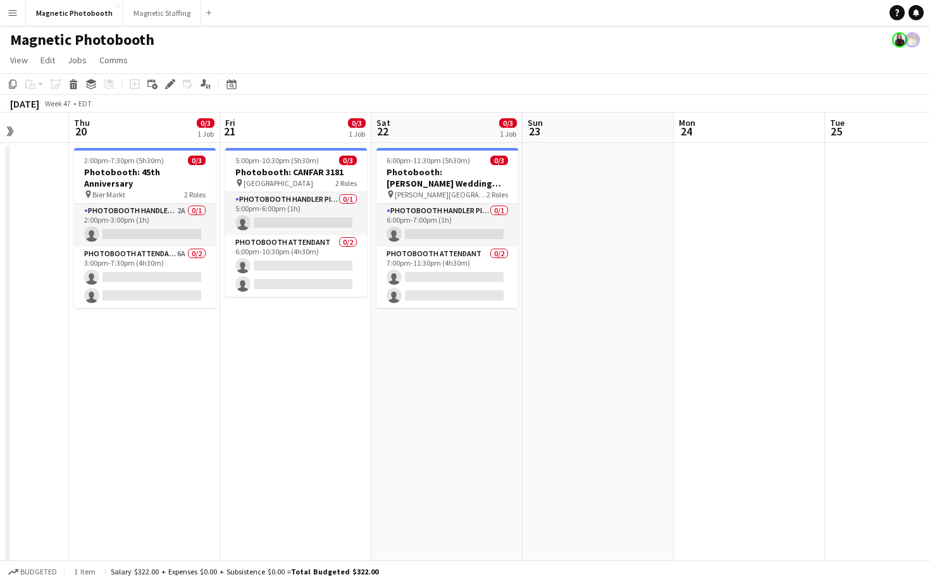
scroll to position [0, 375]
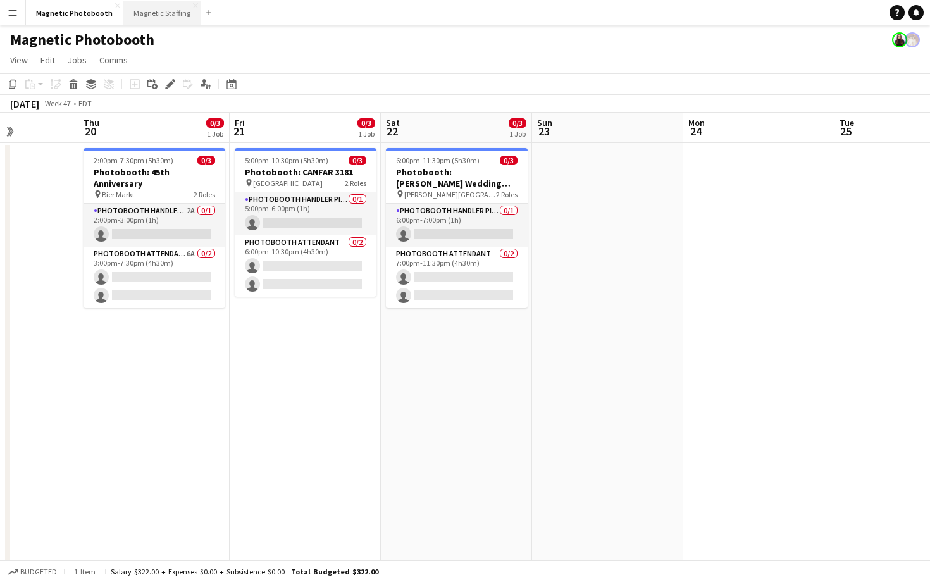
click at [144, 21] on button "Magnetic Staffing Close" at bounding box center [162, 13] width 78 height 25
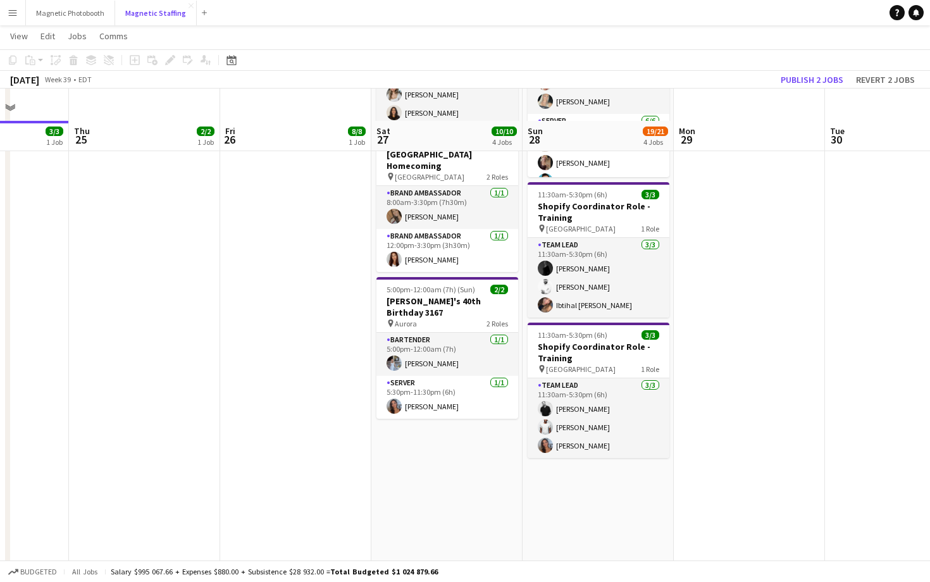
scroll to position [318, 0]
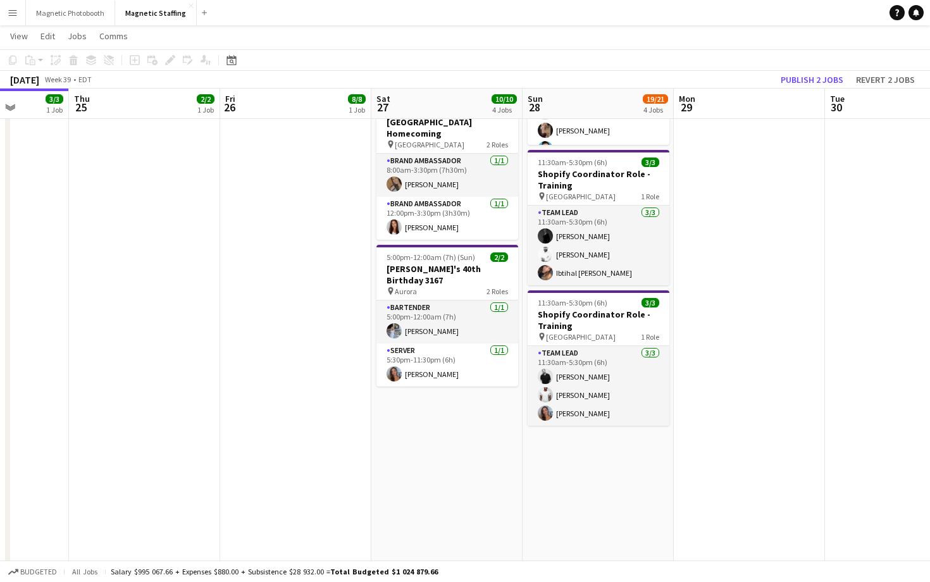
click at [453, 405] on app-date-cell "6:00am-1:00pm (7h) 3/3 BMW - Golf Tournament 3186 pin TPC Toronto at [GEOGRAPHI…" at bounding box center [446, 249] width 151 height 851
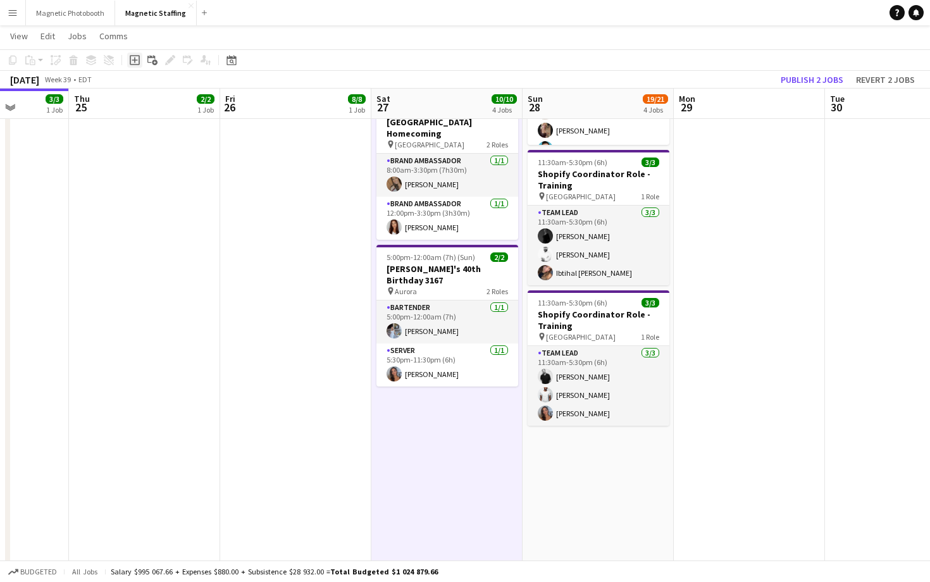
click at [136, 65] on div "Add job" at bounding box center [134, 59] width 15 height 15
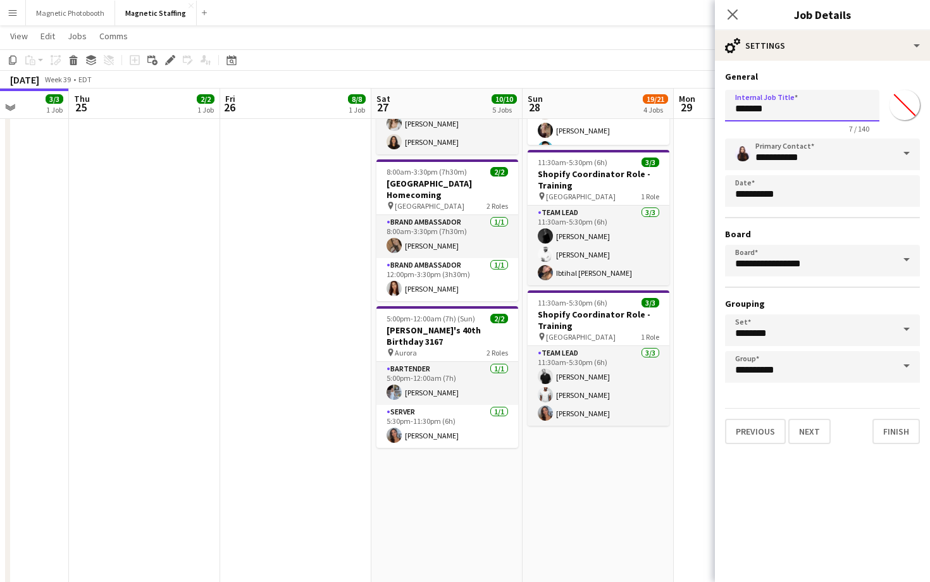
click at [755, 115] on input "*******" at bounding box center [802, 106] width 154 height 32
type input "**********"
click at [807, 426] on button "Next" at bounding box center [809, 431] width 42 height 25
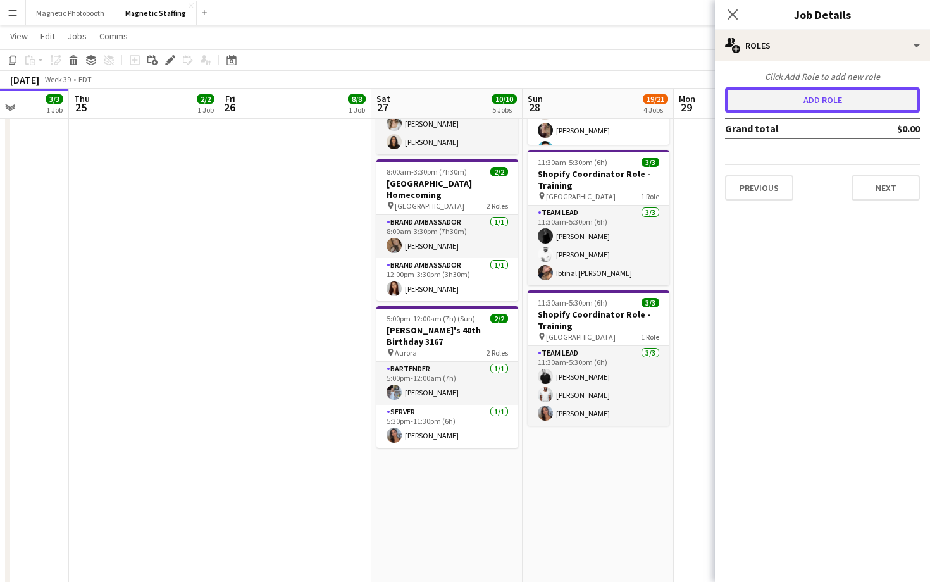
click at [835, 108] on button "Add role" at bounding box center [822, 99] width 195 height 25
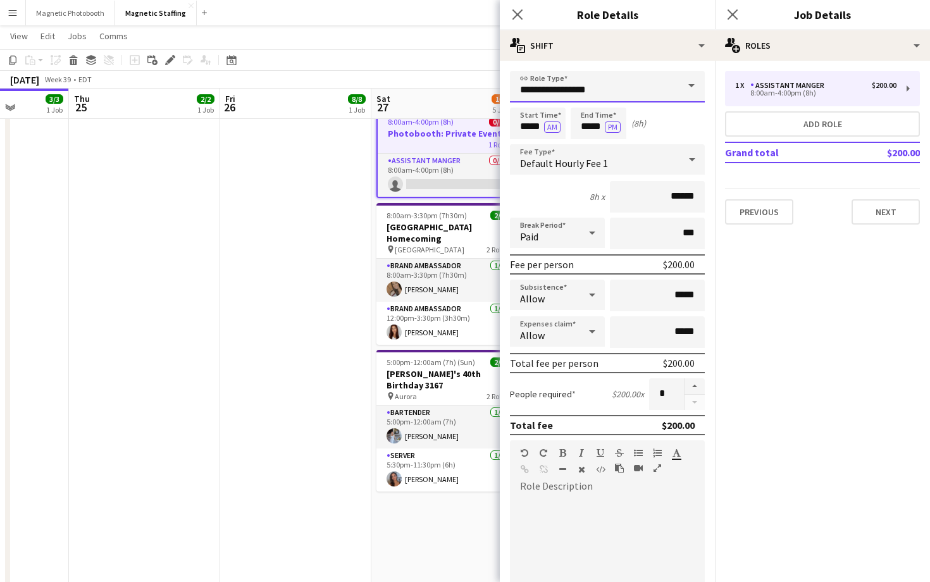
click at [591, 90] on input "**********" at bounding box center [607, 87] width 195 height 32
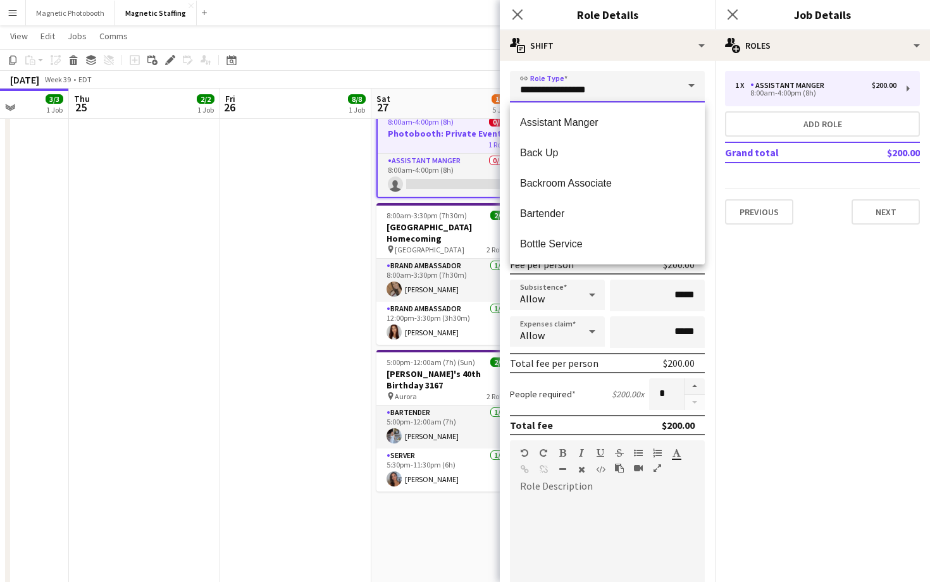
click at [591, 90] on input "**********" at bounding box center [607, 87] width 195 height 32
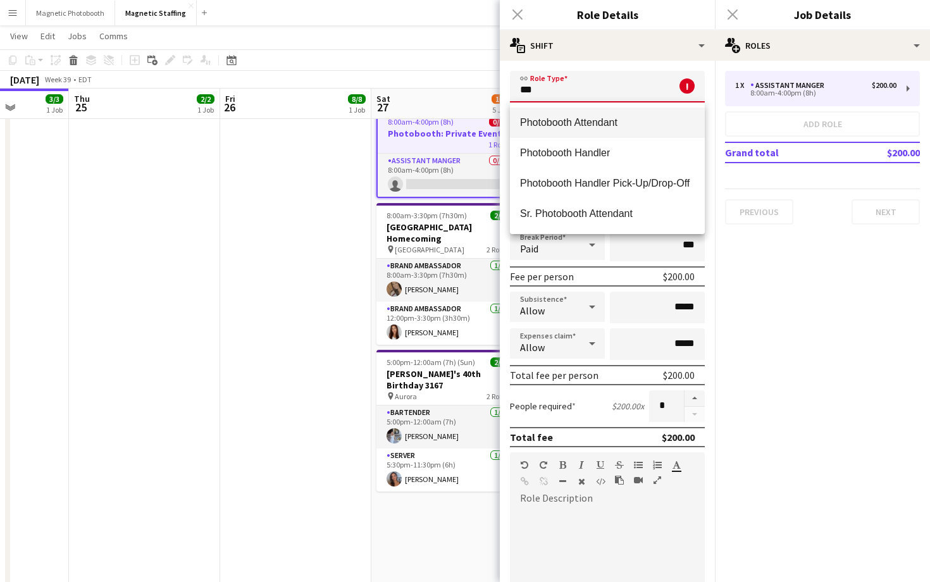
click at [582, 122] on span "Photobooth Attendant" at bounding box center [607, 122] width 175 height 12
type input "**********"
type input "******"
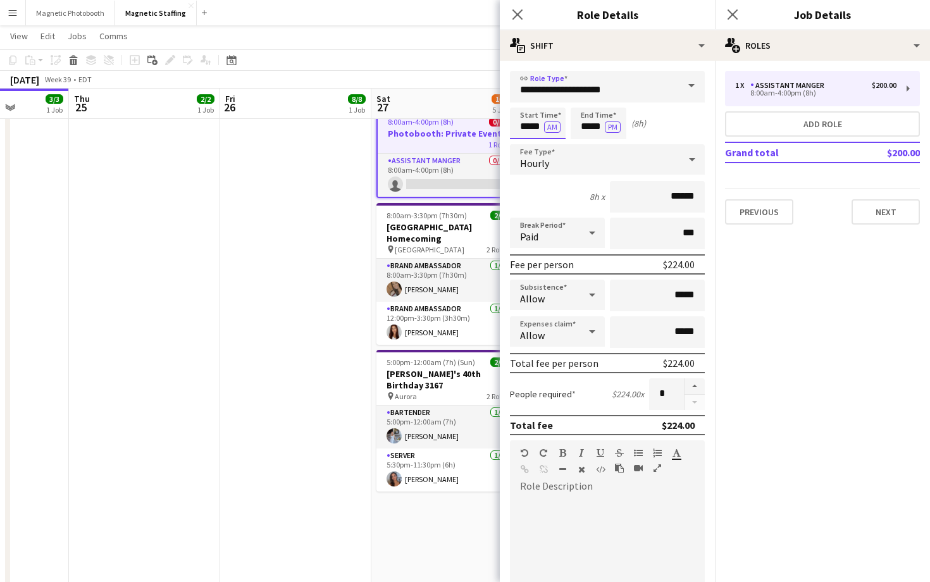
click at [533, 125] on input "*****" at bounding box center [538, 124] width 56 height 32
click at [549, 106] on div at bounding box center [550, 101] width 25 height 13
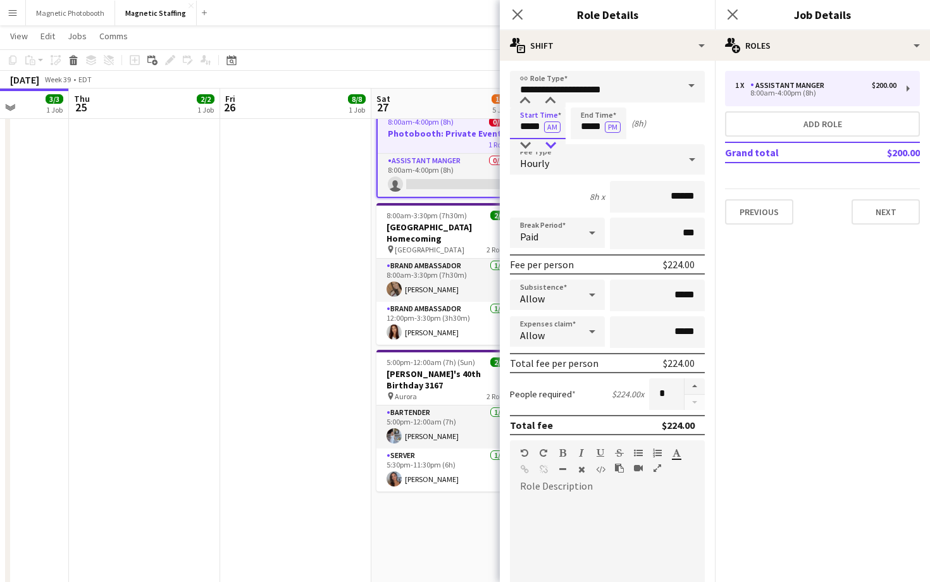
type input "*****"
click at [543, 145] on div at bounding box center [550, 145] width 25 height 13
click at [548, 132] on button "AM" at bounding box center [552, 126] width 16 height 11
click at [596, 128] on input "*****" at bounding box center [598, 124] width 56 height 32
click at [588, 97] on div at bounding box center [585, 101] width 25 height 13
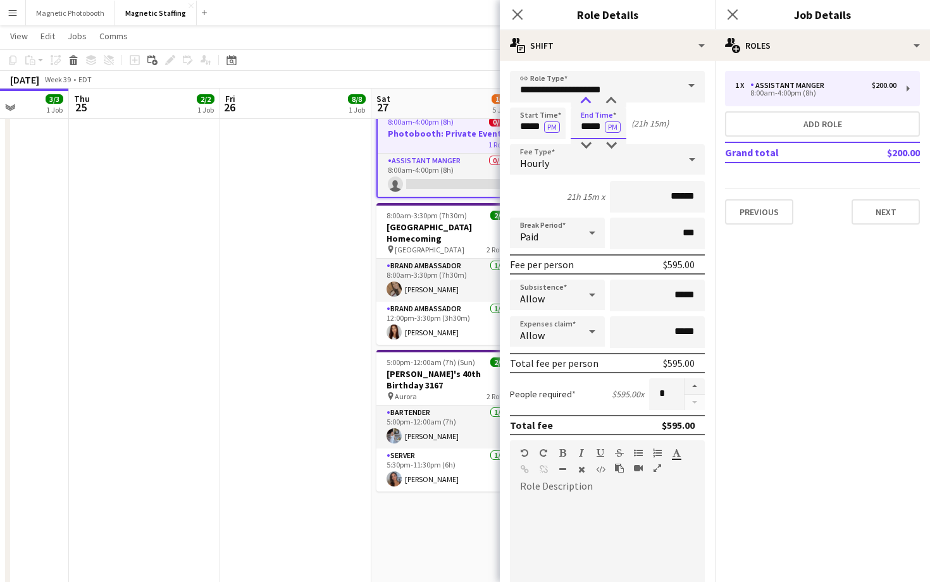
click at [588, 97] on div at bounding box center [585, 101] width 25 height 13
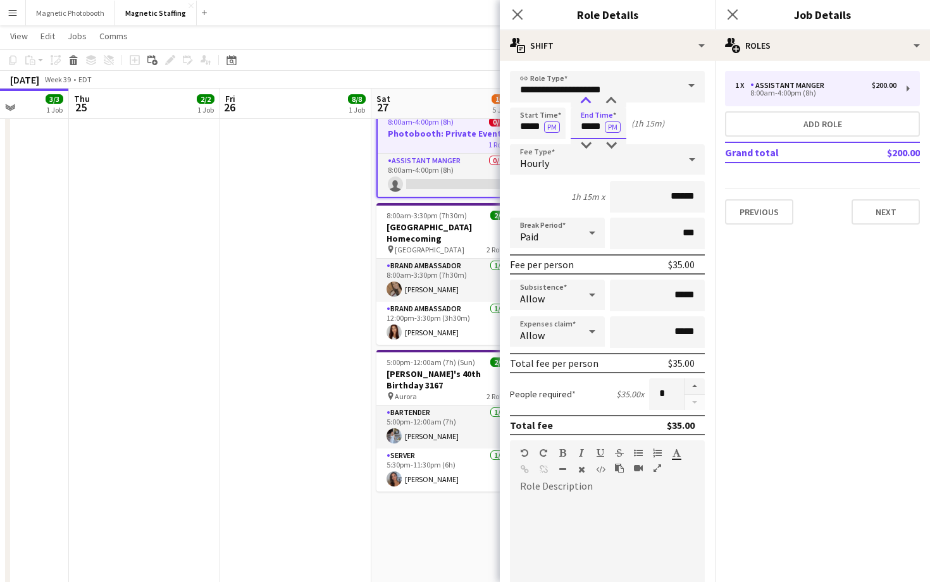
click at [588, 97] on div at bounding box center [585, 101] width 25 height 13
click at [614, 129] on button "AM" at bounding box center [613, 126] width 16 height 11
click at [593, 128] on input "*****" at bounding box center [598, 124] width 56 height 32
click at [611, 101] on div at bounding box center [610, 101] width 25 height 13
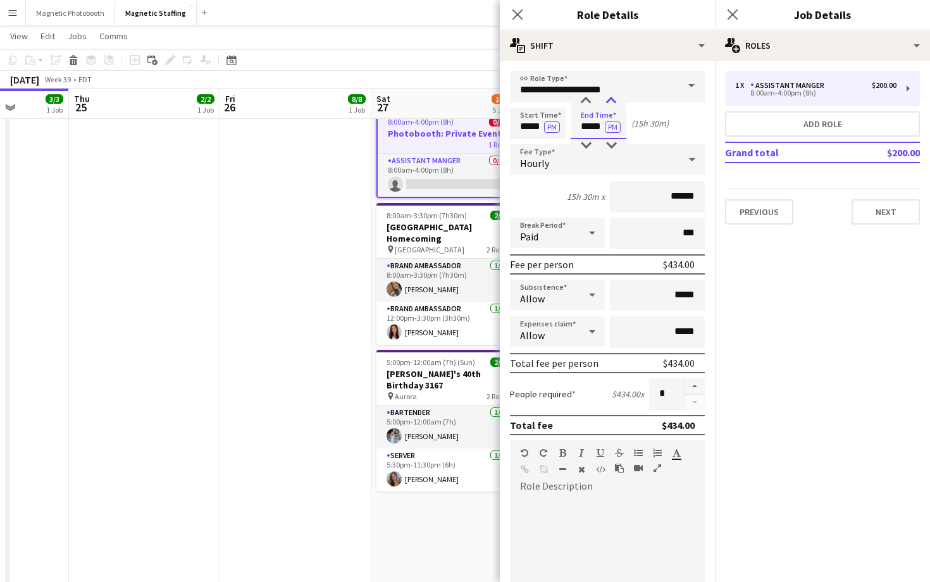
click at [611, 101] on div at bounding box center [610, 101] width 25 height 13
type input "*****"
click at [611, 101] on div at bounding box center [610, 101] width 25 height 13
click at [616, 124] on button "PM" at bounding box center [613, 126] width 16 height 11
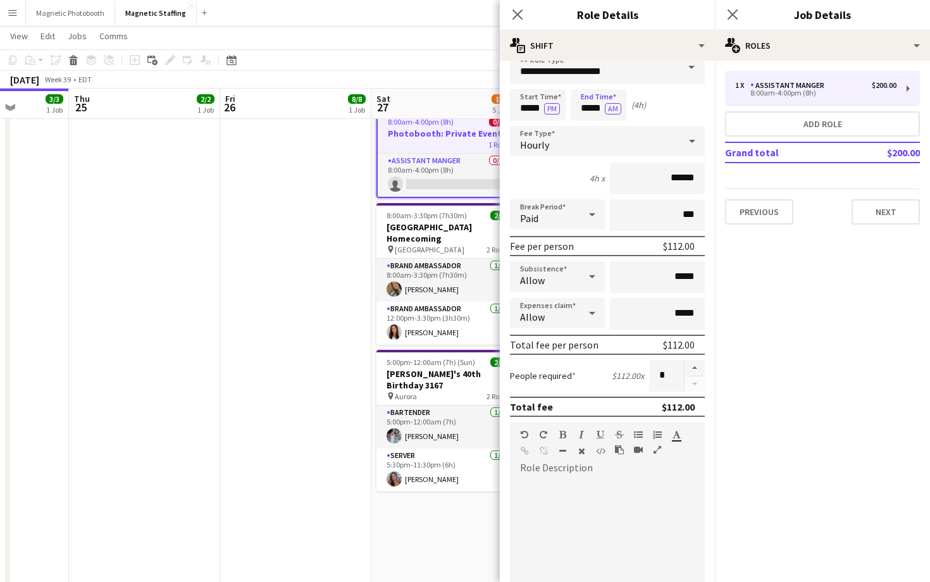
scroll to position [20, 0]
click at [596, 473] on div at bounding box center [607, 548] width 195 height 161
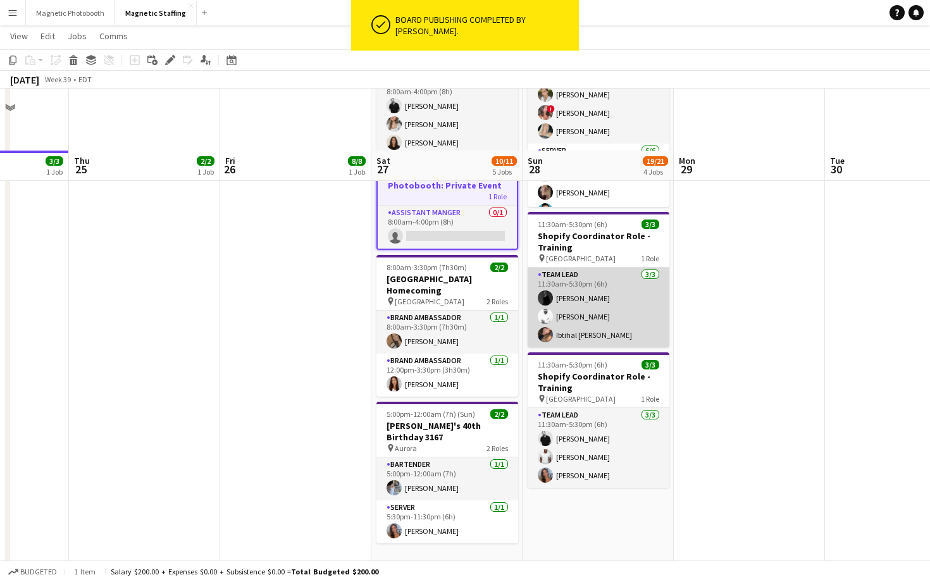
scroll to position [80, 0]
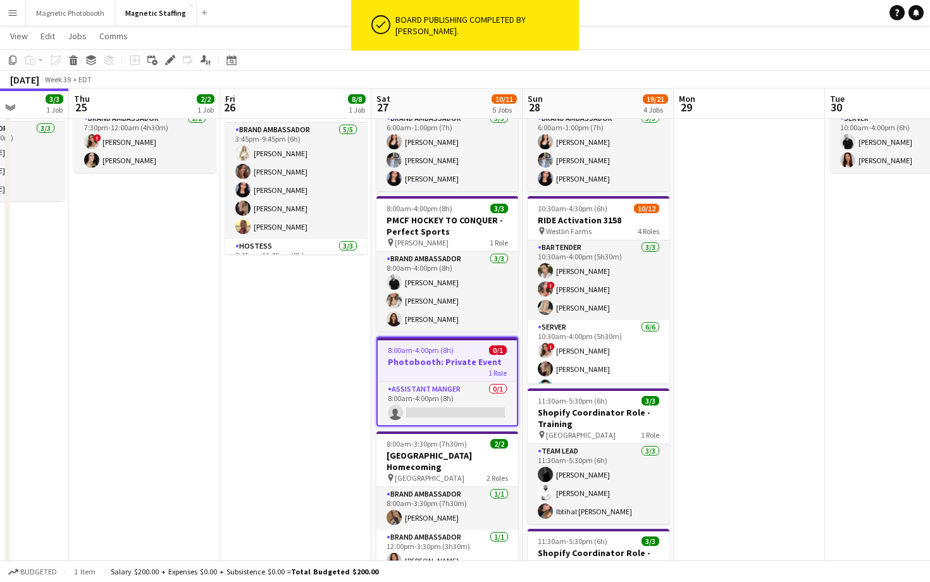
click at [428, 355] on app-job-card "8:00am-4:00pm (8h) 0/1 Photobooth: Private Event 1 Role Assistant Manger 0/1 8:…" at bounding box center [447, 381] width 142 height 90
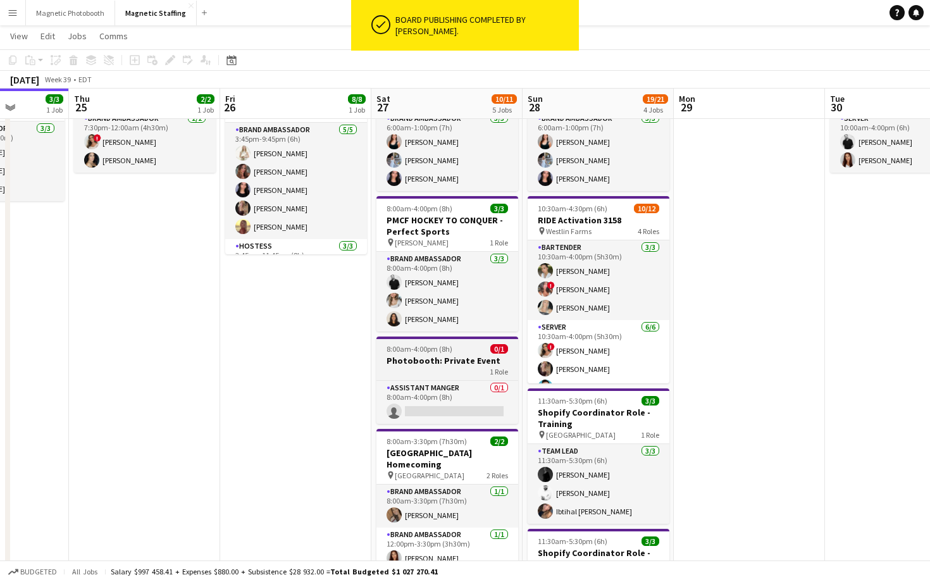
click at [428, 355] on h3 "Photobooth: Private Event" at bounding box center [447, 360] width 142 height 11
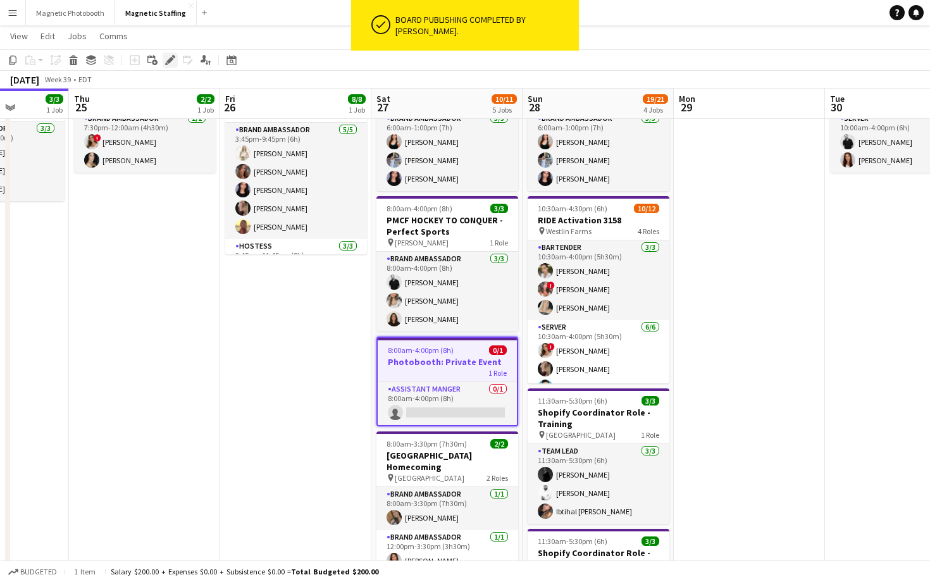
click at [169, 56] on icon "Edit" at bounding box center [170, 60] width 10 height 10
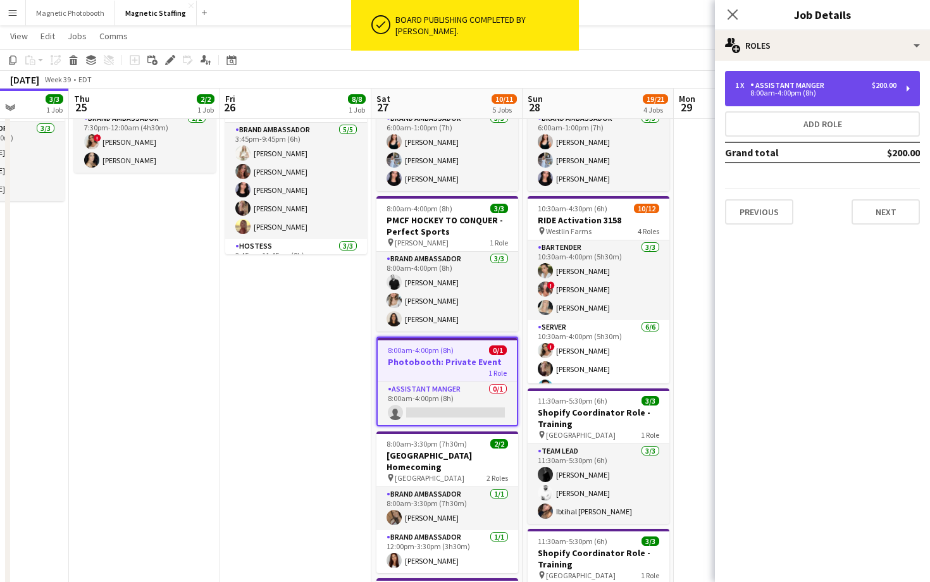
click at [799, 82] on div "Assistant Manger" at bounding box center [789, 85] width 79 height 9
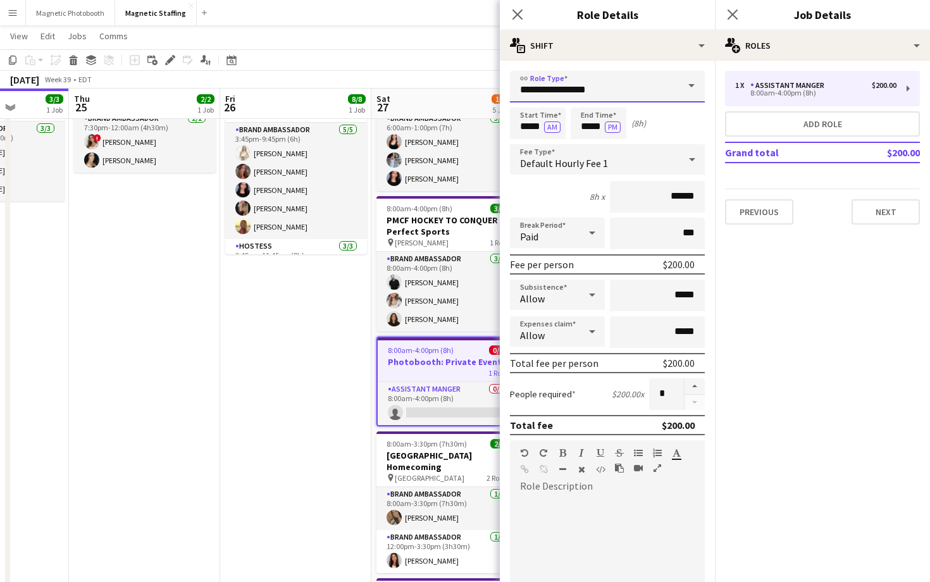
click at [629, 93] on input "**********" at bounding box center [607, 87] width 195 height 32
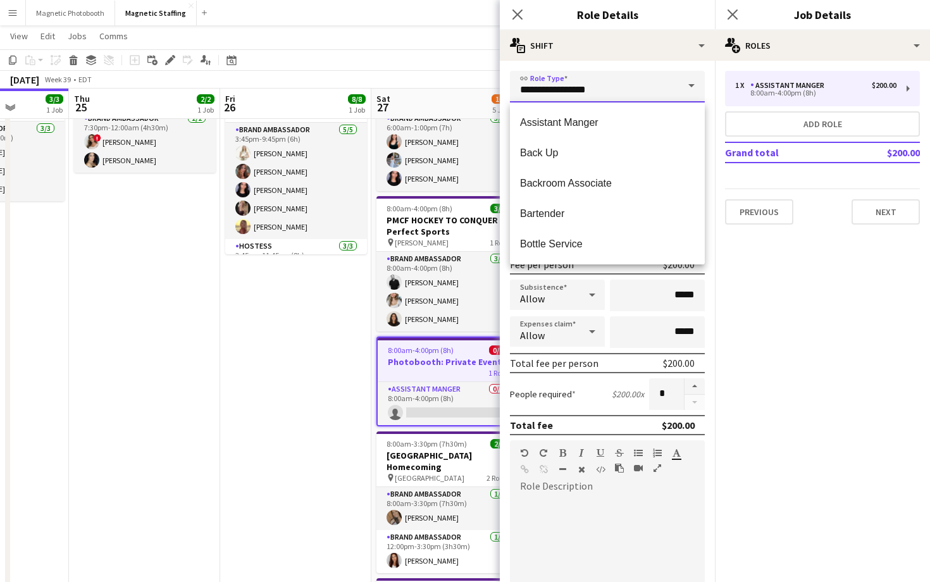
click at [629, 93] on input "**********" at bounding box center [607, 87] width 195 height 32
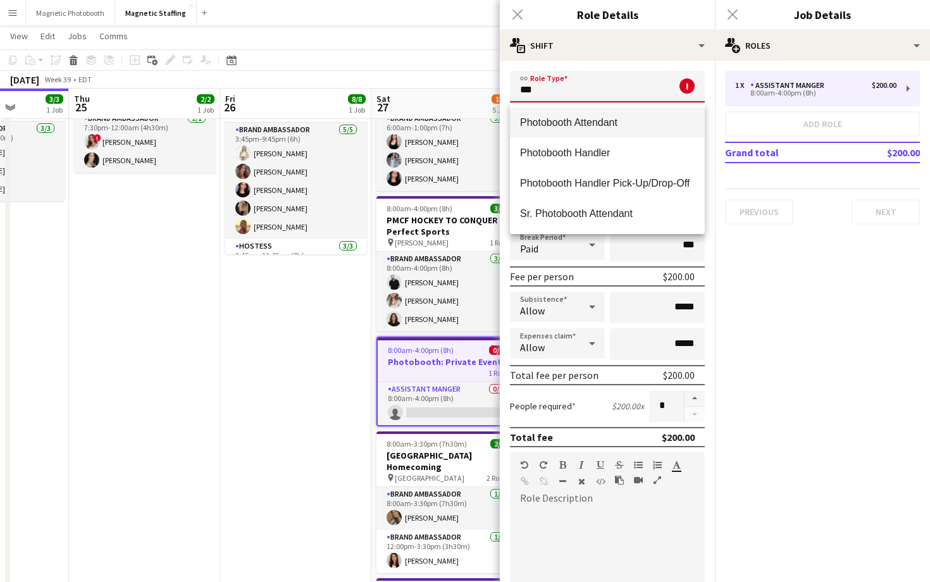
click at [615, 123] on span "Photobooth Attendant" at bounding box center [607, 122] width 175 height 12
type input "**********"
type input "******"
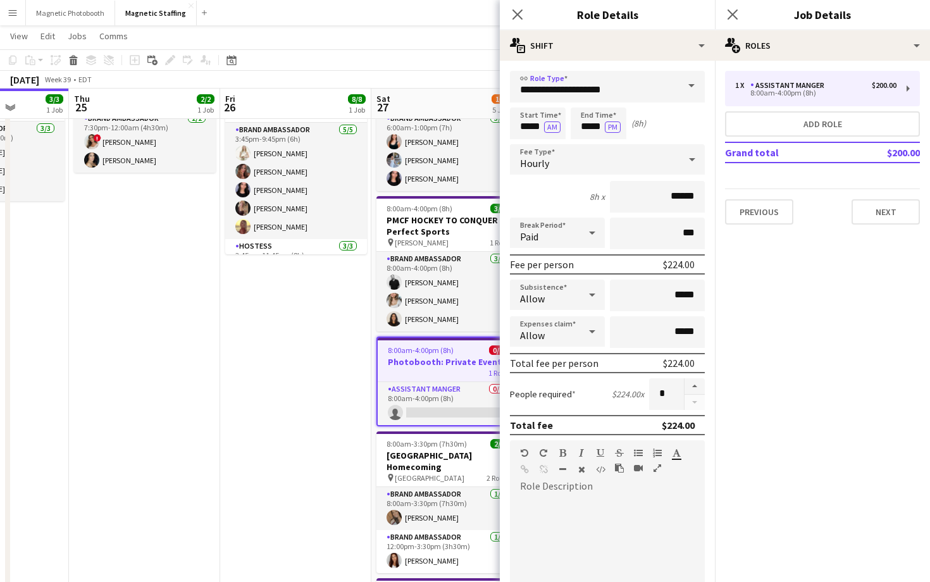
click at [572, 505] on div at bounding box center [607, 572] width 195 height 152
click at [866, 207] on button "Next" at bounding box center [885, 211] width 68 height 25
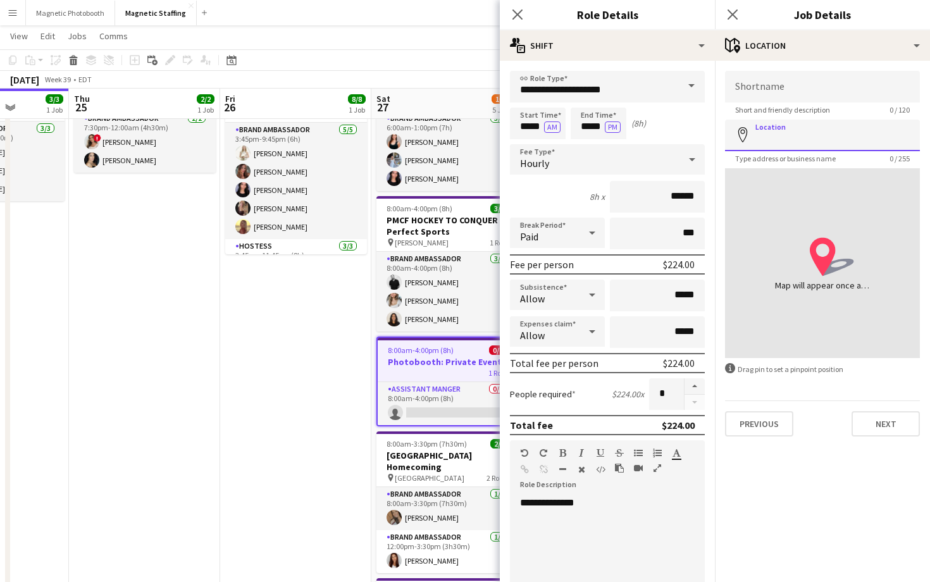
click at [879, 143] on input "Location" at bounding box center [822, 136] width 195 height 32
paste input "**********"
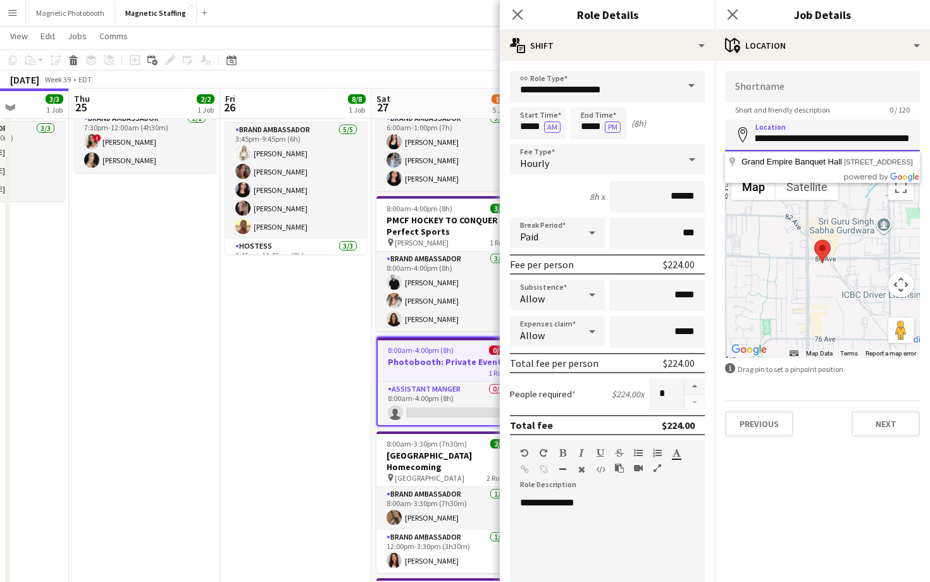
scroll to position [0, 179]
drag, startPoint x: 865, startPoint y: 140, endPoint x: 856, endPoint y: 149, distance: 12.6
click at [856, 149] on input "**********" at bounding box center [822, 136] width 195 height 32
click at [860, 137] on input "**********" at bounding box center [822, 136] width 195 height 32
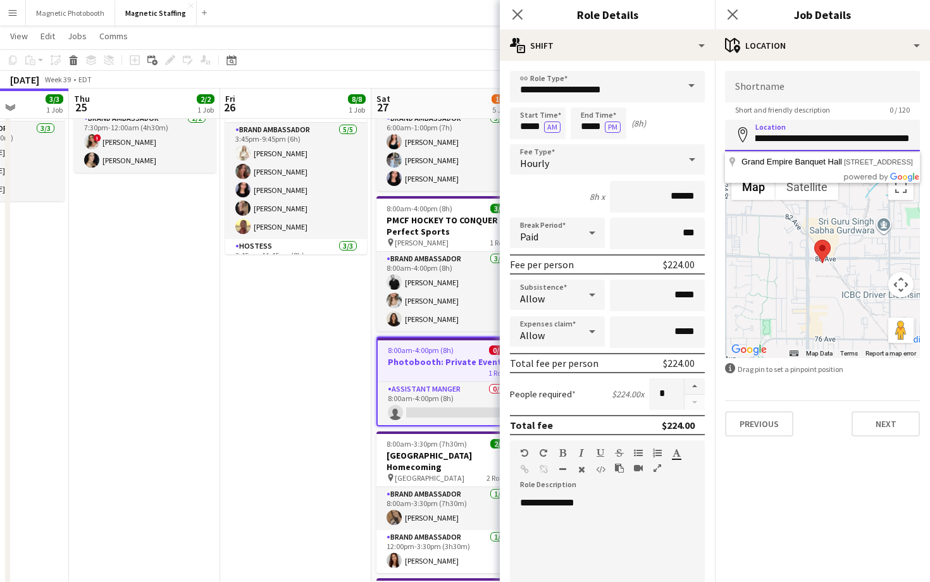
click at [860, 137] on input "**********" at bounding box center [822, 136] width 195 height 32
paste input
type input "**********"
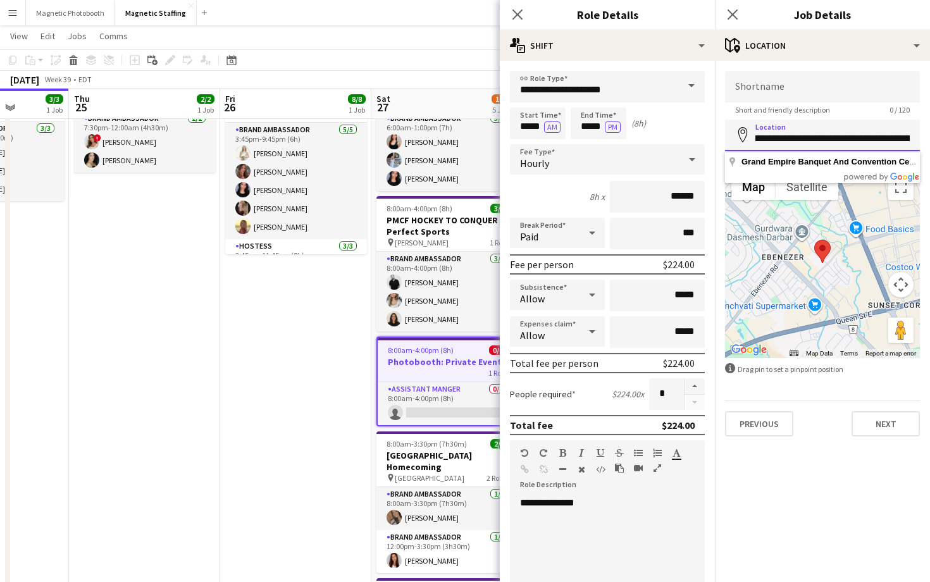
scroll to position [0, 243]
drag, startPoint x: 856, startPoint y: 141, endPoint x: 929, endPoint y: 142, distance: 73.4
click at [929, 142] on form "**********" at bounding box center [822, 254] width 215 height 366
click at [833, 140] on input "**********" at bounding box center [822, 136] width 195 height 32
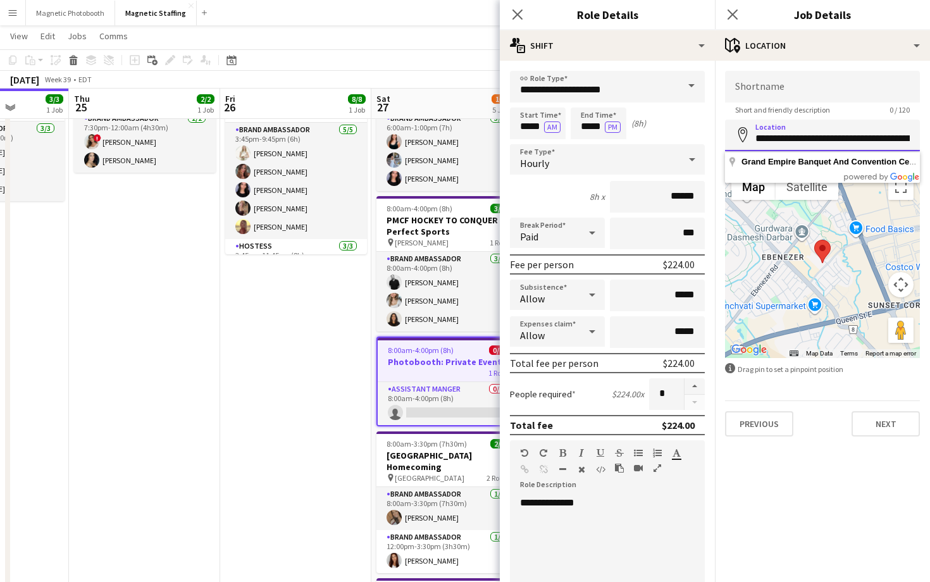
drag, startPoint x: 833, startPoint y: 140, endPoint x: 675, endPoint y: 143, distance: 157.5
click at [675, 143] on body "Menu Boards Boards Boards All jobs Status Workforce Workforce My Workforce Recr…" at bounding box center [465, 456] width 930 height 1073
drag, startPoint x: 853, startPoint y: 138, endPoint x: 744, endPoint y: 135, distance: 108.8
click at [744, 135] on div "**********" at bounding box center [822, 136] width 195 height 32
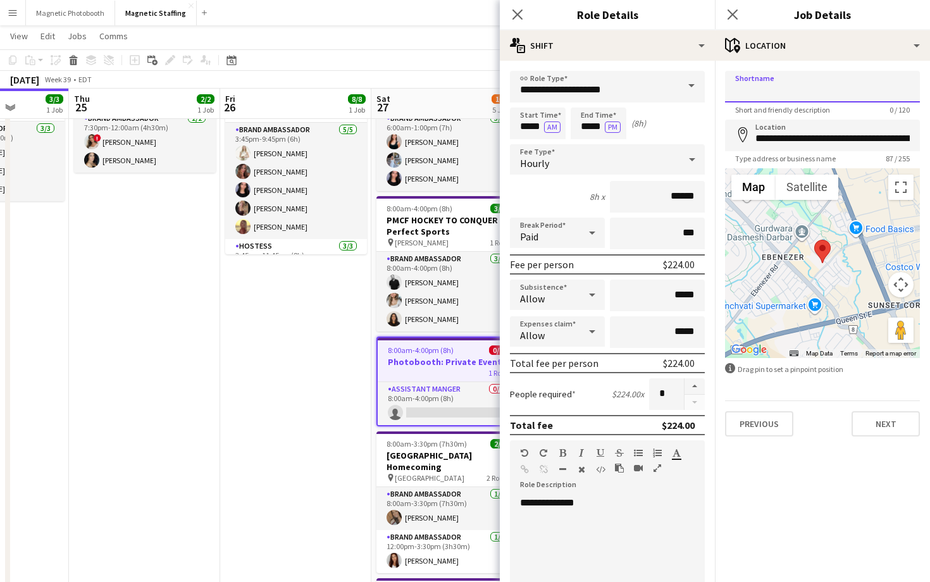
click at [793, 82] on input "Shortname" at bounding box center [822, 87] width 195 height 32
paste input "**********"
type input "**********"
click at [733, 20] on icon "Close pop-in" at bounding box center [732, 14] width 12 height 12
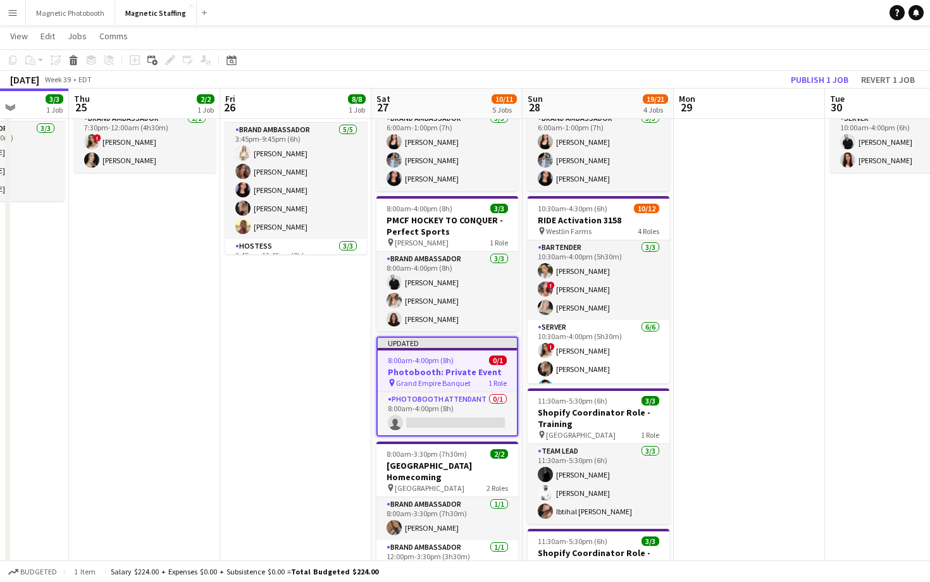
click at [464, 360] on div "8:00am-4:00pm (8h) 0/1" at bounding box center [447, 359] width 139 height 9
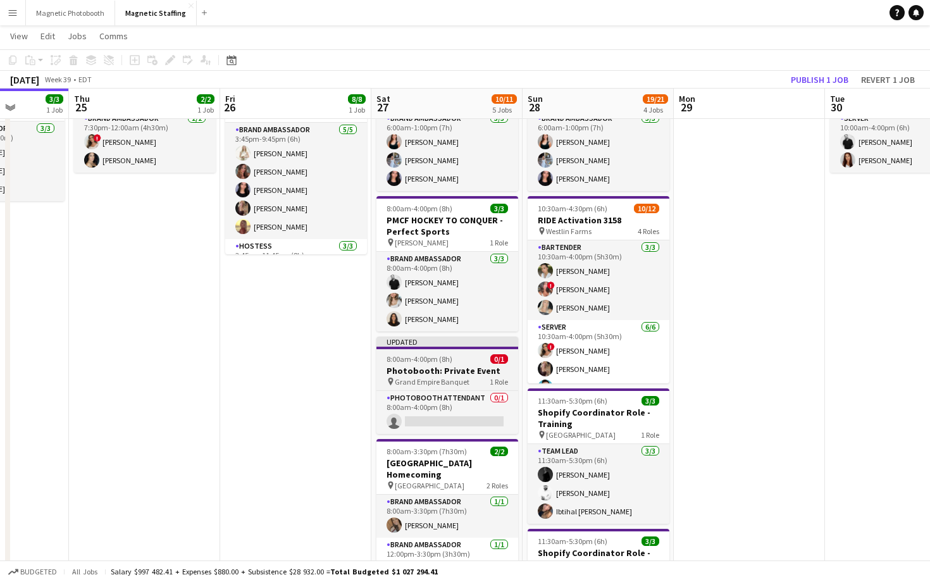
click at [464, 360] on div "8:00am-4:00pm (8h) 0/1" at bounding box center [447, 358] width 142 height 9
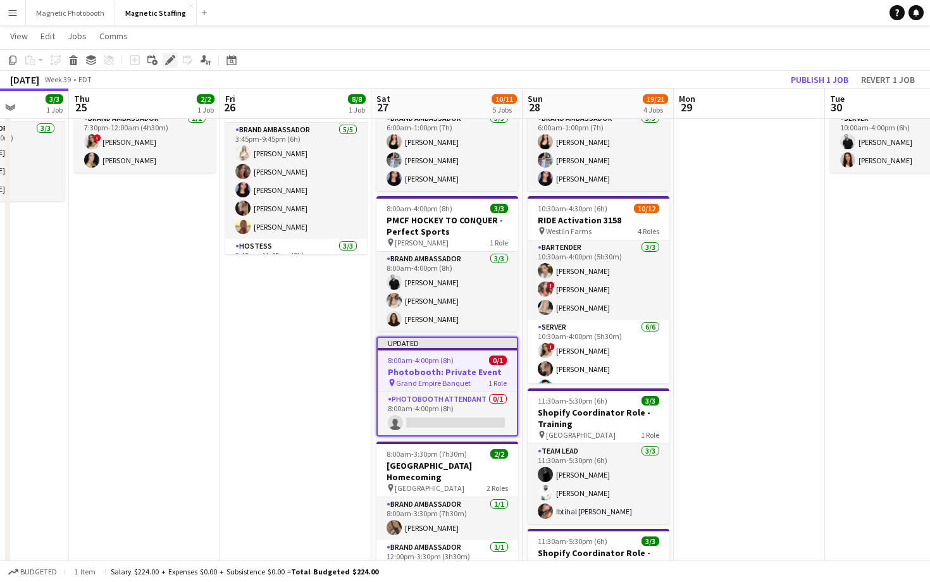
click at [171, 64] on icon "Edit" at bounding box center [170, 60] width 10 height 10
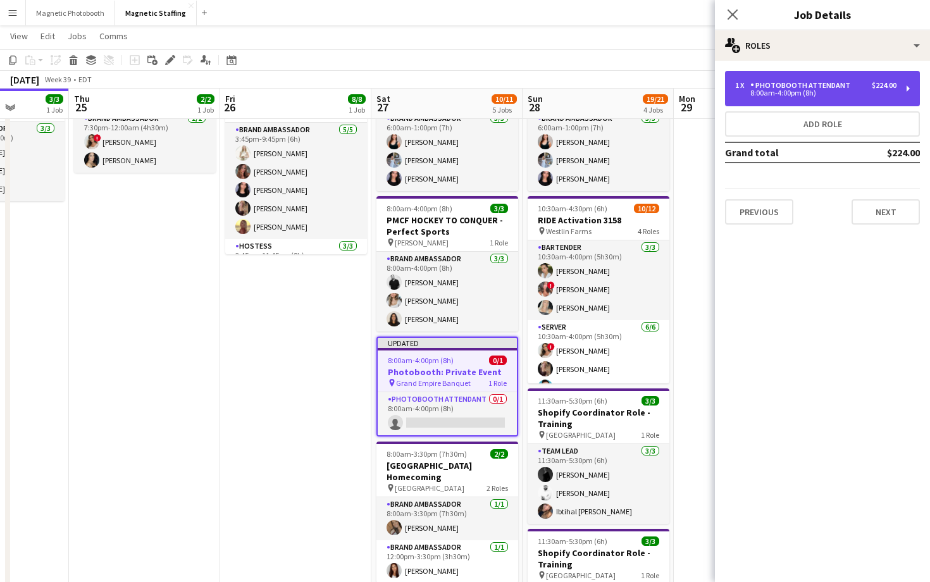
click at [777, 91] on div "8:00am-4:00pm (8h)" at bounding box center [815, 93] width 161 height 6
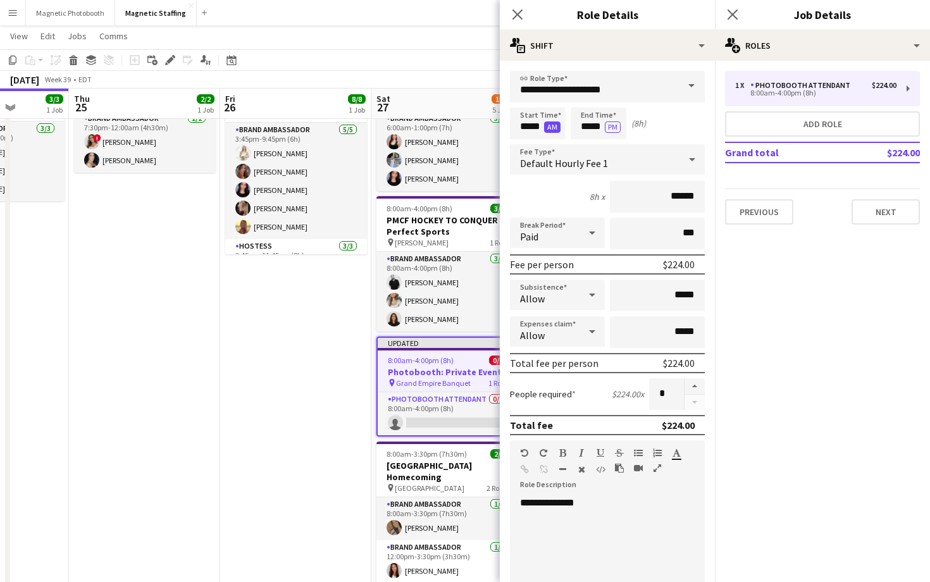
click at [553, 132] on button "AM" at bounding box center [552, 126] width 16 height 11
click at [592, 126] on input "*****" at bounding box center [598, 124] width 56 height 32
click at [588, 100] on div at bounding box center [585, 101] width 25 height 13
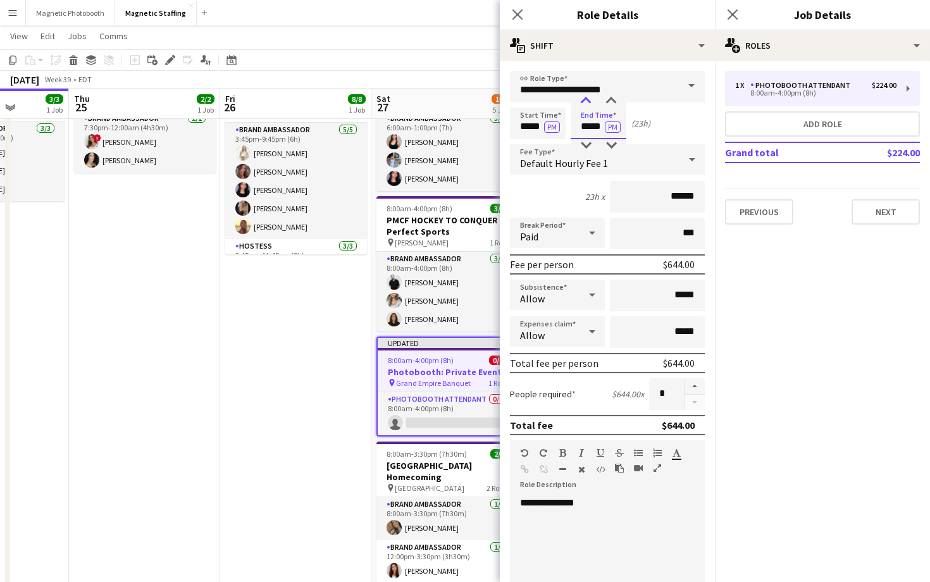
click at [588, 100] on div at bounding box center [585, 101] width 25 height 13
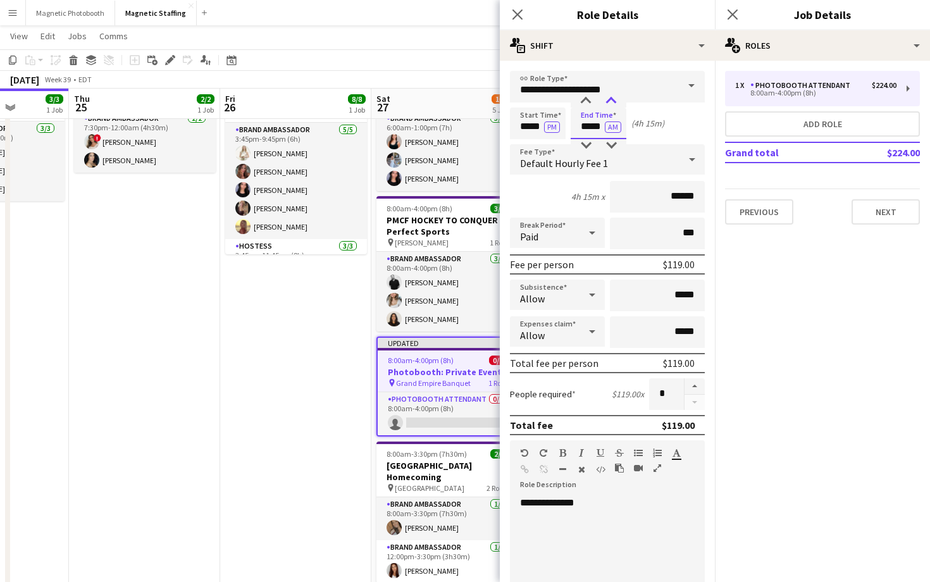
click at [611, 99] on div at bounding box center [610, 101] width 25 height 13
type input "*****"
click at [611, 99] on div at bounding box center [610, 101] width 25 height 13
click at [528, 117] on input "*****" at bounding box center [538, 124] width 56 height 32
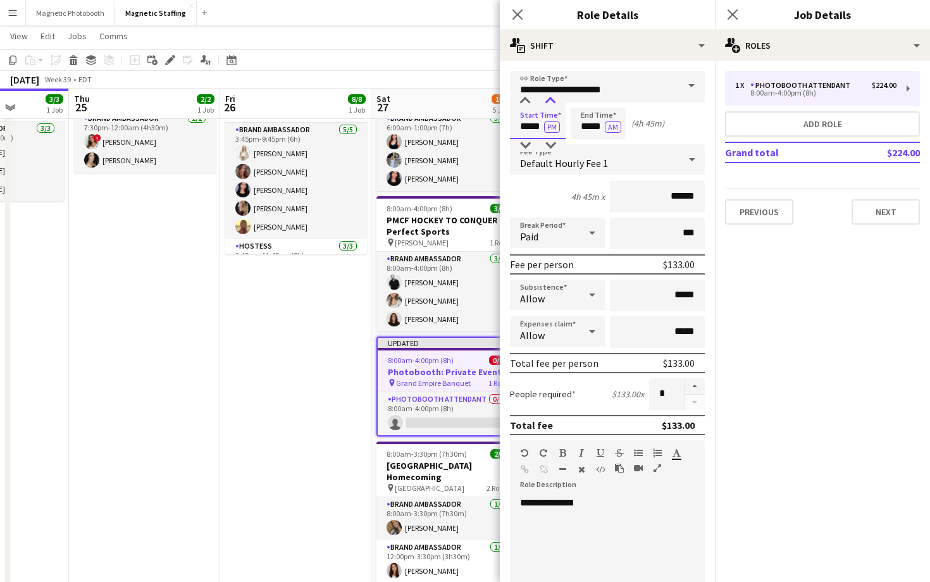
click at [555, 104] on div at bounding box center [550, 101] width 25 height 13
type input "*****"
click at [555, 104] on div at bounding box center [550, 101] width 25 height 13
click at [739, 13] on app-icon "Close pop-in" at bounding box center [733, 15] width 18 height 18
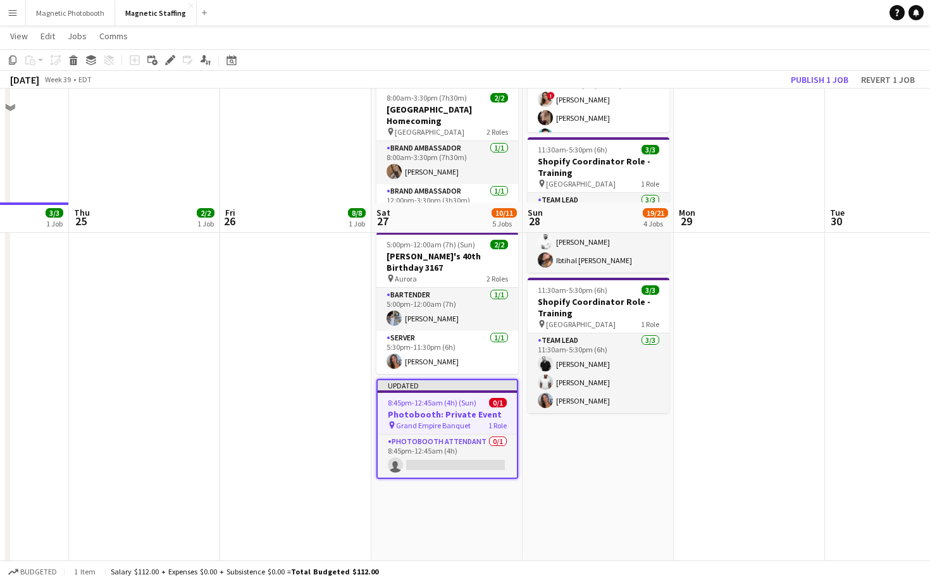
scroll to position [490, 0]
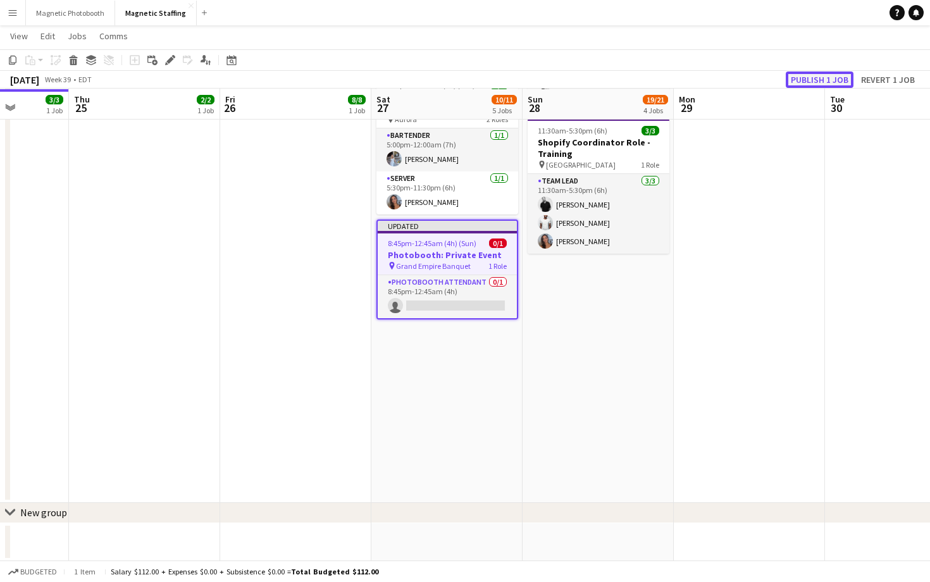
click at [810, 75] on button "Publish 1 job" at bounding box center [820, 79] width 68 height 16
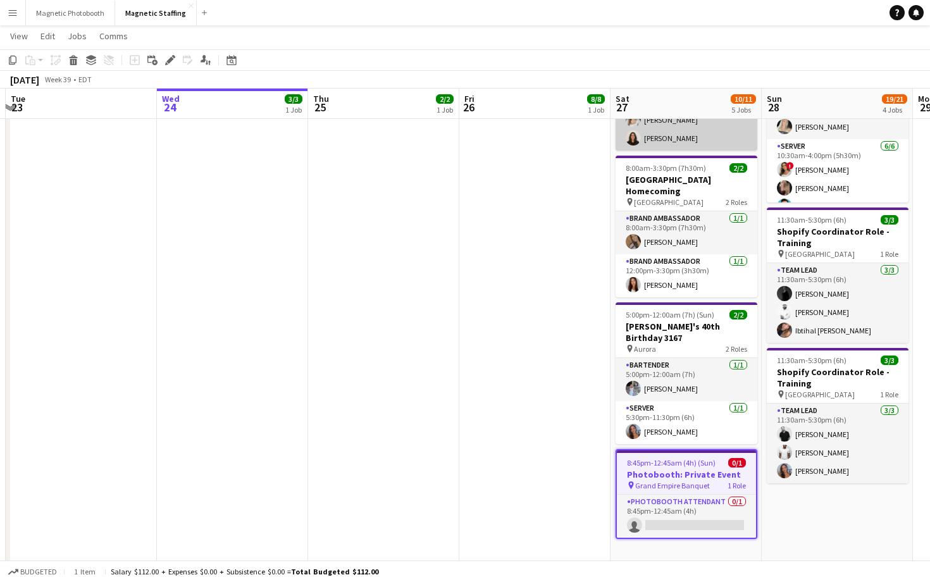
scroll to position [122, 0]
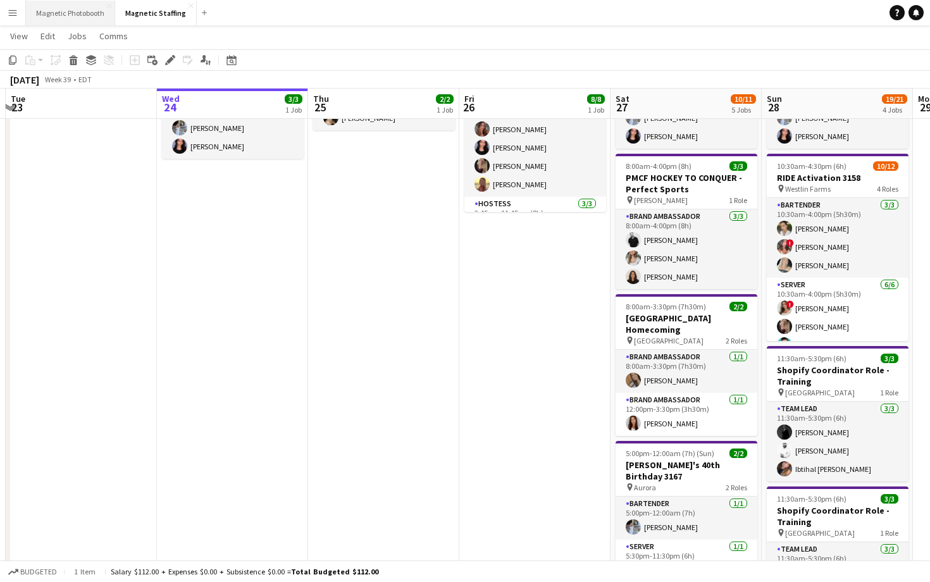
click at [82, 13] on button "Magnetic Photobooth Close" at bounding box center [70, 13] width 89 height 25
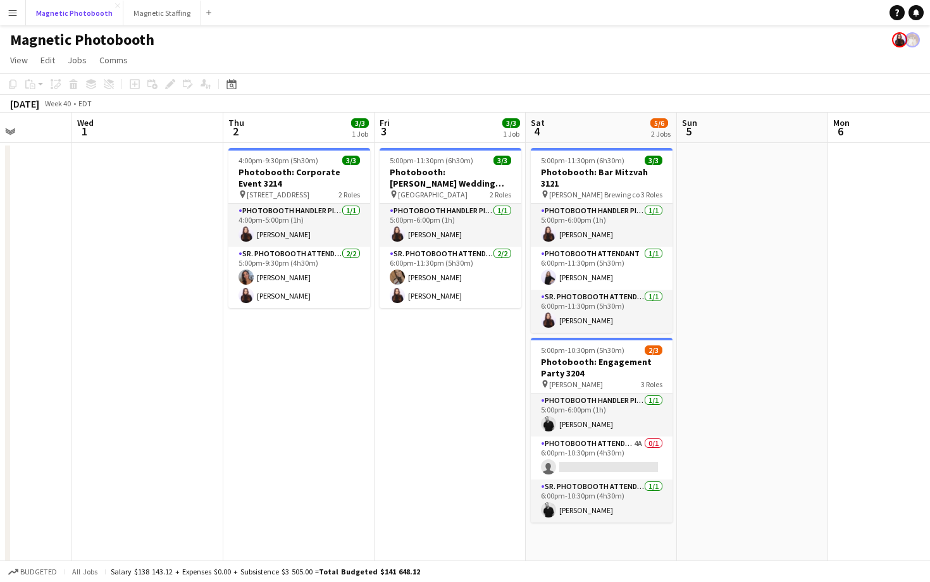
scroll to position [0, 395]
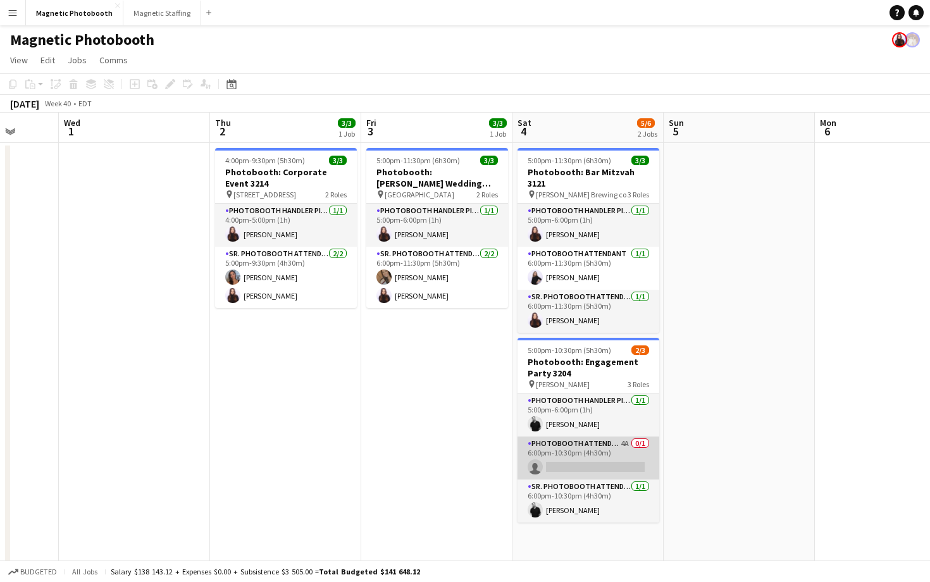
click at [557, 454] on app-card-role "Photobooth Attendant 4A 0/1 6:00pm-10:30pm (4h30m) single-neutral-actions" at bounding box center [588, 457] width 142 height 43
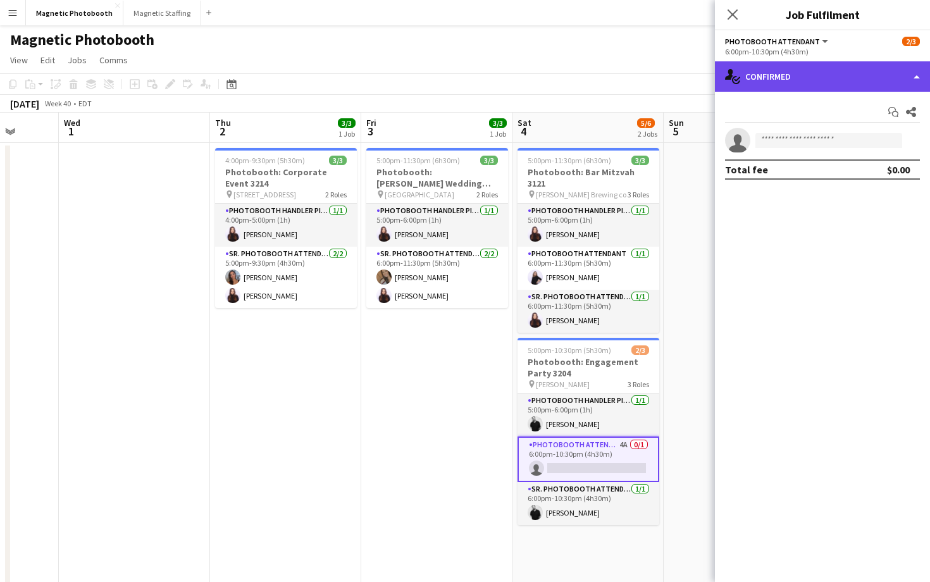
click at [810, 78] on div "single-neutral-actions-check-2 Confirmed" at bounding box center [822, 76] width 215 height 30
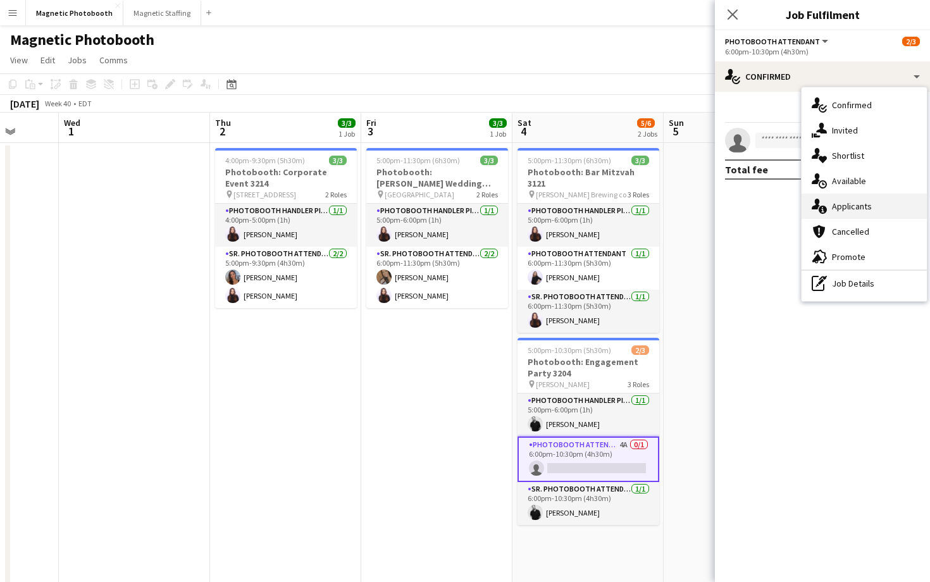
click at [842, 214] on div "single-neutral-actions-information Applicants" at bounding box center [863, 206] width 125 height 25
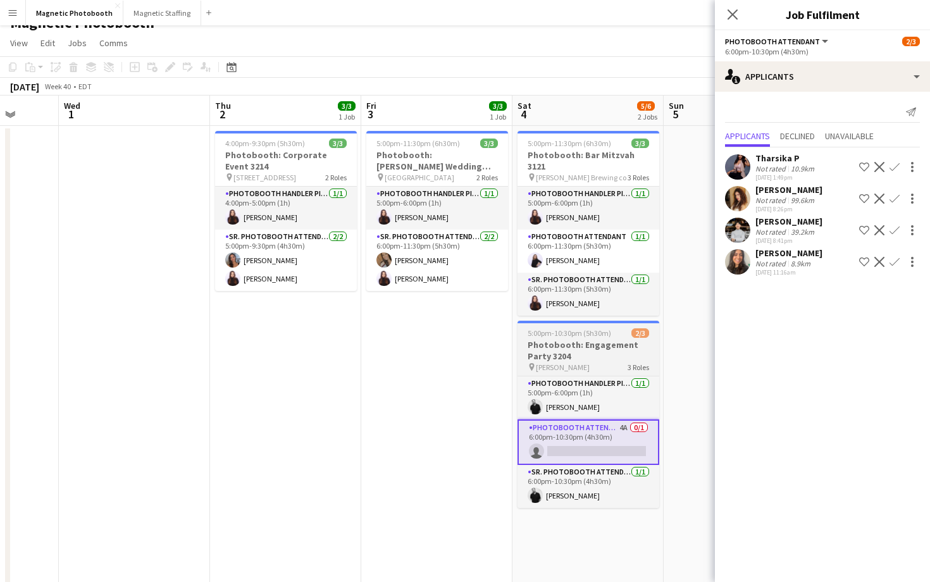
scroll to position [13, 0]
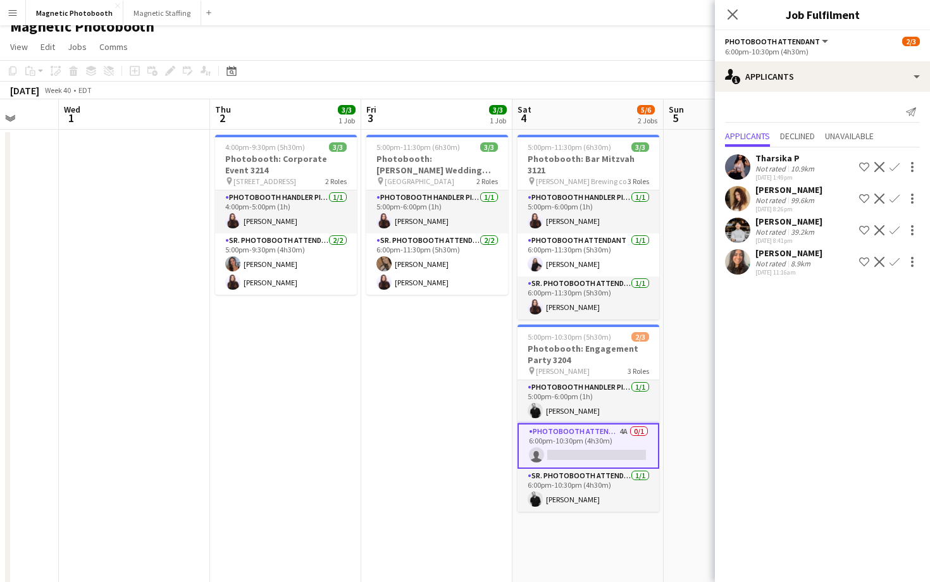
click at [749, 252] on div at bounding box center [737, 261] width 25 height 25
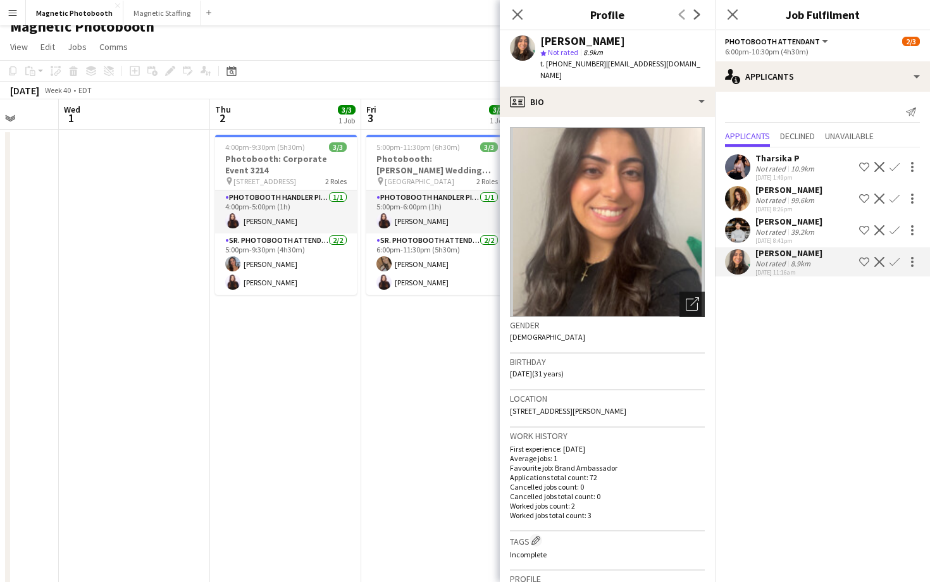
click at [686, 297] on icon "Open photos pop-in" at bounding box center [692, 303] width 13 height 13
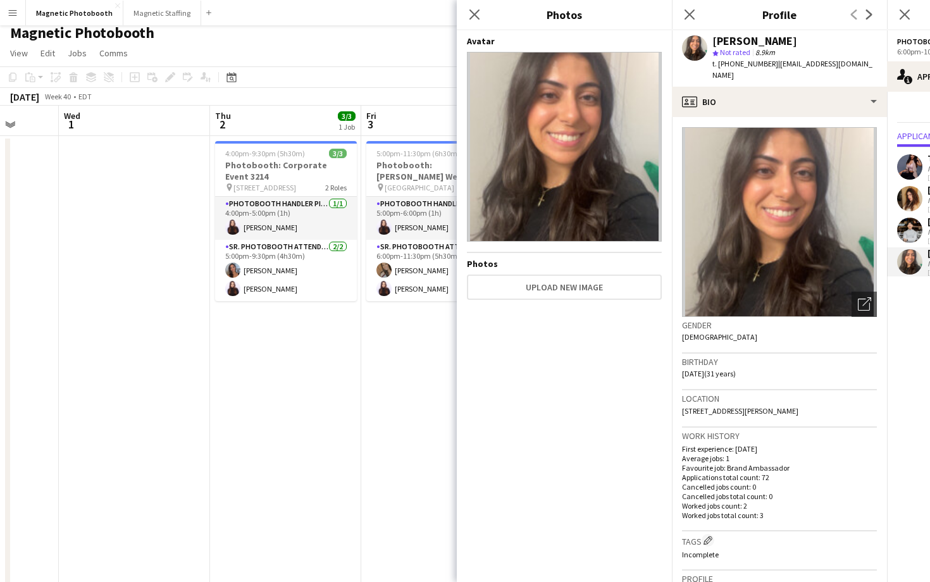
scroll to position [0, 0]
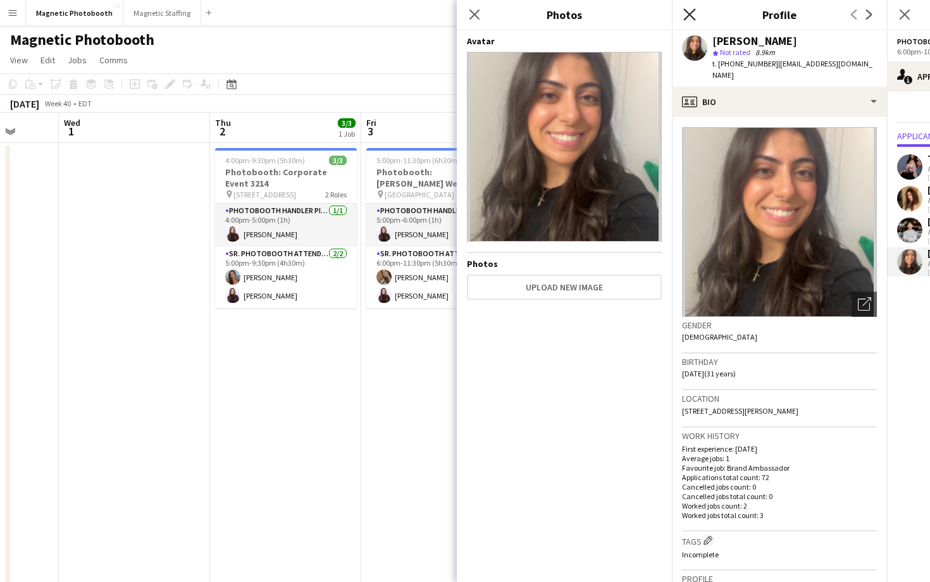
click at [686, 14] on icon "Close pop-in" at bounding box center [689, 14] width 12 height 12
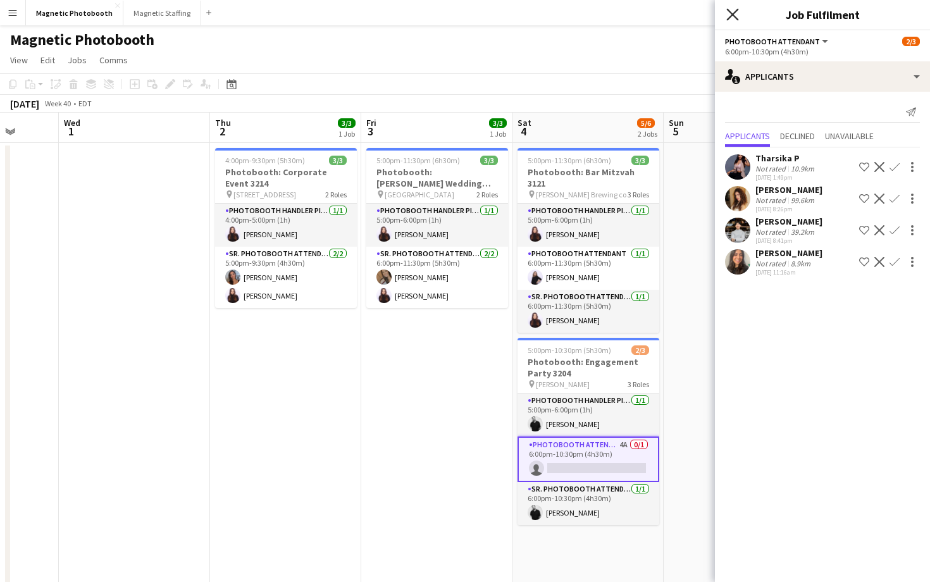
click at [730, 9] on icon "Close pop-in" at bounding box center [732, 14] width 12 height 12
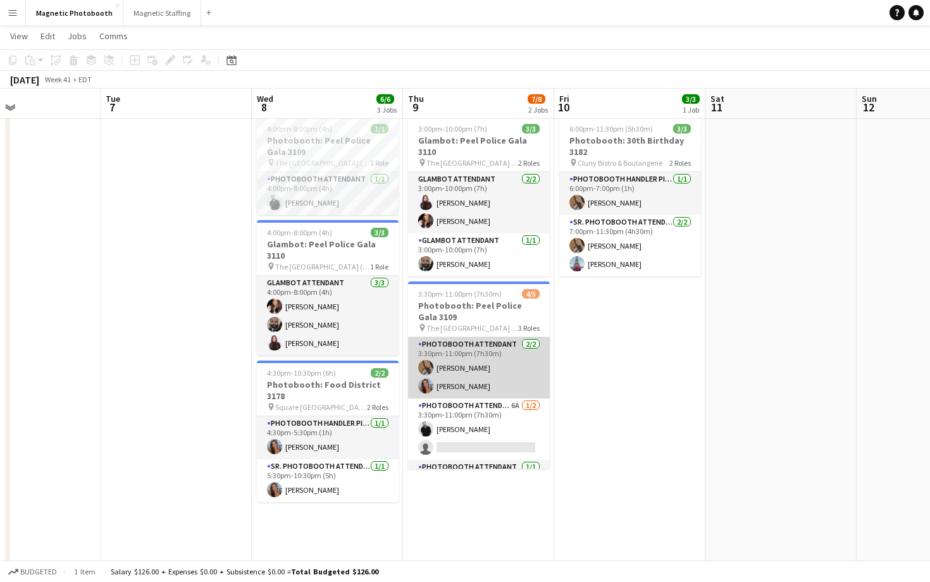
scroll to position [34, 0]
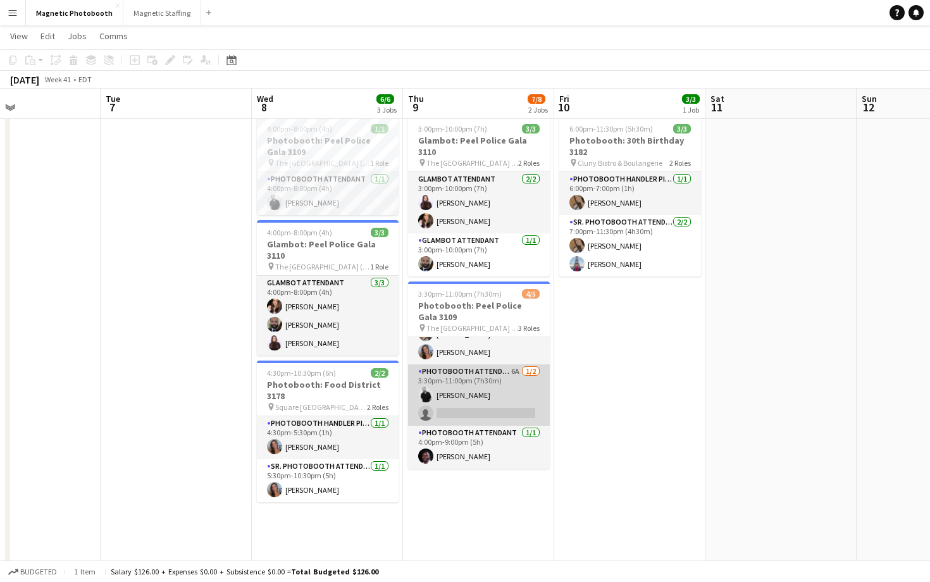
click at [503, 384] on app-card-role "Photobooth Attendant 6A [DATE] 3:30pm-11:00pm (7h30m) [PERSON_NAME] single-neut…" at bounding box center [479, 394] width 142 height 61
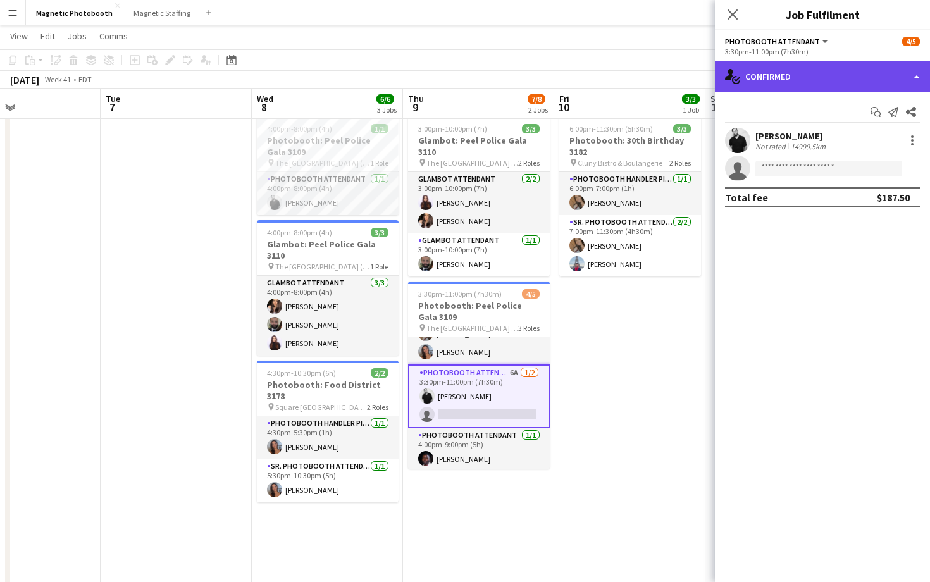
click at [832, 78] on div "single-neutral-actions-check-2 Confirmed" at bounding box center [822, 76] width 215 height 30
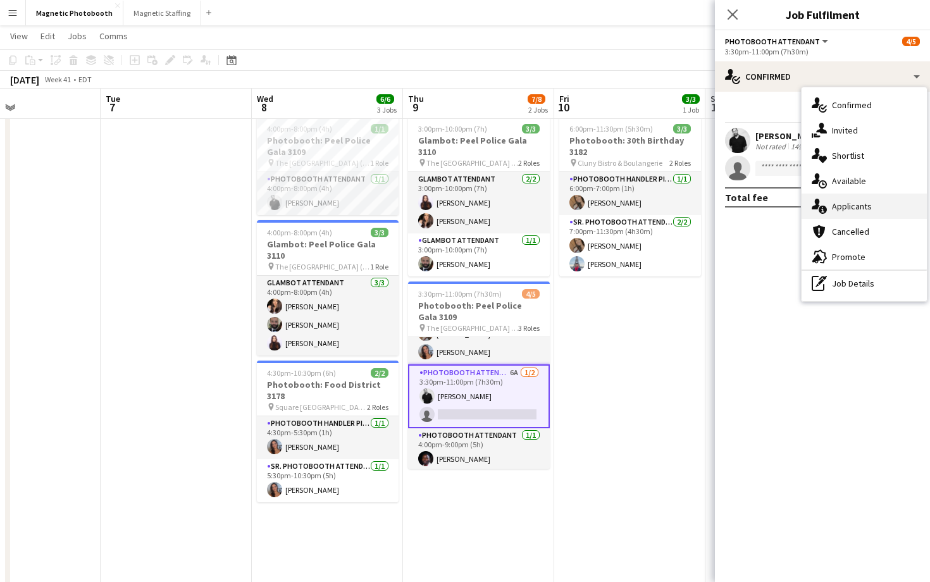
click at [868, 213] on div "single-neutral-actions-information Applicants" at bounding box center [863, 206] width 125 height 25
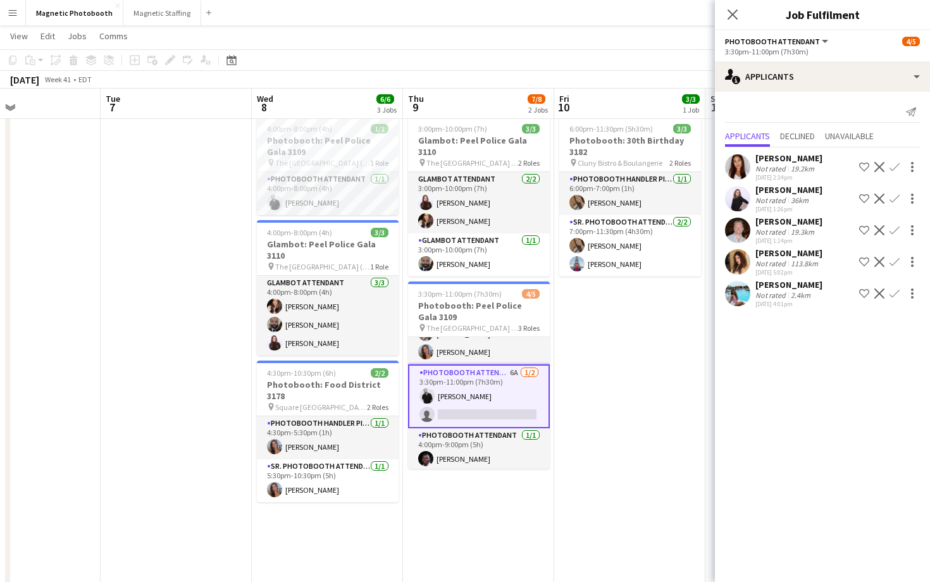
scroll to position [37, 0]
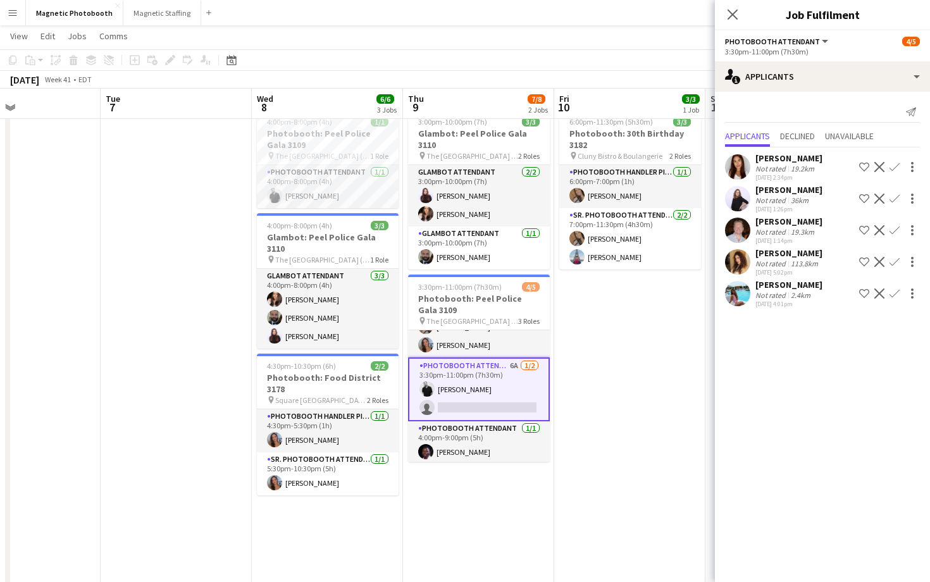
click at [756, 290] on div "[PERSON_NAME]" at bounding box center [788, 284] width 67 height 11
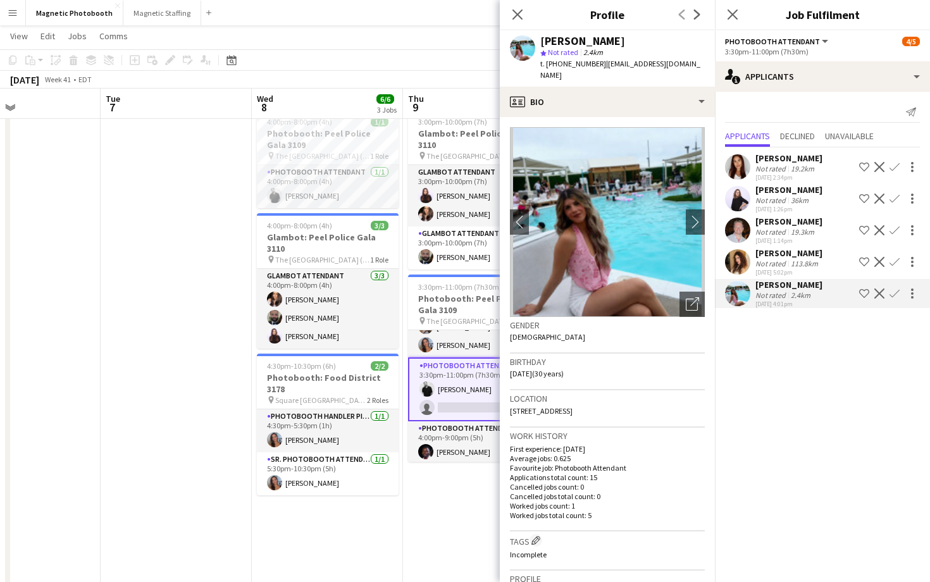
click at [749, 274] on app-user-avatar at bounding box center [737, 261] width 25 height 25
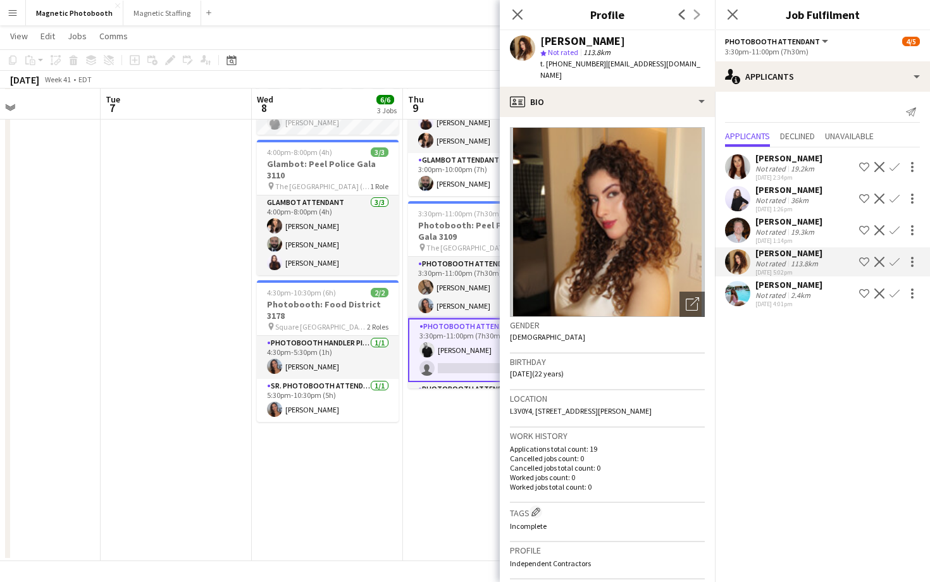
scroll to position [37, 0]
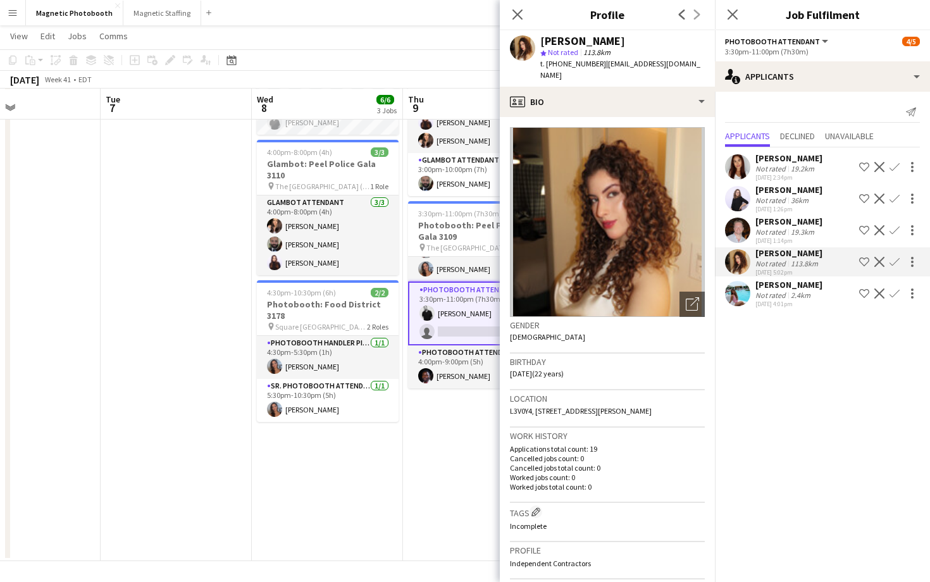
click at [445, 350] on app-card-role "Photobooth Attendant [DATE] 4:00pm-9:00pm (5h) [PERSON_NAME]" at bounding box center [479, 366] width 142 height 43
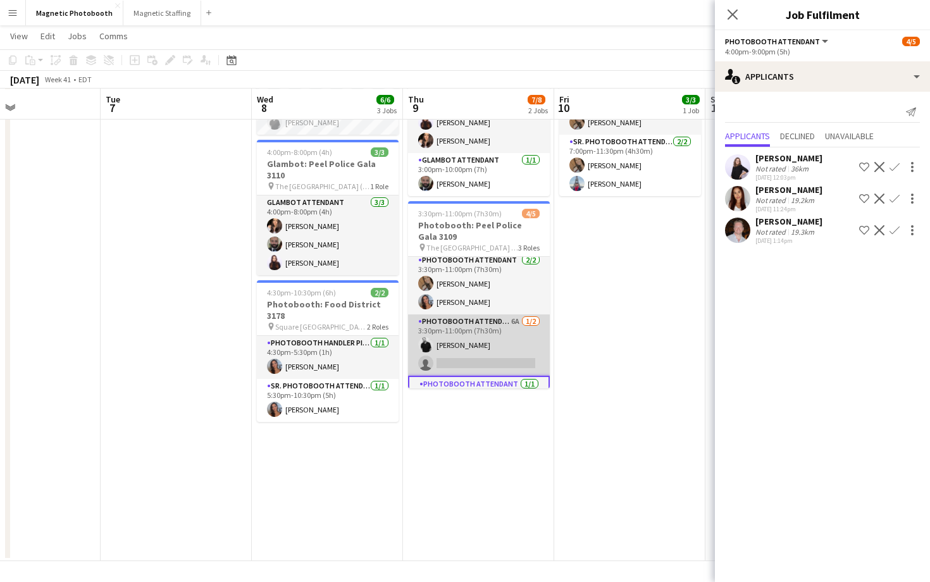
scroll to position [0, 0]
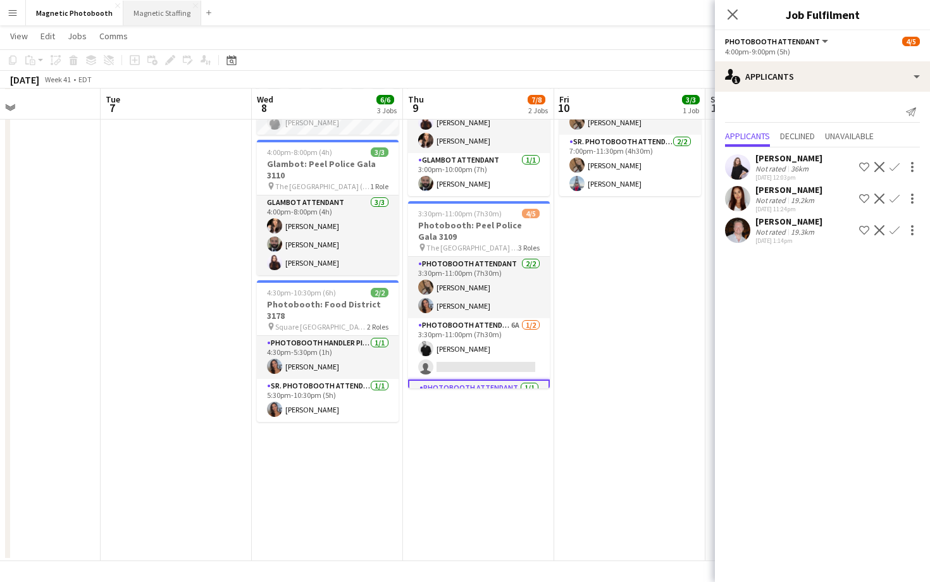
click at [128, 9] on button "Magnetic Staffing Close" at bounding box center [162, 13] width 78 height 25
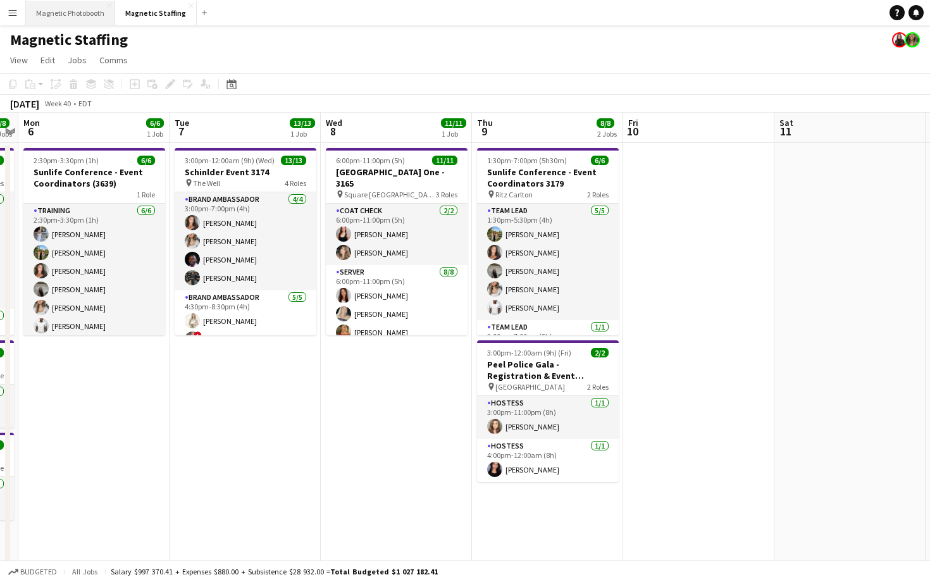
click at [68, 9] on button "Magnetic Photobooth Close" at bounding box center [70, 13] width 89 height 25
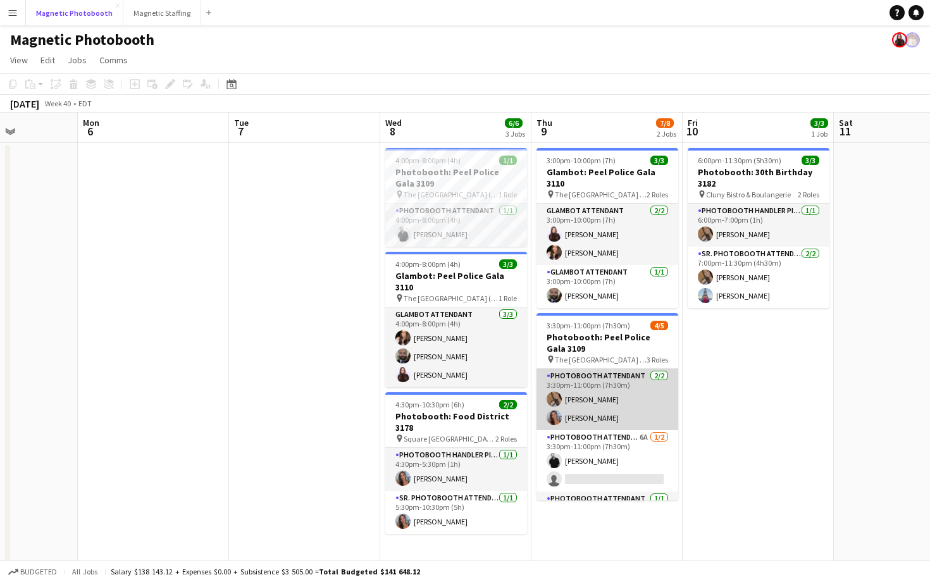
scroll to position [34, 0]
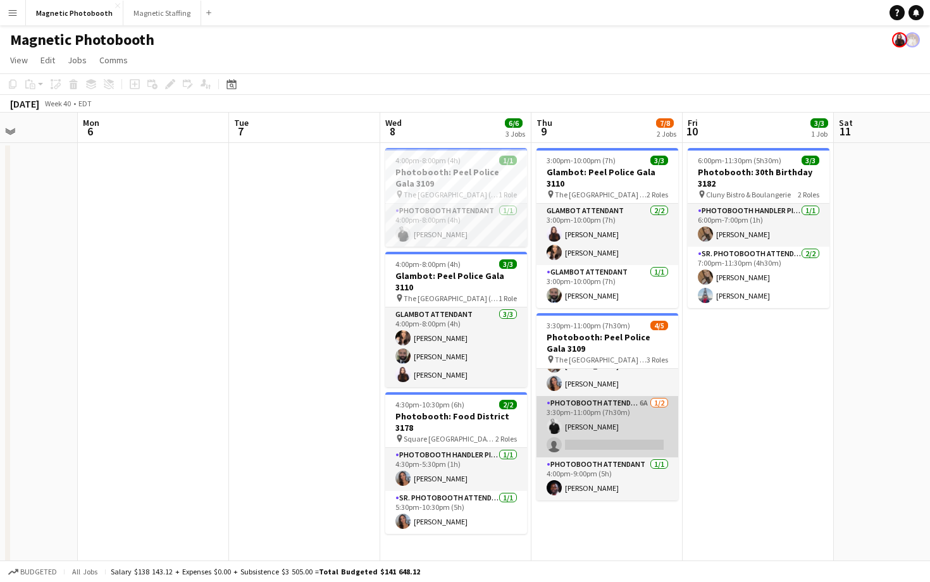
click at [626, 435] on app-card-role "Photobooth Attendant 6A [DATE] 3:30pm-11:00pm (7h30m) [PERSON_NAME] single-neut…" at bounding box center [607, 426] width 142 height 61
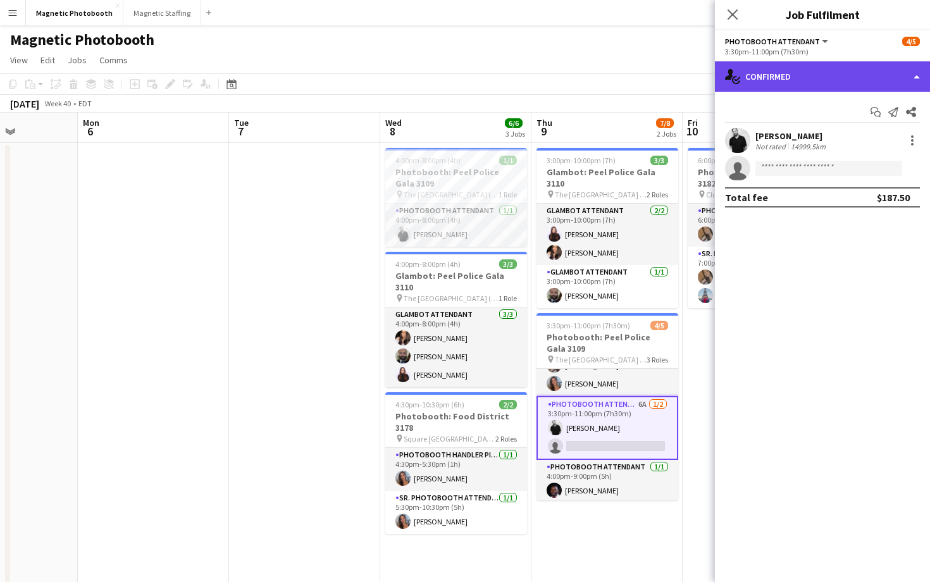
click at [813, 87] on div "single-neutral-actions-check-2 Confirmed" at bounding box center [822, 76] width 215 height 30
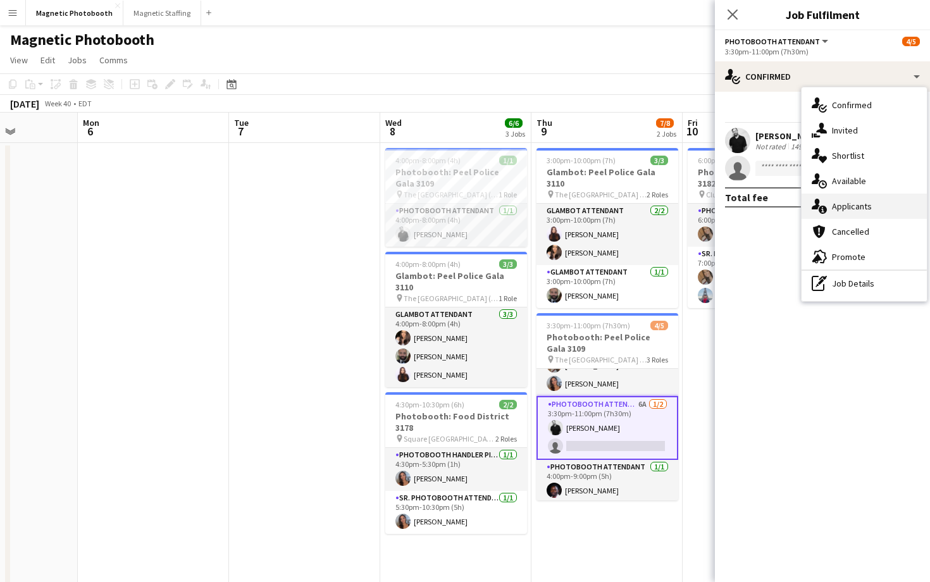
click at [854, 197] on div "single-neutral-actions-information Applicants" at bounding box center [863, 206] width 125 height 25
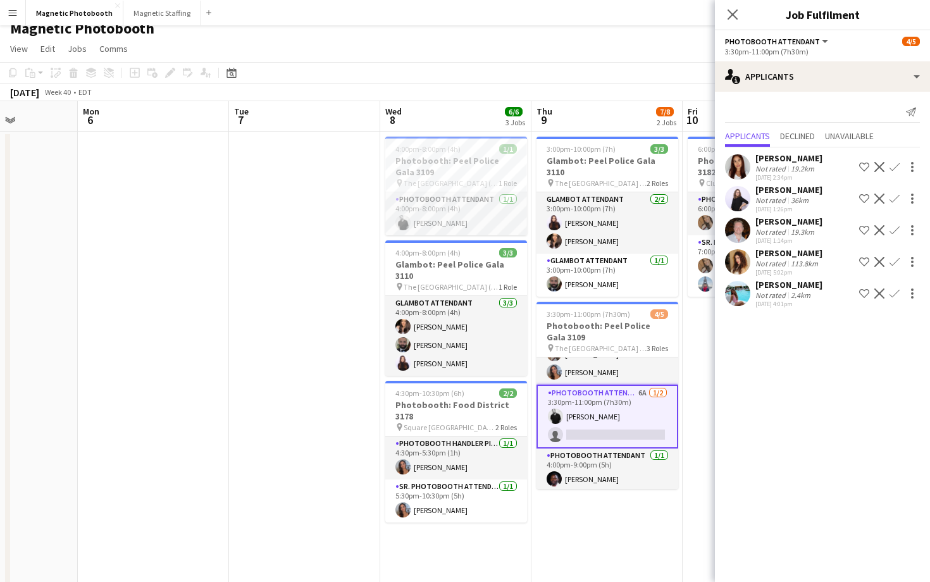
scroll to position [11, 0]
click at [742, 266] on app-user-avatar at bounding box center [737, 261] width 25 height 25
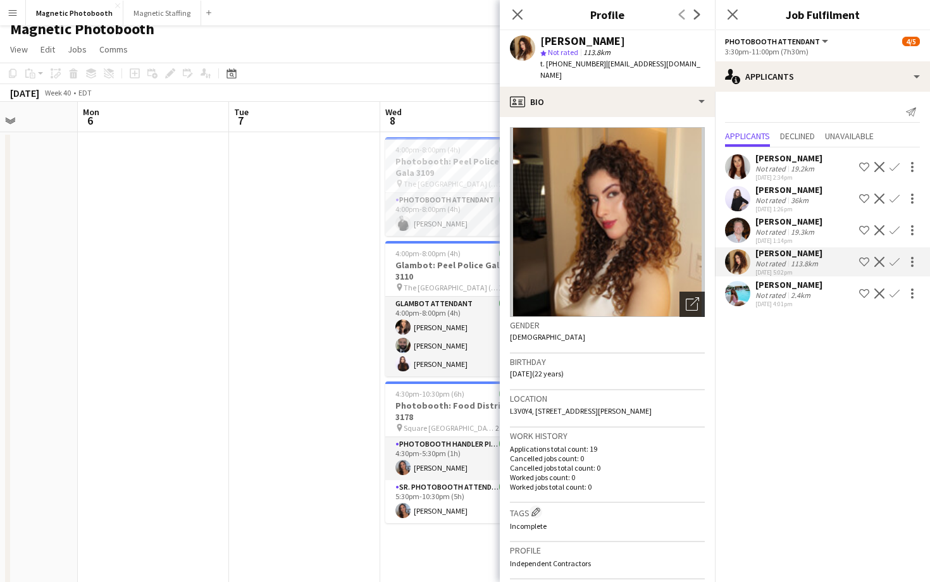
click at [693, 297] on icon "Open photos pop-in" at bounding box center [692, 303] width 13 height 13
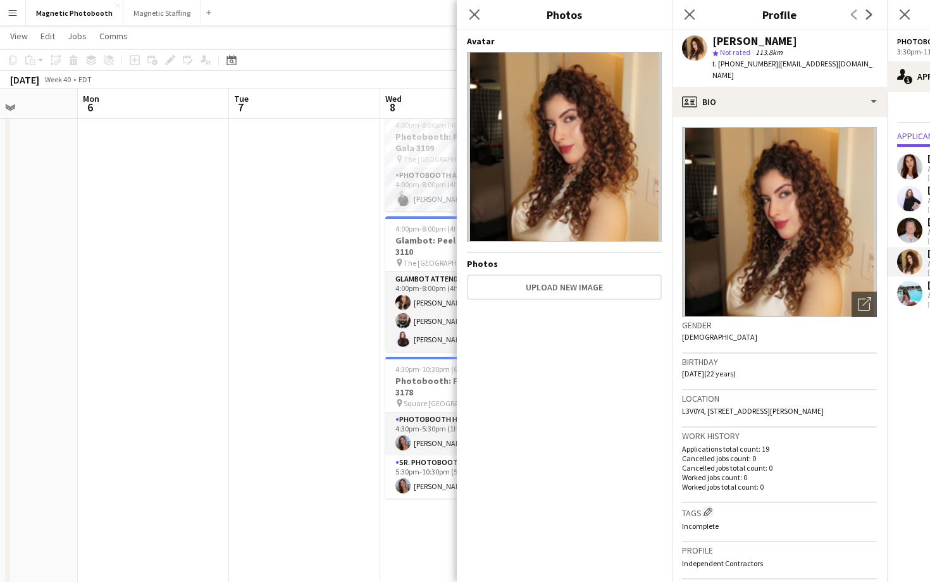
scroll to position [0, 0]
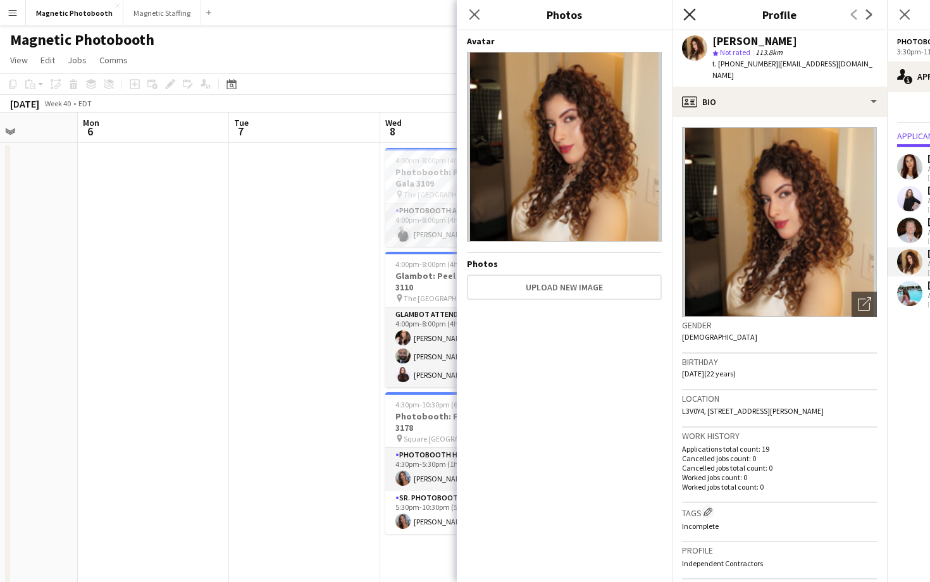
click at [686, 13] on icon at bounding box center [689, 14] width 12 height 12
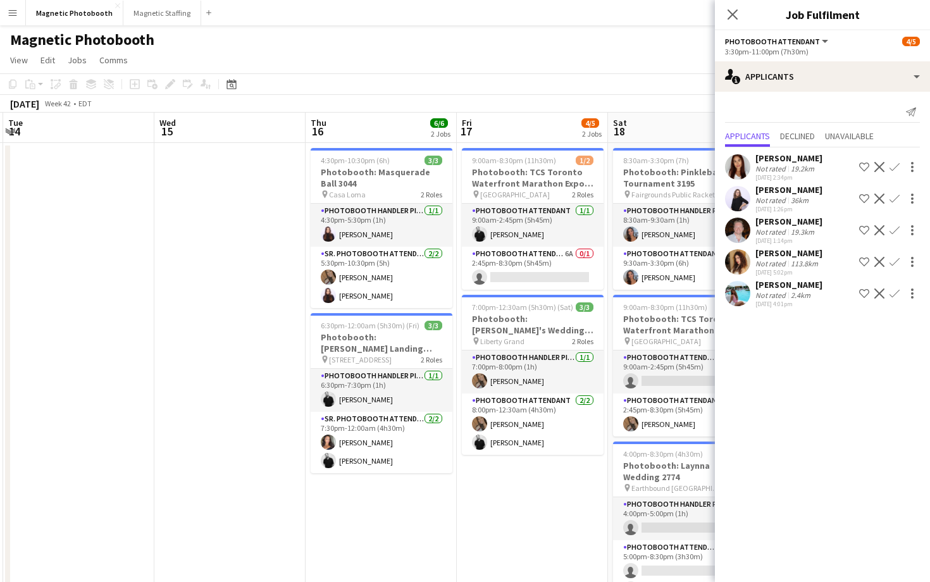
scroll to position [0, 586]
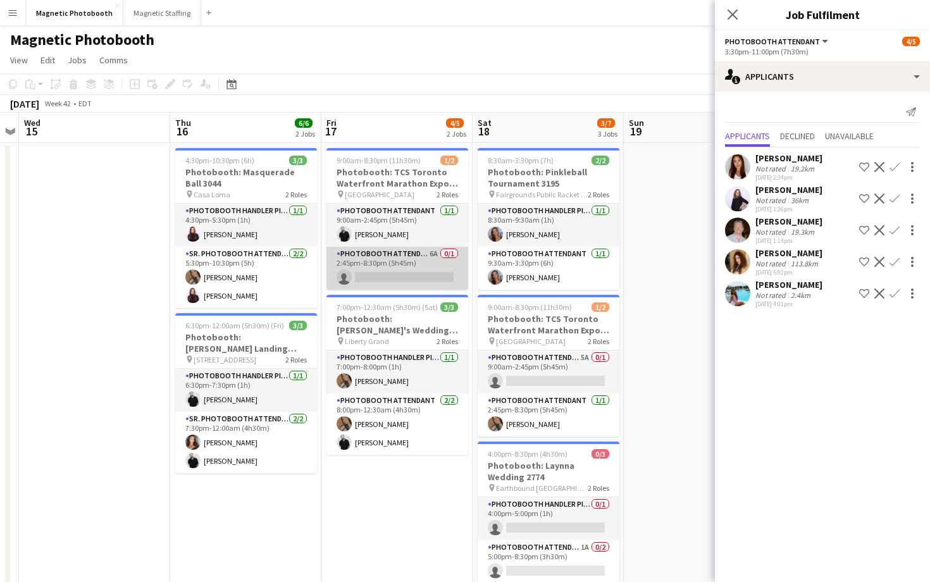
click at [411, 283] on app-card-role "Photobooth Attendant 6A 0/1 2:45pm-8:30pm (5h45m) single-neutral-actions" at bounding box center [397, 268] width 142 height 43
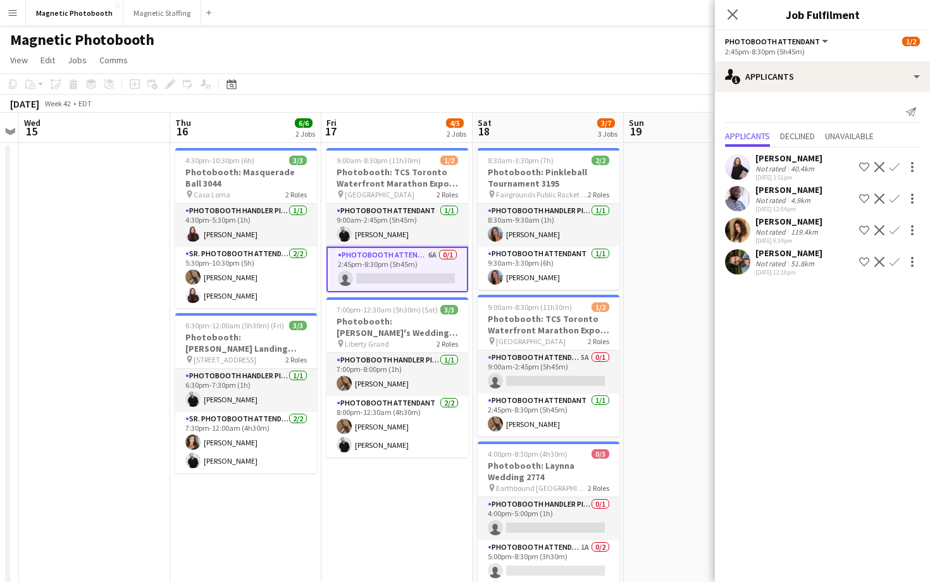
click at [742, 272] on app-user-avatar at bounding box center [737, 261] width 25 height 25
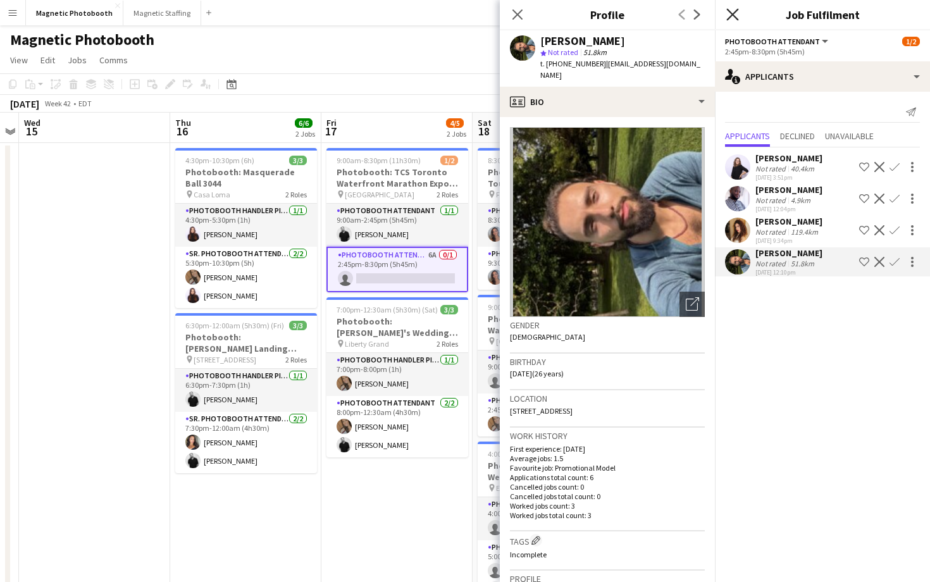
click at [730, 9] on icon "Close pop-in" at bounding box center [732, 14] width 12 height 12
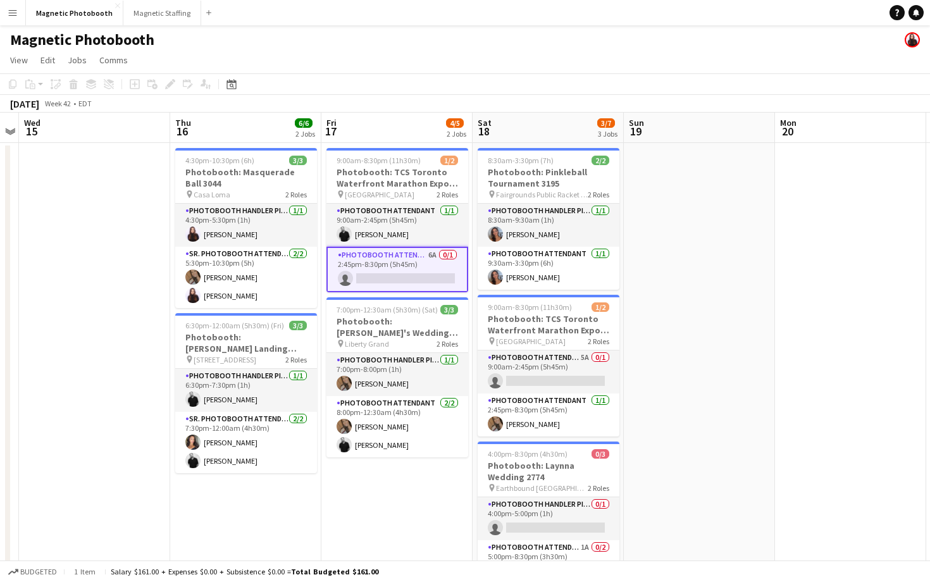
scroll to position [15, 0]
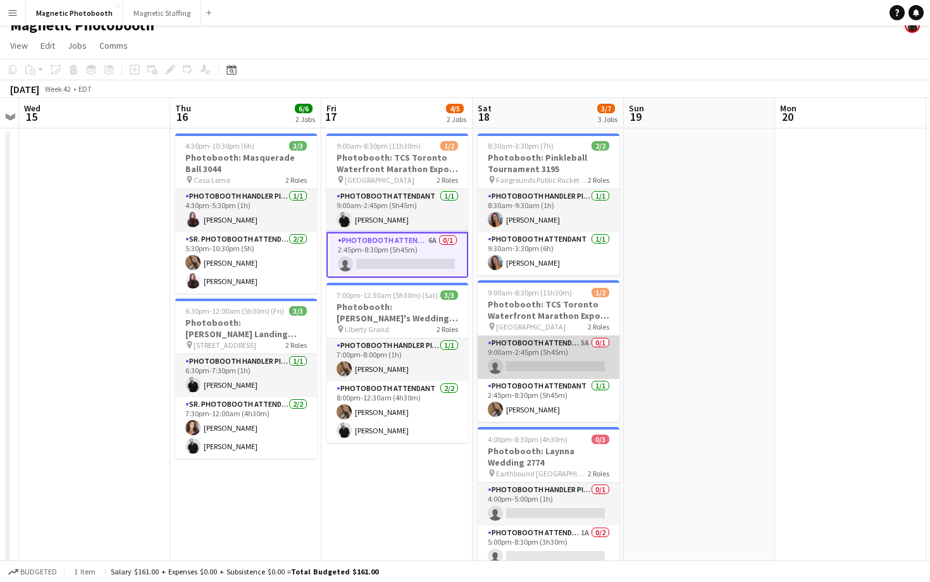
click at [597, 360] on app-card-role "Photobooth Attendant 5A 0/1 9:00am-2:45pm (5h45m) single-neutral-actions" at bounding box center [549, 357] width 142 height 43
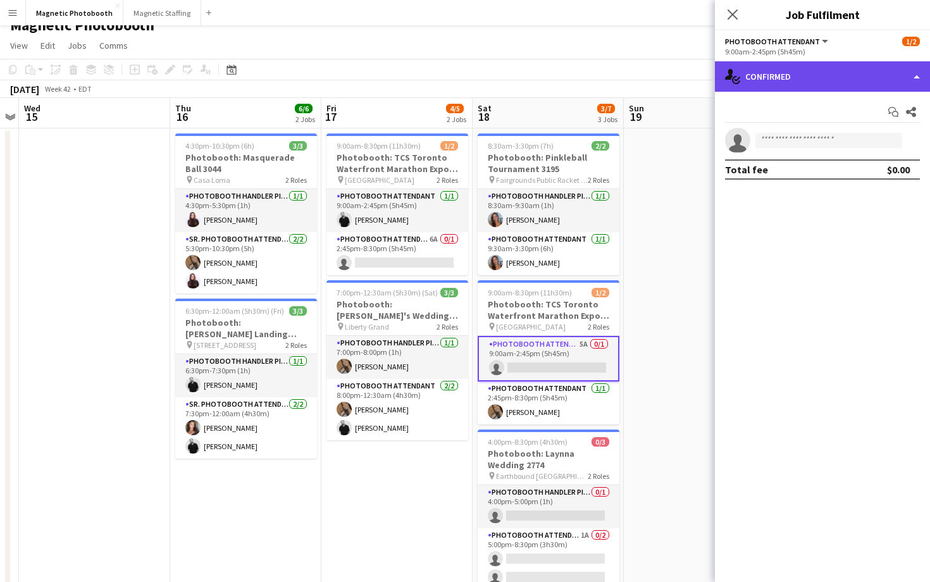
click at [841, 63] on div "single-neutral-actions-check-2 Confirmed" at bounding box center [822, 76] width 215 height 30
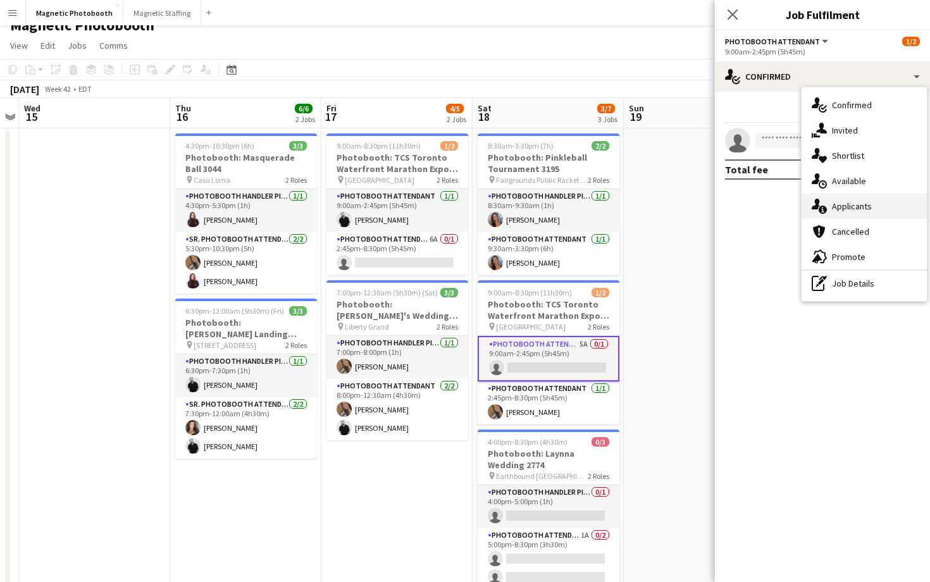
click at [871, 208] on div "single-neutral-actions-information Applicants" at bounding box center [863, 206] width 125 height 25
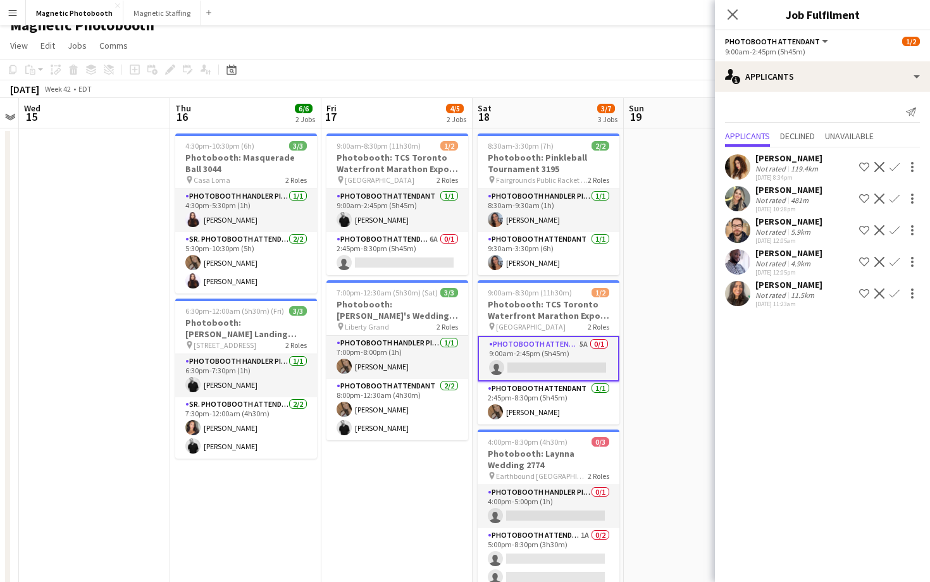
click at [735, 225] on app-user-avatar at bounding box center [737, 230] width 25 height 25
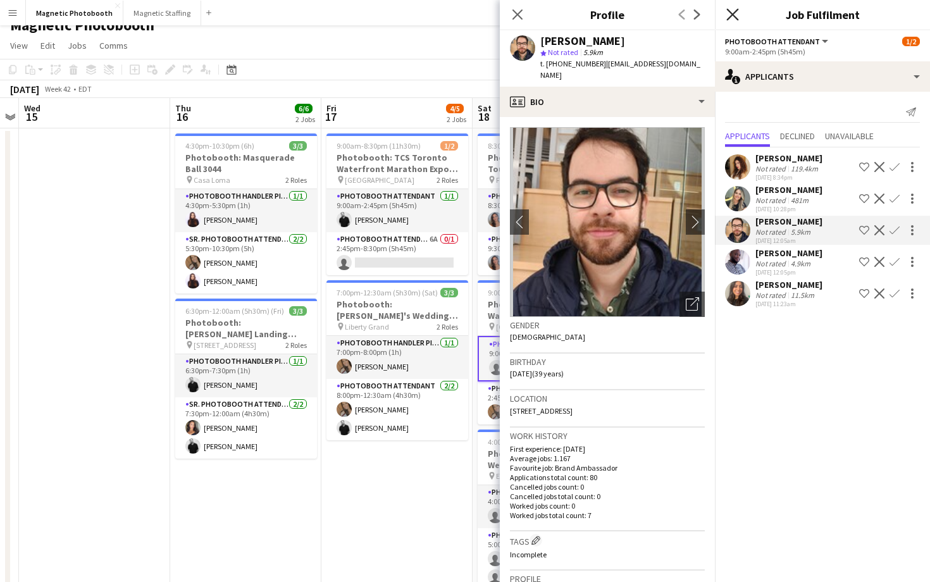
click at [732, 14] on icon at bounding box center [732, 14] width 12 height 12
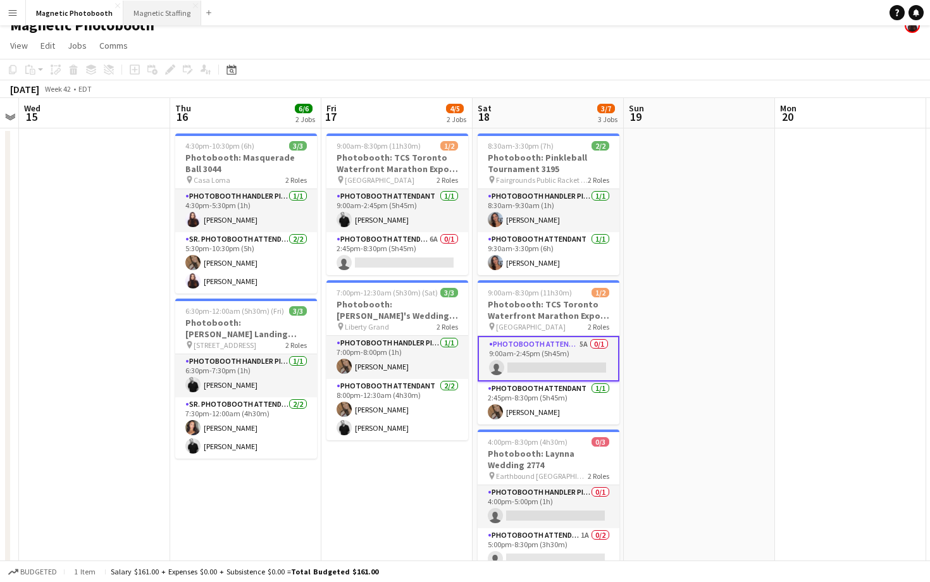
click at [161, 6] on button "Magnetic Staffing Close" at bounding box center [162, 13] width 78 height 25
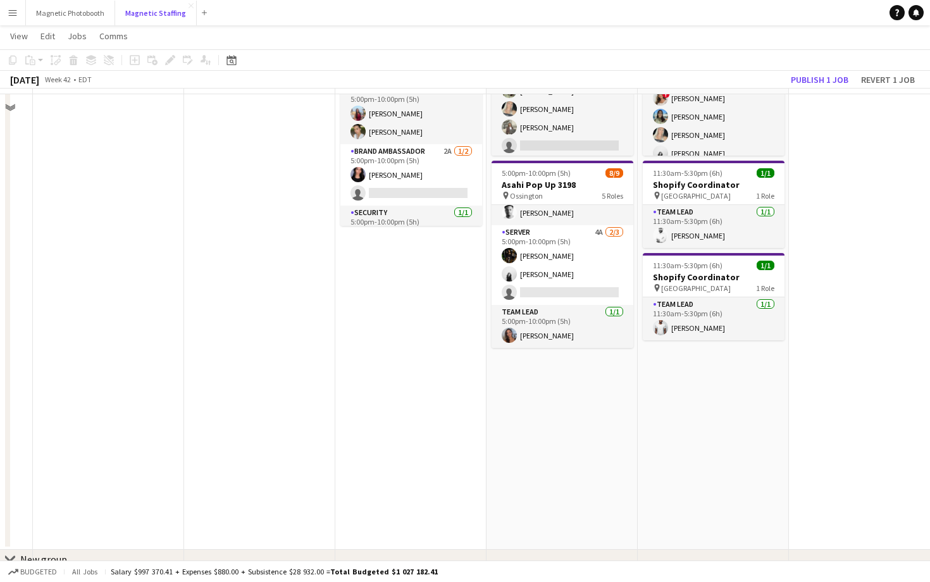
scroll to position [324, 0]
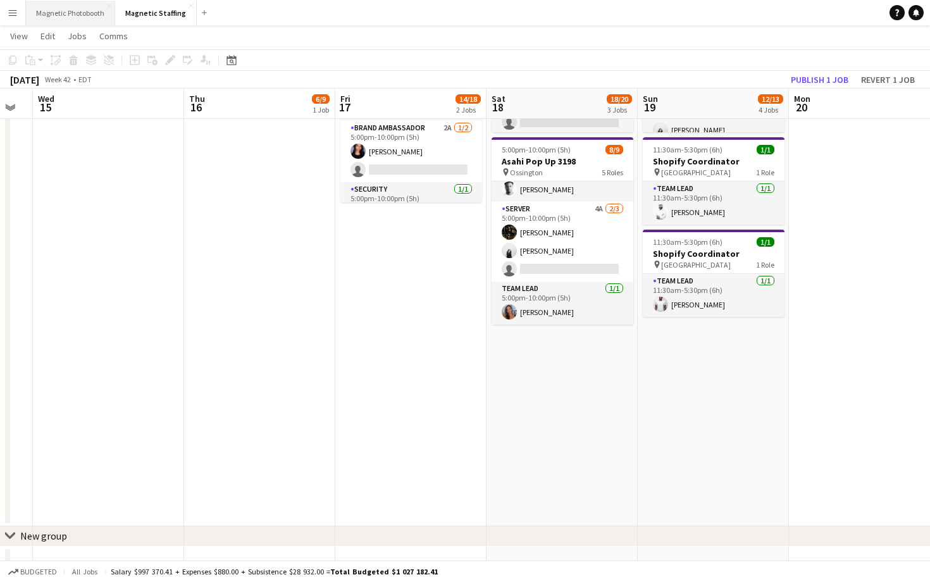
click at [94, 18] on button "Magnetic Photobooth Close" at bounding box center [70, 13] width 89 height 25
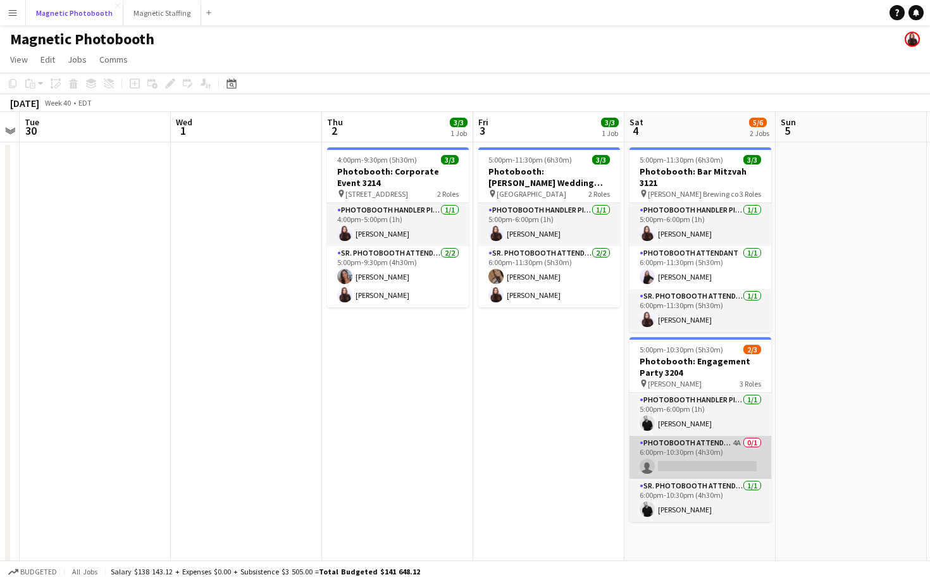
scroll to position [0, 603]
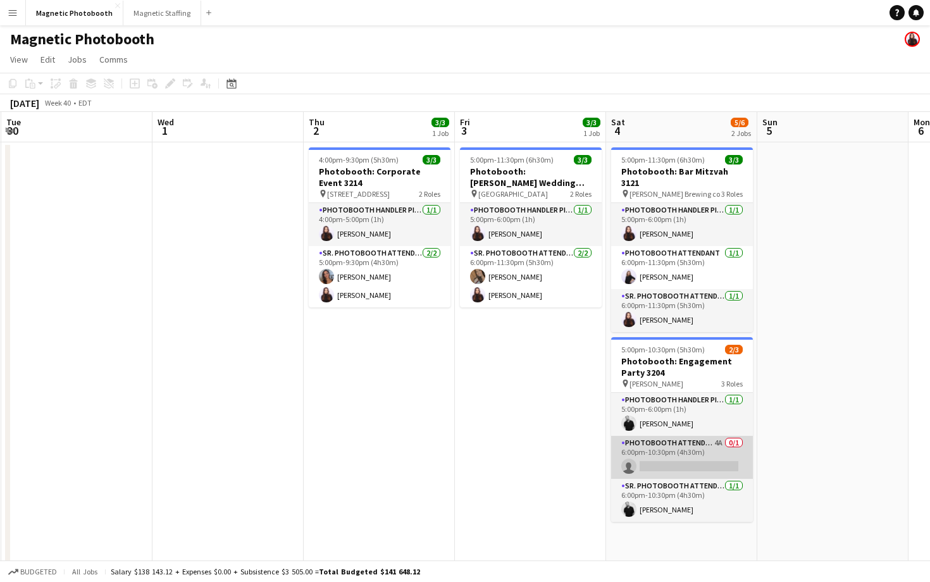
click at [655, 440] on app-card-role "Photobooth Attendant 4A 0/1 6:00pm-10:30pm (4h30m) single-neutral-actions" at bounding box center [682, 457] width 142 height 43
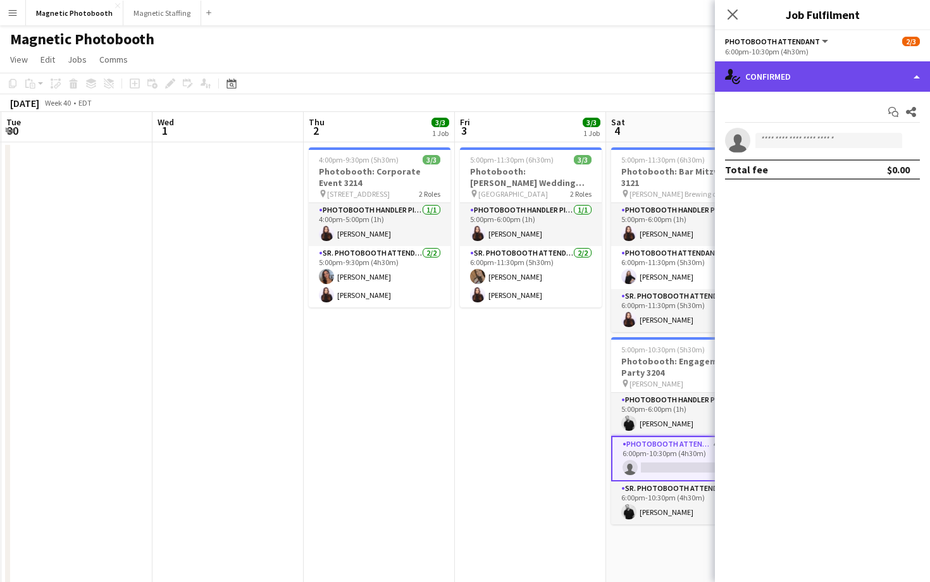
click at [815, 77] on div "single-neutral-actions-check-2 Confirmed" at bounding box center [822, 76] width 215 height 30
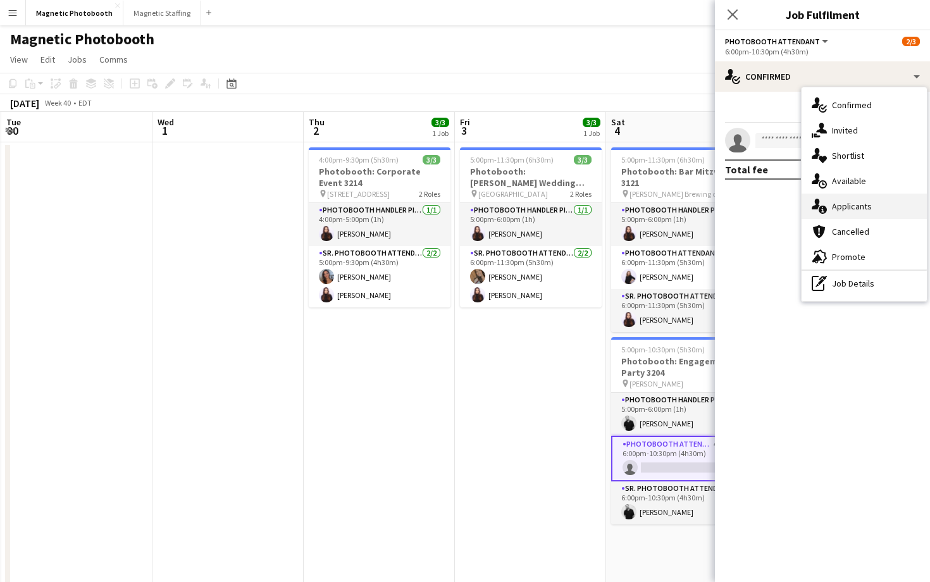
click at [839, 203] on span "Applicants" at bounding box center [852, 205] width 40 height 11
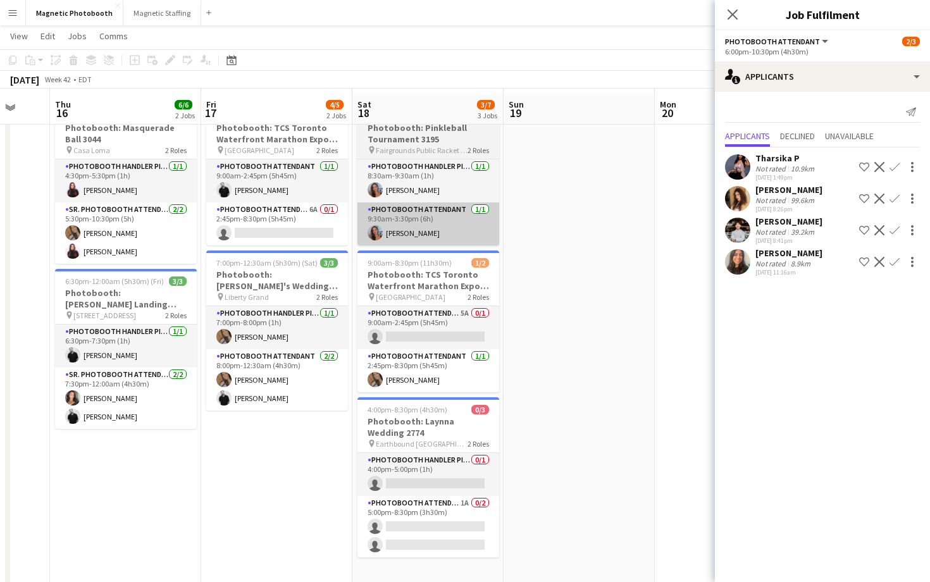
scroll to position [49, 0]
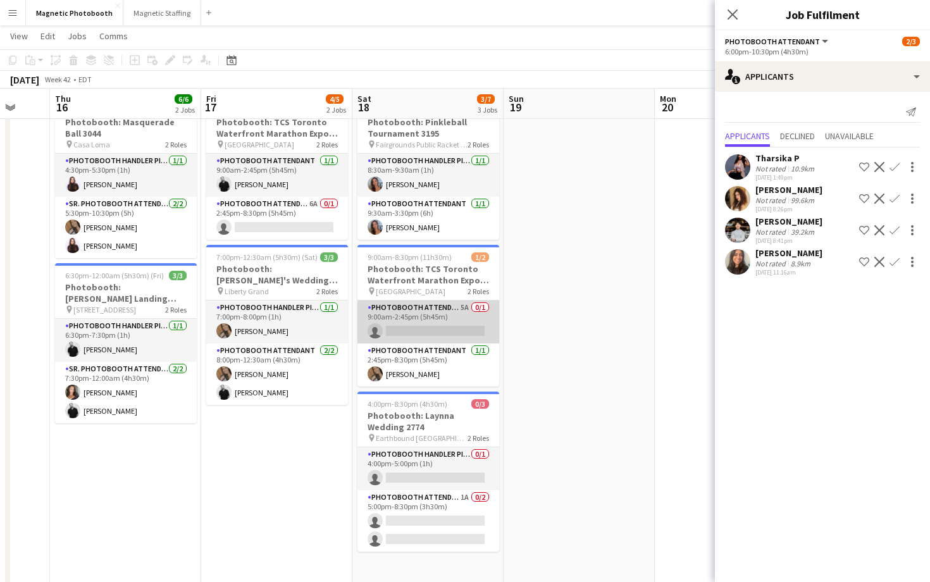
click at [433, 318] on app-card-role "Photobooth Attendant 5A 0/1 9:00am-2:45pm (5h45m) single-neutral-actions" at bounding box center [428, 321] width 142 height 43
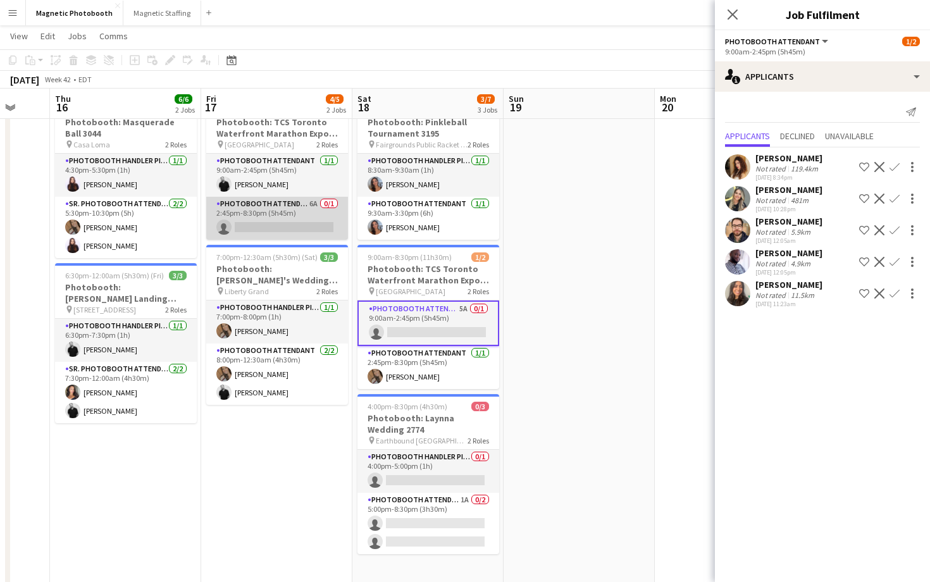
click at [314, 215] on app-card-role "Photobooth Attendant 6A 0/1 2:45pm-8:30pm (5h45m) single-neutral-actions" at bounding box center [277, 218] width 142 height 43
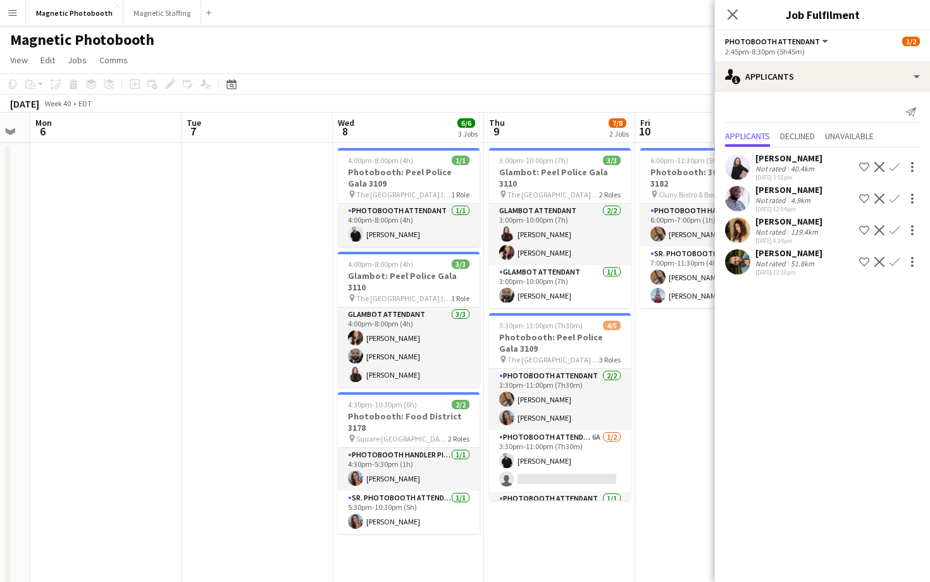
scroll to position [0, 271]
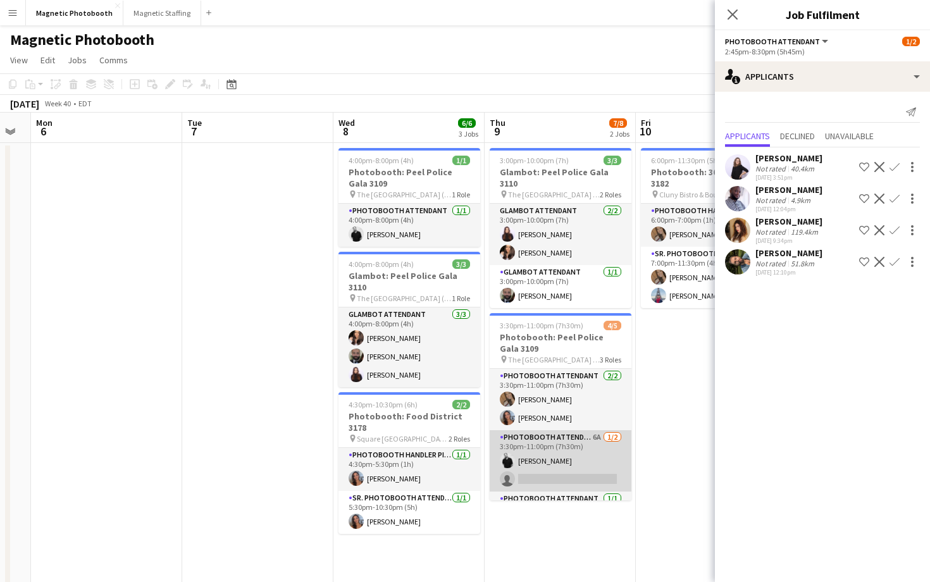
click at [565, 465] on app-card-role "Photobooth Attendant 6A [DATE] 3:30pm-11:00pm (7h30m) [PERSON_NAME] single-neut…" at bounding box center [561, 460] width 142 height 61
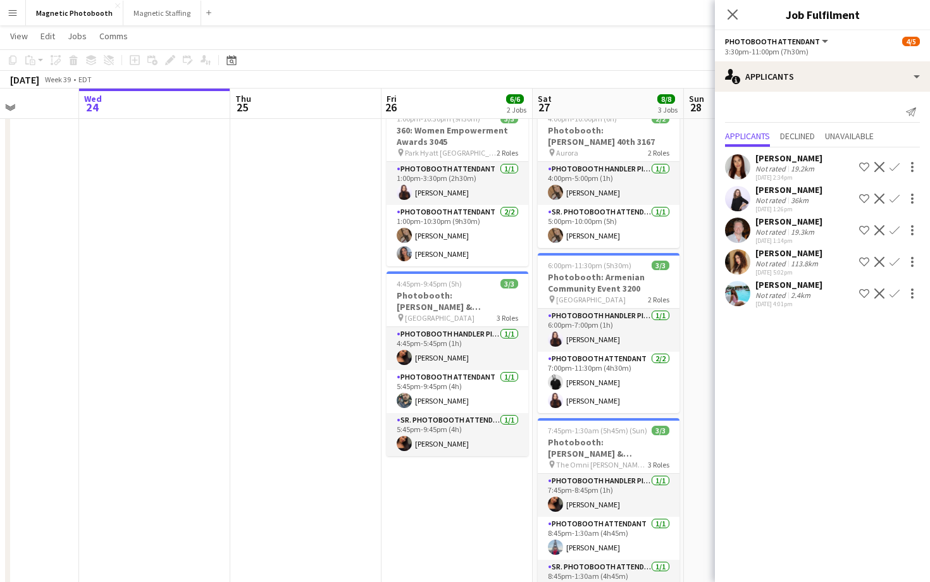
scroll to position [0, 338]
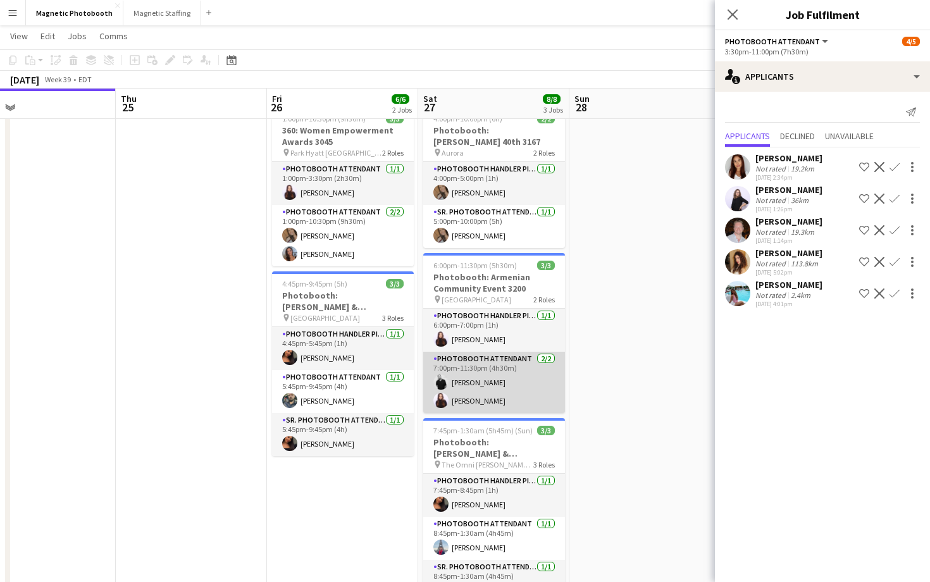
click at [505, 370] on app-card-role "Photobooth Attendant [DATE] 7:00pm-11:30pm (4h30m) [PERSON_NAME] [PERSON_NAME]" at bounding box center [494, 382] width 142 height 61
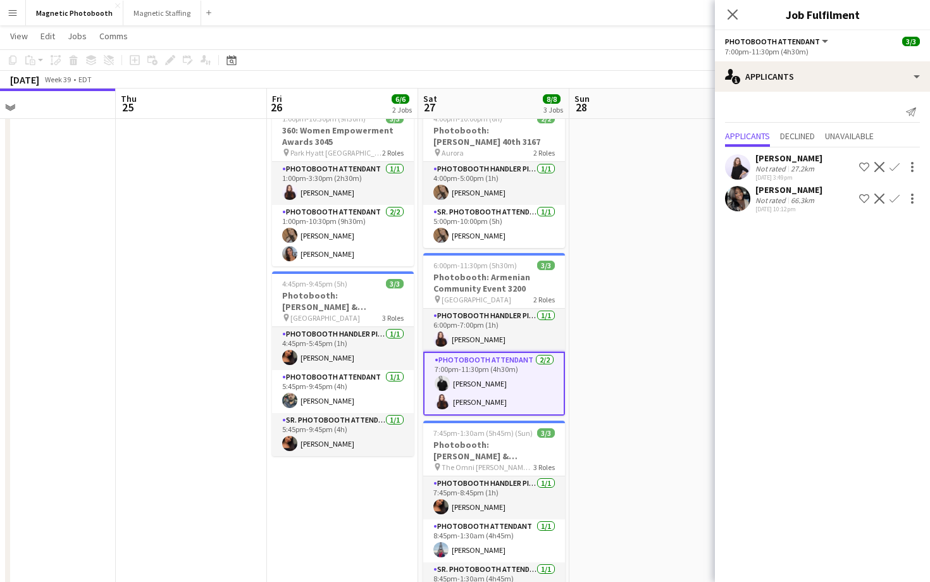
click at [522, 366] on app-card-role "Photobooth Attendant [DATE] 7:00pm-11:30pm (4h30m) [PERSON_NAME] [PERSON_NAME]" at bounding box center [494, 384] width 142 height 64
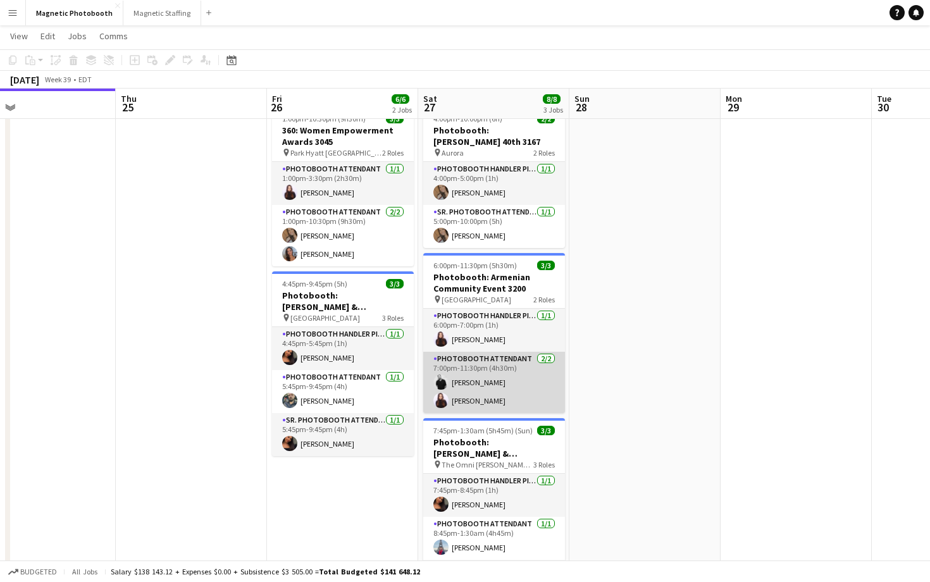
click at [522, 366] on app-card-role "Photobooth Attendant [DATE] 7:00pm-11:30pm (4h30m) [PERSON_NAME] [PERSON_NAME]" at bounding box center [494, 382] width 142 height 61
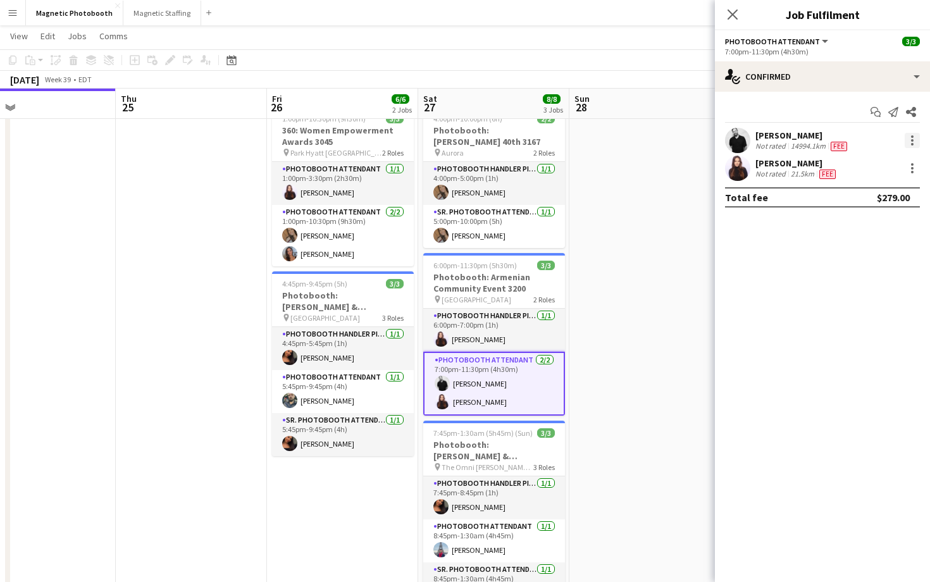
click at [907, 139] on div at bounding box center [911, 140] width 15 height 15
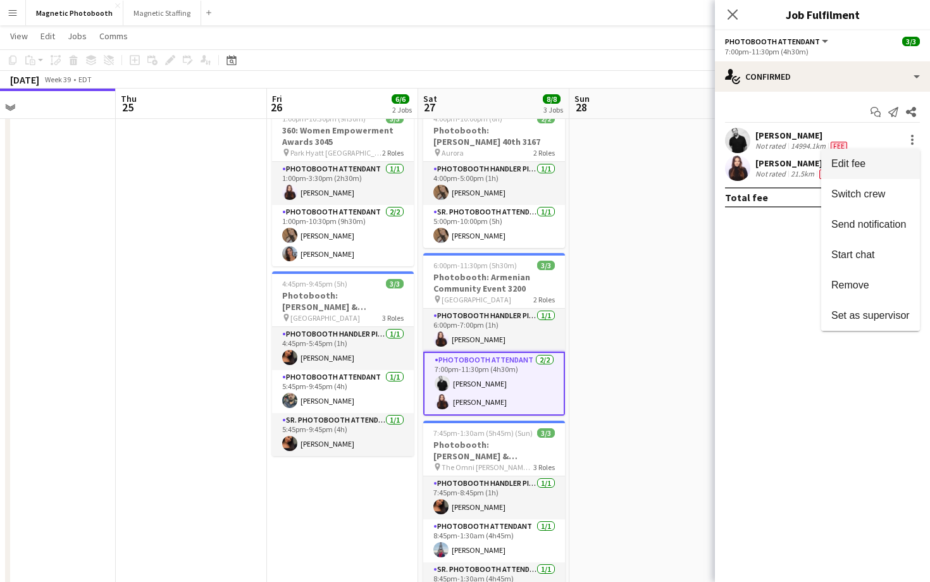
click at [875, 164] on span "Edit fee" at bounding box center [870, 163] width 78 height 11
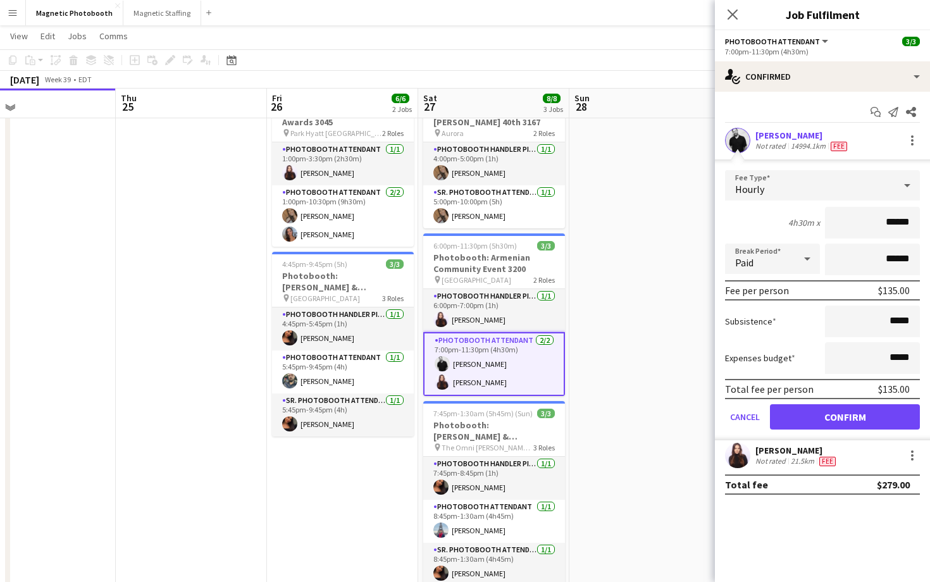
scroll to position [59, 0]
click at [734, 22] on app-icon "Close pop-in" at bounding box center [733, 15] width 18 height 18
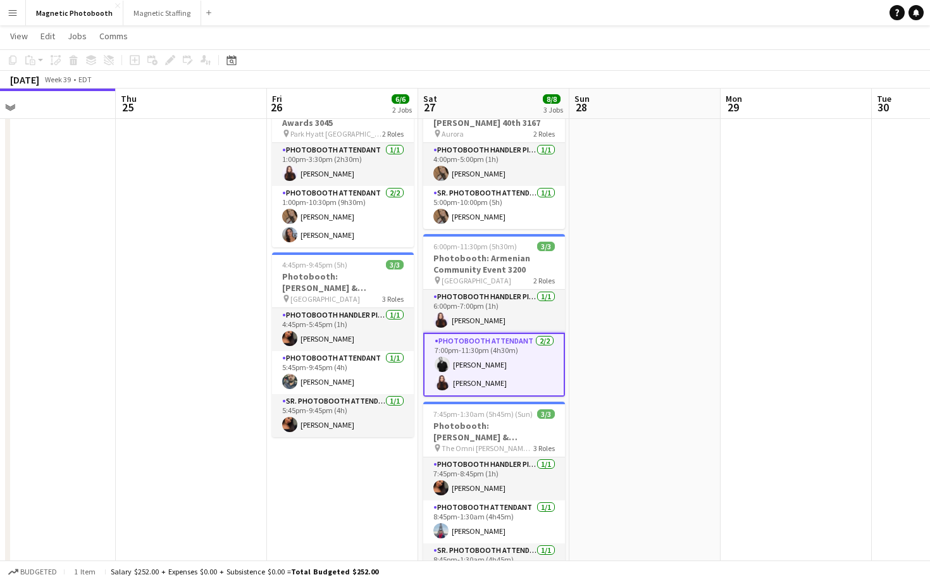
click at [482, 353] on app-card-role "Photobooth Attendant [DATE] 7:00pm-11:30pm (4h30m) [PERSON_NAME] [PERSON_NAME]" at bounding box center [494, 365] width 142 height 64
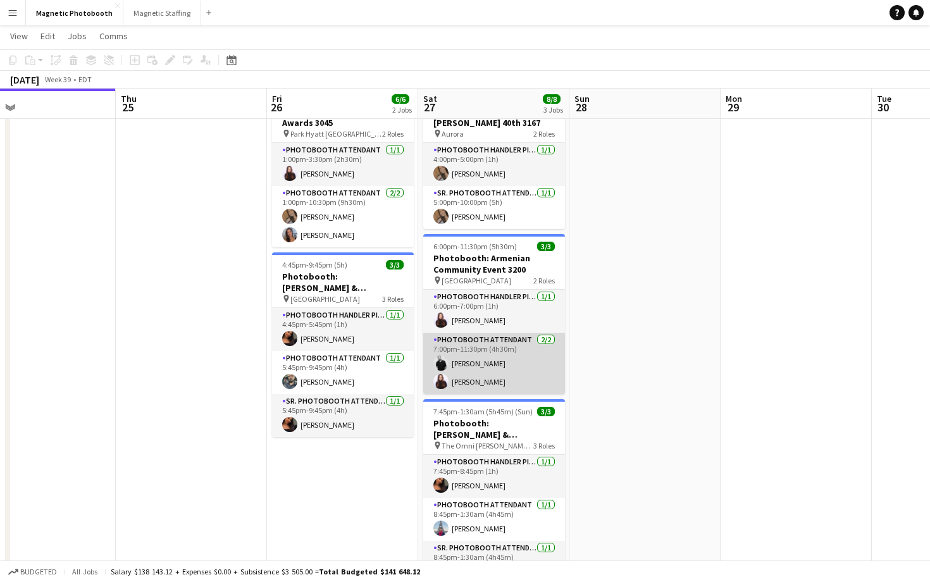
click at [496, 359] on app-card-role "Photobooth Attendant [DATE] 7:00pm-11:30pm (4h30m) [PERSON_NAME] [PERSON_NAME]" at bounding box center [494, 363] width 142 height 61
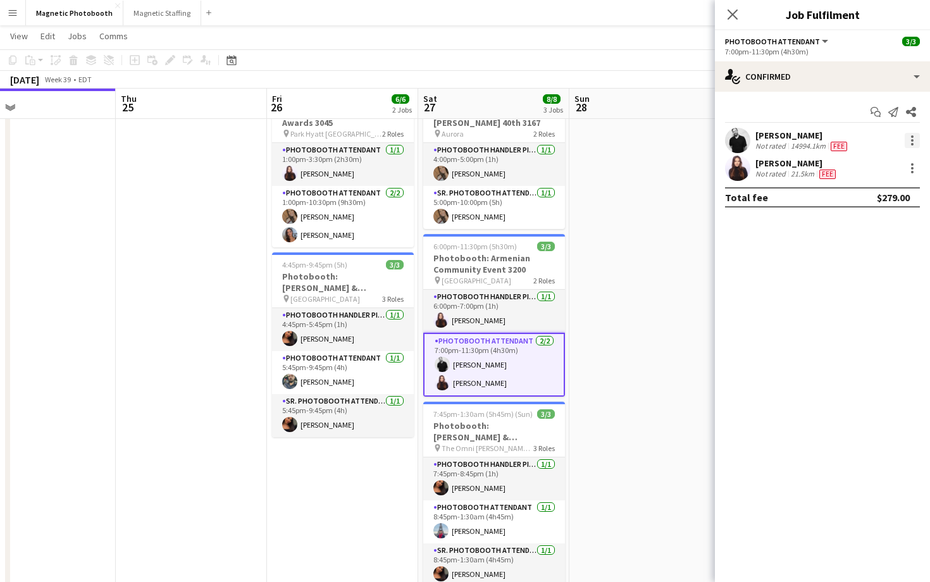
click at [913, 135] on div at bounding box center [911, 140] width 15 height 15
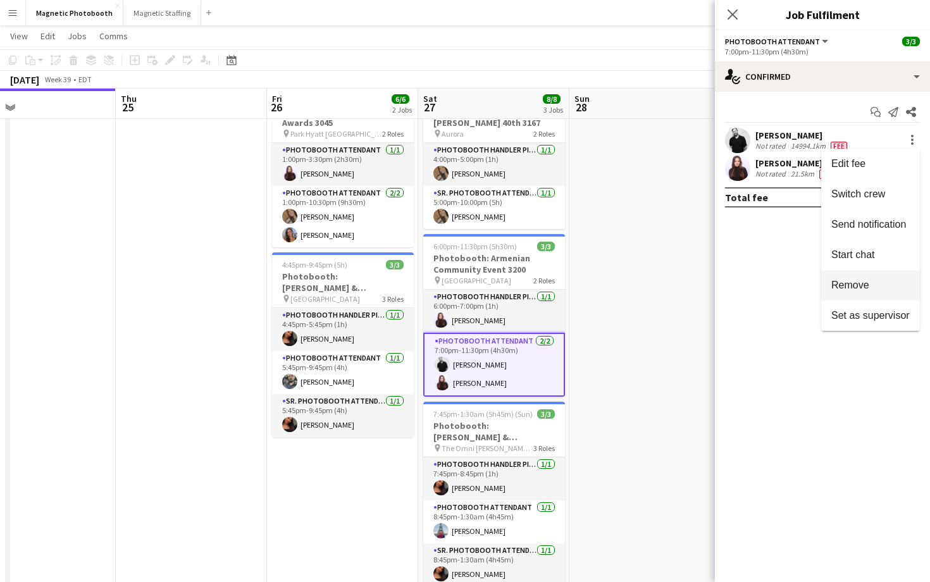
click at [844, 278] on button "Remove" at bounding box center [870, 285] width 99 height 30
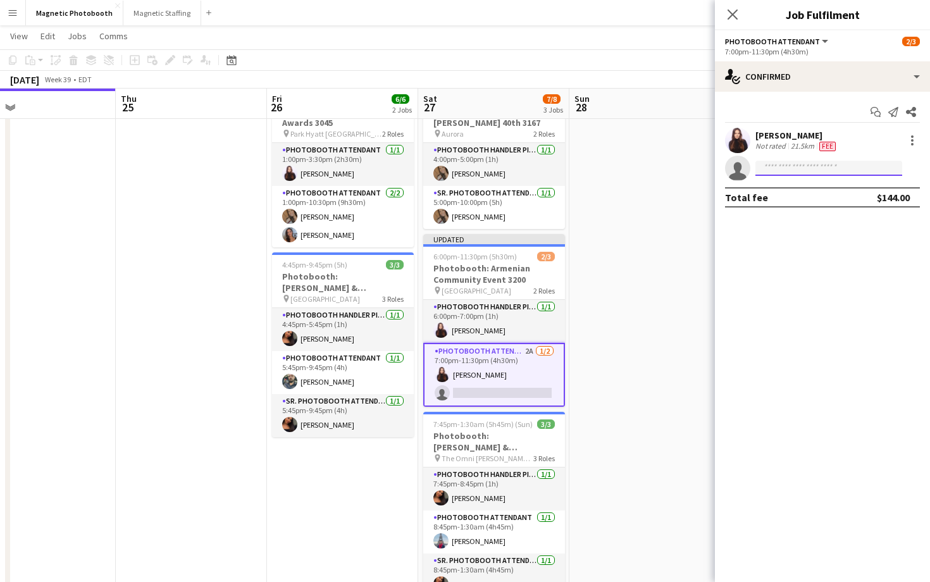
click at [789, 168] on input at bounding box center [828, 168] width 147 height 15
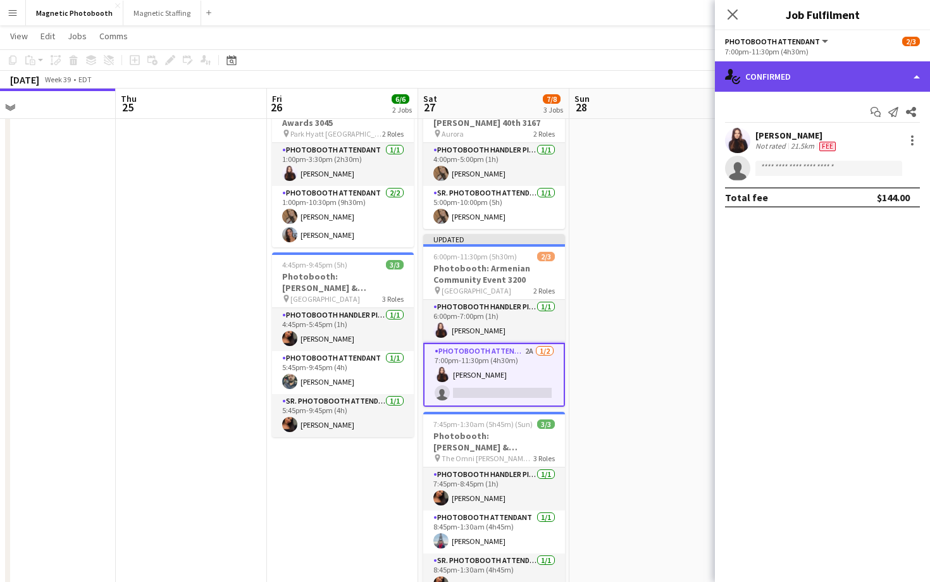
click at [796, 83] on div "single-neutral-actions-check-2 Confirmed" at bounding box center [822, 76] width 215 height 30
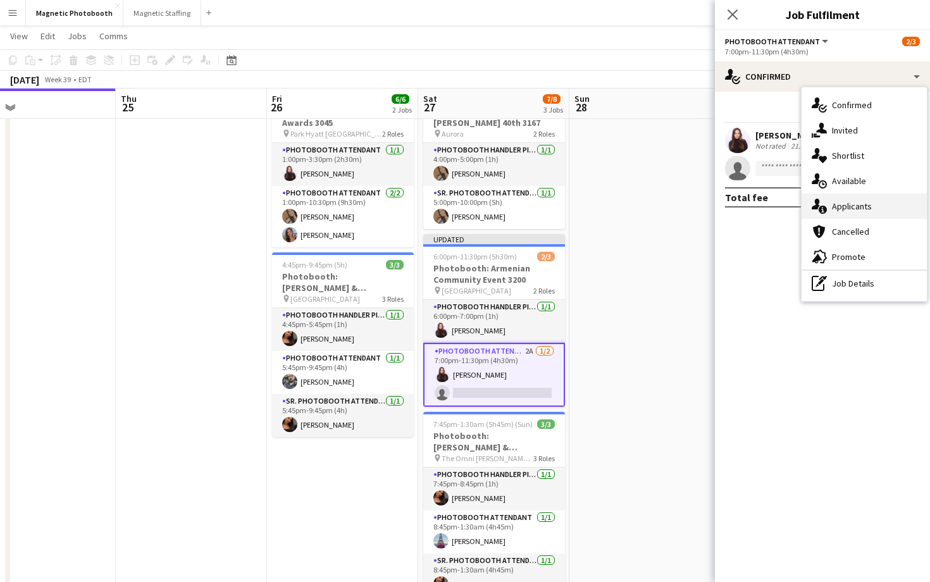
click at [841, 205] on span "Applicants" at bounding box center [852, 205] width 40 height 11
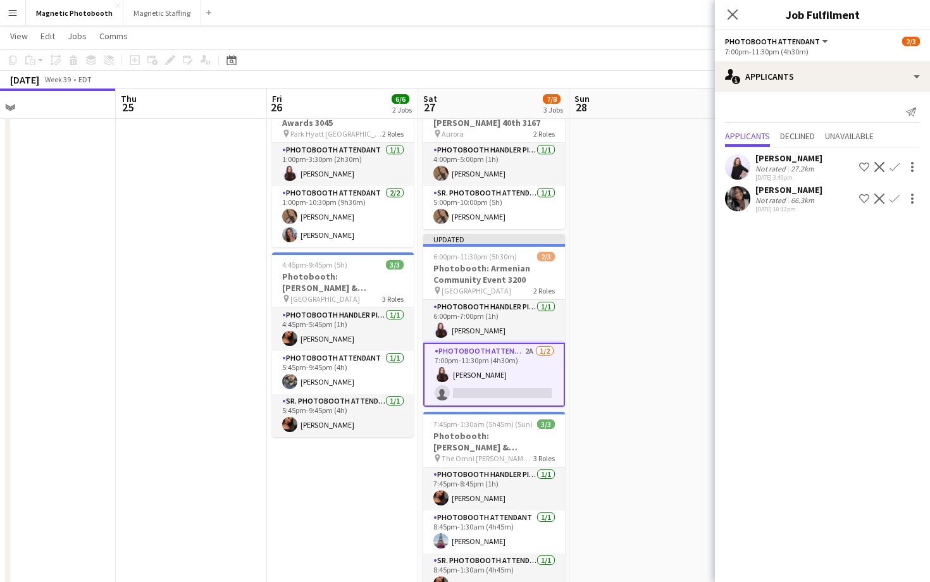
click at [469, 380] on app-card-role "Photobooth Attendant 2A [DATE] 7:00pm-11:30pm (4h30m) [PERSON_NAME] single-neut…" at bounding box center [494, 375] width 142 height 64
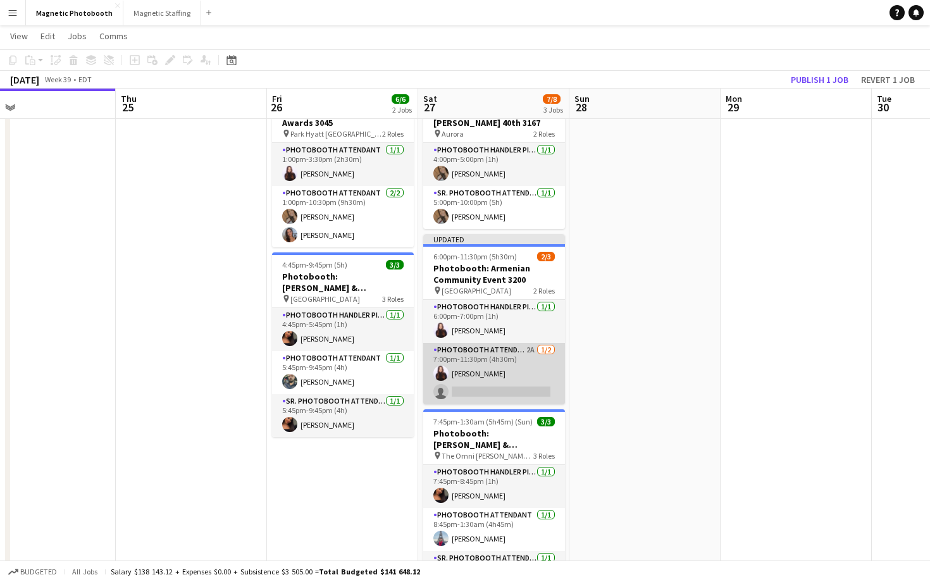
click at [469, 380] on app-card-role "Photobooth Attendant 2A [DATE] 7:00pm-11:30pm (4h30m) [PERSON_NAME] single-neut…" at bounding box center [494, 373] width 142 height 61
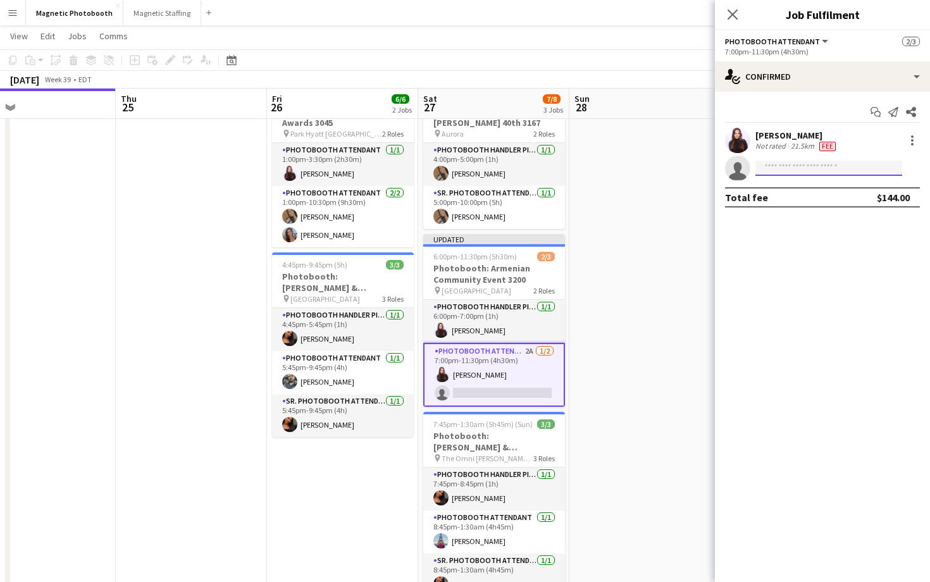
click at [792, 172] on input at bounding box center [828, 168] width 147 height 15
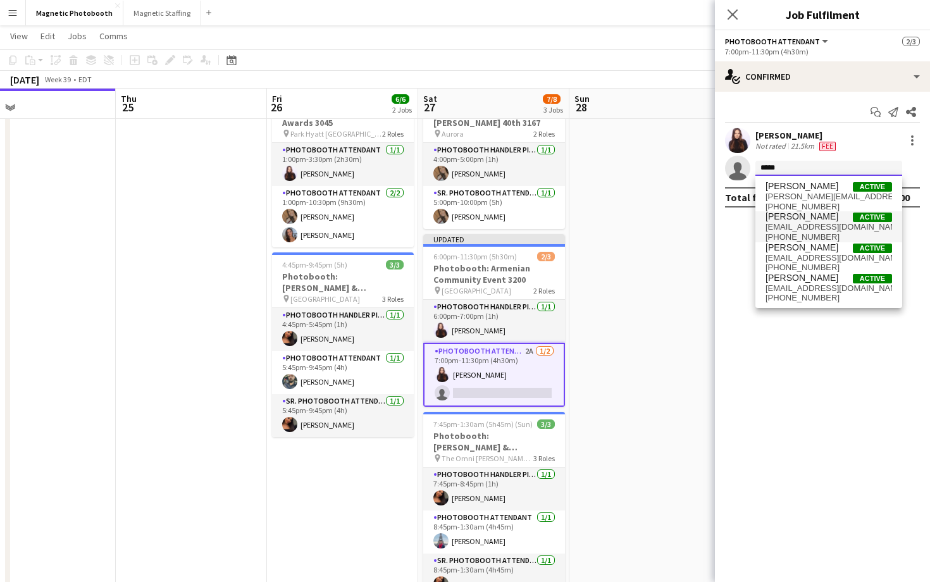
type input "*****"
click at [829, 226] on span "[EMAIL_ADDRESS][DOMAIN_NAME]" at bounding box center [828, 227] width 126 height 10
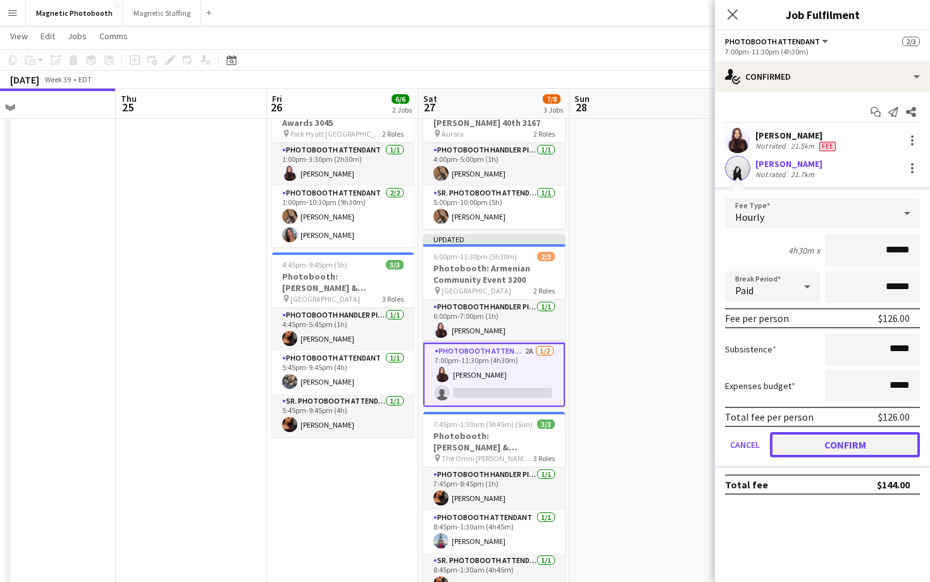
click at [858, 440] on button "Confirm" at bounding box center [845, 444] width 150 height 25
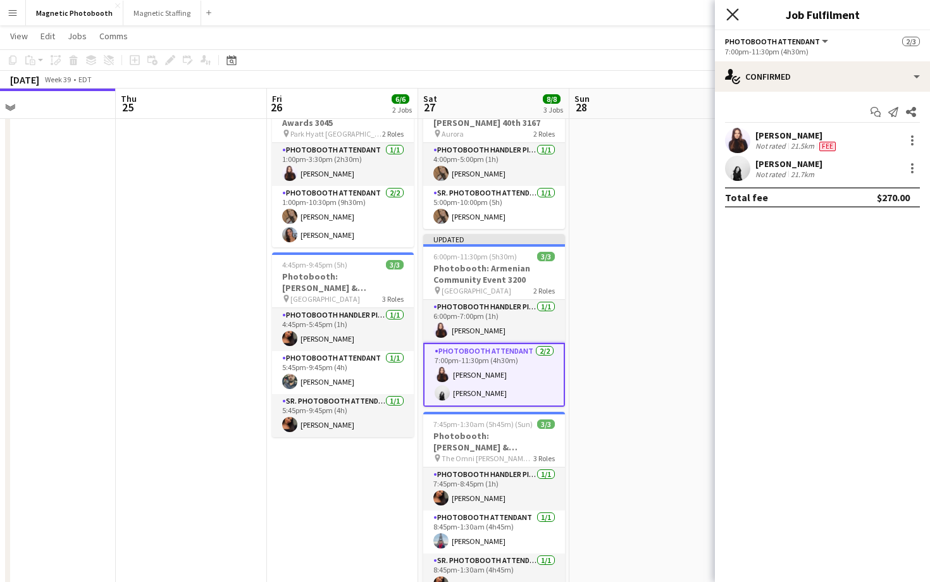
click at [734, 13] on icon at bounding box center [732, 14] width 12 height 12
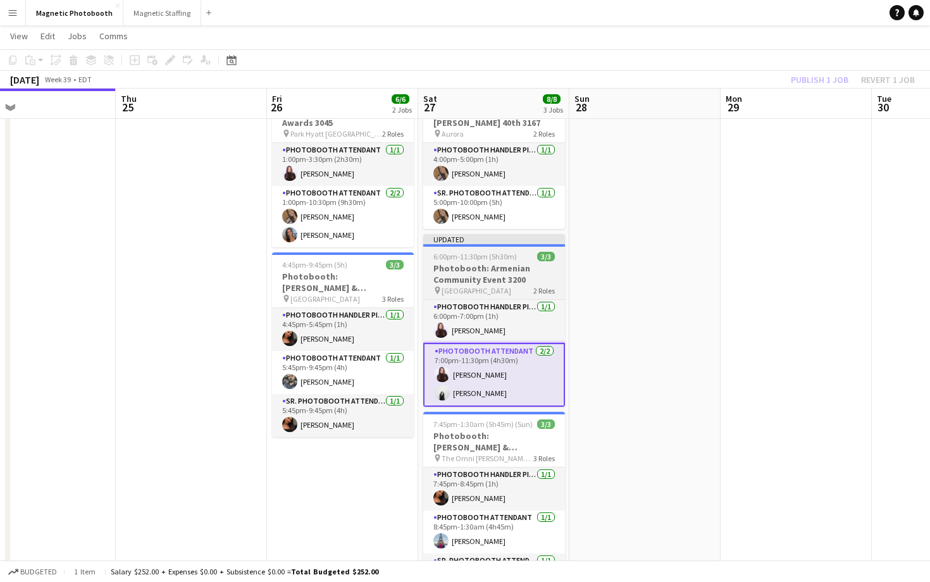
click at [476, 268] on h3 "Photobooth: Armenian Community Event 3200" at bounding box center [494, 273] width 142 height 23
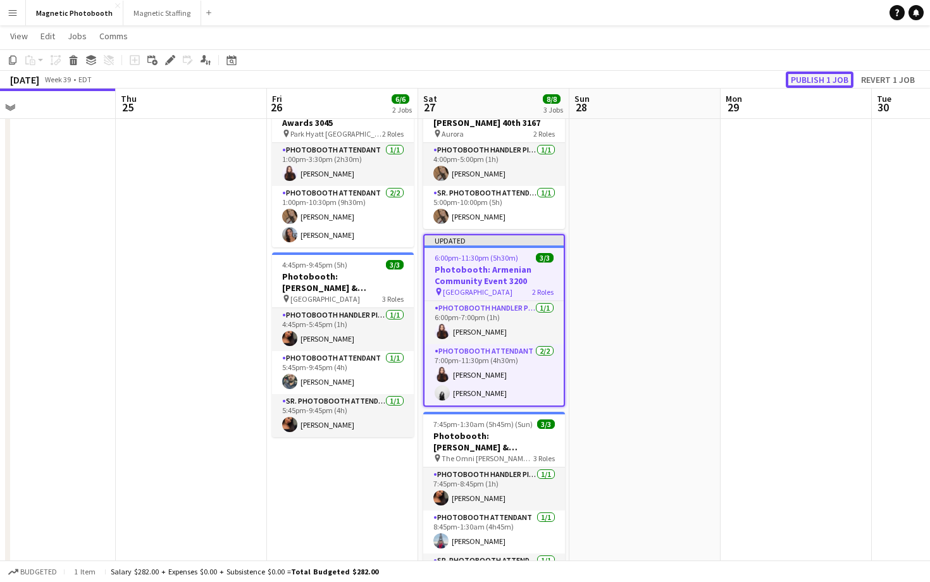
click at [796, 78] on button "Publish 1 job" at bounding box center [820, 79] width 68 height 16
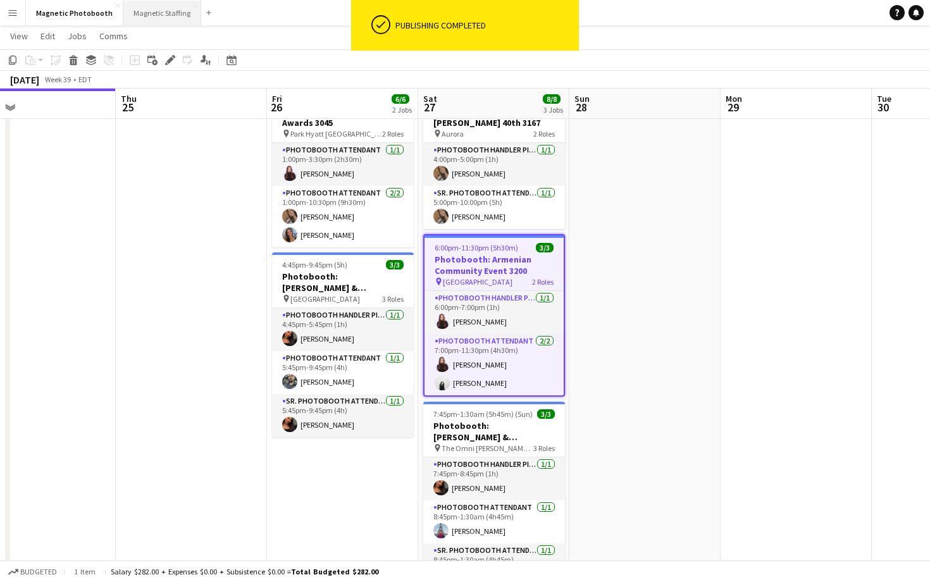
click at [143, 4] on button "Magnetic Staffing Close" at bounding box center [162, 13] width 78 height 25
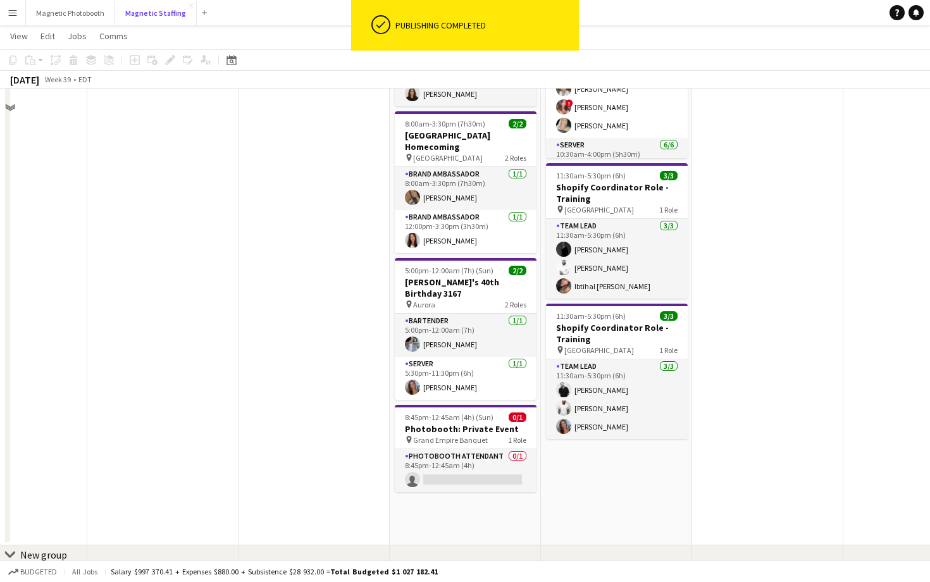
scroll to position [347, 0]
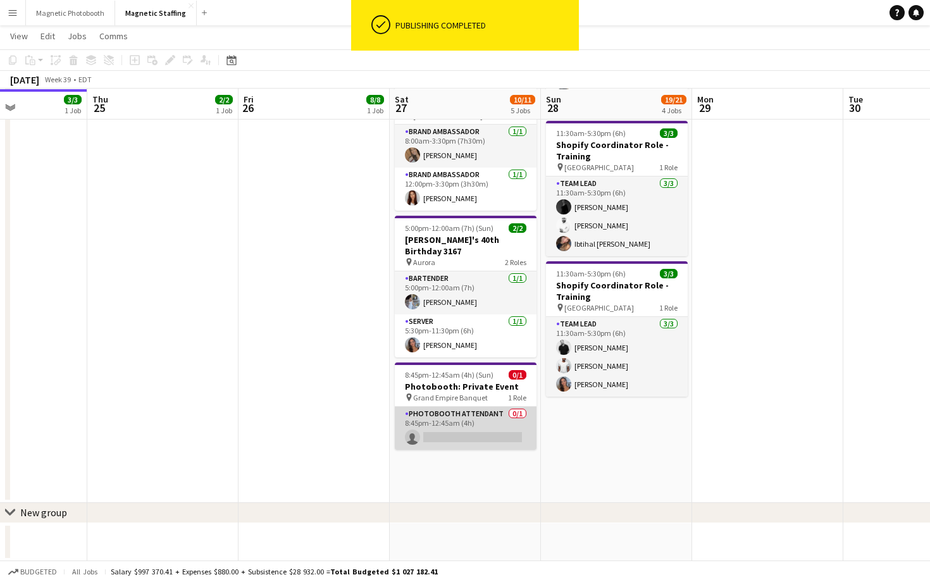
click at [439, 411] on app-card-role "Photobooth Attendant 0/1 8:45pm-12:45am (4h) single-neutral-actions" at bounding box center [466, 428] width 142 height 43
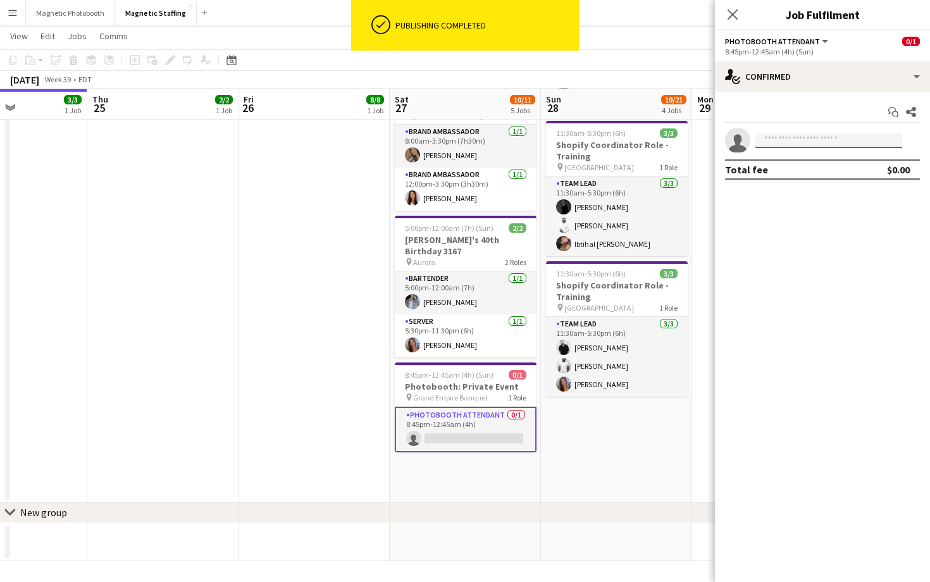
click at [834, 142] on input at bounding box center [828, 140] width 147 height 15
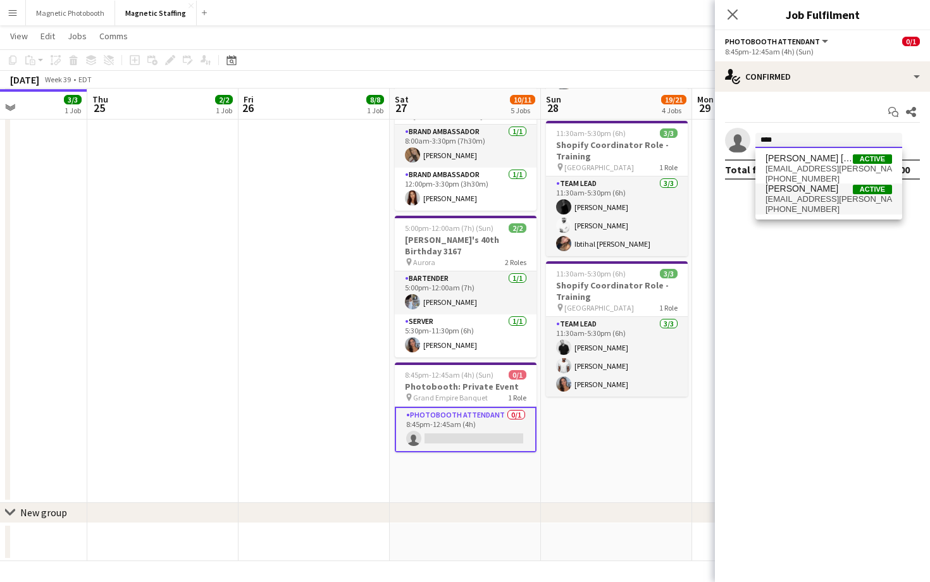
type input "****"
click at [830, 199] on span "[EMAIL_ADDRESS][PERSON_NAME][DOMAIN_NAME]" at bounding box center [828, 199] width 126 height 10
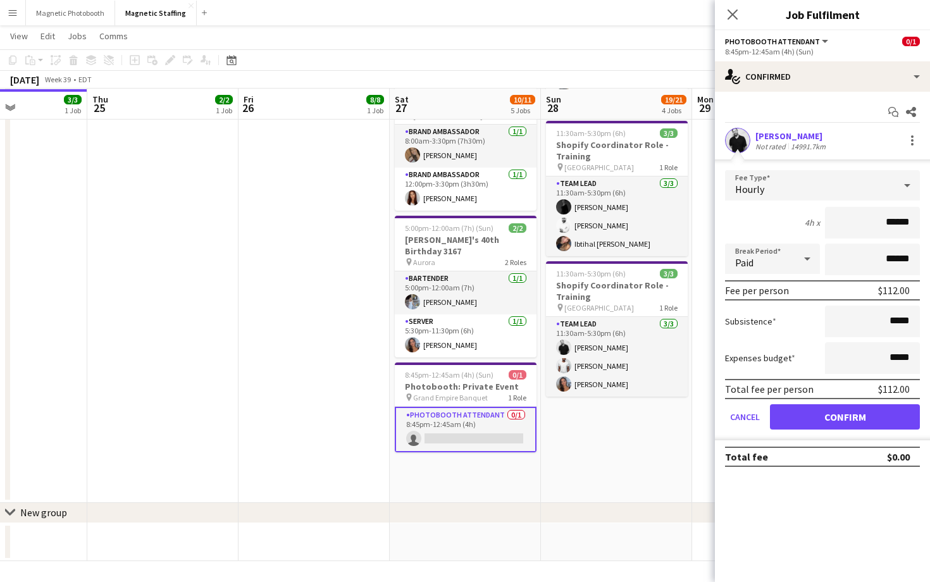
click at [894, 218] on input "******" at bounding box center [872, 223] width 95 height 32
type input "***"
click at [894, 322] on input "*****" at bounding box center [872, 321] width 95 height 32
type input "******"
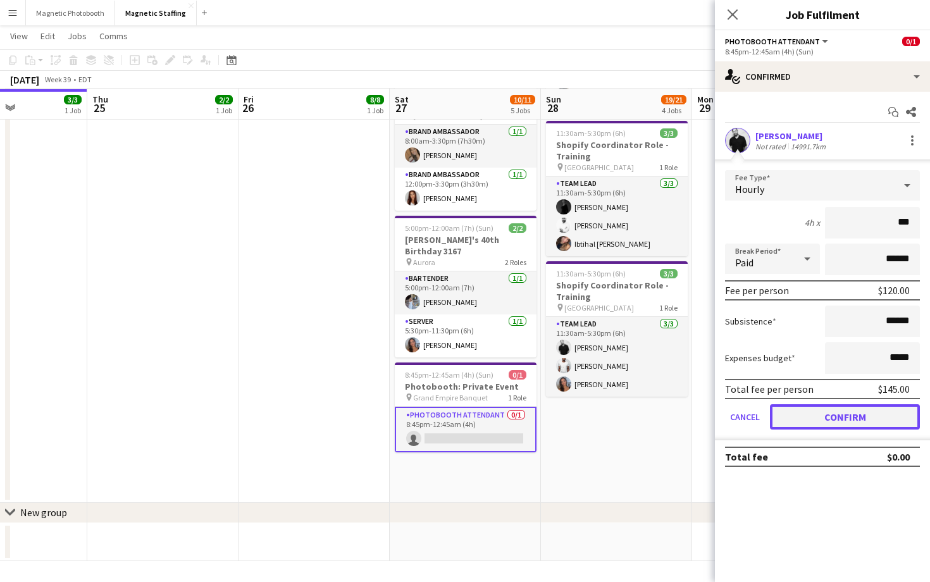
click at [837, 410] on button "Confirm" at bounding box center [845, 416] width 150 height 25
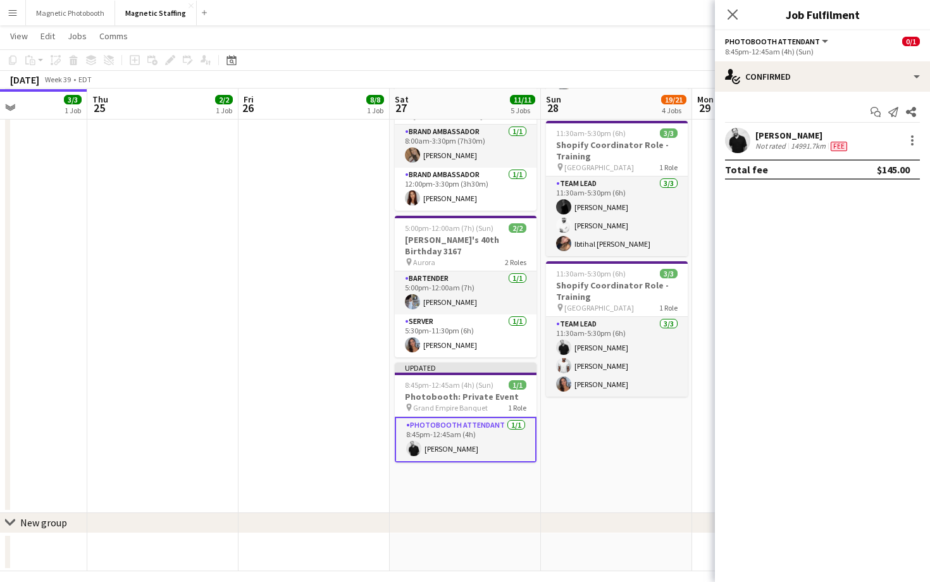
click at [743, 13] on div "Close pop-in" at bounding box center [732, 14] width 35 height 29
click at [732, 16] on icon "Close pop-in" at bounding box center [732, 14] width 12 height 12
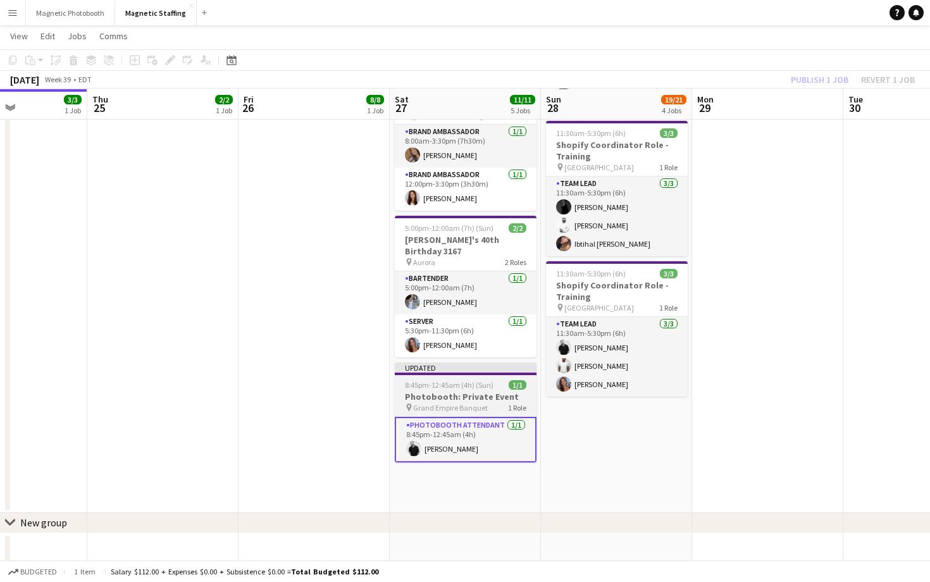
click at [481, 380] on span "8:45pm-12:45am (4h) (Sun)" at bounding box center [449, 384] width 89 height 9
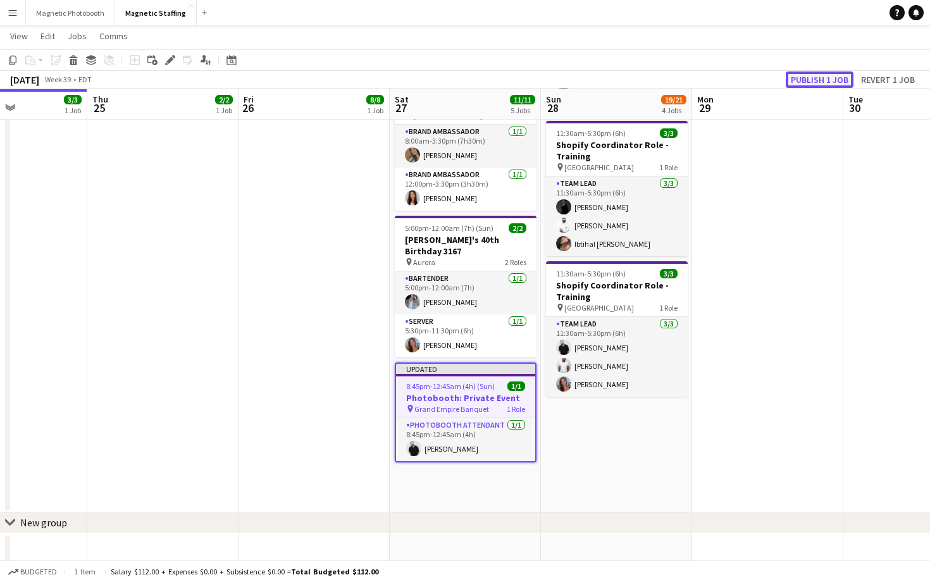
click at [818, 77] on button "Publish 1 job" at bounding box center [820, 79] width 68 height 16
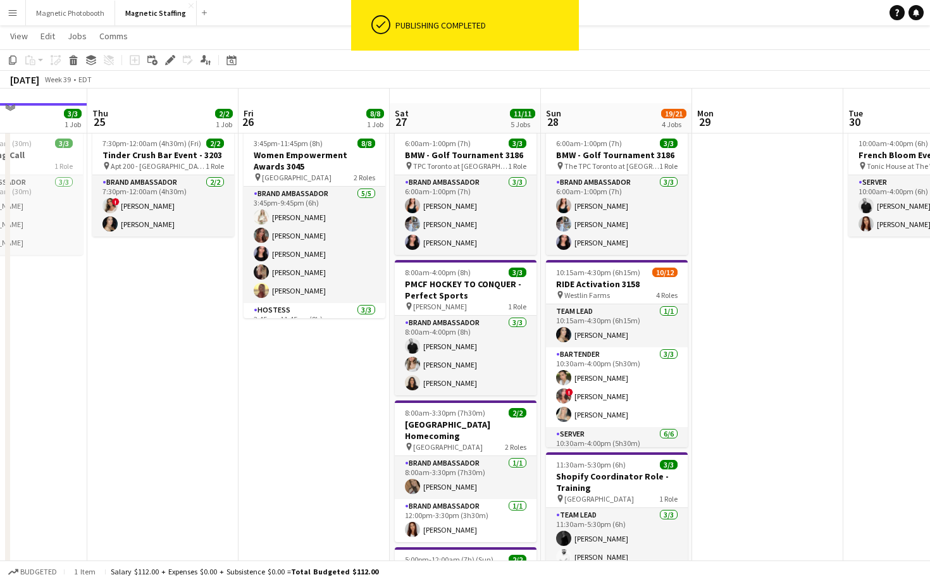
scroll to position [0, 0]
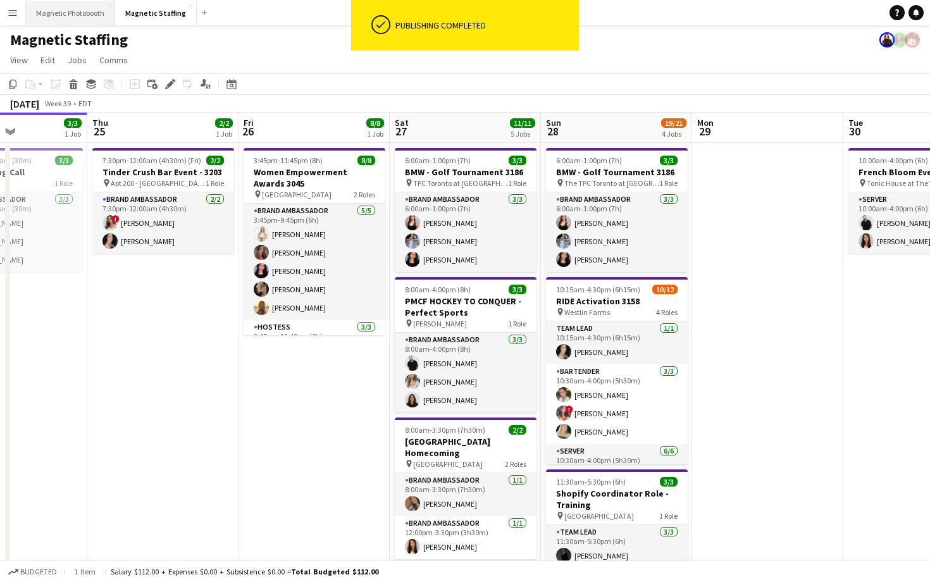
click at [76, 17] on button "Magnetic Photobooth Close" at bounding box center [70, 13] width 89 height 25
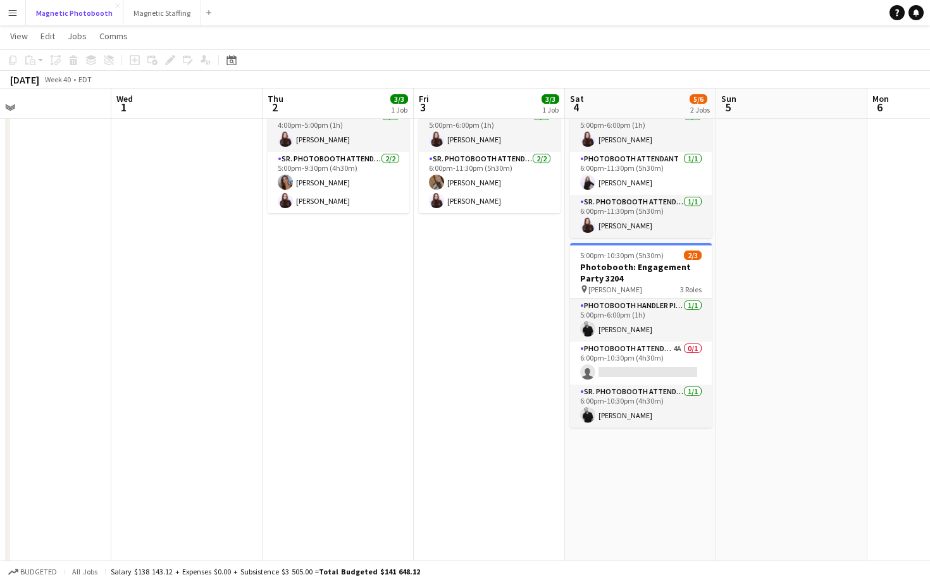
scroll to position [0, 551]
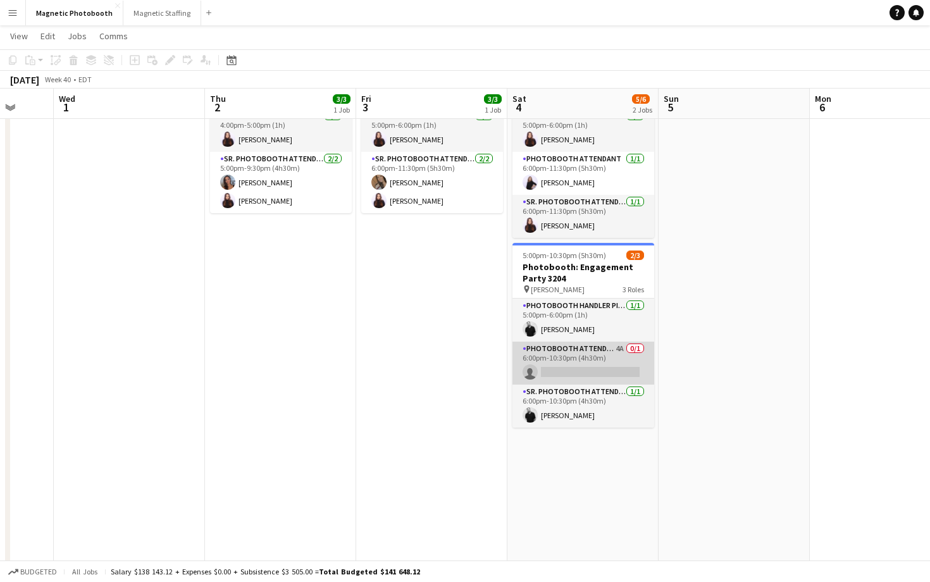
click at [586, 363] on app-card-role "Photobooth Attendant 4A 0/1 6:00pm-10:30pm (4h30m) single-neutral-actions" at bounding box center [583, 363] width 142 height 43
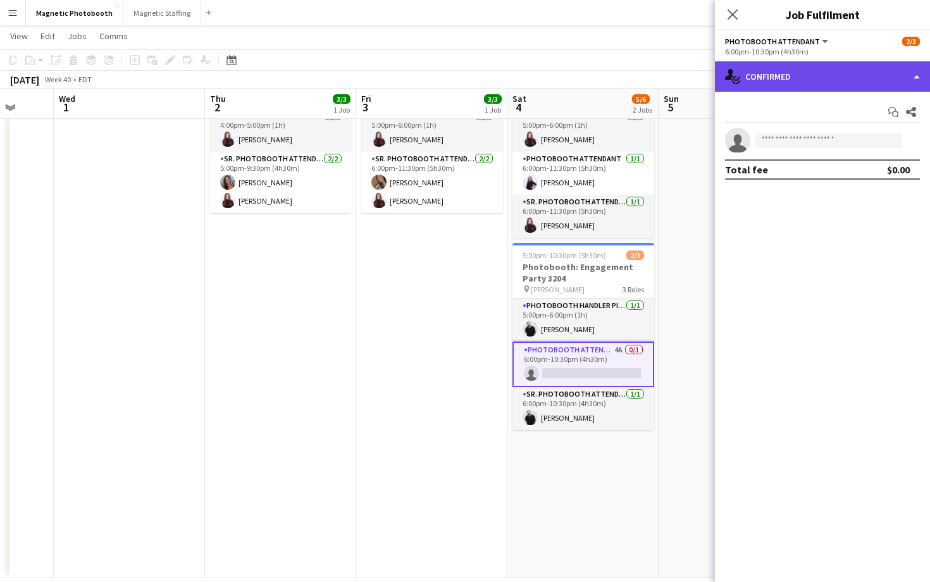
click at [841, 65] on div "single-neutral-actions-check-2 Confirmed" at bounding box center [822, 76] width 215 height 30
